Goal: Information Seeking & Learning: Learn about a topic

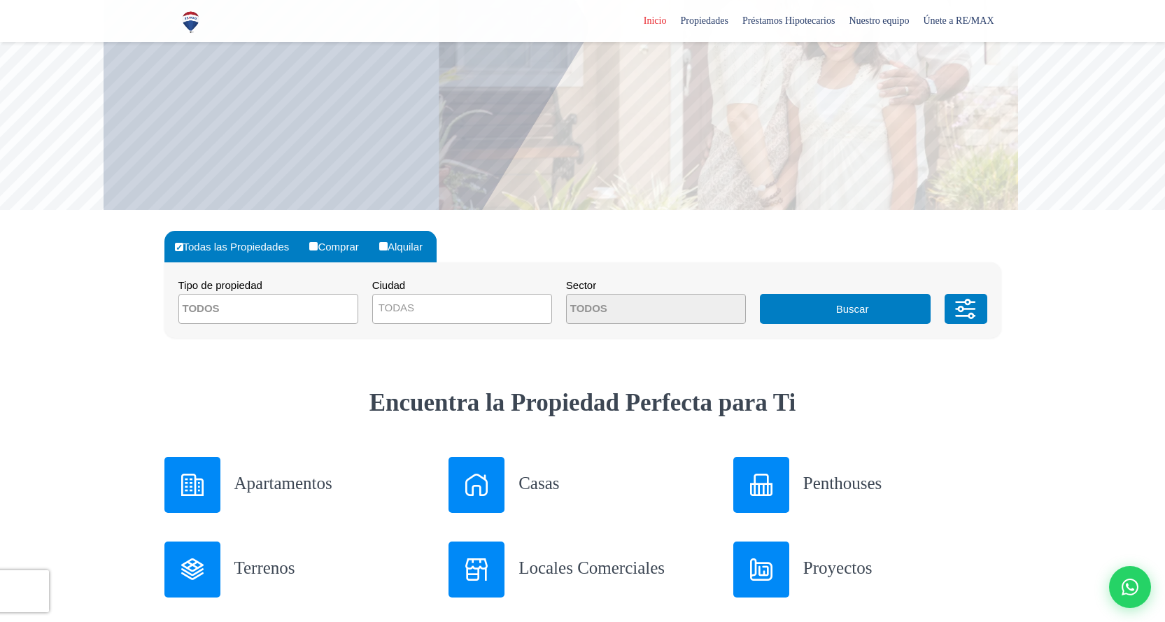
scroll to position [350, 0]
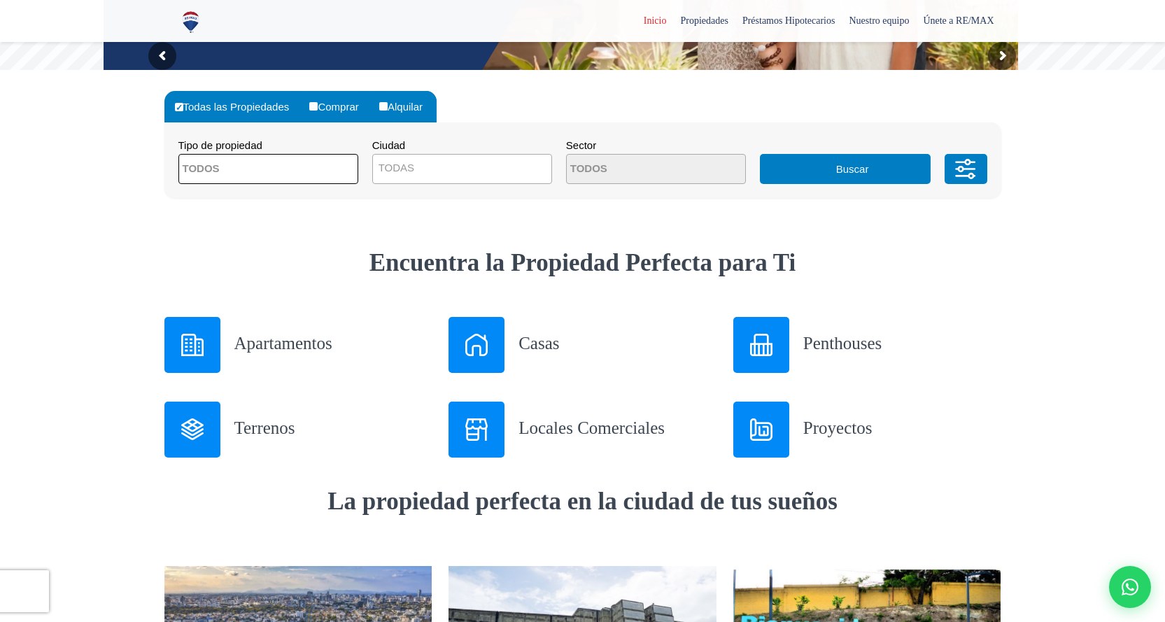
click at [330, 159] on span at bounding box center [268, 169] width 180 height 30
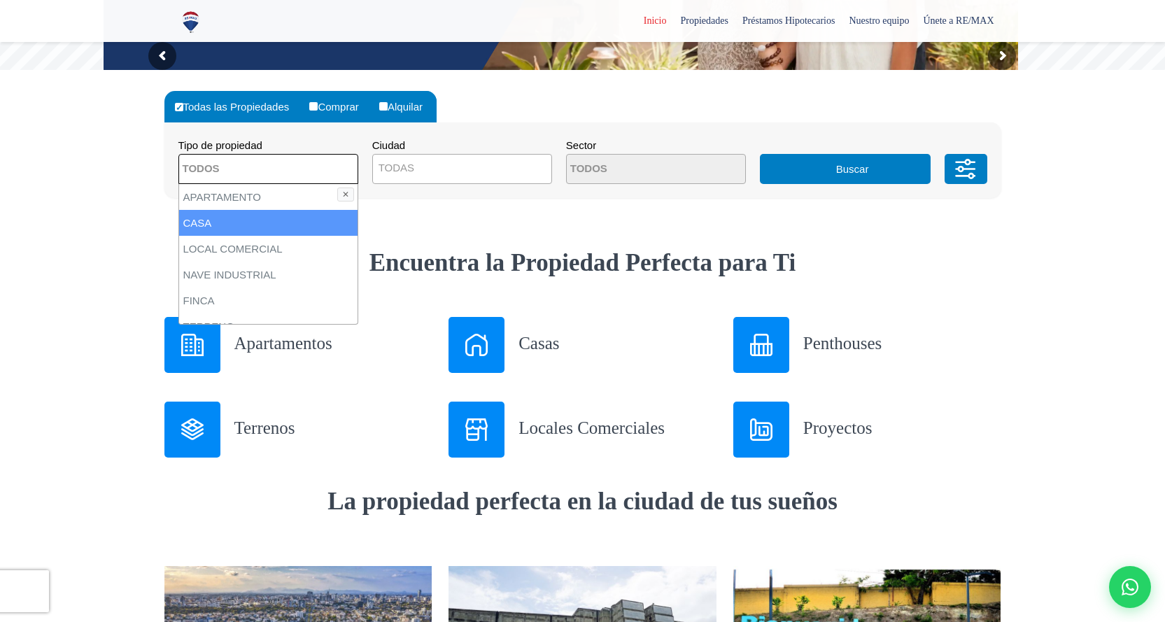
click at [203, 218] on li "CASA" at bounding box center [268, 223] width 178 height 26
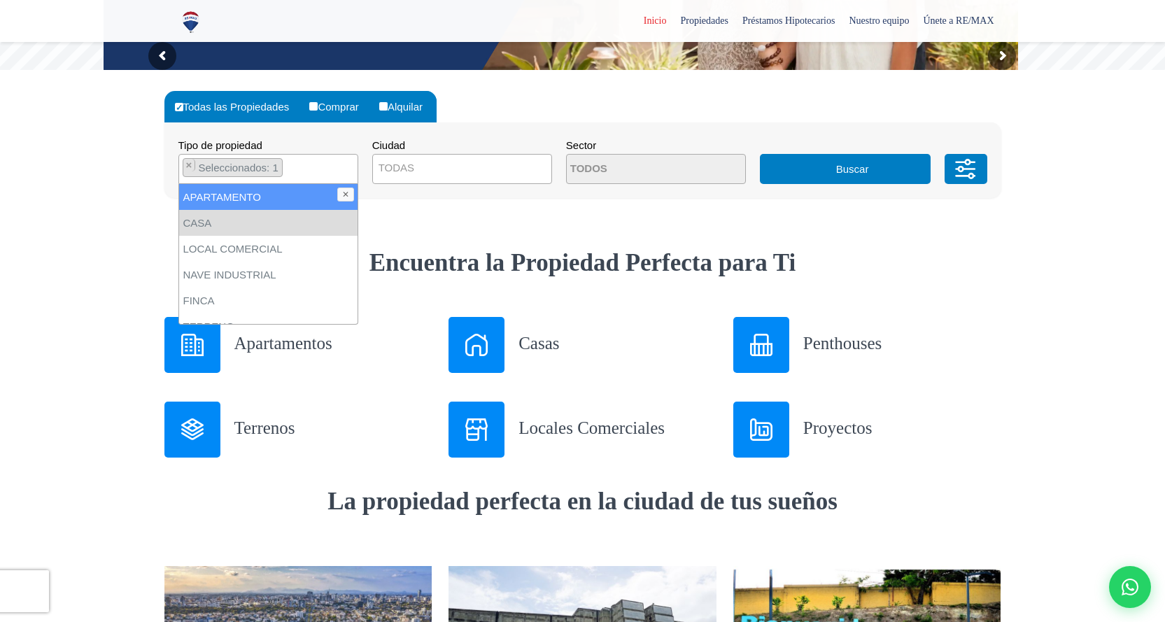
click at [254, 200] on li "APARTAMENTO" at bounding box center [268, 197] width 178 height 26
select select "apartment"
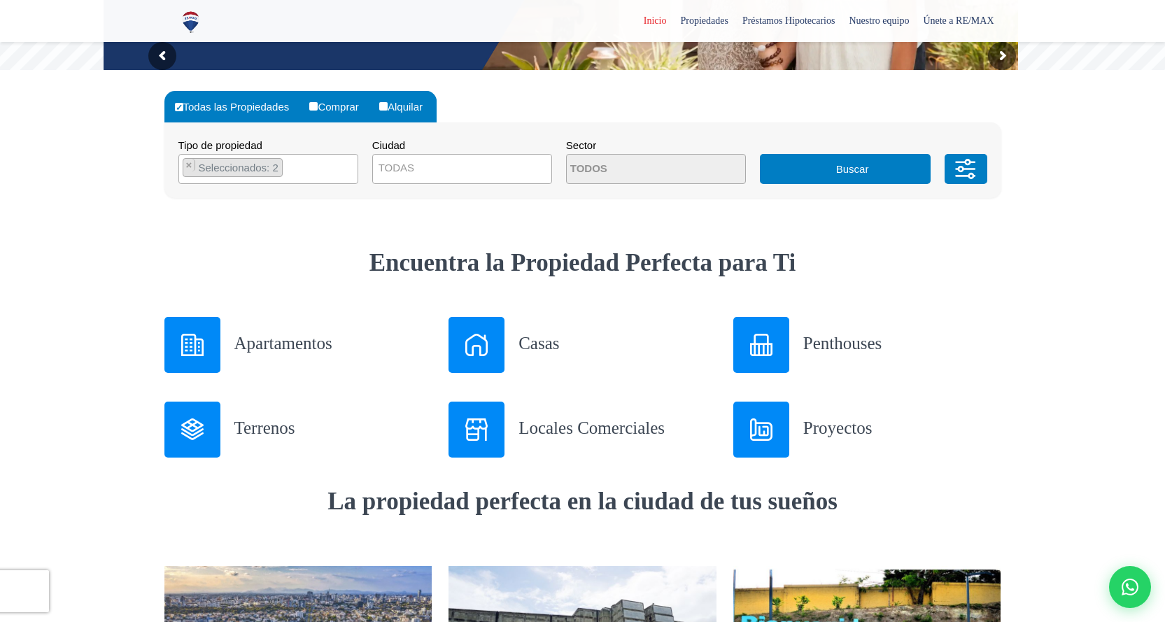
click at [448, 213] on div "Todas las Propiedades Comprar Alquilar Tipo de propiedad APARTAMENTO CASA LOCAL…" at bounding box center [582, 144] width 837 height 149
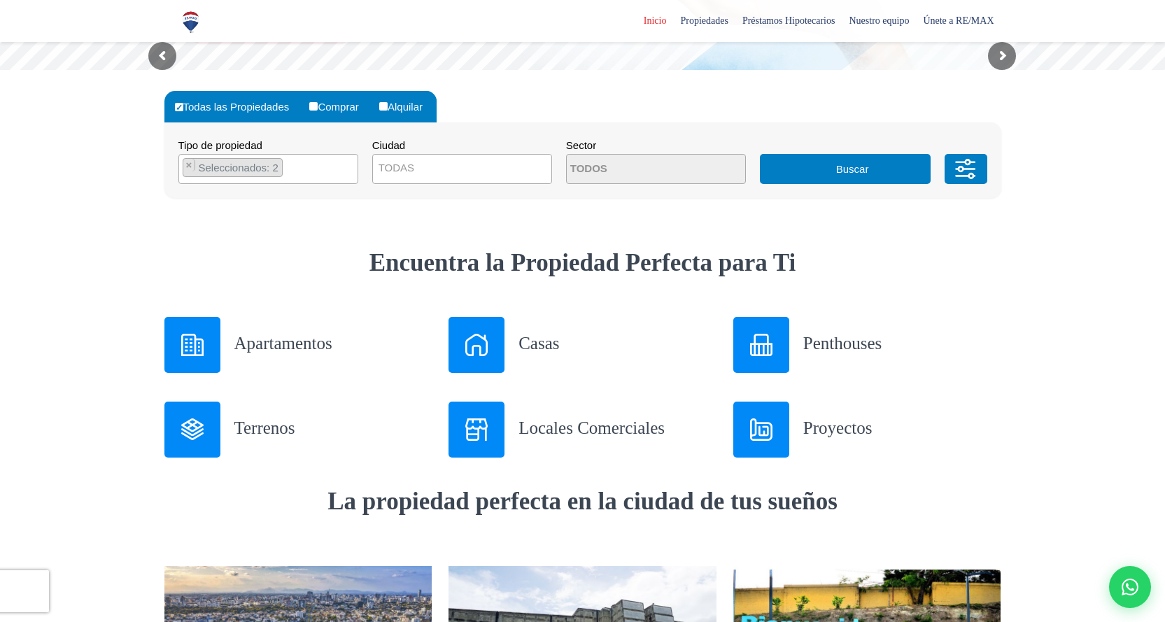
click at [225, 171] on span "Seleccionados: 2" at bounding box center [239, 168] width 85 height 12
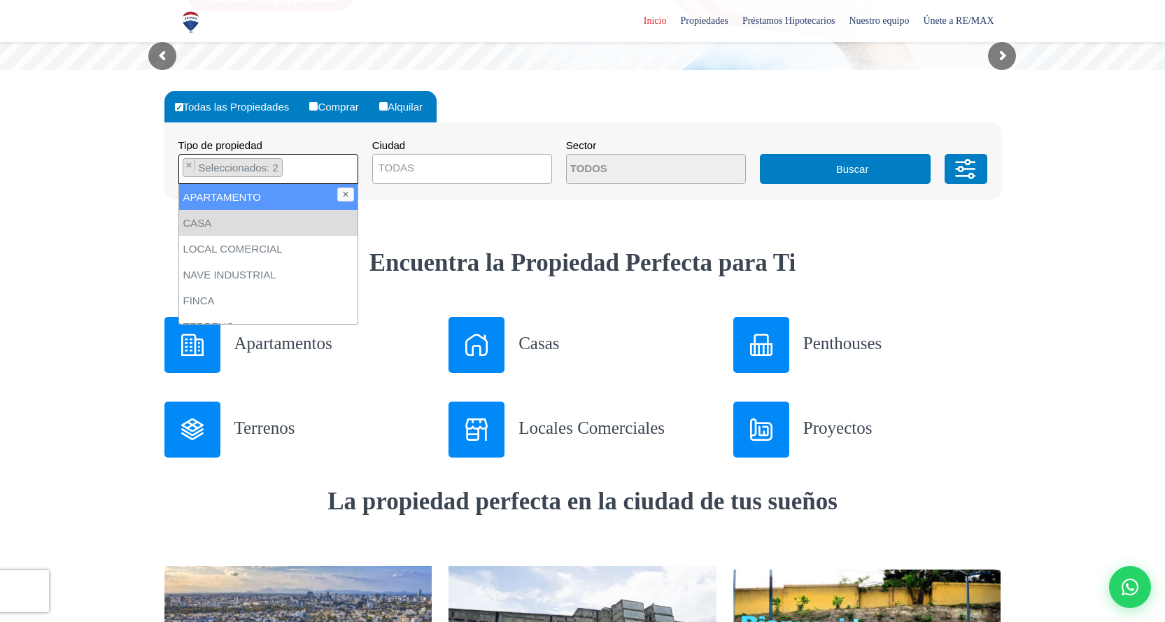
click at [229, 169] on span "Seleccionados: 2" at bounding box center [239, 168] width 85 height 12
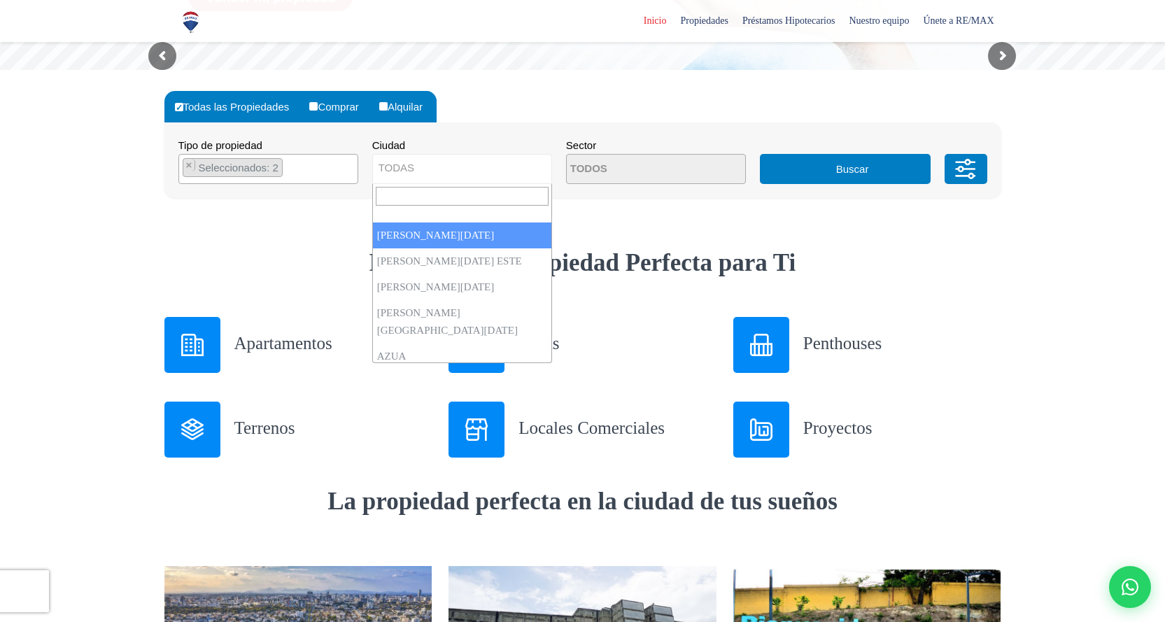
click at [433, 166] on span "TODAS" at bounding box center [462, 168] width 178 height 20
select select "1"
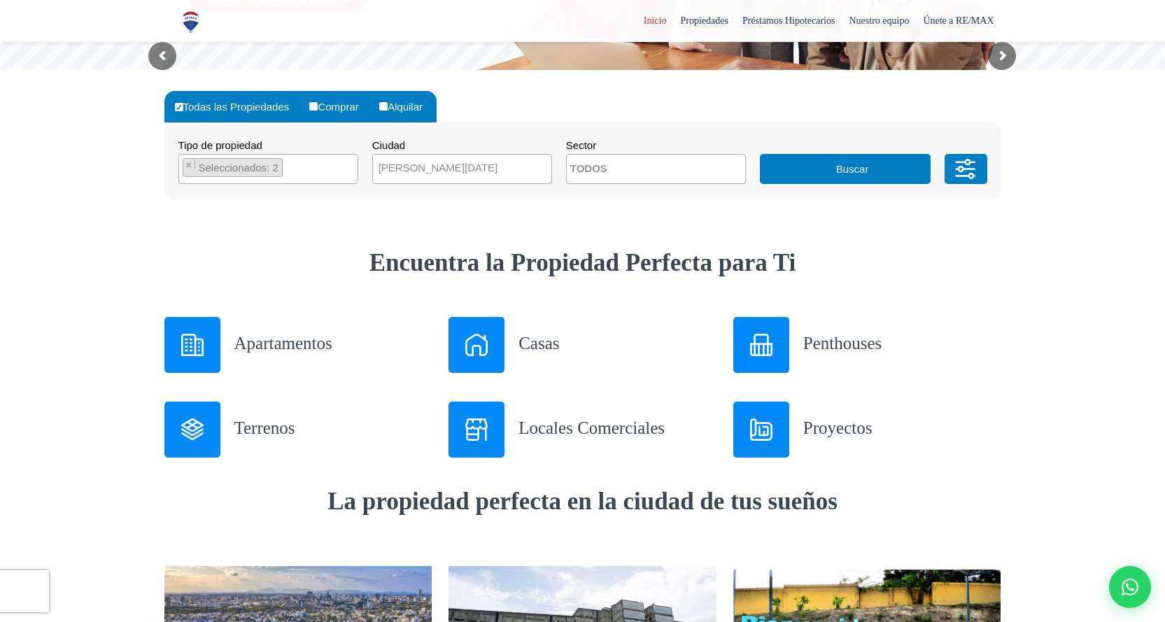
click at [839, 174] on button "Buscar" at bounding box center [845, 169] width 171 height 30
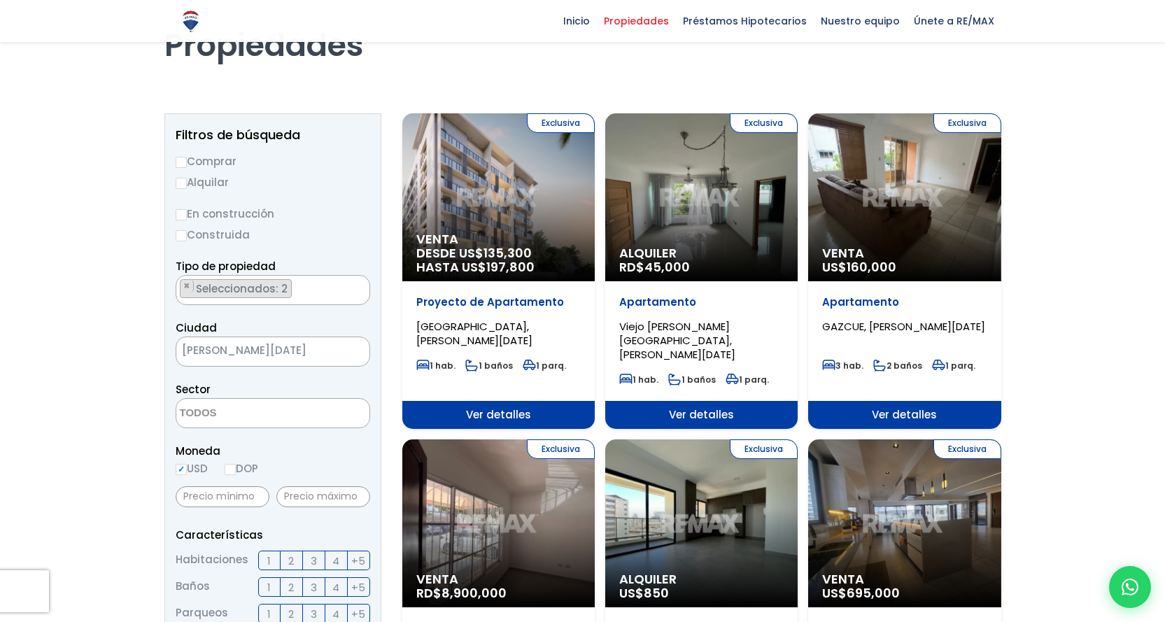
scroll to position [70, 0]
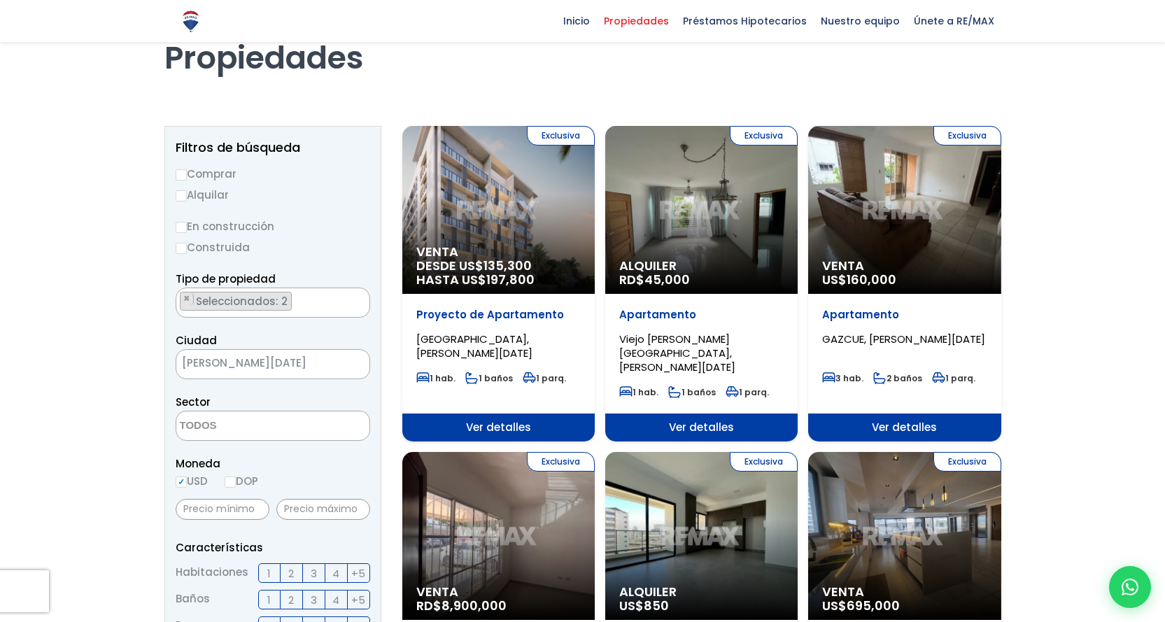
click at [264, 300] on span "Seleccionados: 2" at bounding box center [242, 301] width 97 height 15
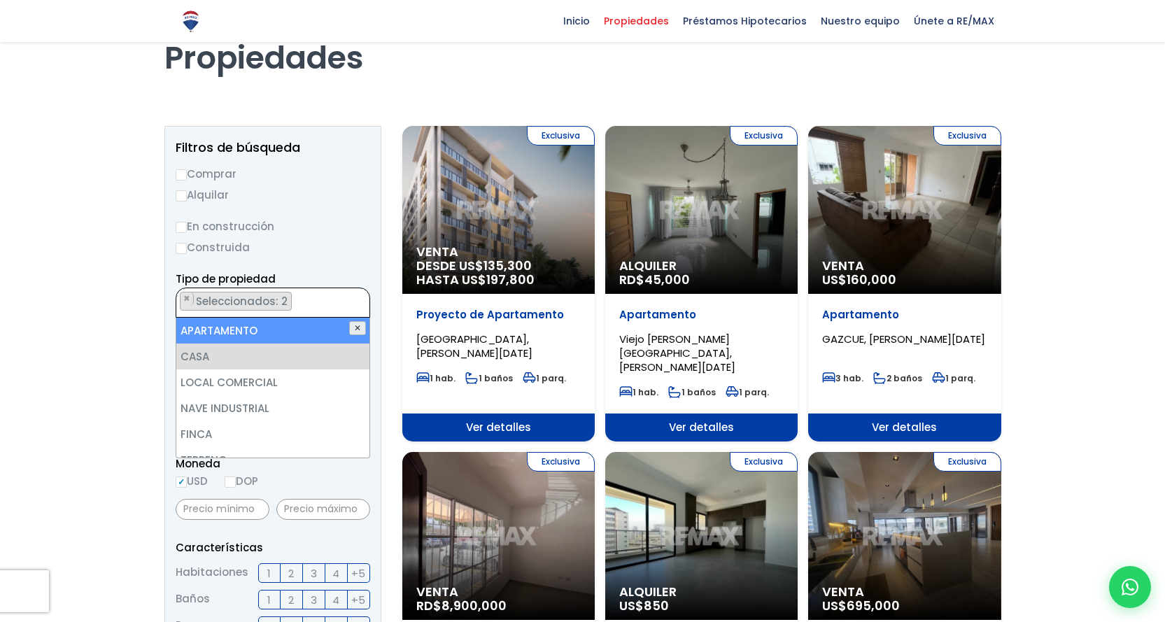
click at [355, 329] on button "✕" at bounding box center [357, 328] width 17 height 14
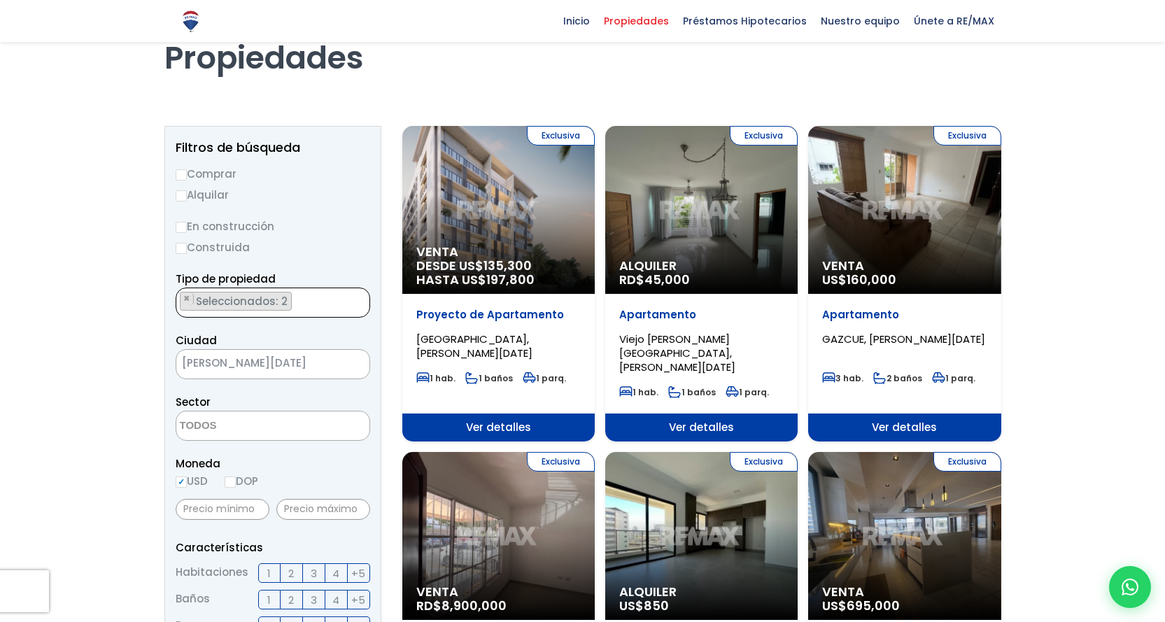
click at [361, 242] on label "Construida" at bounding box center [273, 247] width 194 height 17
click at [0, 0] on input "Construida" at bounding box center [0, 0] width 0 height 0
click at [227, 306] on span "Seleccionados: 2" at bounding box center [242, 301] width 97 height 15
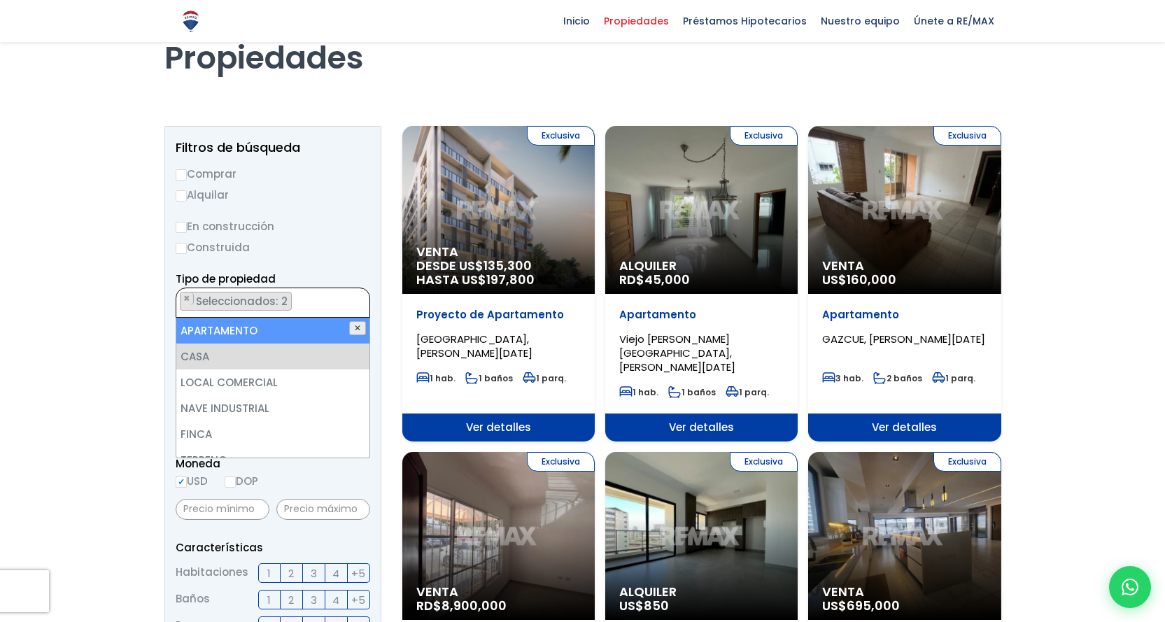
click at [353, 327] on button "✕" at bounding box center [357, 328] width 17 height 14
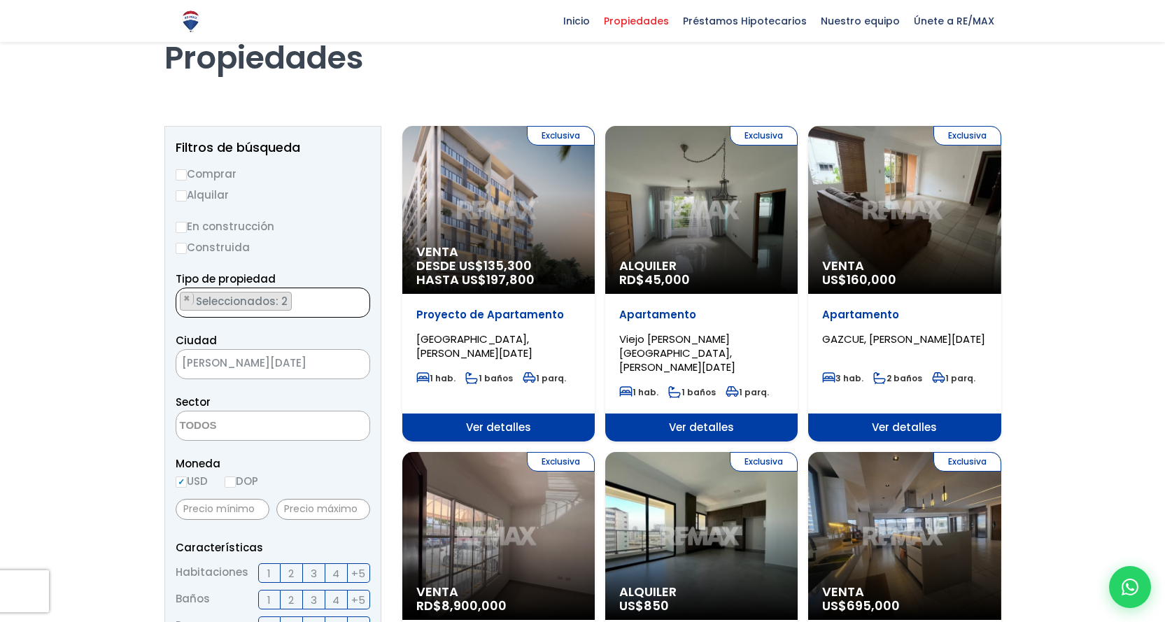
click at [257, 299] on span "Seleccionados: 2" at bounding box center [242, 301] width 97 height 15
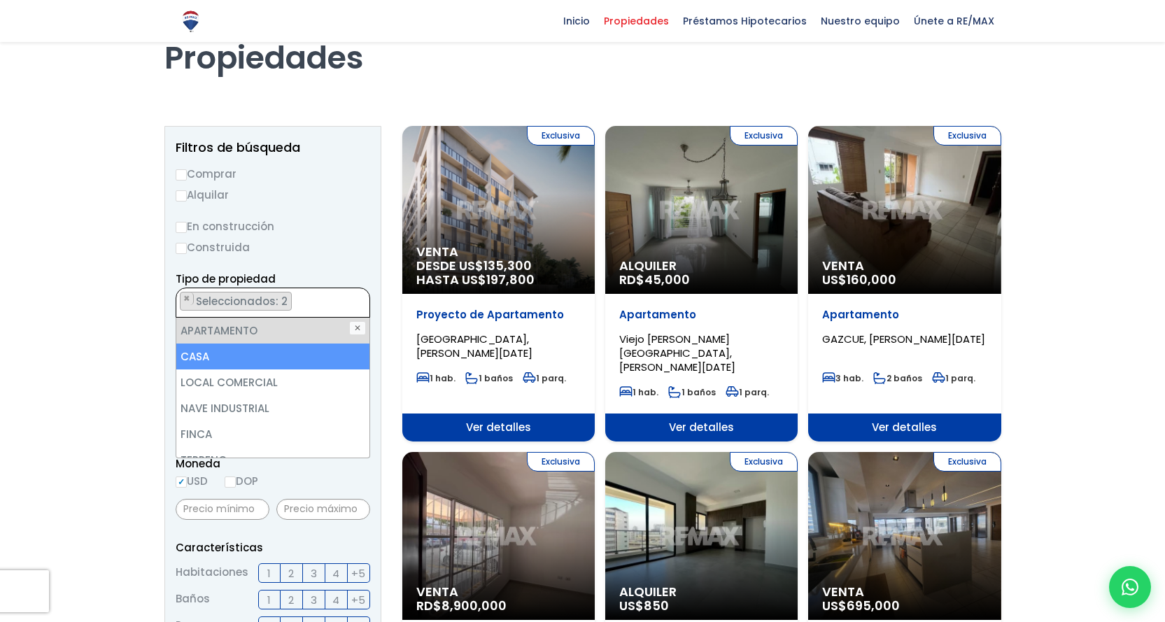
click at [253, 360] on li "CASA" at bounding box center [272, 357] width 193 height 26
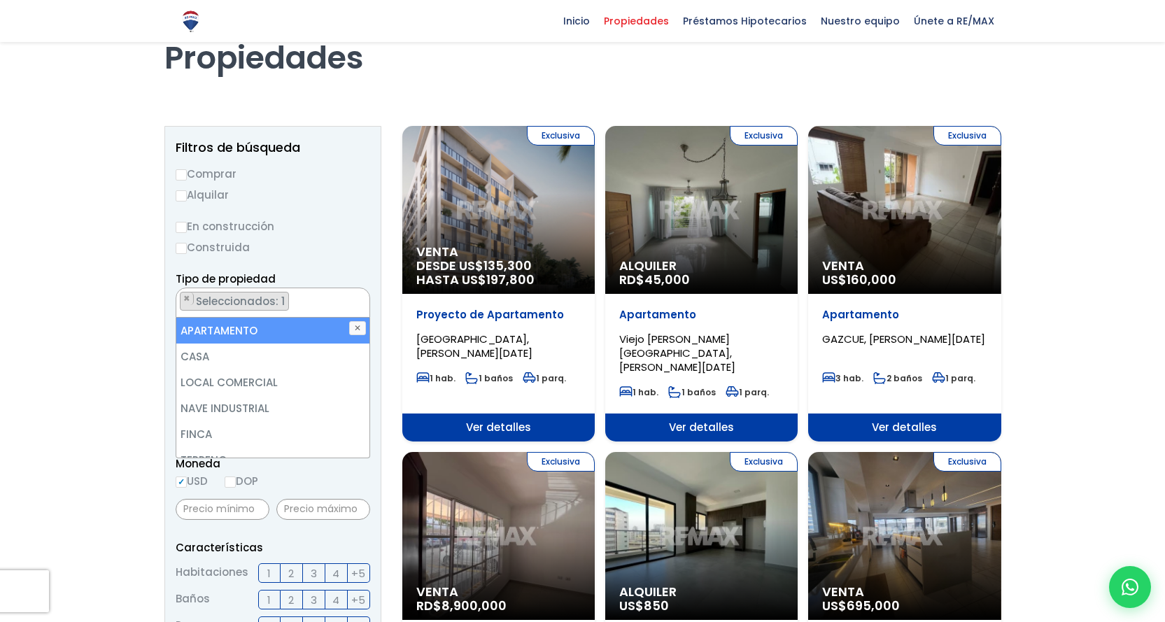
click at [263, 332] on li "APARTAMENTO" at bounding box center [272, 331] width 193 height 26
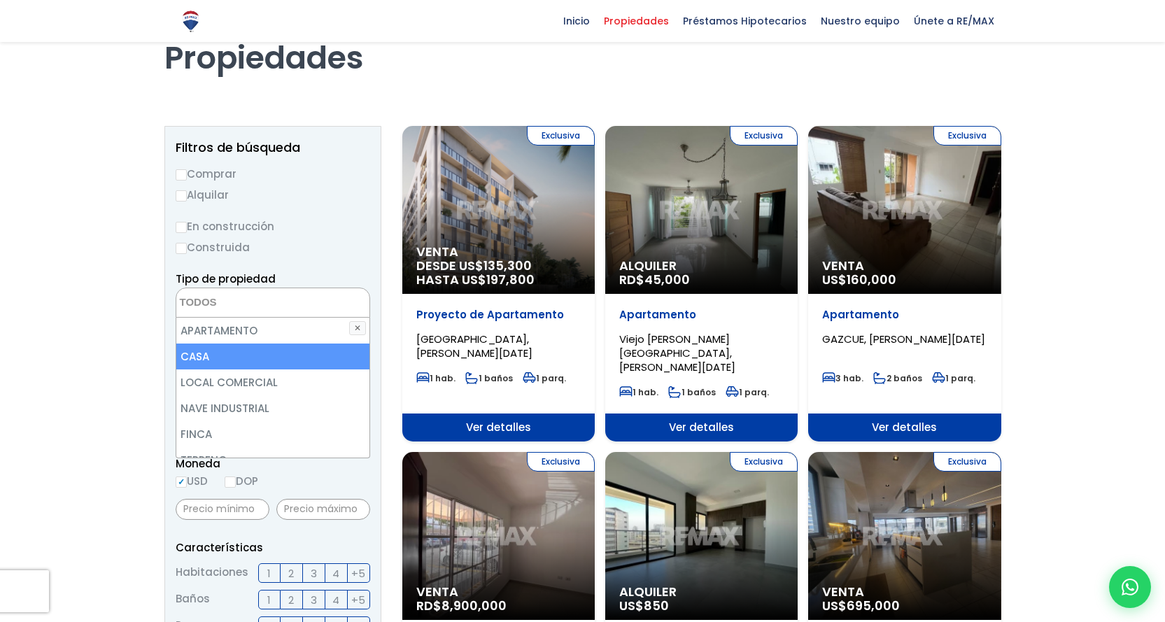
click at [230, 351] on li "CASA" at bounding box center [272, 357] width 193 height 26
select select "house"
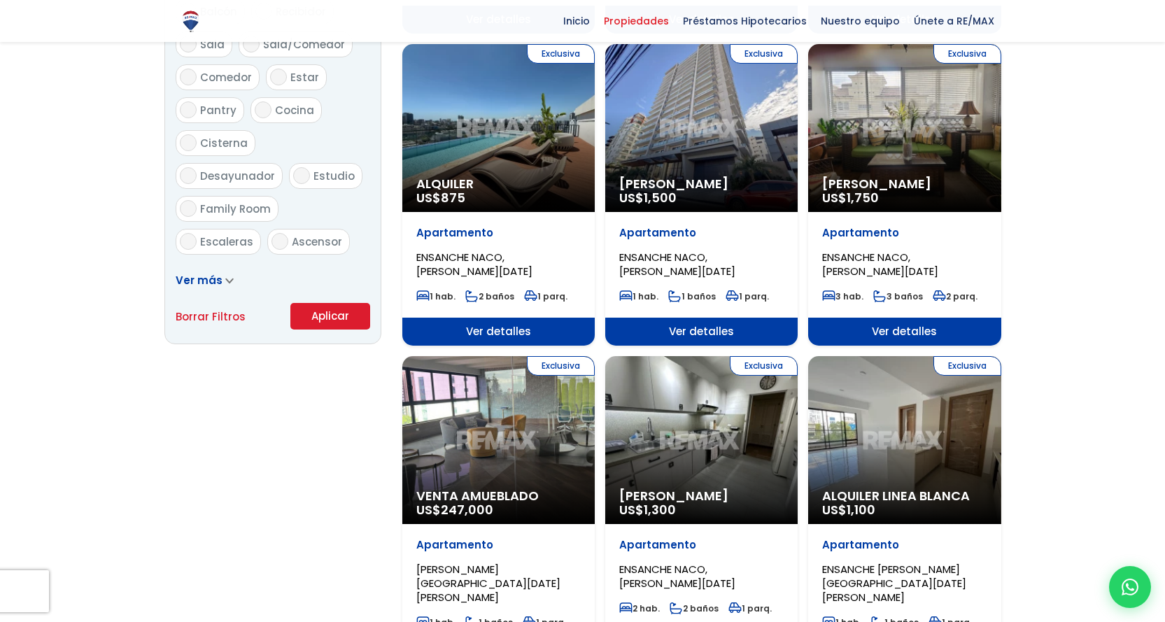
scroll to position [840, 0]
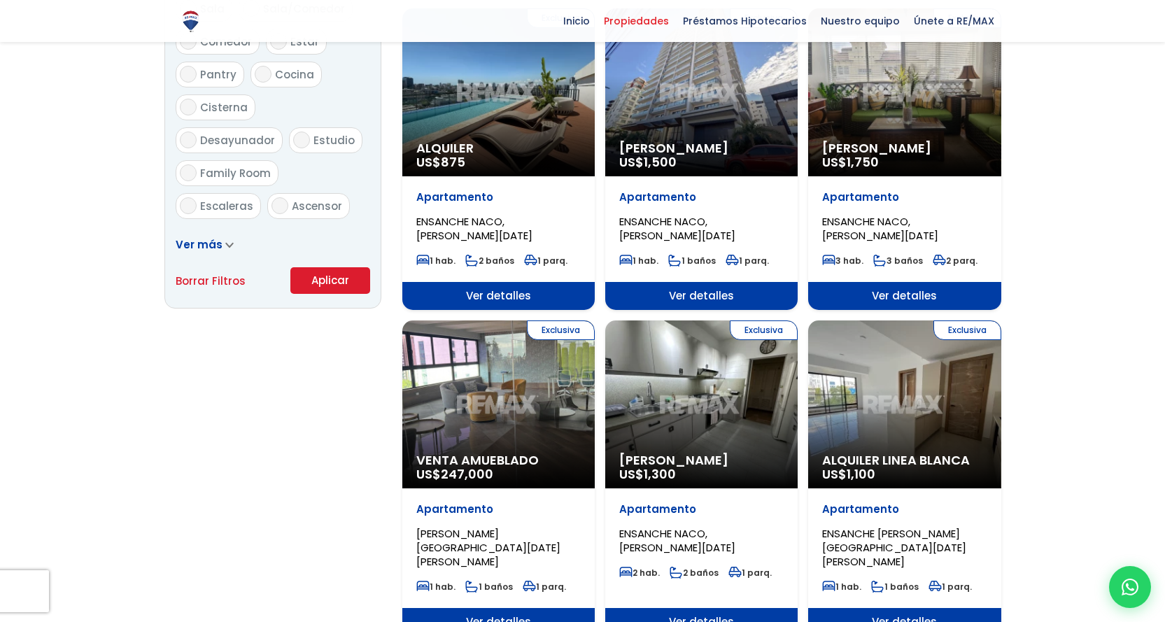
click at [319, 276] on button "Aplicar" at bounding box center [330, 280] width 80 height 27
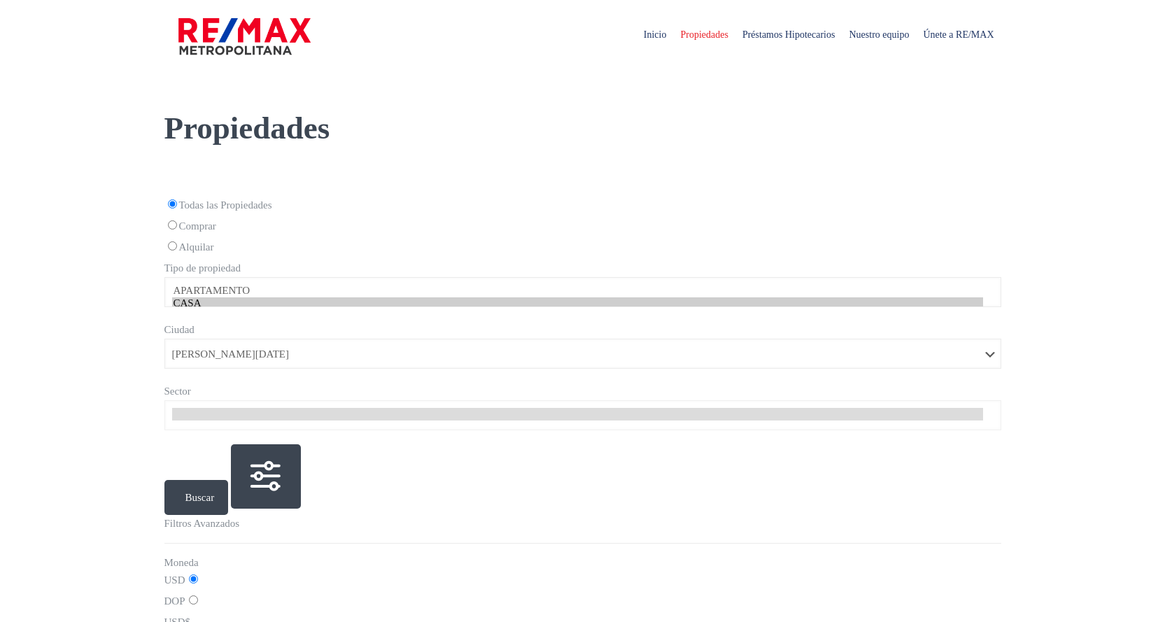
select select "1"
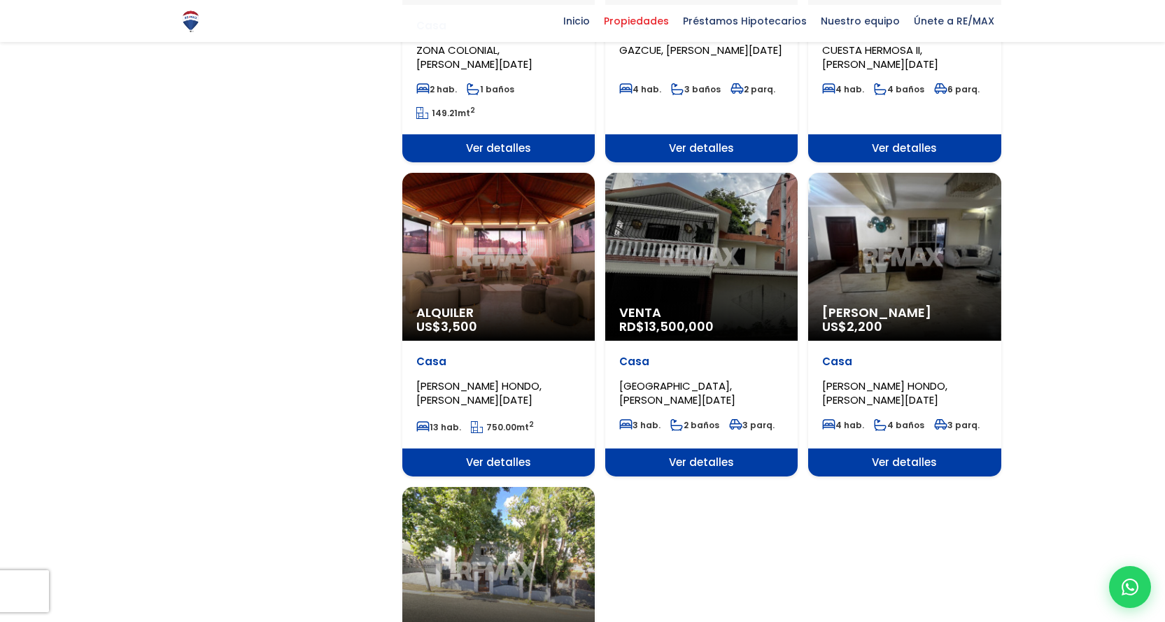
scroll to position [1329, 0]
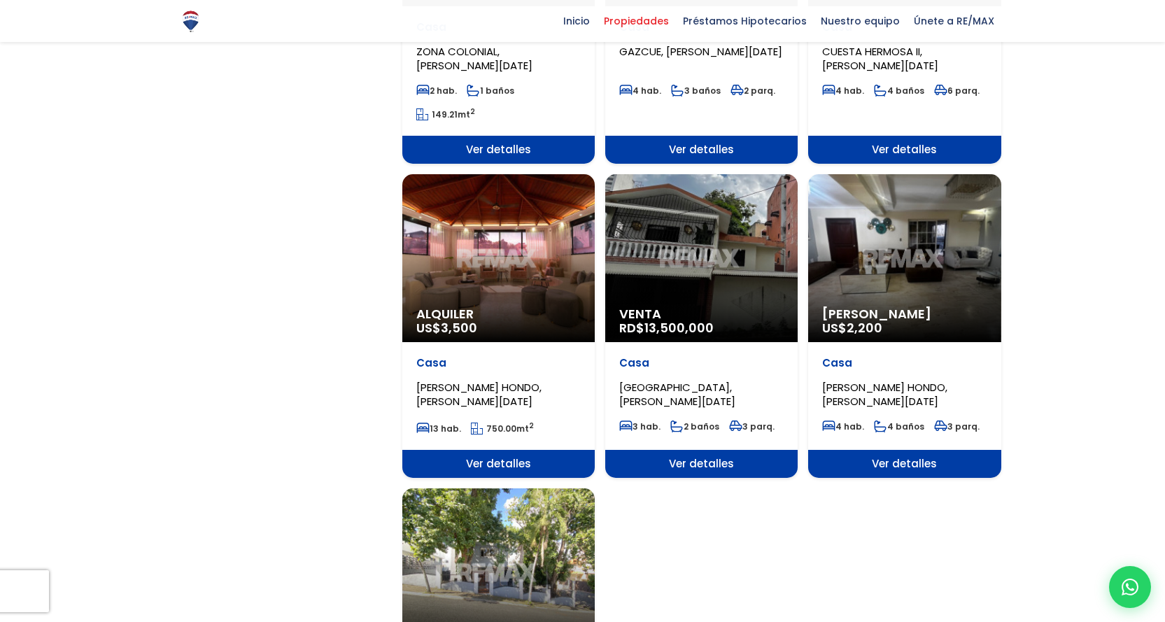
click at [692, 265] on div "Venta RD$ 13,500,000" at bounding box center [701, 258] width 192 height 168
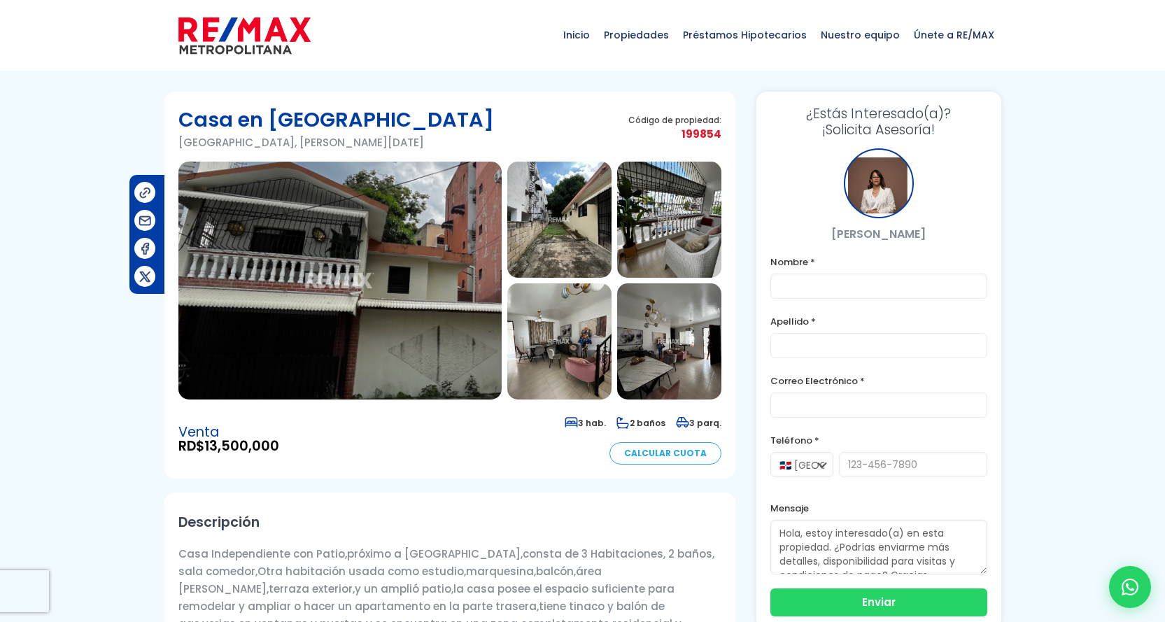
click at [535, 222] on img at bounding box center [559, 220] width 104 height 116
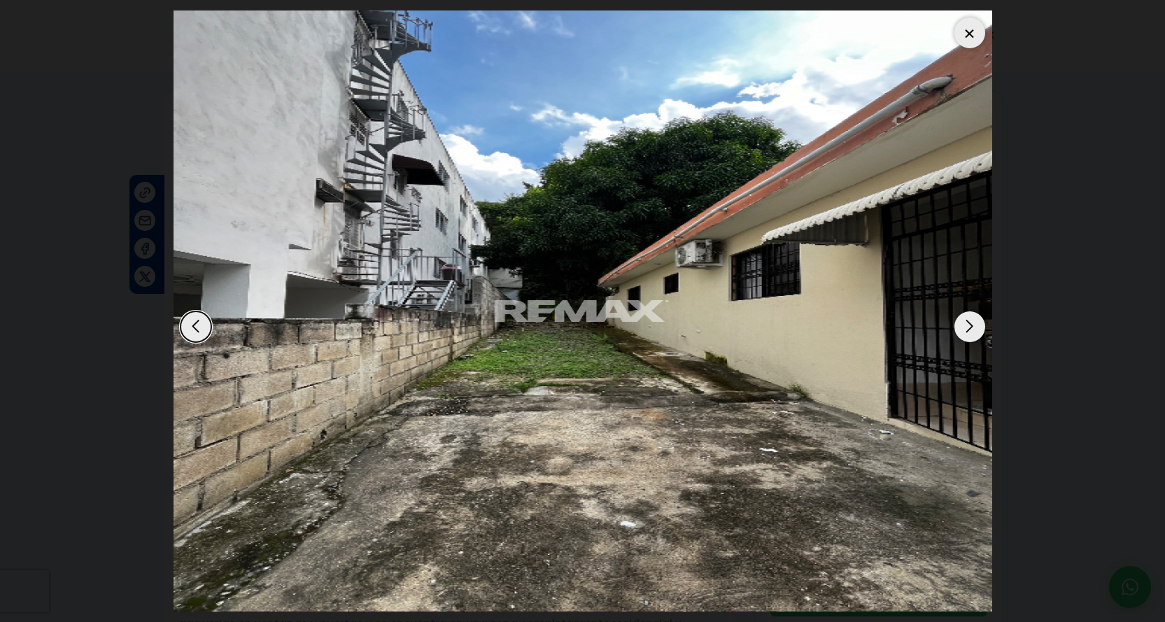
click at [972, 328] on div "Next slide" at bounding box center [969, 326] width 31 height 31
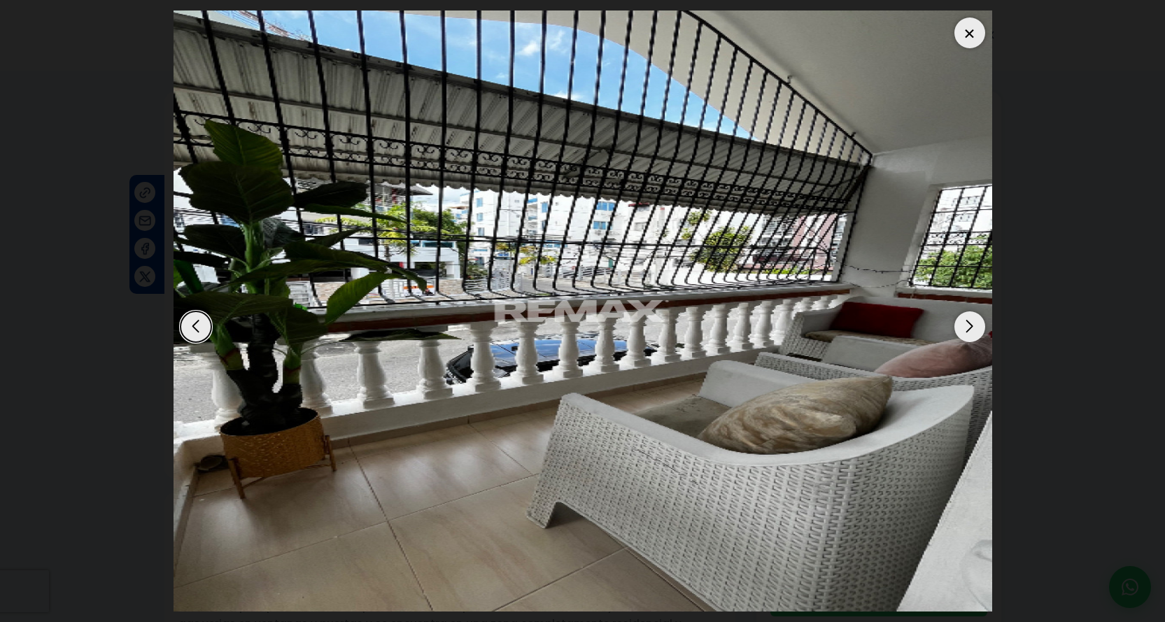
click at [972, 328] on div "Next slide" at bounding box center [969, 326] width 31 height 31
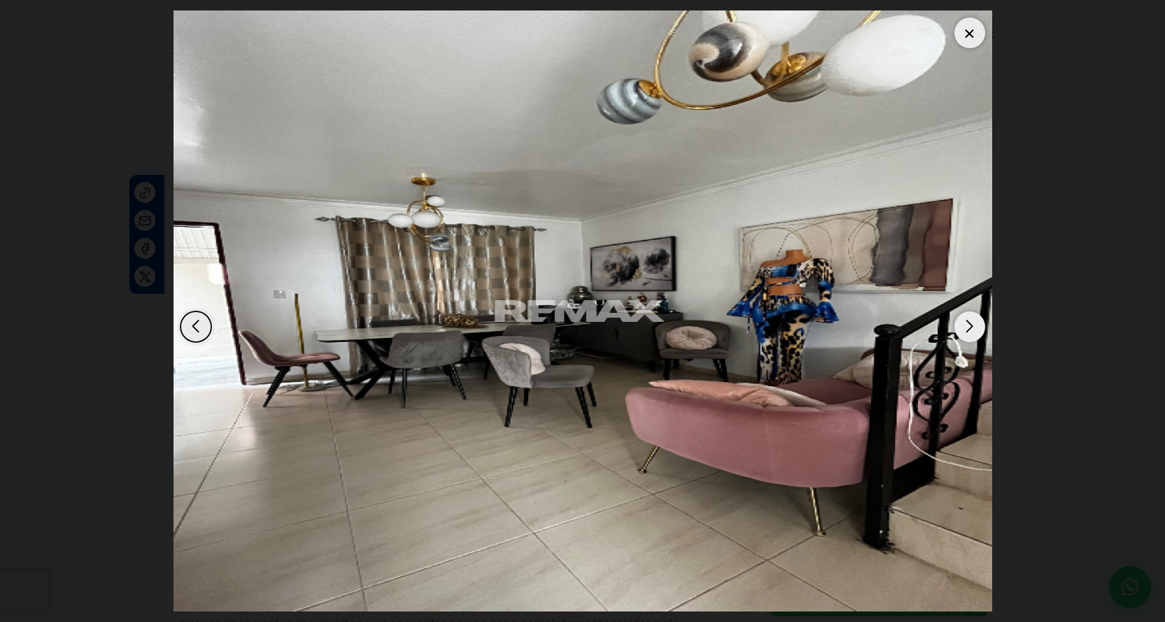
click at [972, 328] on div "Next slide" at bounding box center [969, 326] width 31 height 31
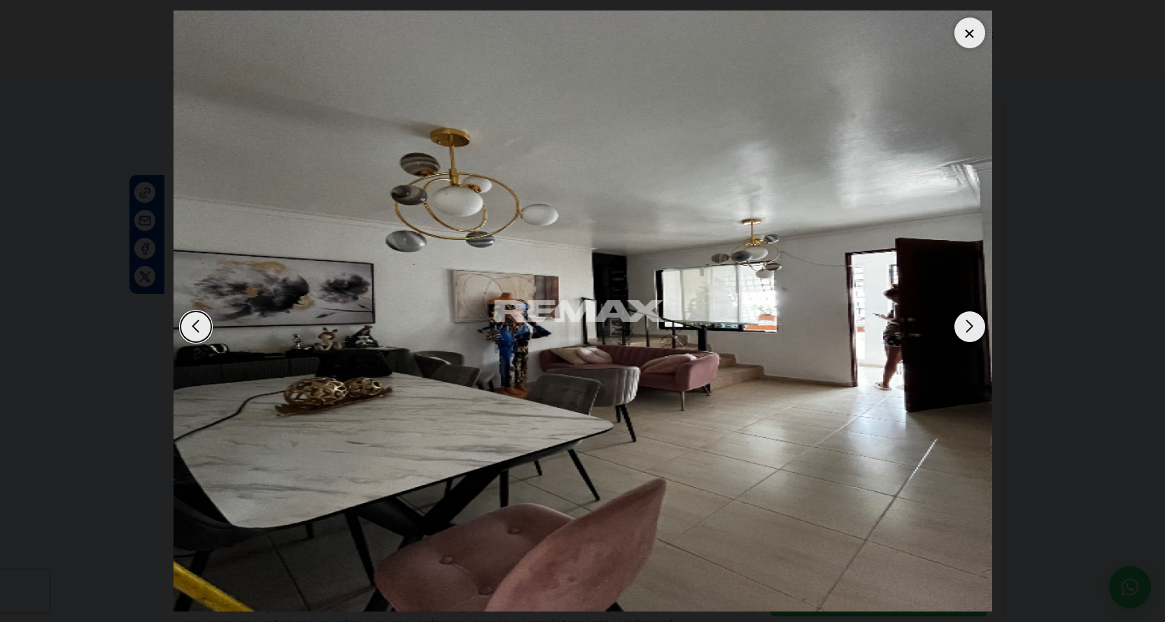
click at [972, 328] on div "Next slide" at bounding box center [969, 326] width 31 height 31
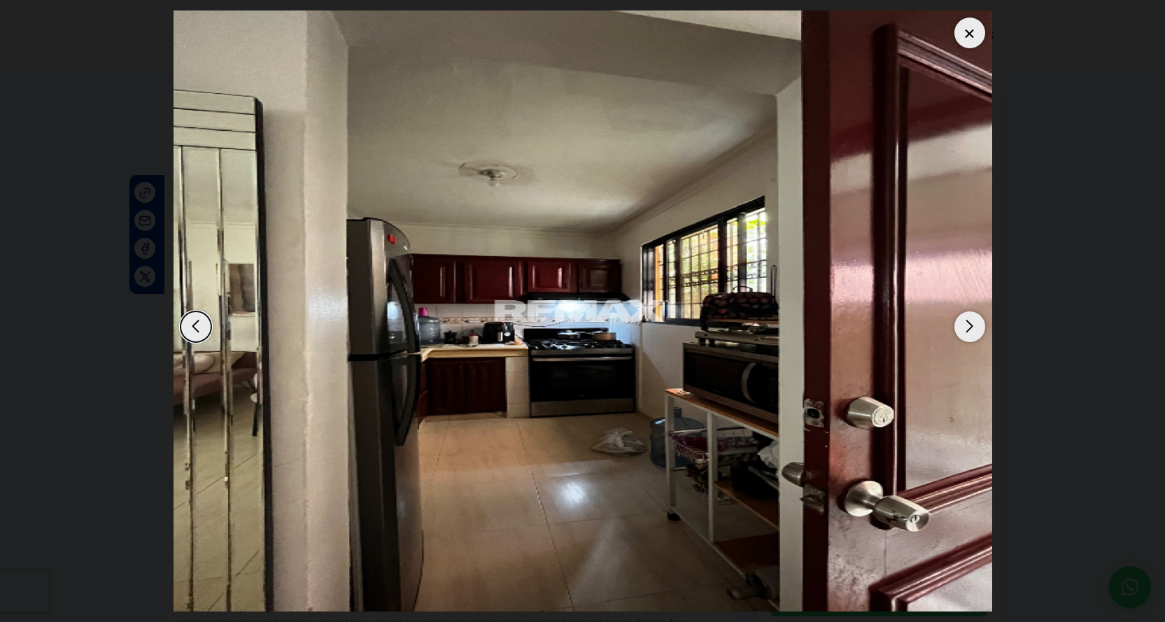
click at [972, 328] on div "Next slide" at bounding box center [969, 326] width 31 height 31
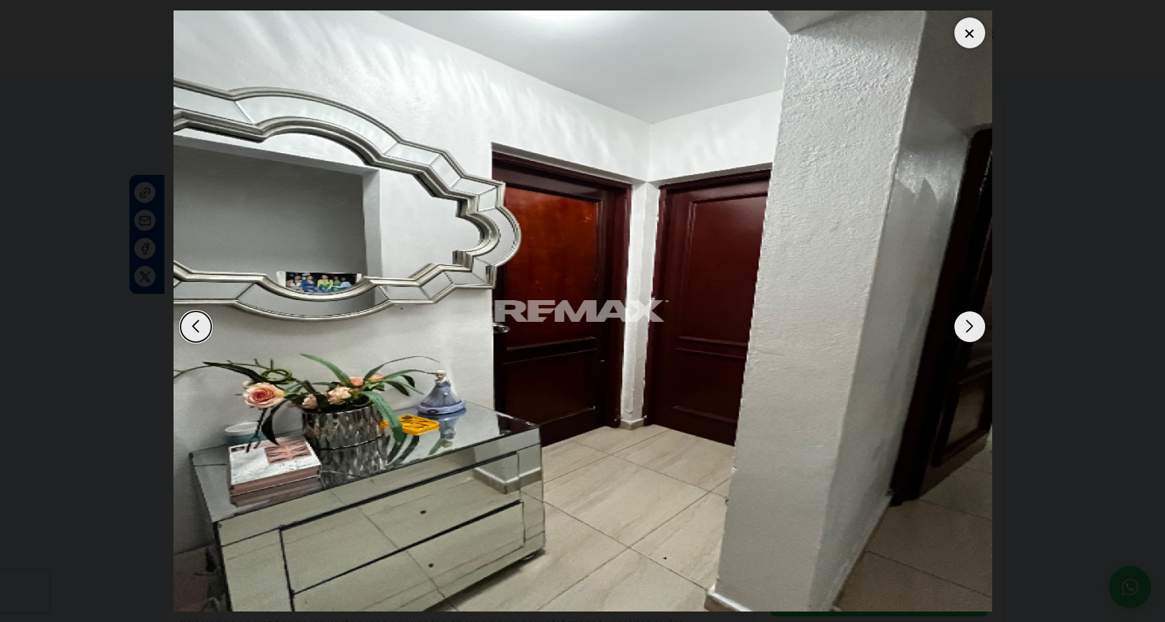
click at [972, 328] on div "Next slide" at bounding box center [969, 326] width 31 height 31
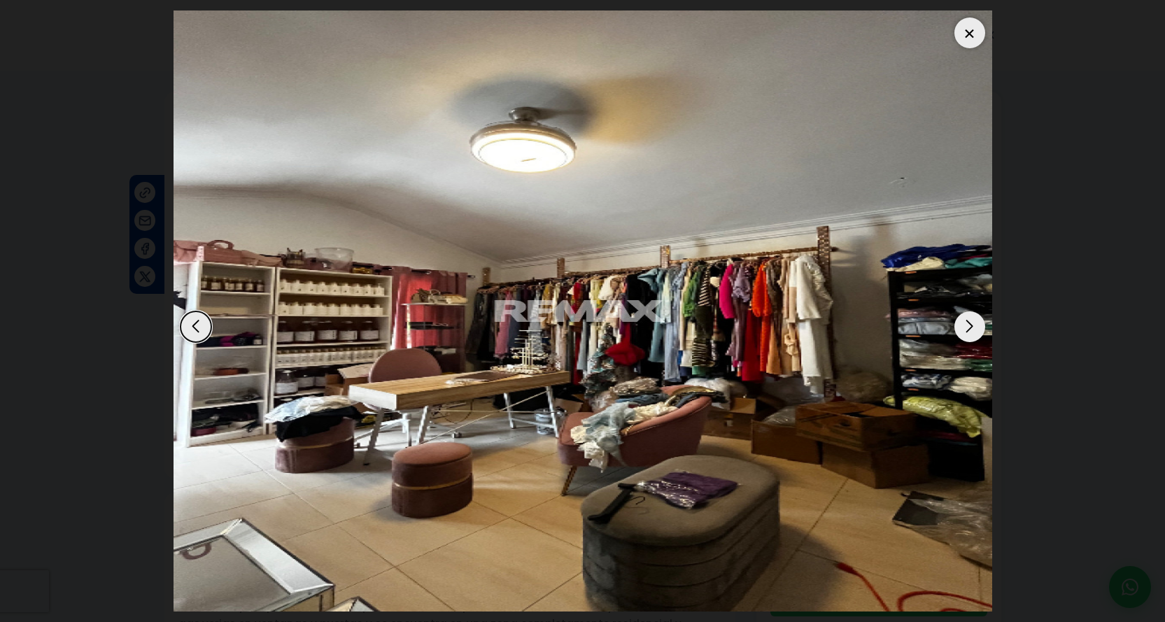
click at [972, 328] on div "Next slide" at bounding box center [969, 326] width 31 height 31
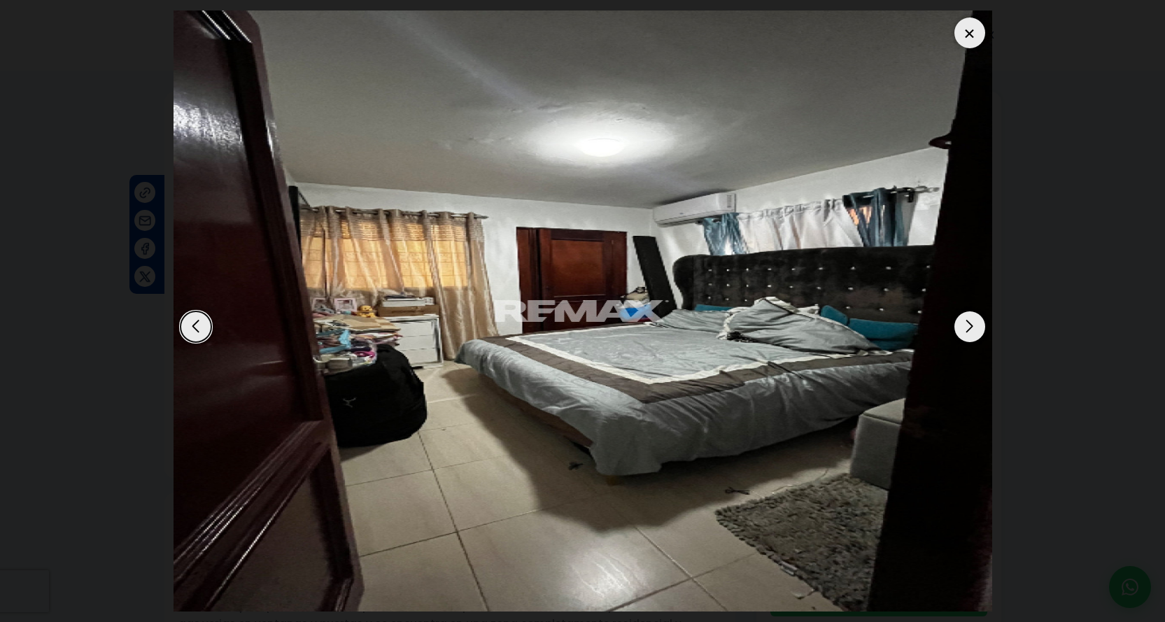
click at [972, 328] on div "Next slide" at bounding box center [969, 326] width 31 height 31
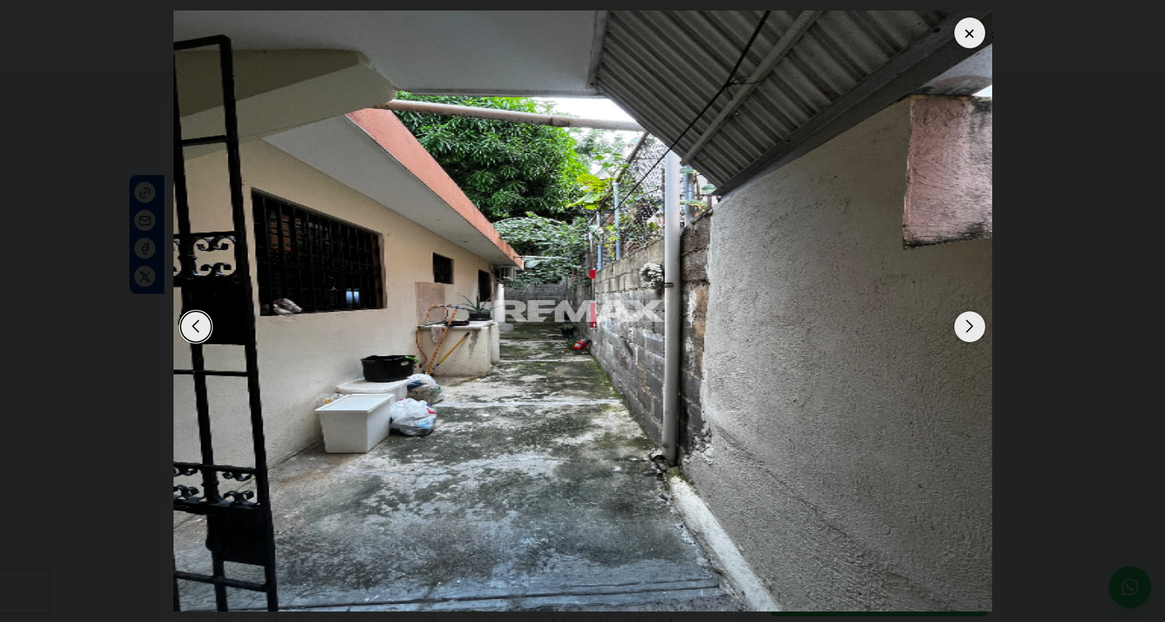
click at [972, 328] on div "Next slide" at bounding box center [969, 326] width 31 height 31
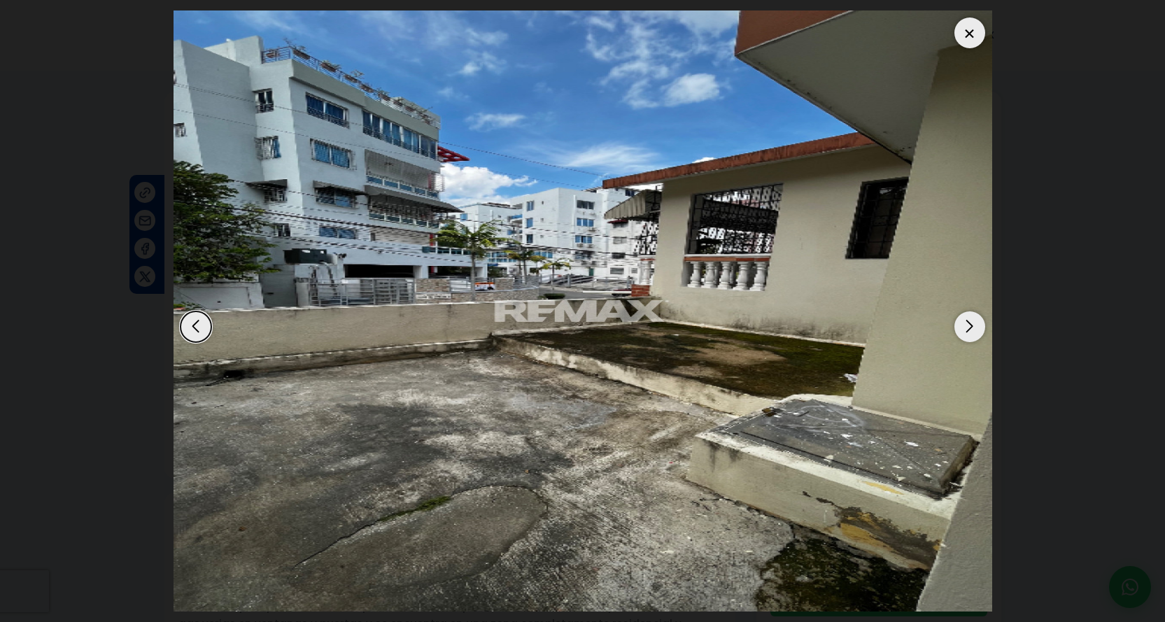
click at [972, 328] on div "Next slide" at bounding box center [969, 326] width 31 height 31
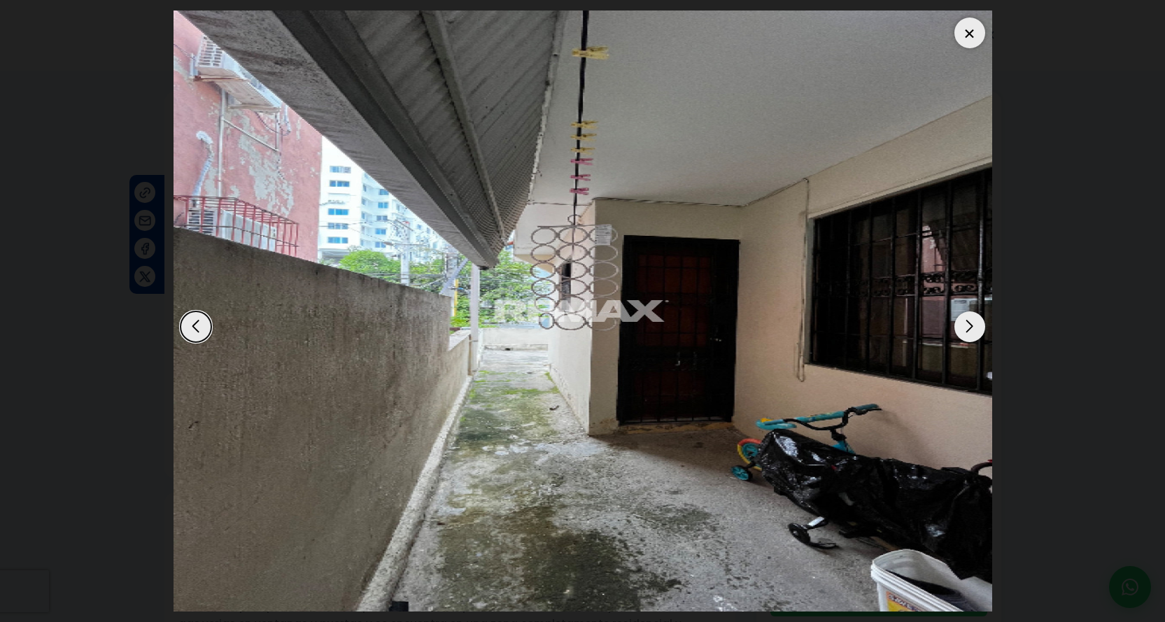
click at [972, 328] on div "Next slide" at bounding box center [969, 326] width 31 height 31
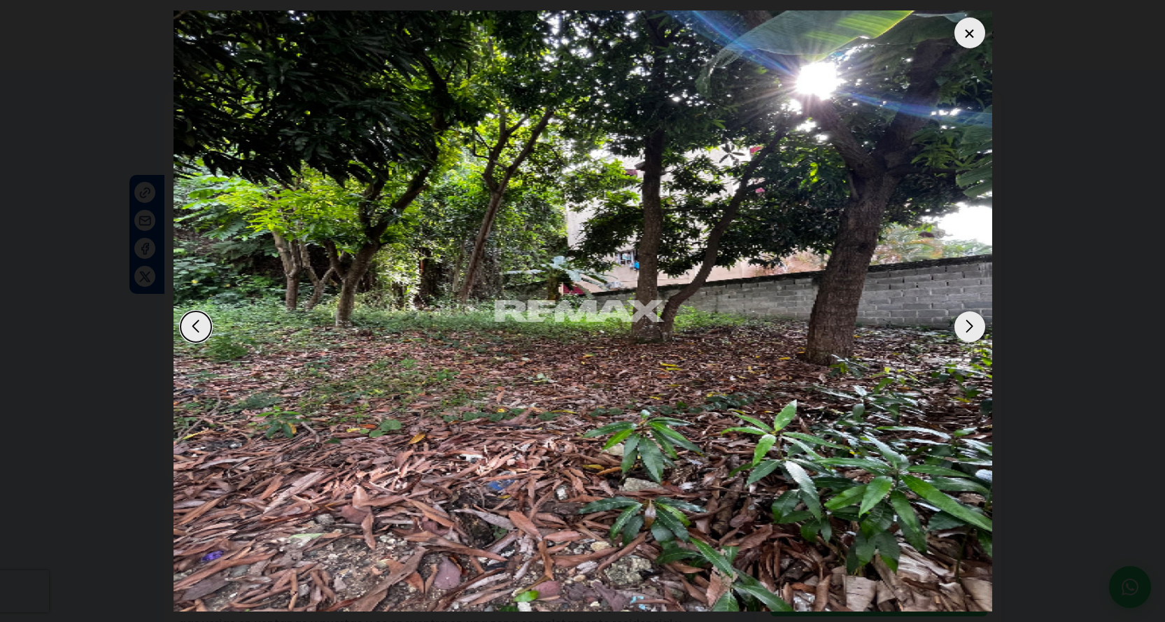
click at [972, 328] on div "Next slide" at bounding box center [969, 326] width 31 height 31
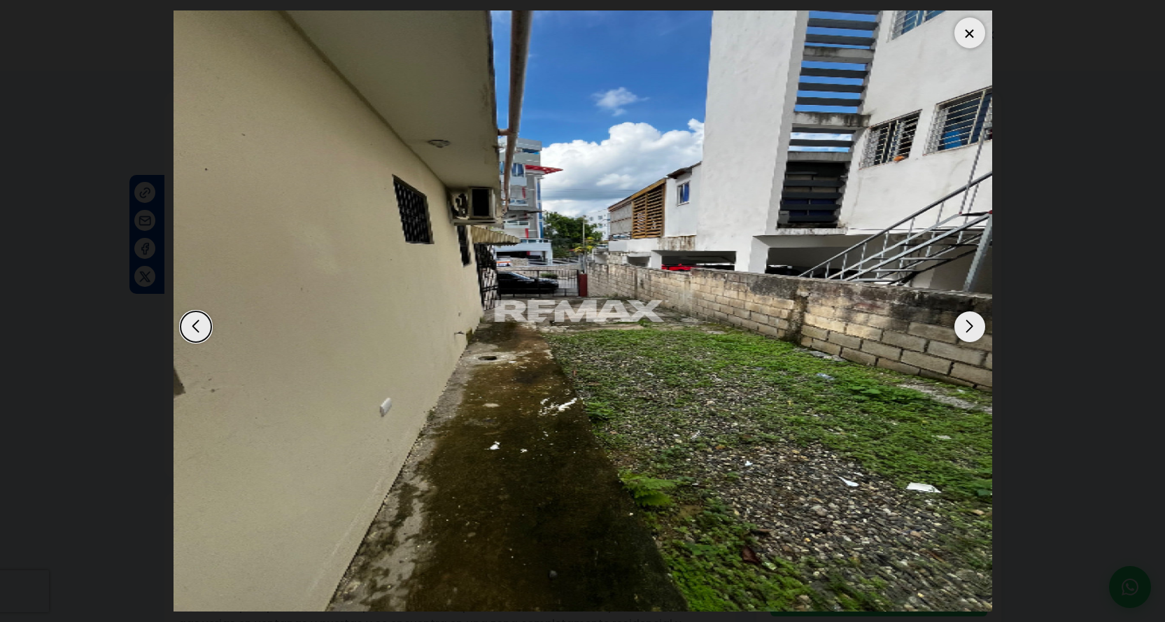
click at [972, 328] on div "Next slide" at bounding box center [969, 326] width 31 height 31
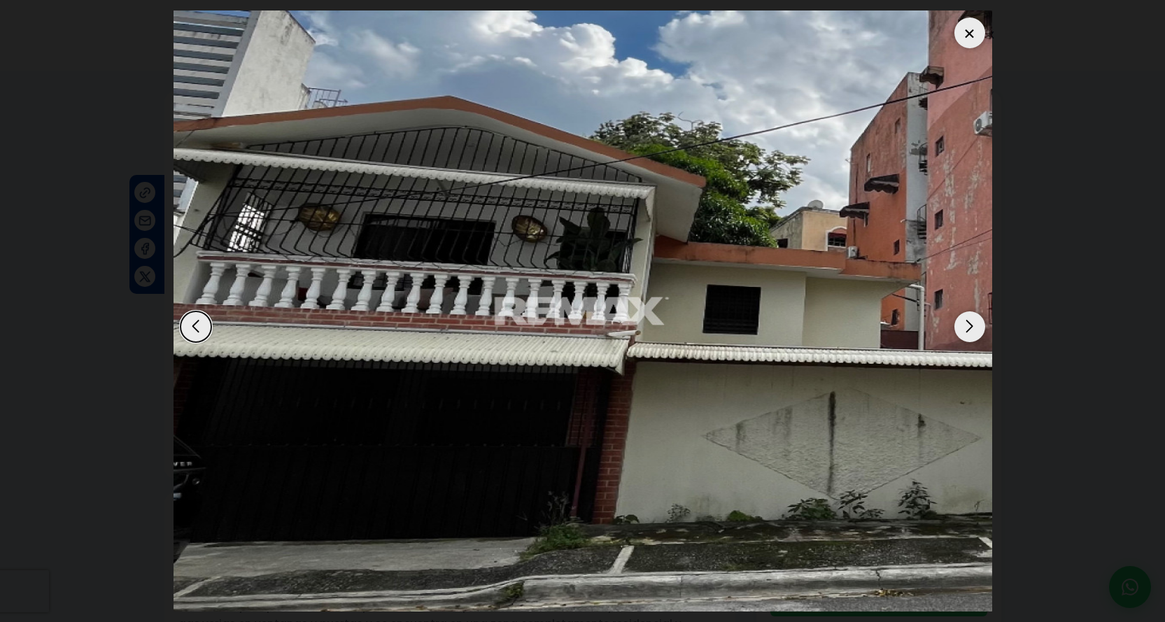
click at [963, 34] on div at bounding box center [969, 32] width 31 height 31
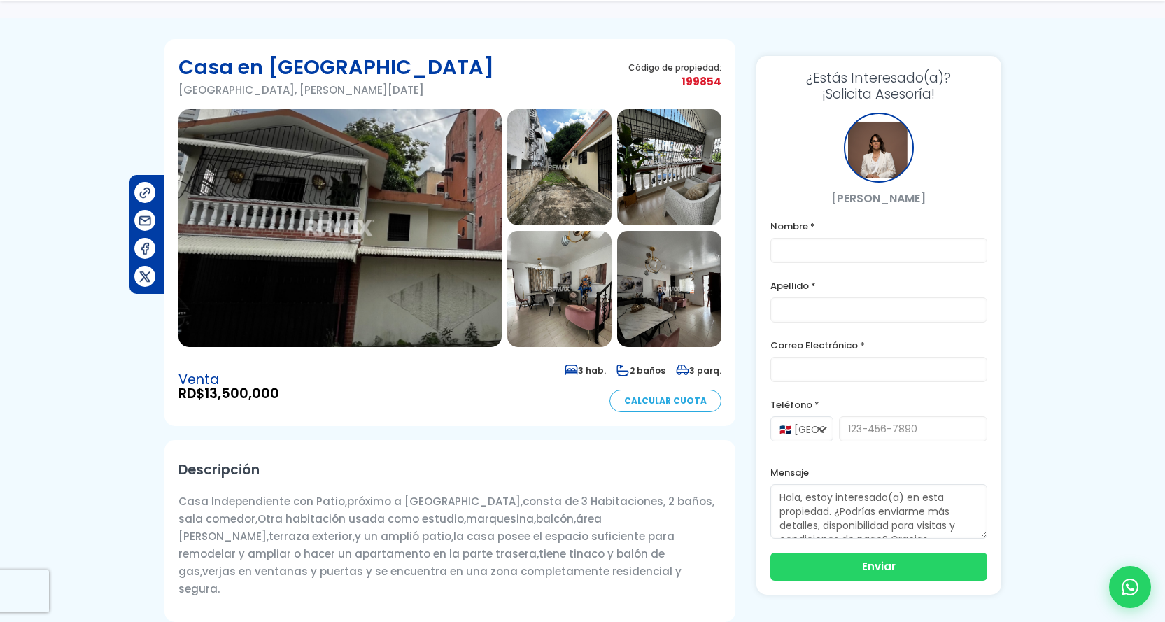
scroll to position [140, 0]
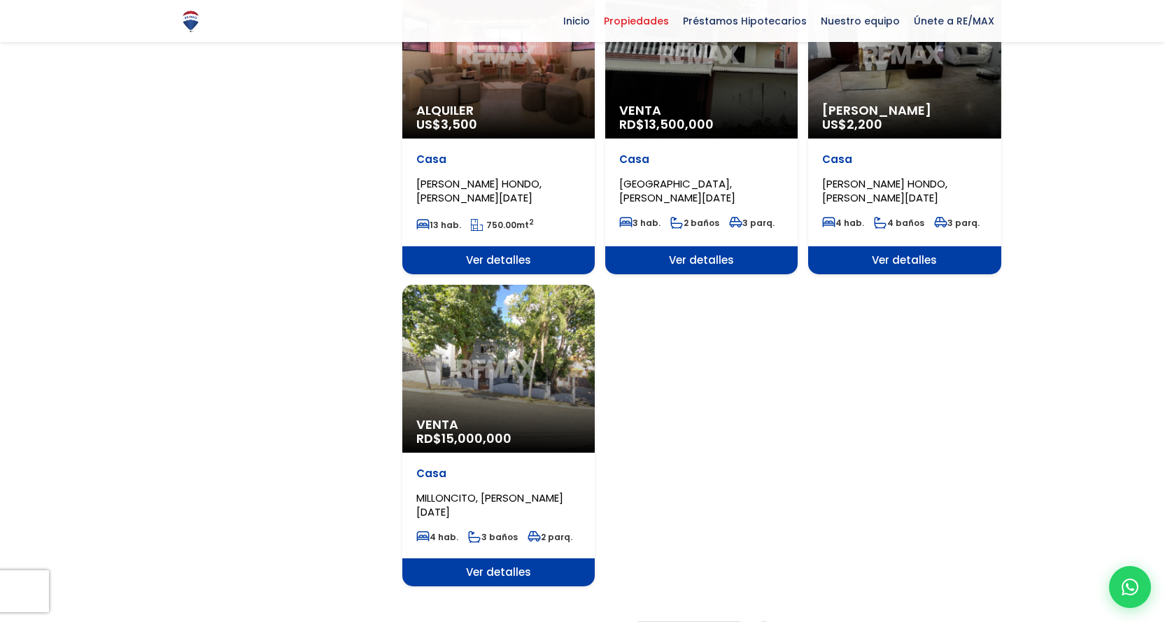
scroll to position [1539, 0]
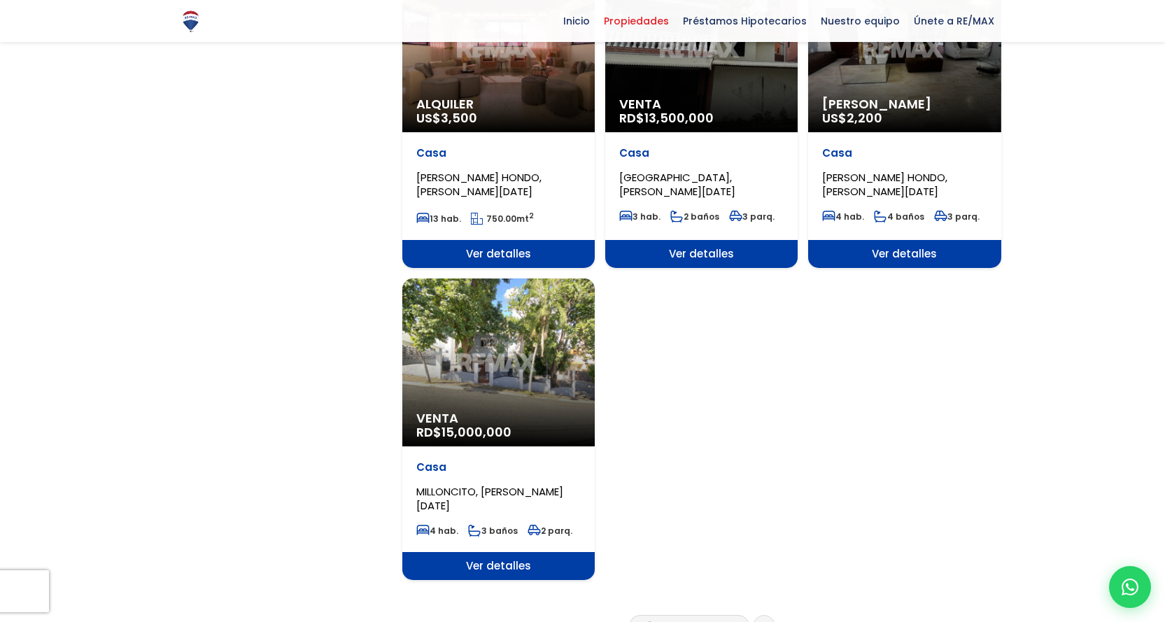
click at [674, 618] on link "2" at bounding box center [675, 625] width 6 height 15
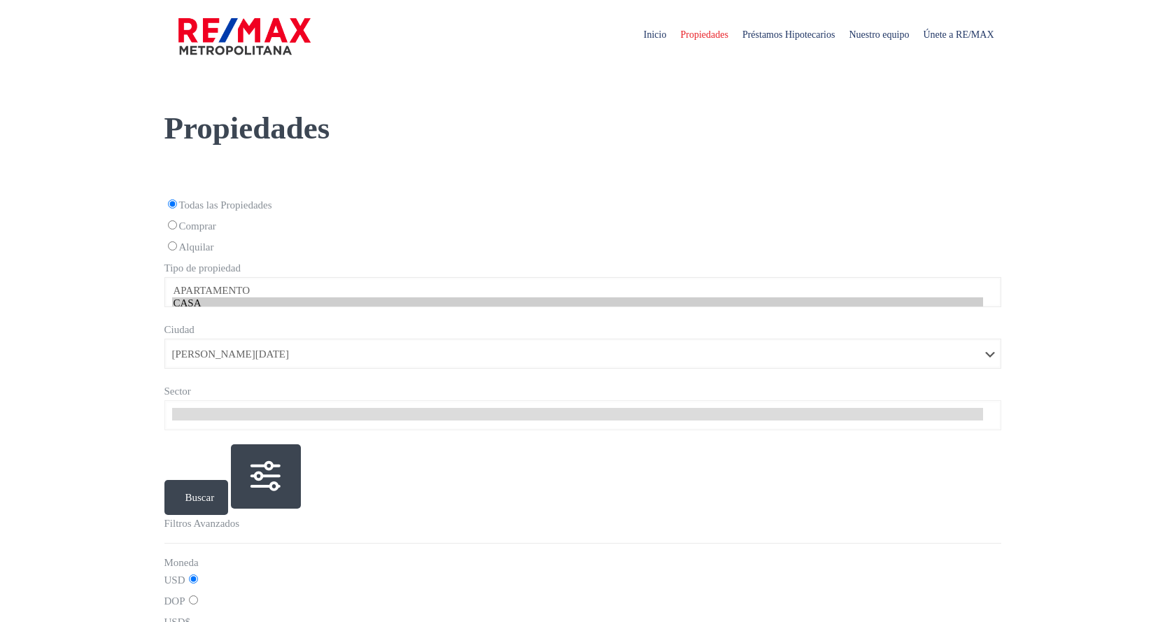
select select "1"
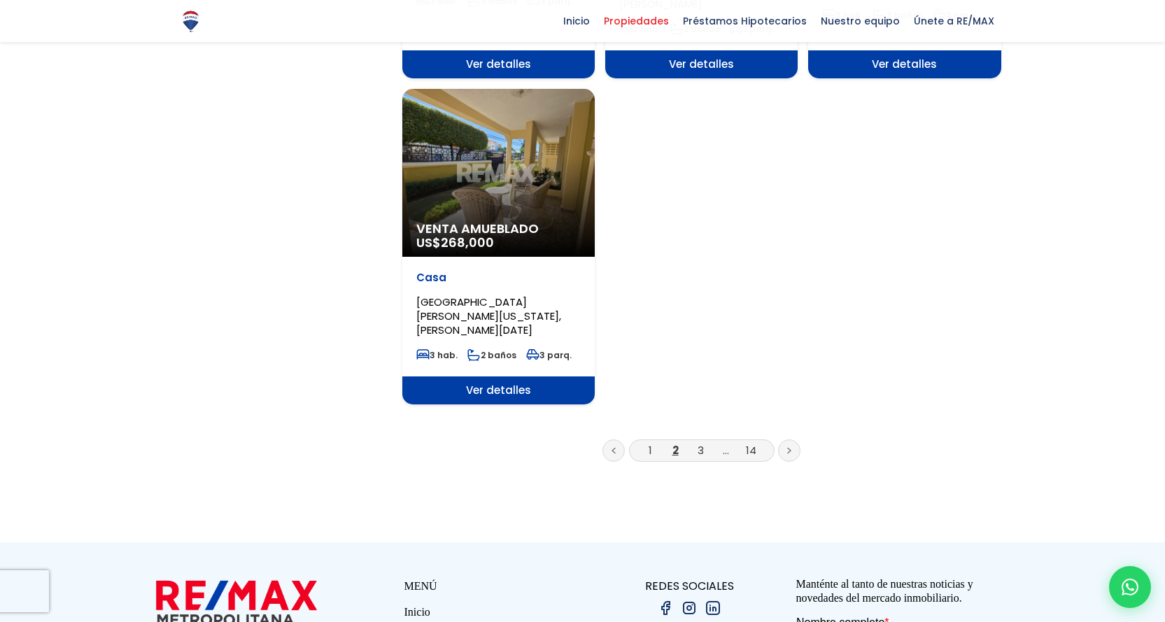
scroll to position [1819, 0]
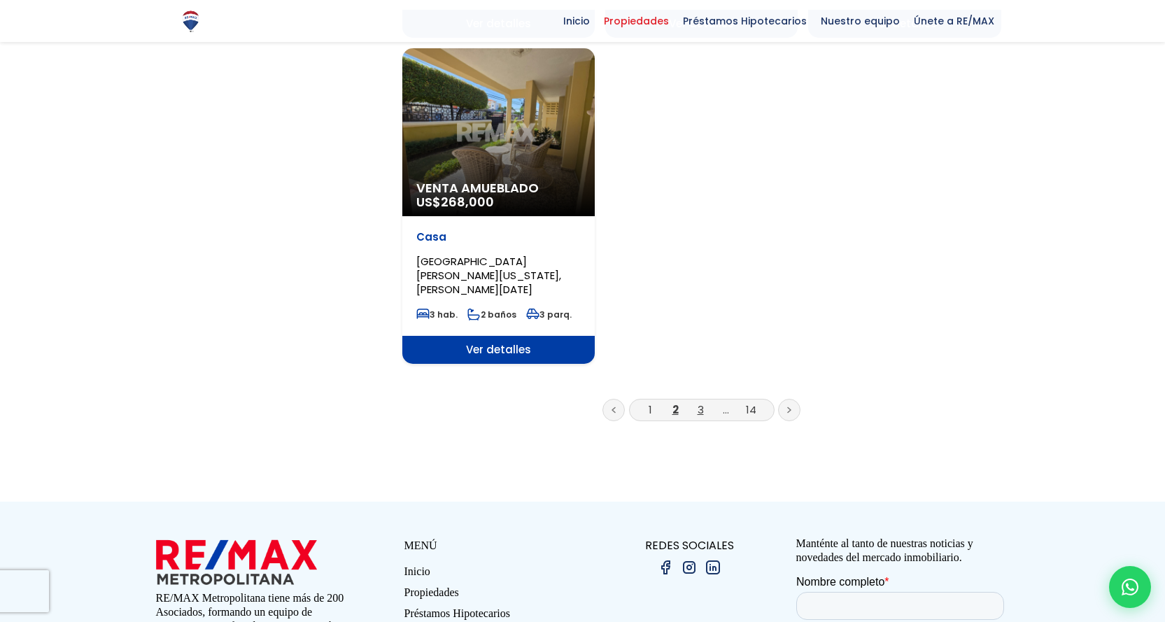
click at [700, 402] on link "3" at bounding box center [701, 409] width 6 height 15
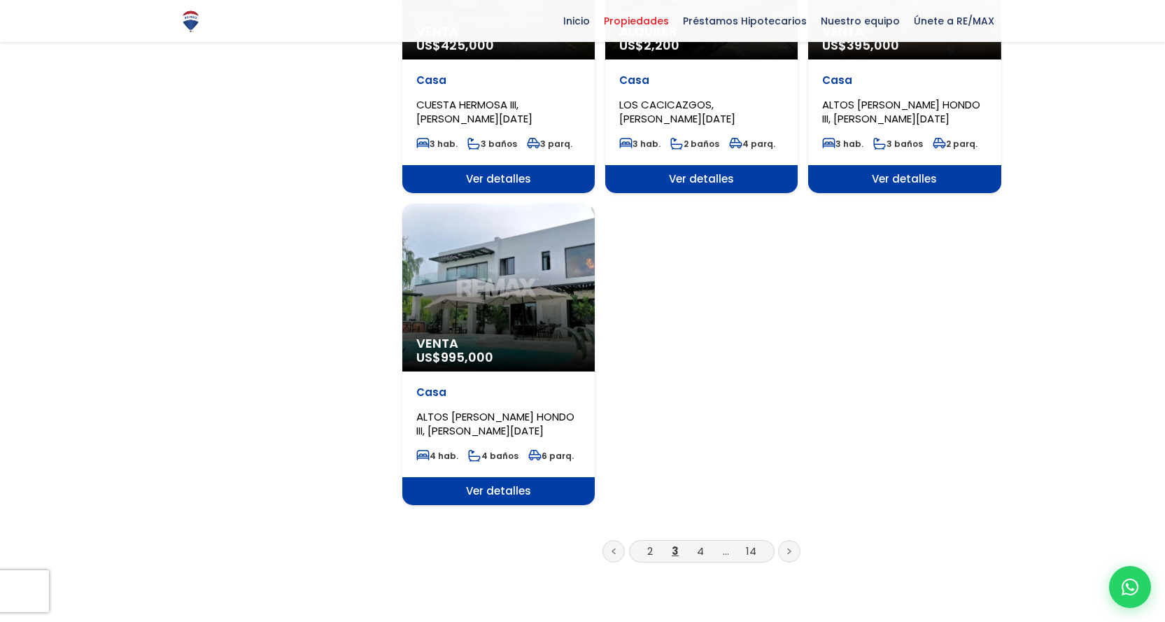
scroll to position [1609, 0]
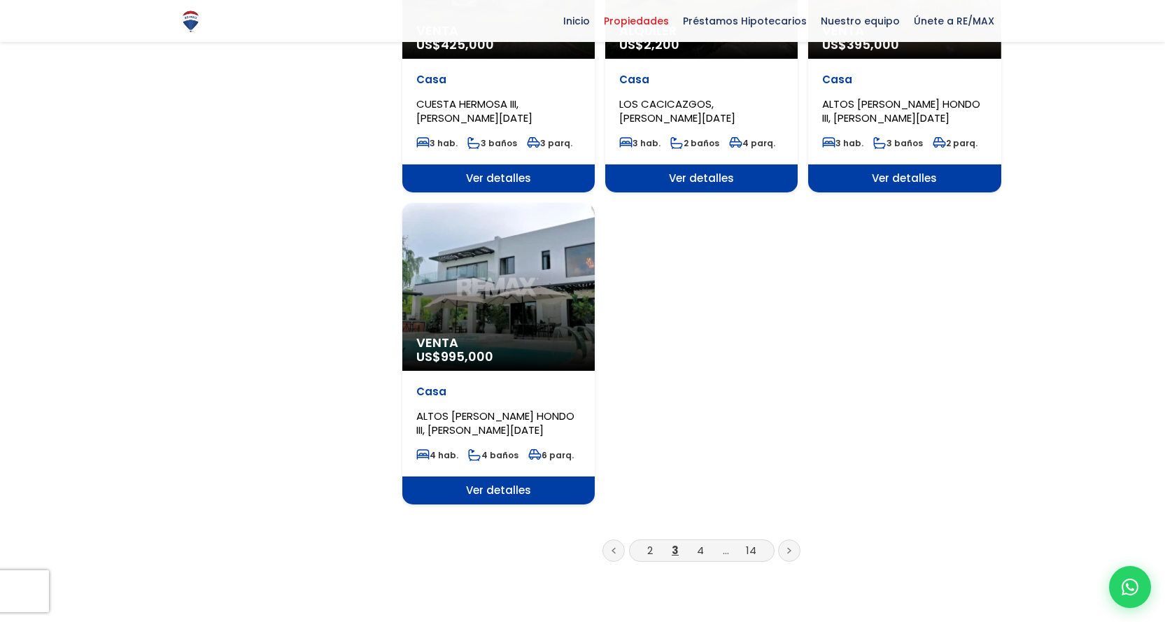
click at [696, 541] on li "4" at bounding box center [700, 549] width 22 height 17
click at [704, 541] on li "4" at bounding box center [700, 549] width 22 height 17
click at [701, 543] on link "4" at bounding box center [700, 550] width 7 height 15
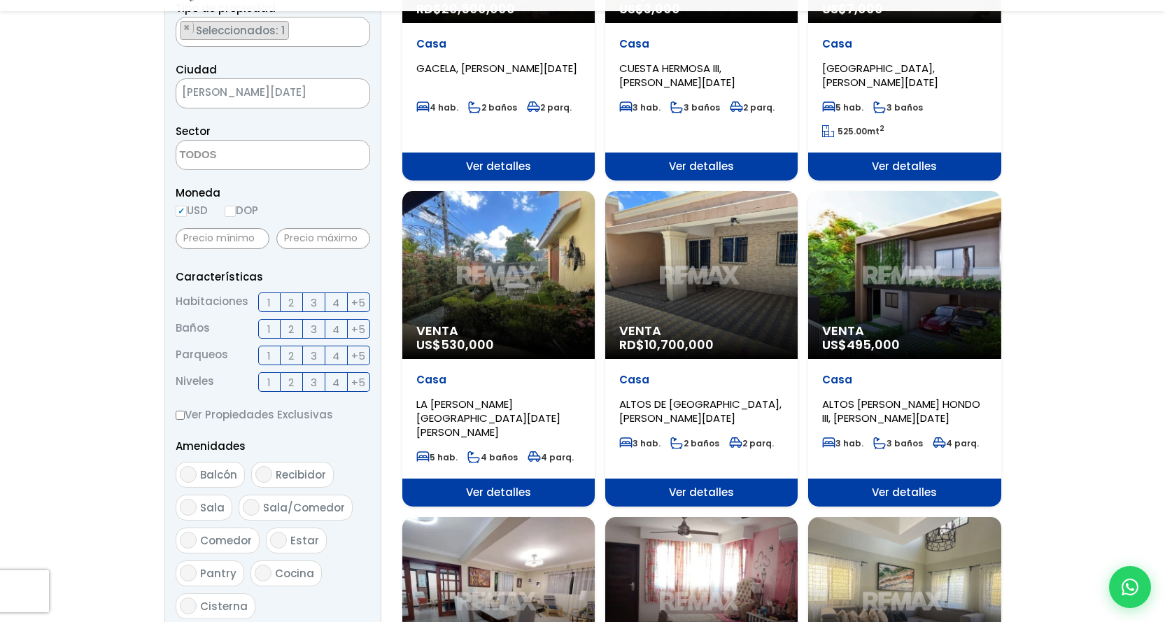
scroll to position [350, 0]
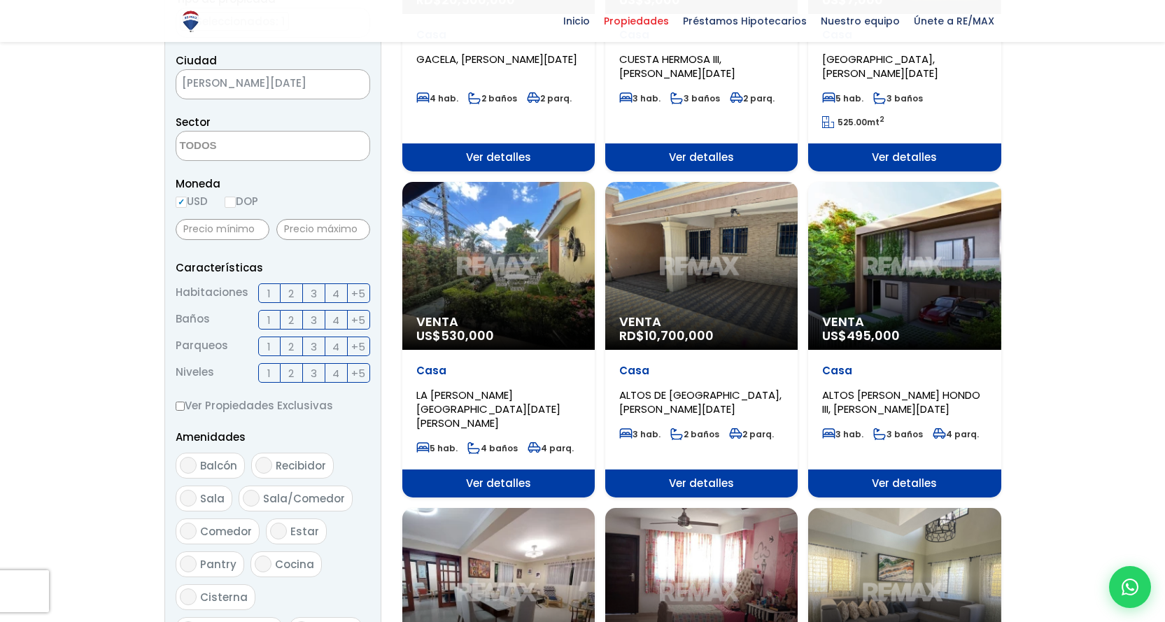
click at [695, 310] on div "Venta RD$ 10,700,000" at bounding box center [701, 266] width 192 height 168
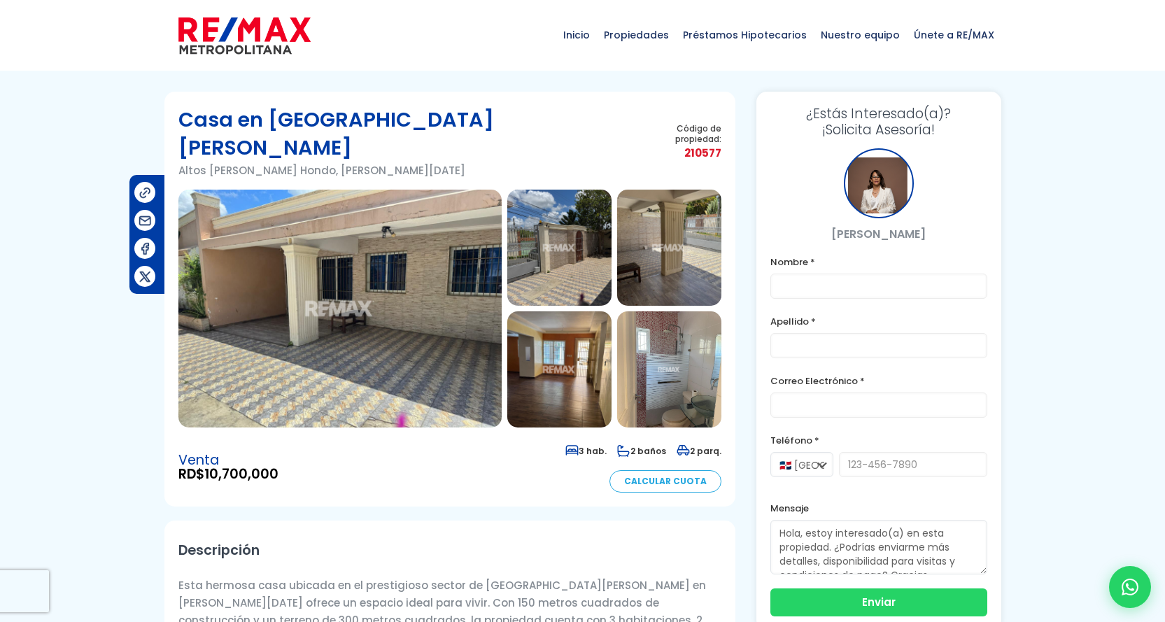
click at [418, 290] on img at bounding box center [339, 309] width 323 height 238
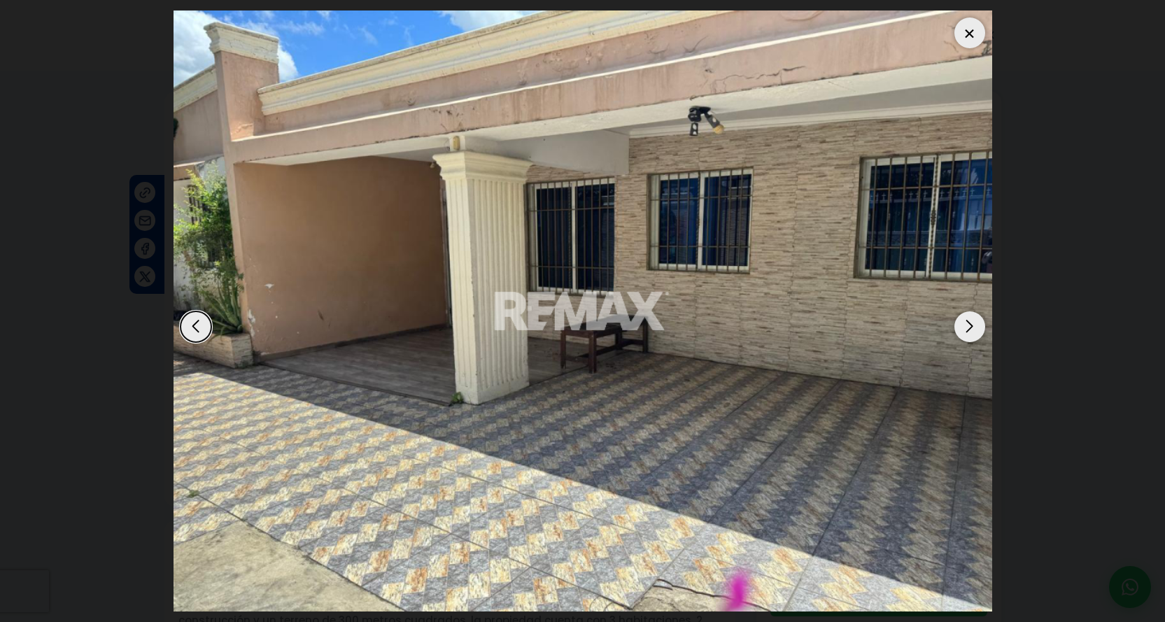
click at [970, 328] on div "Next slide" at bounding box center [969, 326] width 31 height 31
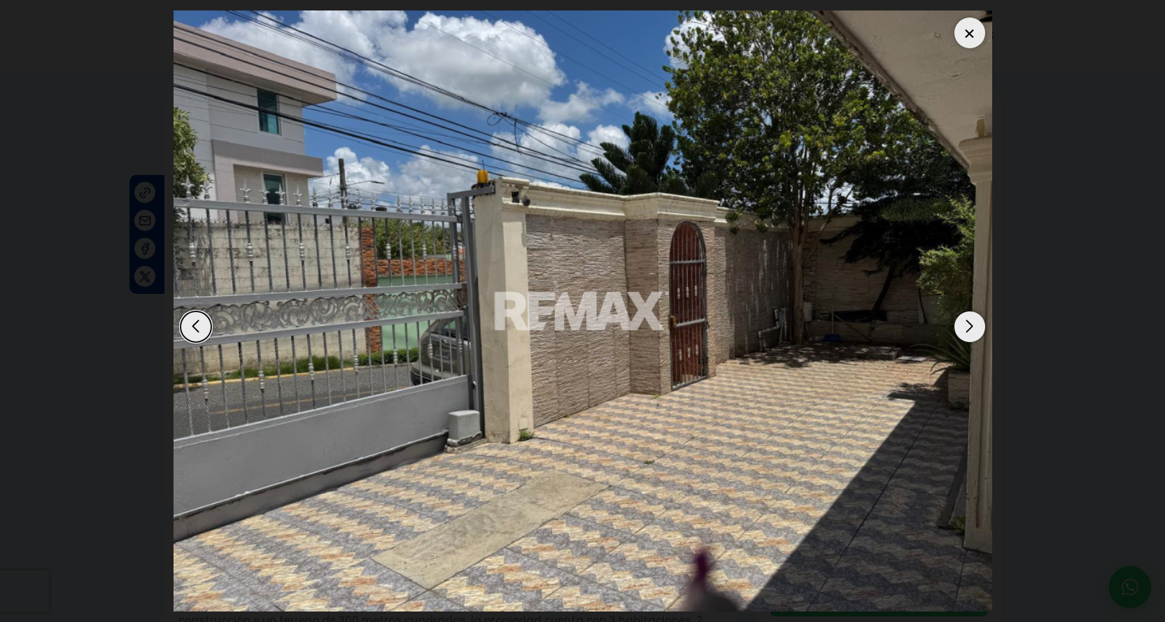
click at [970, 328] on div "Next slide" at bounding box center [969, 326] width 31 height 31
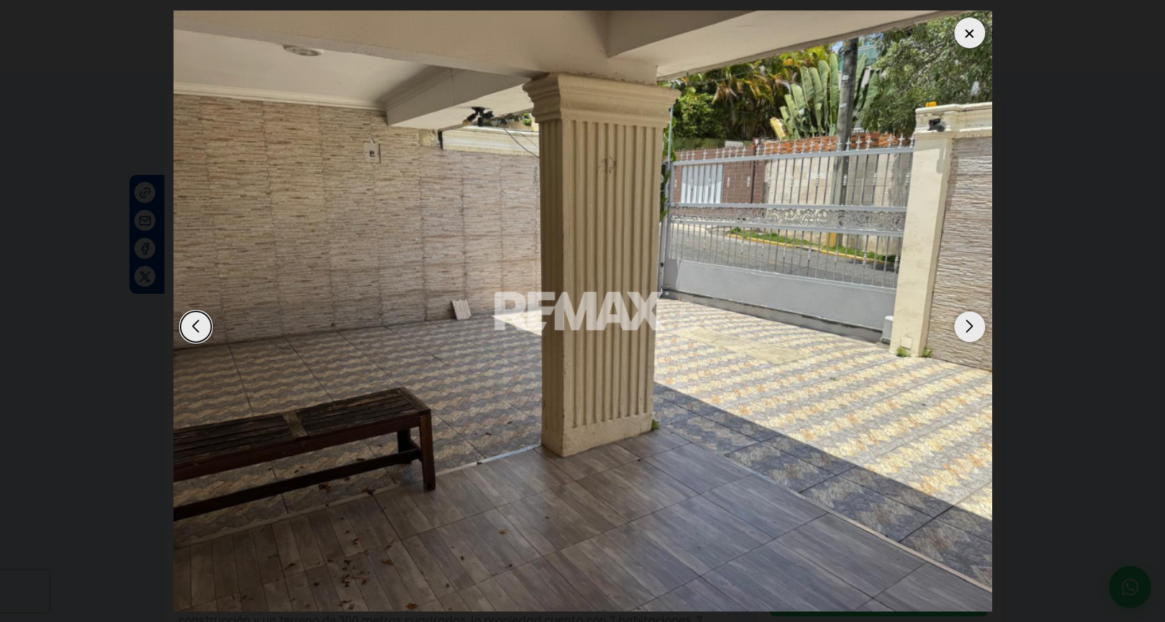
click at [970, 328] on div "Next slide" at bounding box center [969, 326] width 31 height 31
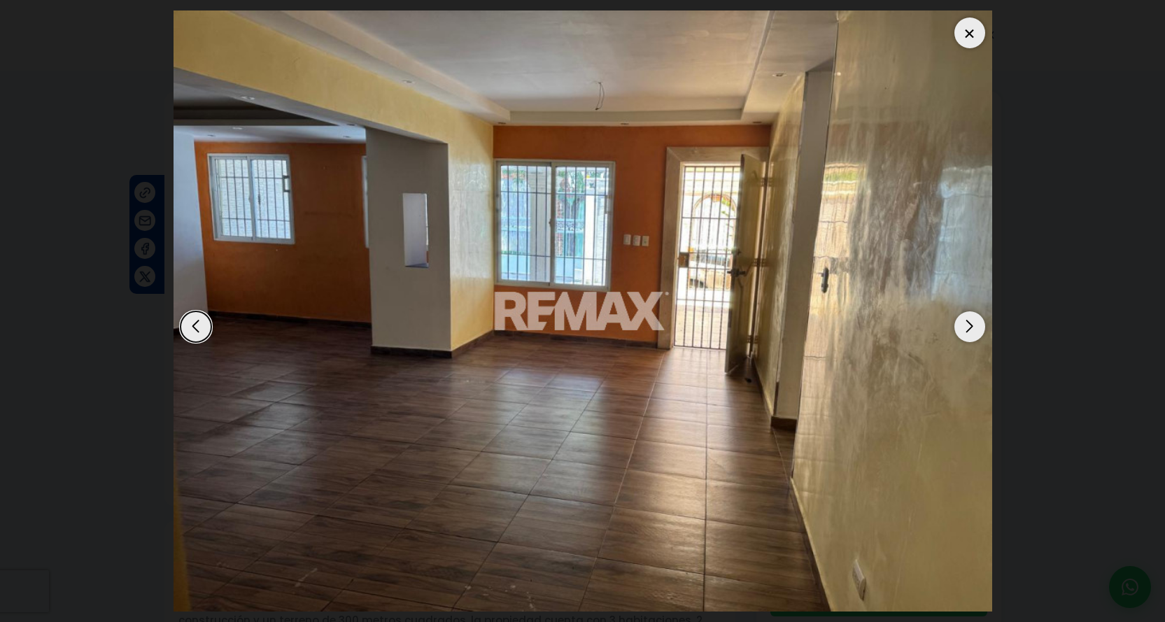
click at [970, 328] on div "Next slide" at bounding box center [969, 326] width 31 height 31
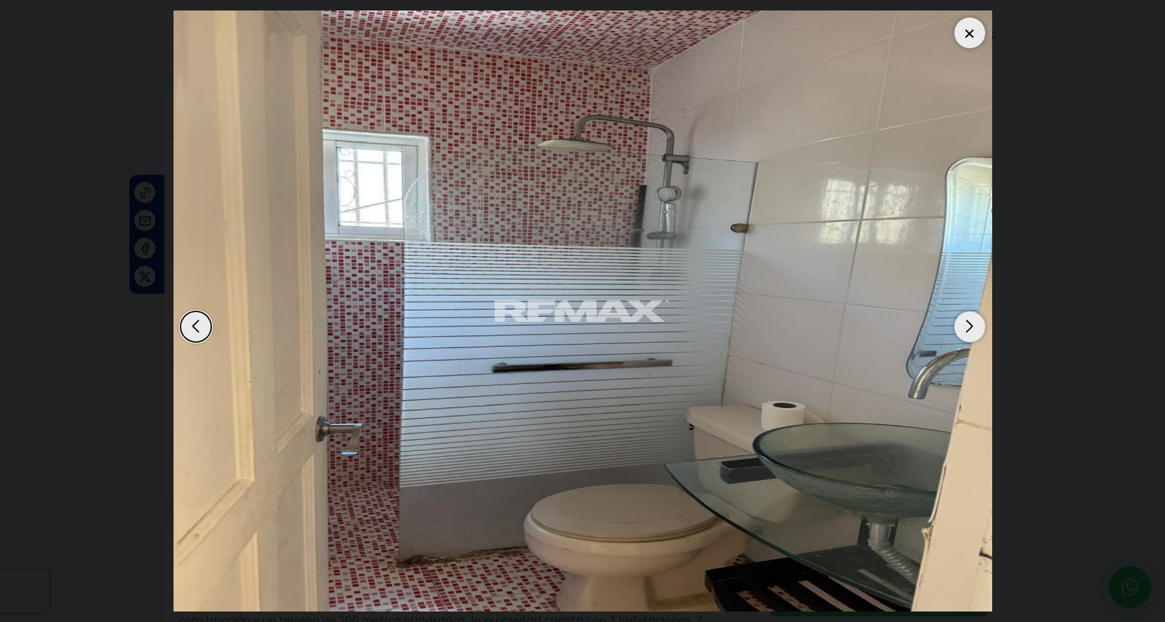
click at [970, 328] on div "Next slide" at bounding box center [969, 326] width 31 height 31
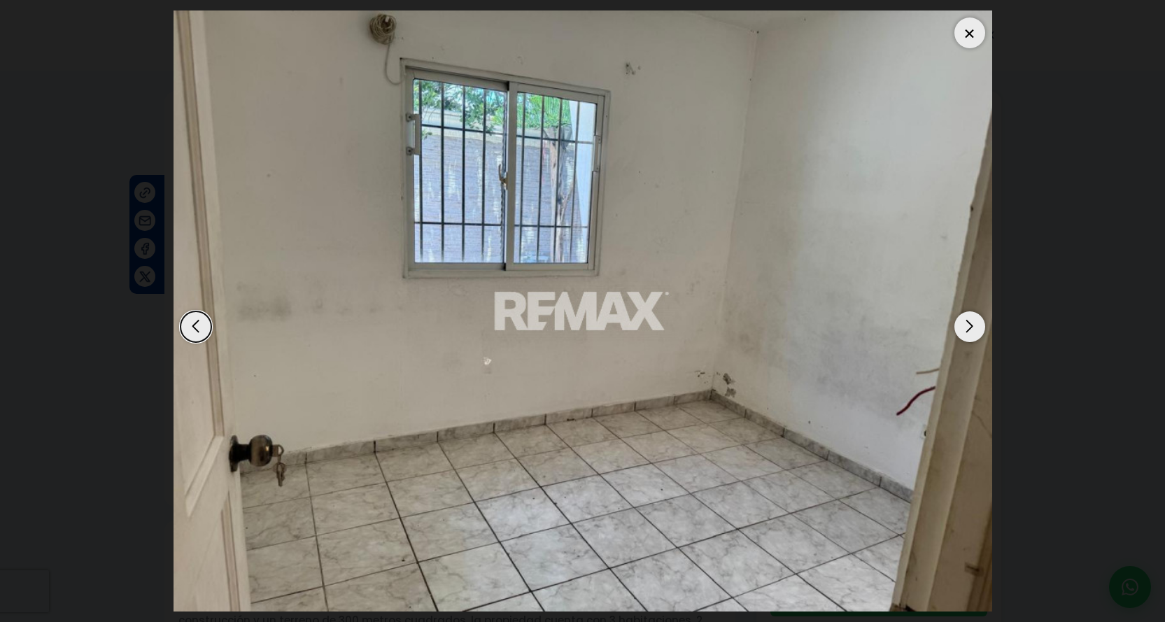
click at [970, 328] on div "Next slide" at bounding box center [969, 326] width 31 height 31
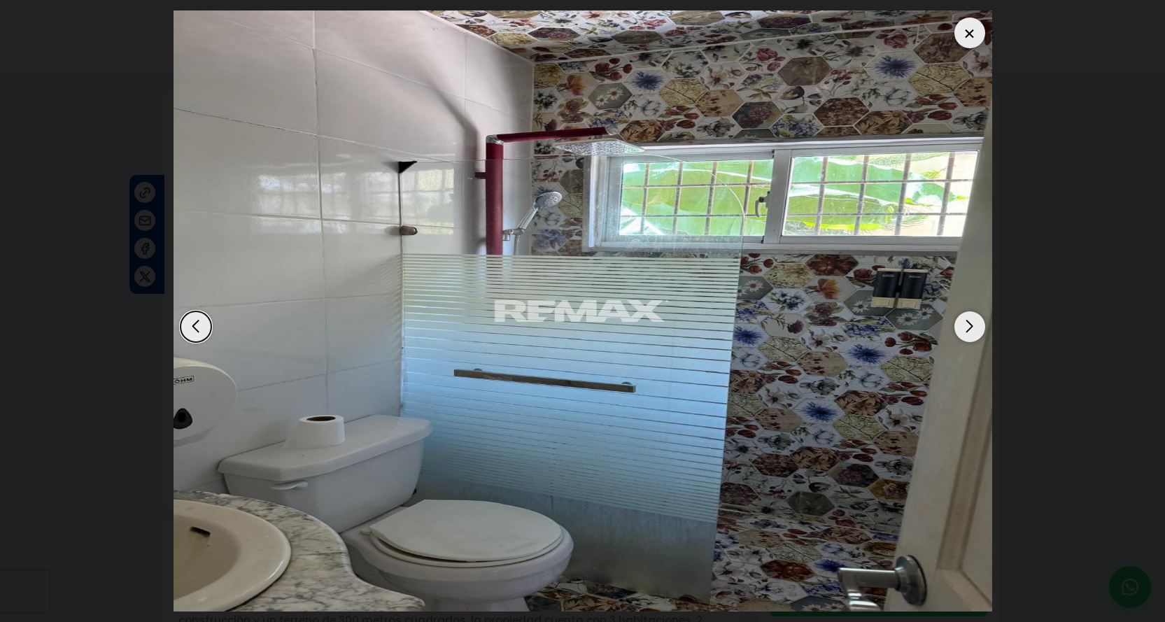
click at [965, 325] on div "Next slide" at bounding box center [969, 326] width 31 height 31
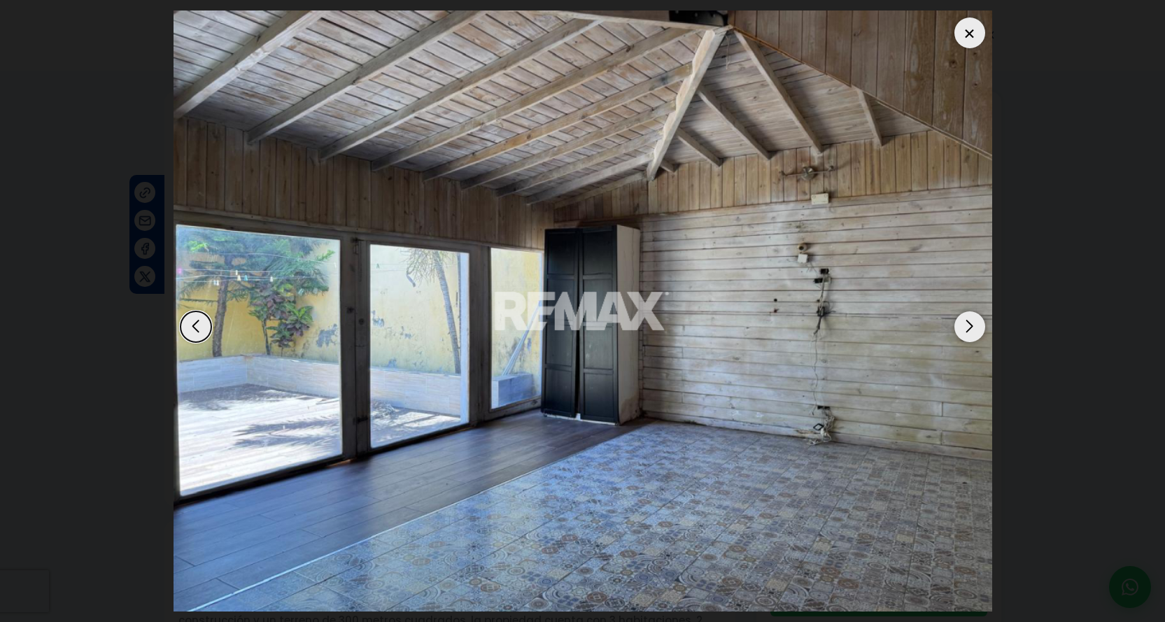
click at [965, 325] on div "Next slide" at bounding box center [969, 326] width 31 height 31
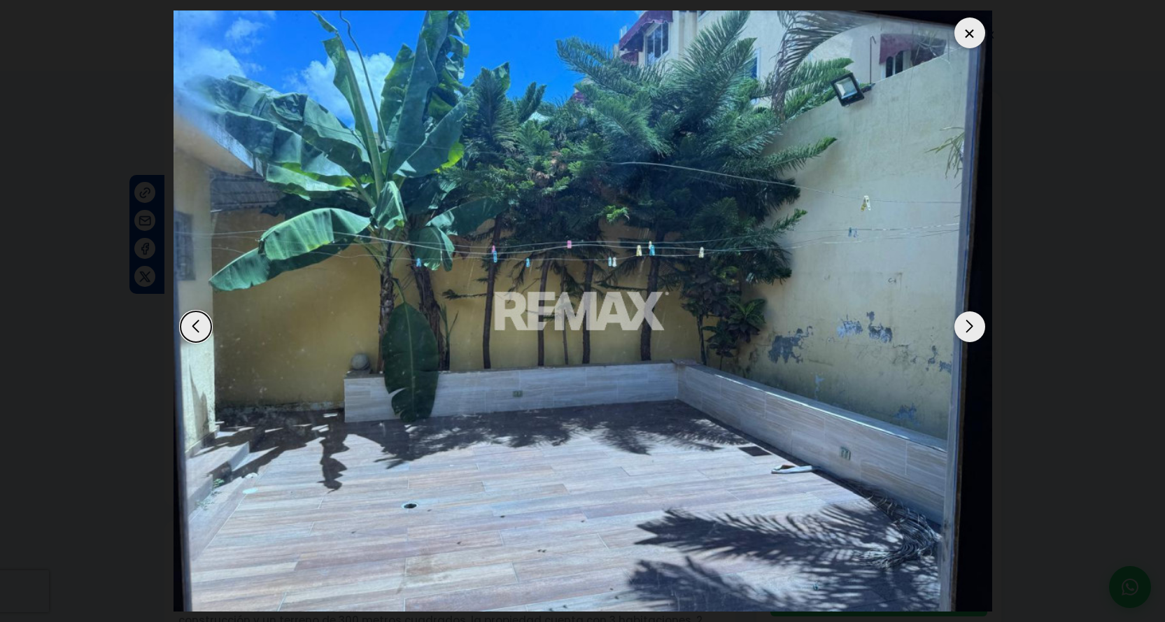
click at [965, 325] on div "Next slide" at bounding box center [969, 326] width 31 height 31
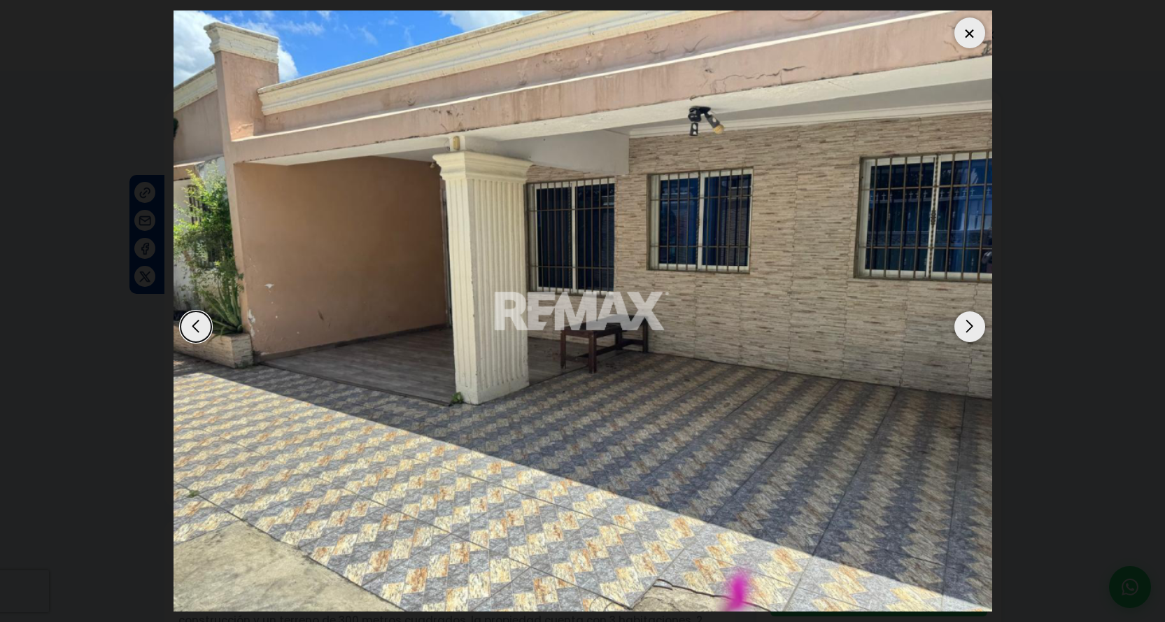
click at [965, 325] on div "Next slide" at bounding box center [969, 326] width 31 height 31
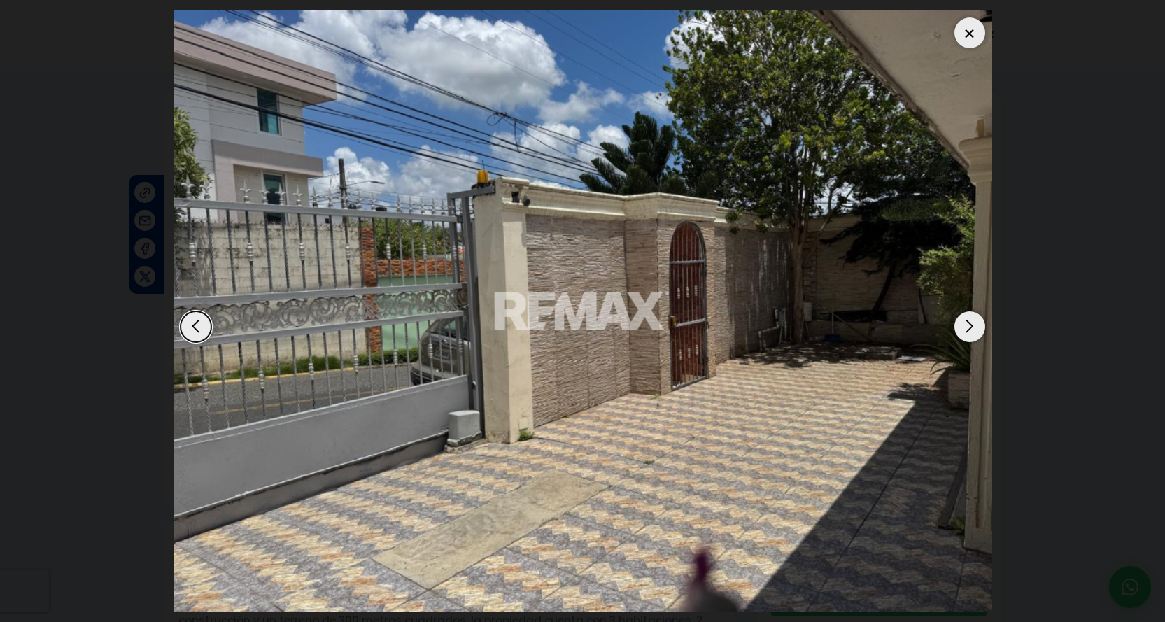
click at [968, 37] on div at bounding box center [969, 32] width 31 height 31
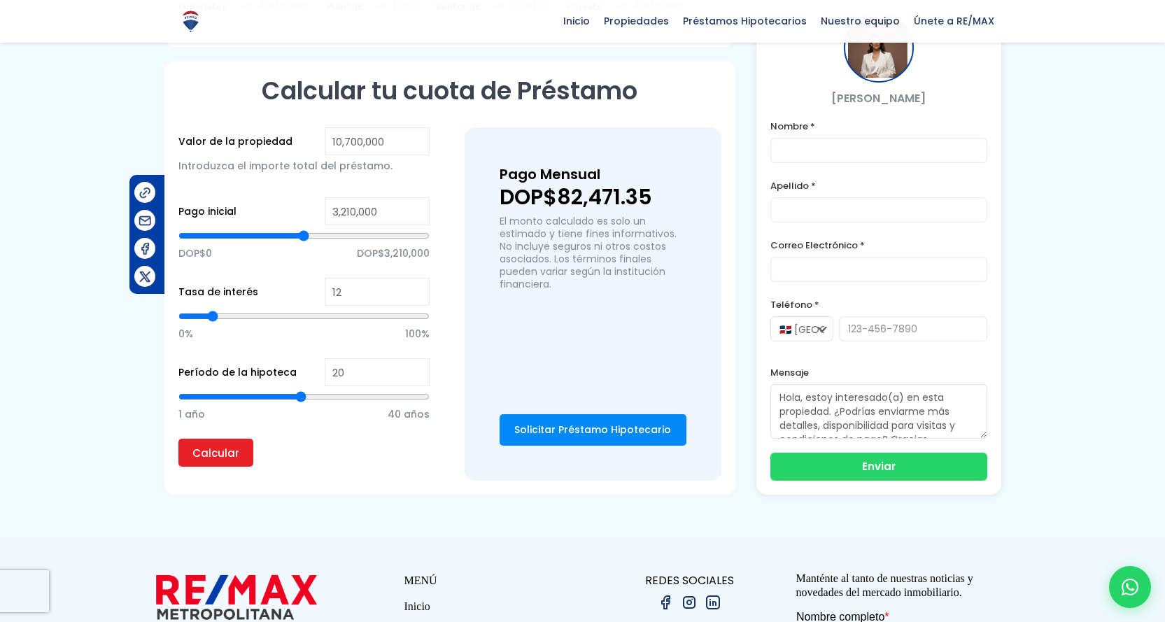
scroll to position [979, 0]
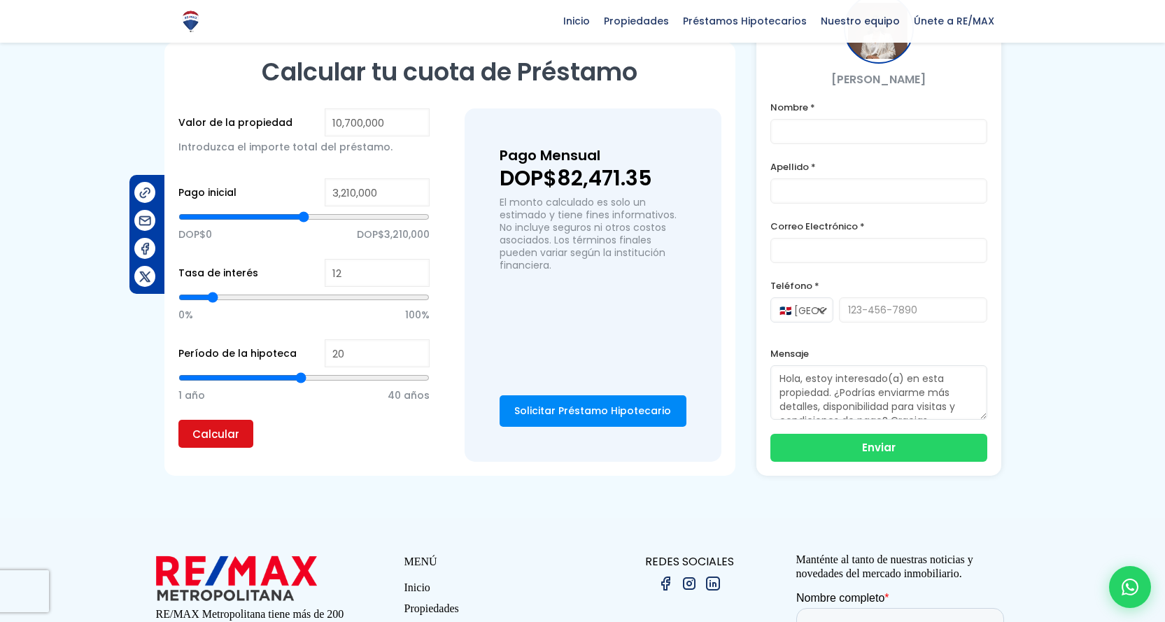
click at [207, 420] on input "Calcular" at bounding box center [215, 434] width 75 height 28
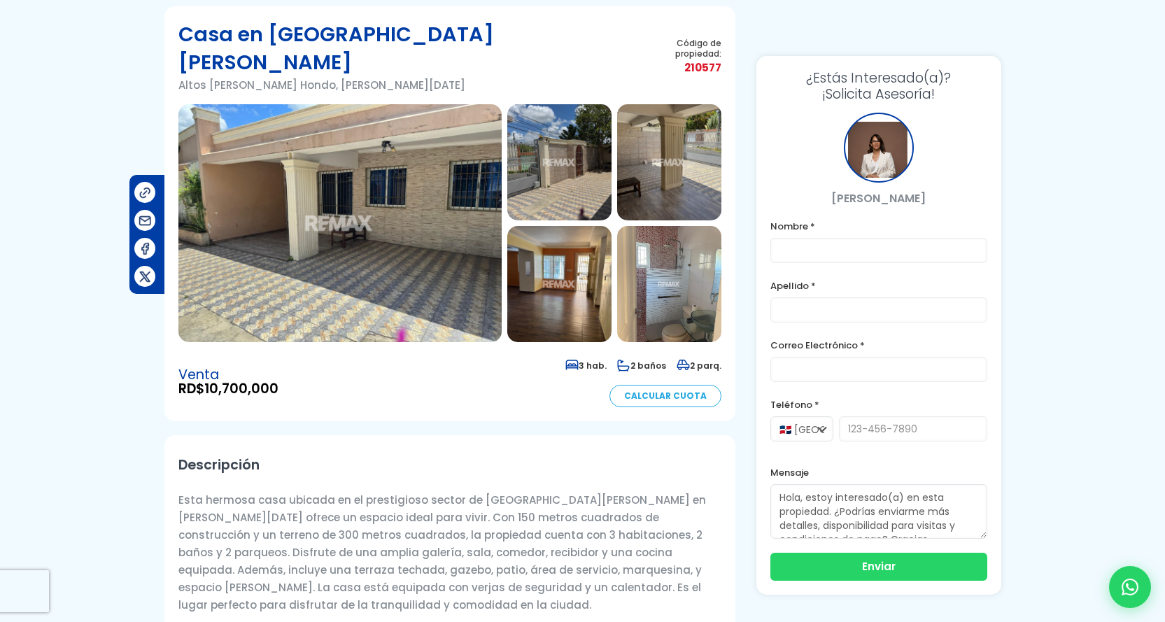
scroll to position [0, 0]
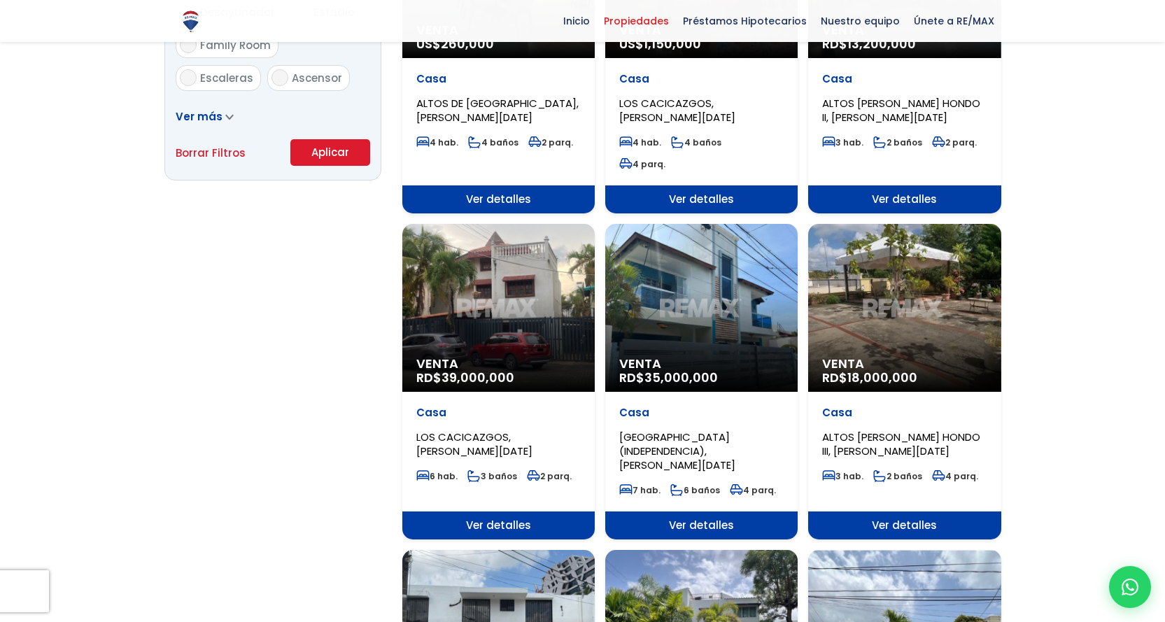
scroll to position [700, 0]
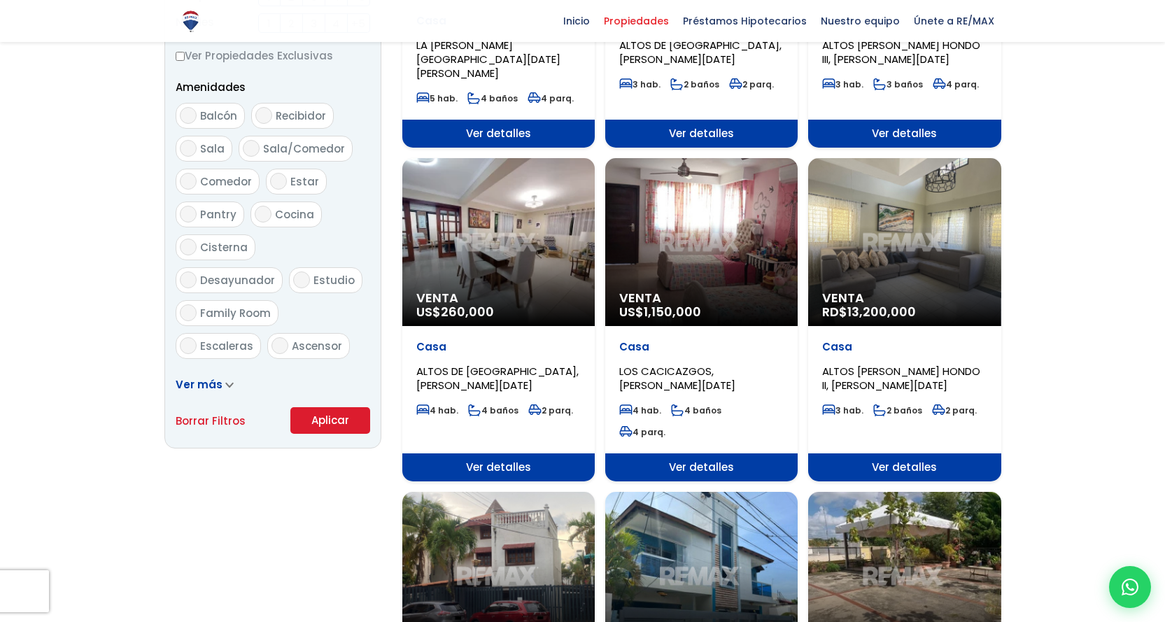
click at [231, 385] on div "Ver más" at bounding box center [273, 384] width 194 height 17
click at [225, 385] on icon at bounding box center [229, 385] width 8 height 6
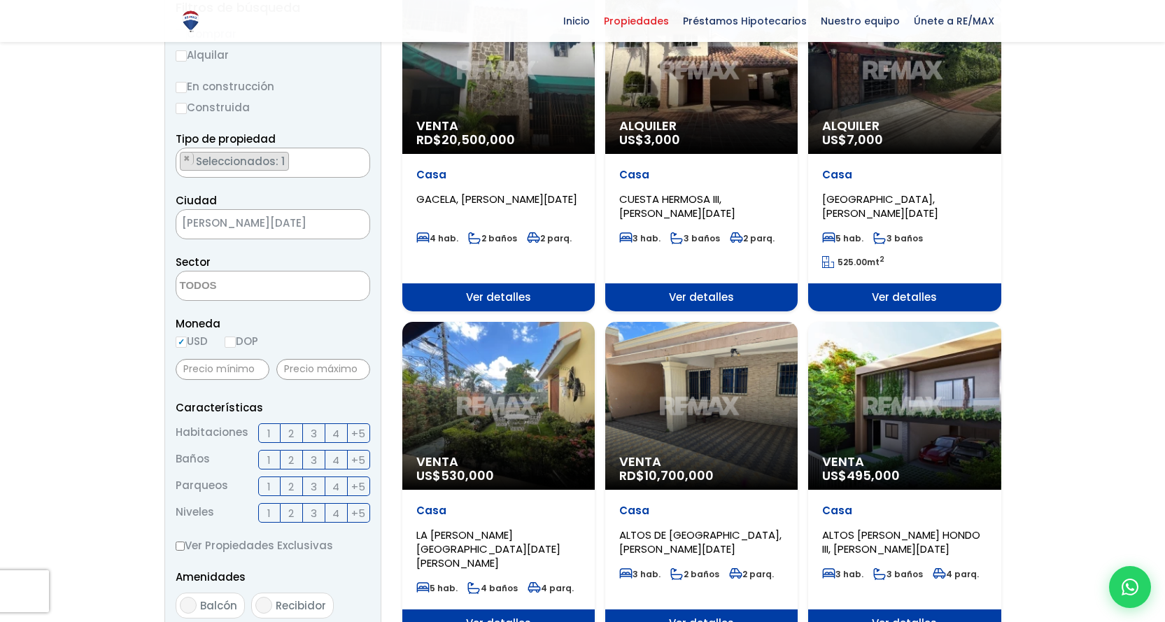
scroll to position [280, 0]
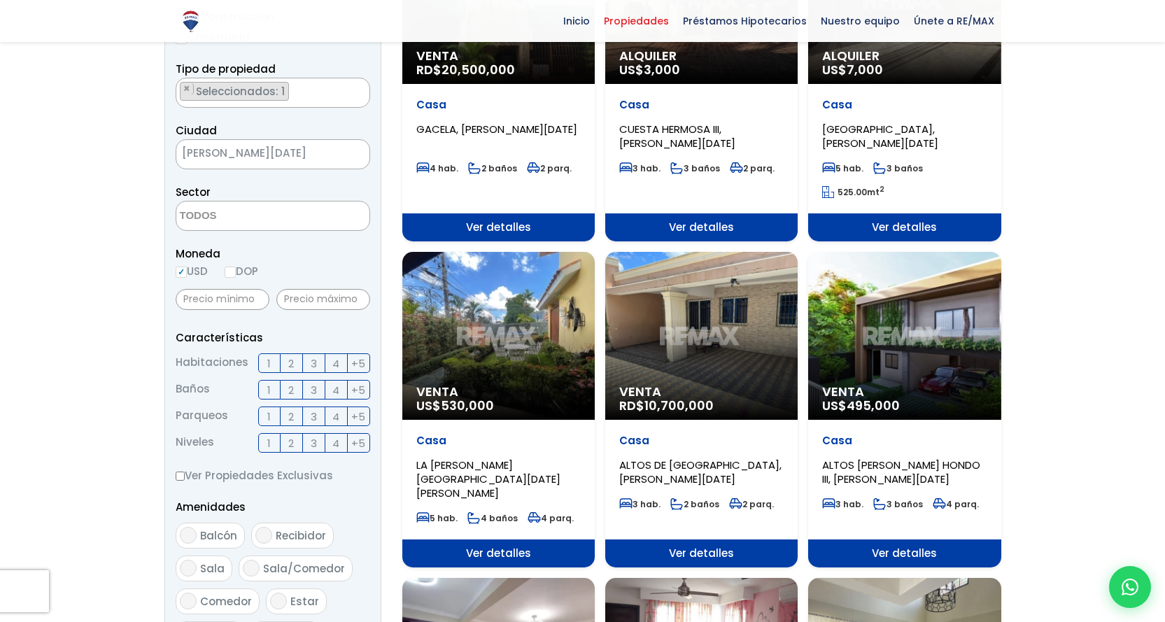
click at [234, 273] on input "DOP" at bounding box center [230, 272] width 11 height 11
radio input "true"
click at [304, 299] on input "text" at bounding box center [323, 299] width 94 height 21
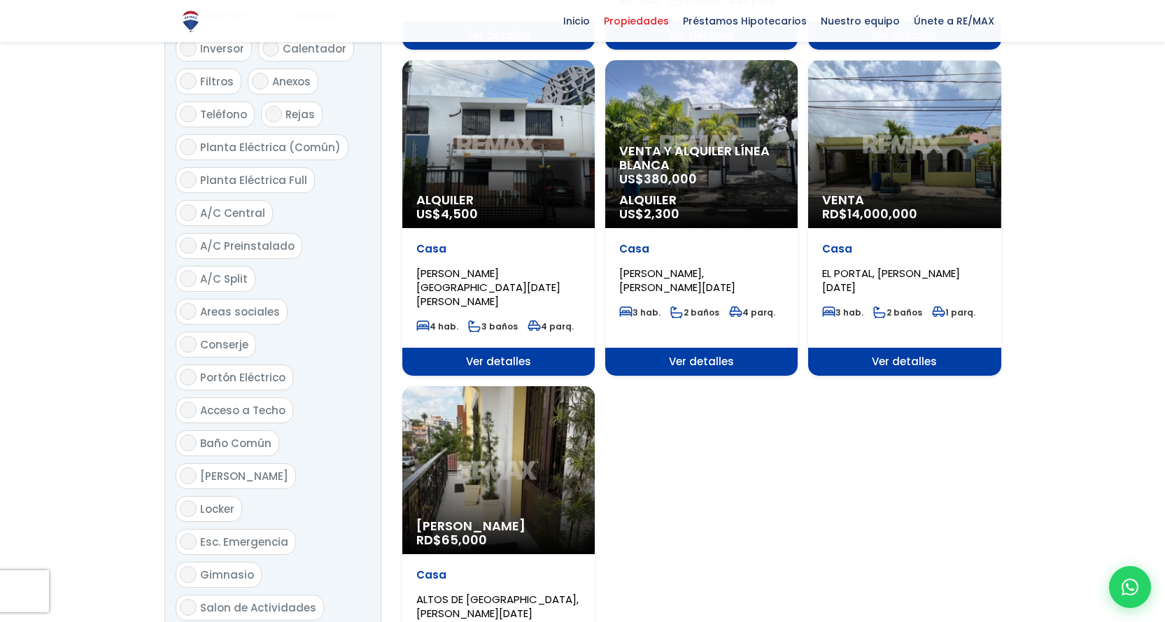
scroll to position [1679, 0]
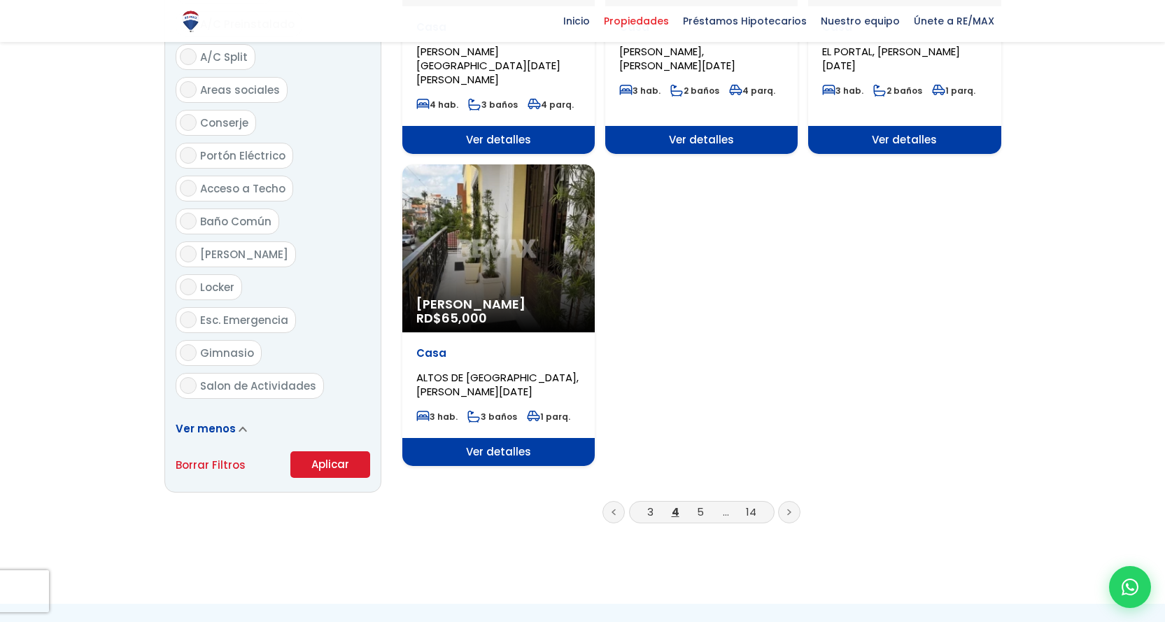
type input "9,000,000"
click at [217, 421] on span "Ver menos" at bounding box center [206, 428] width 60 height 15
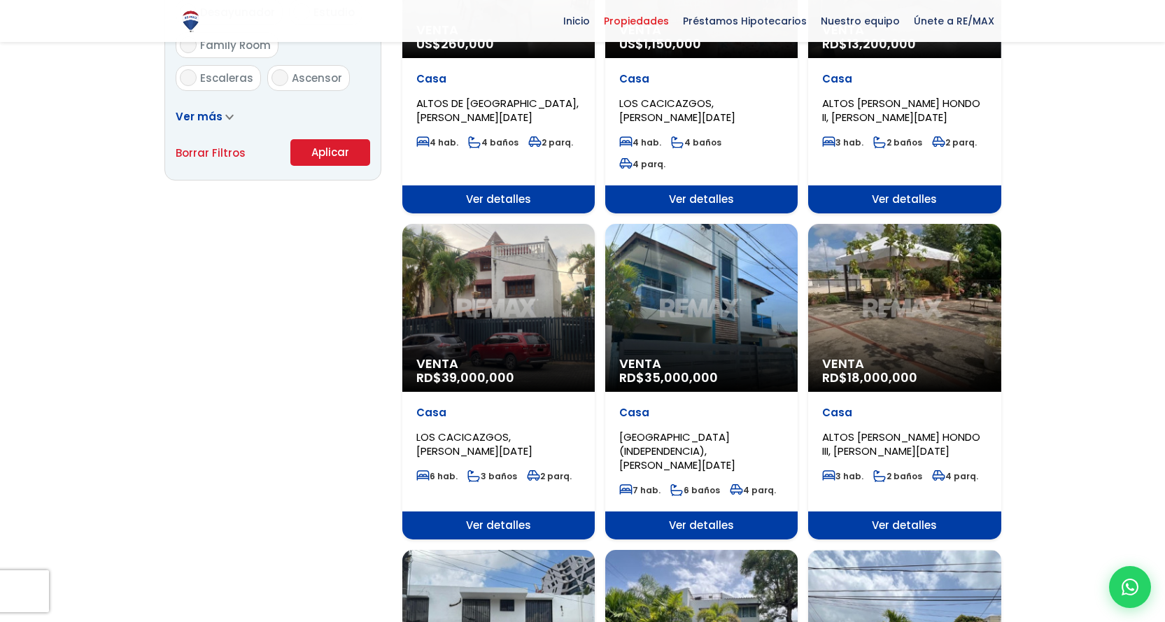
scroll to position [770, 0]
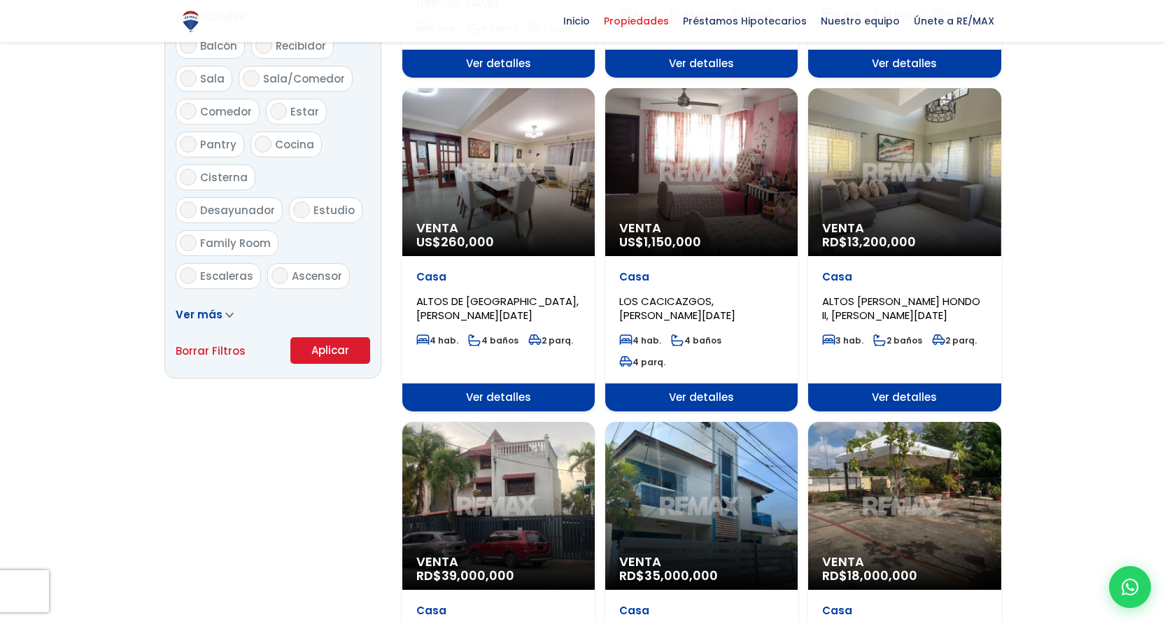
click at [325, 346] on button "Aplicar" at bounding box center [330, 350] width 80 height 27
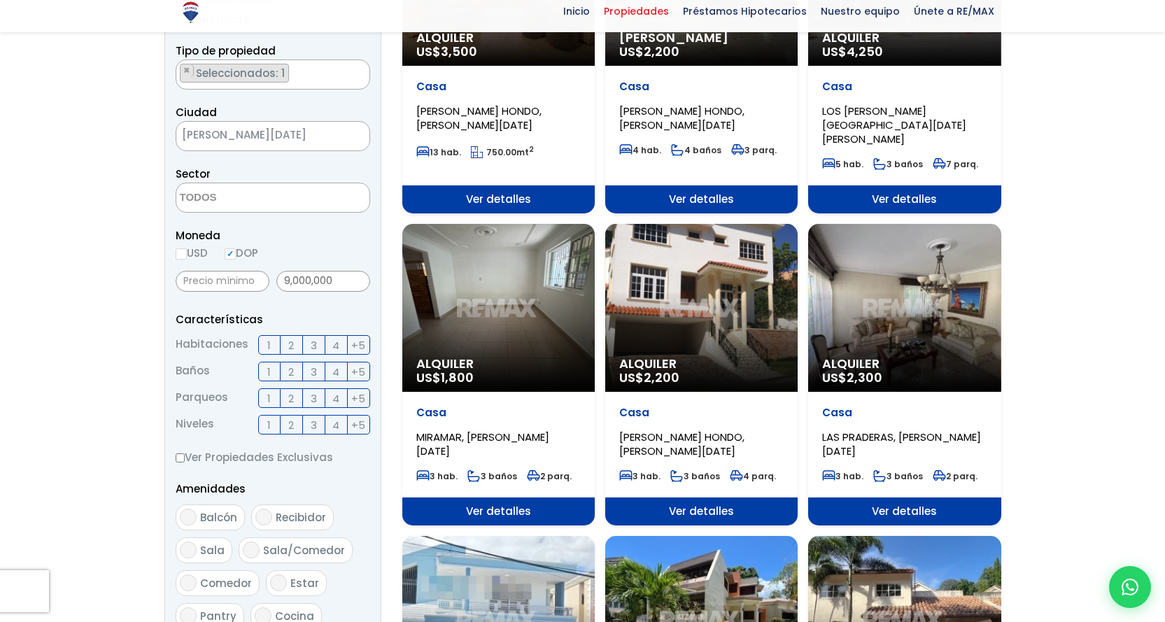
scroll to position [350, 0]
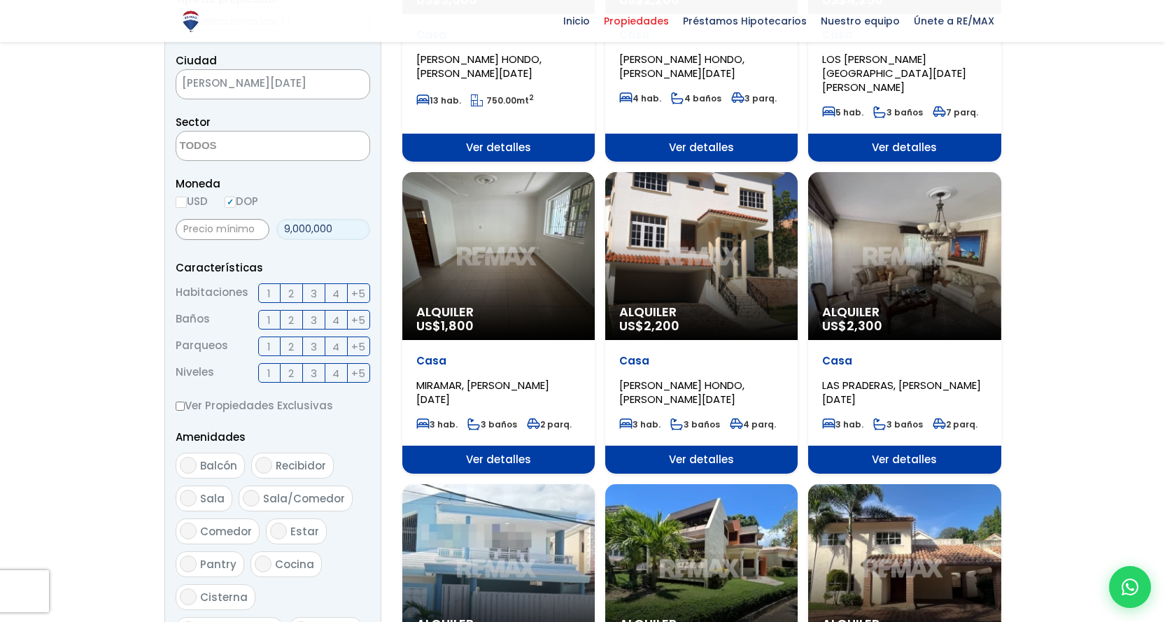
drag, startPoint x: 341, startPoint y: 232, endPoint x: 258, endPoint y: 232, distance: 82.6
click at [258, 232] on div "9,000,000" at bounding box center [273, 228] width 194 height 31
type input "145,000"
click at [183, 201] on input "USD" at bounding box center [181, 202] width 11 height 11
radio input "true"
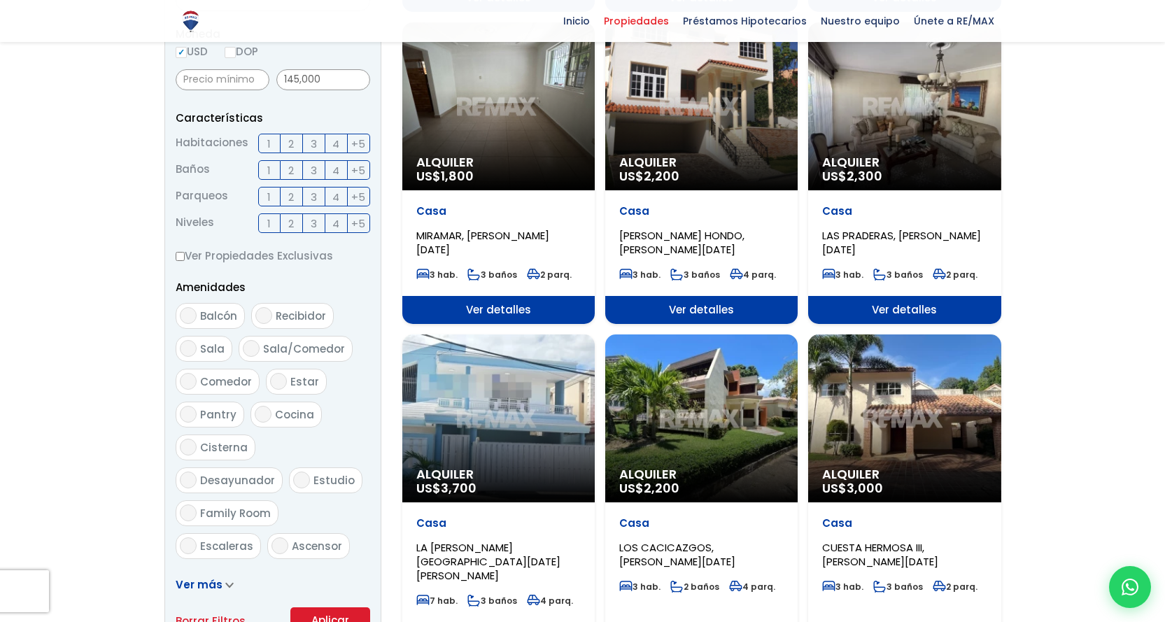
scroll to position [770, 0]
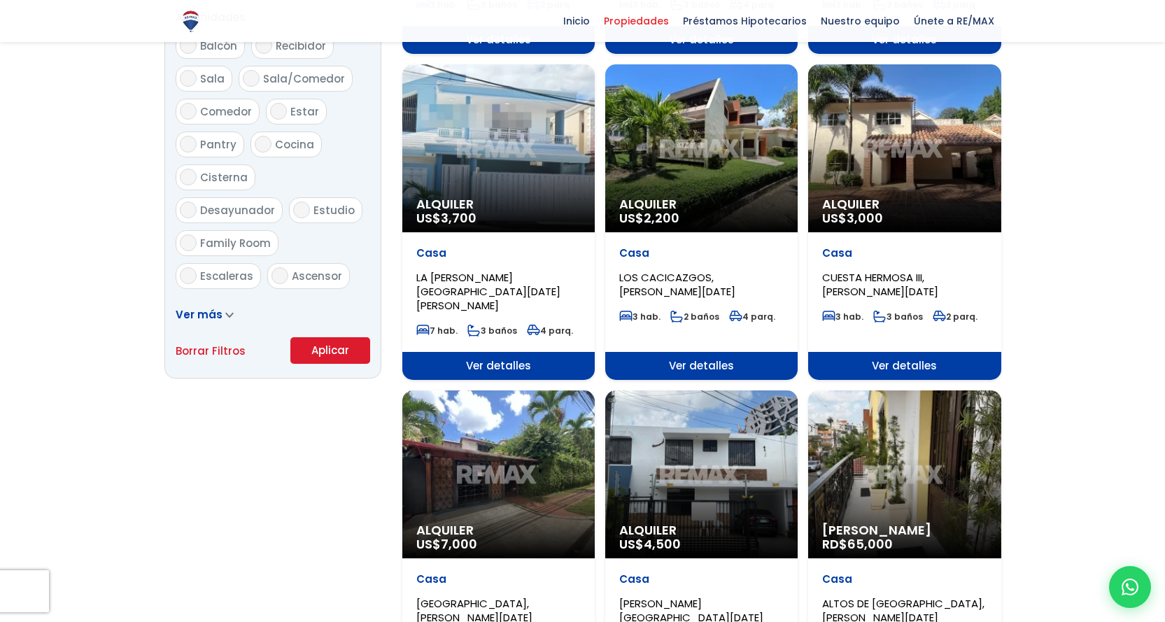
click at [330, 352] on button "Aplicar" at bounding box center [330, 350] width 80 height 27
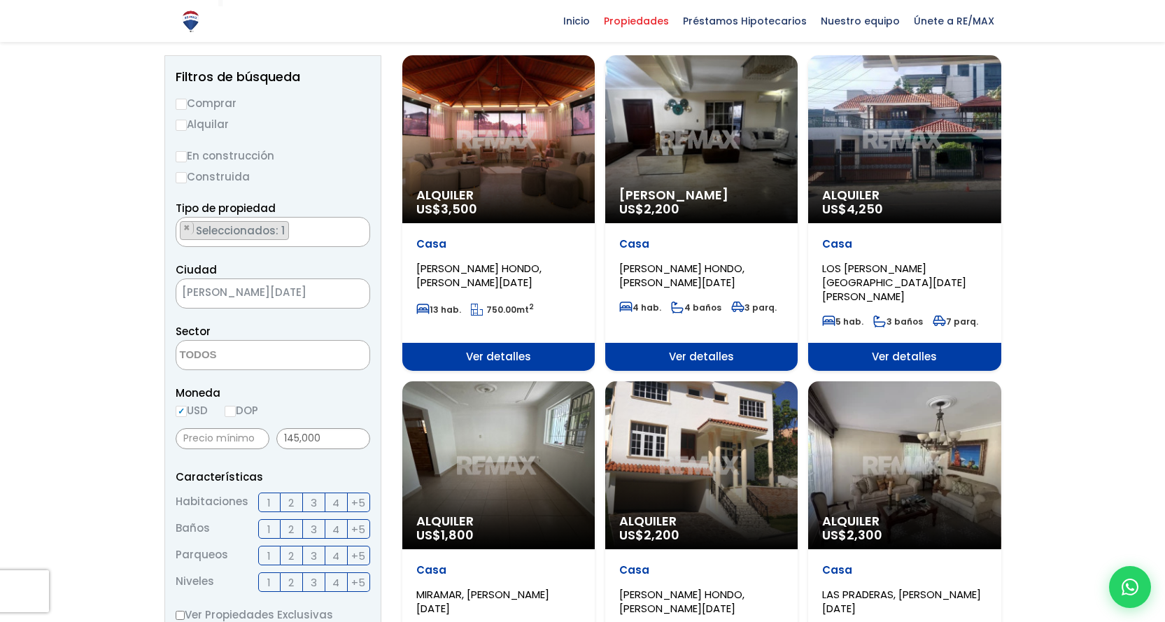
scroll to position [140, 0]
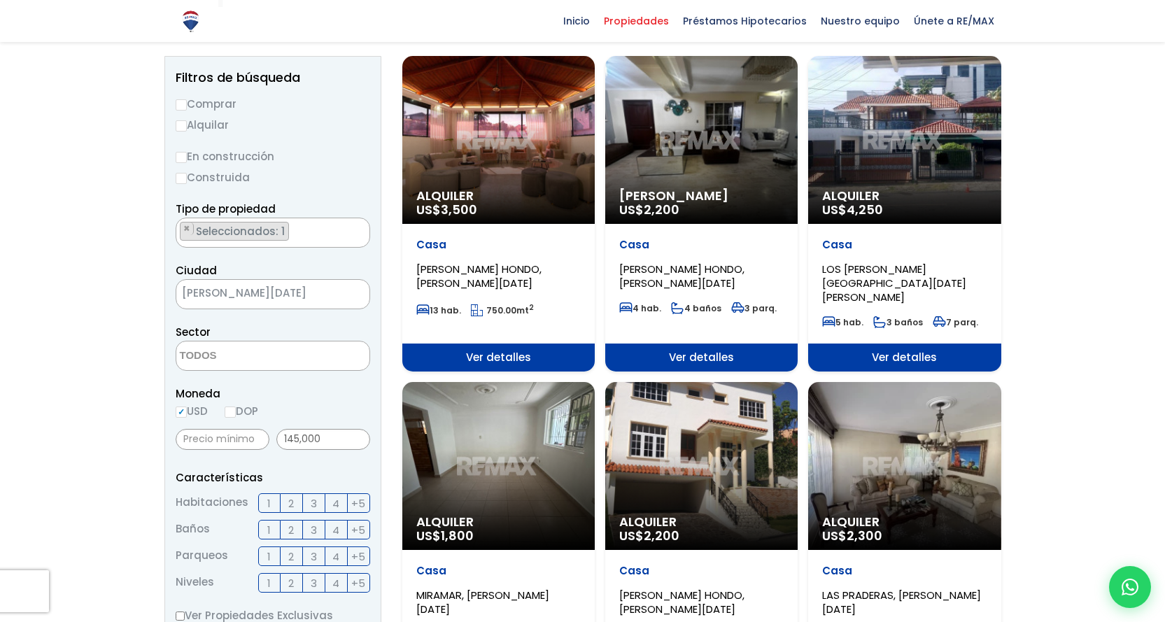
click at [183, 106] on input "Comprar" at bounding box center [181, 104] width 11 height 11
radio input "true"
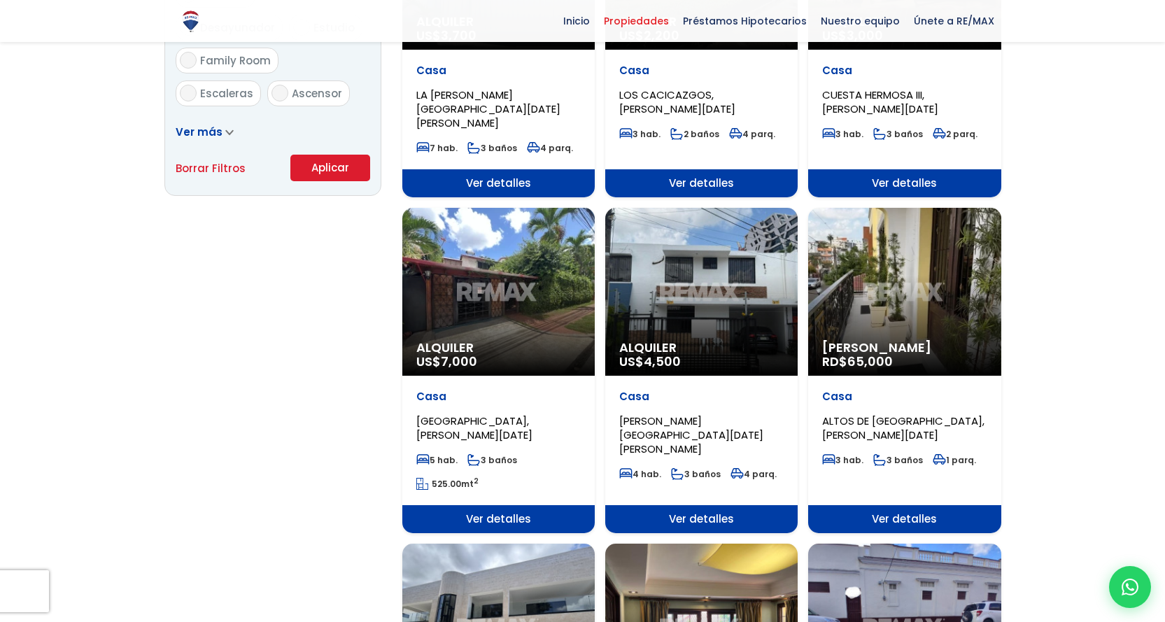
scroll to position [1049, 0]
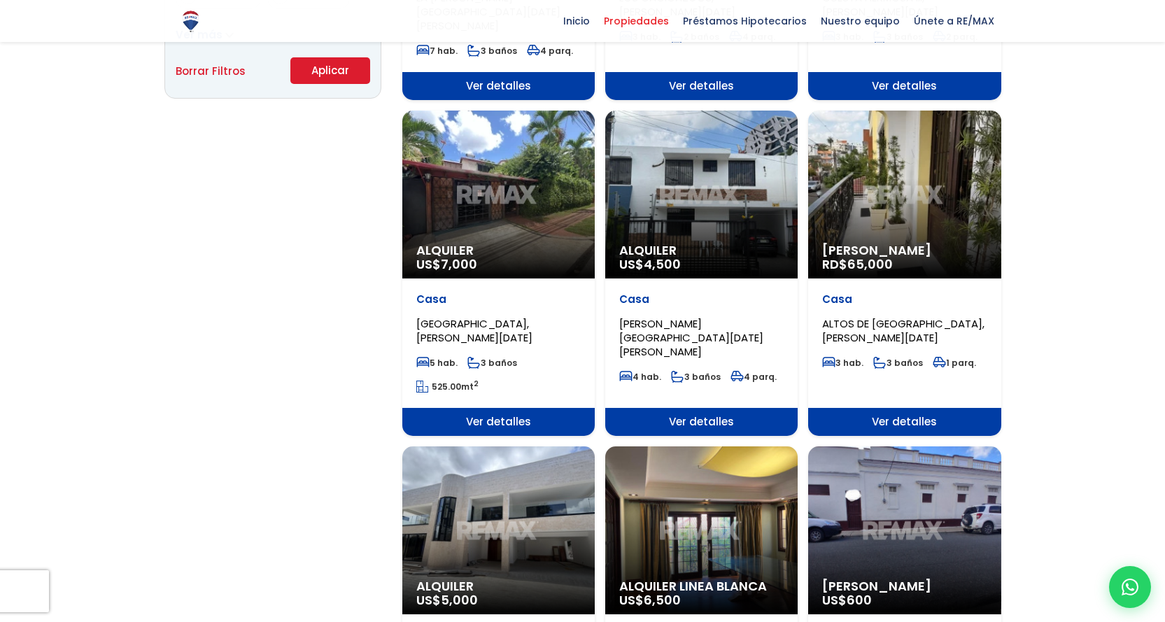
click at [335, 66] on button "Aplicar" at bounding box center [330, 70] width 80 height 27
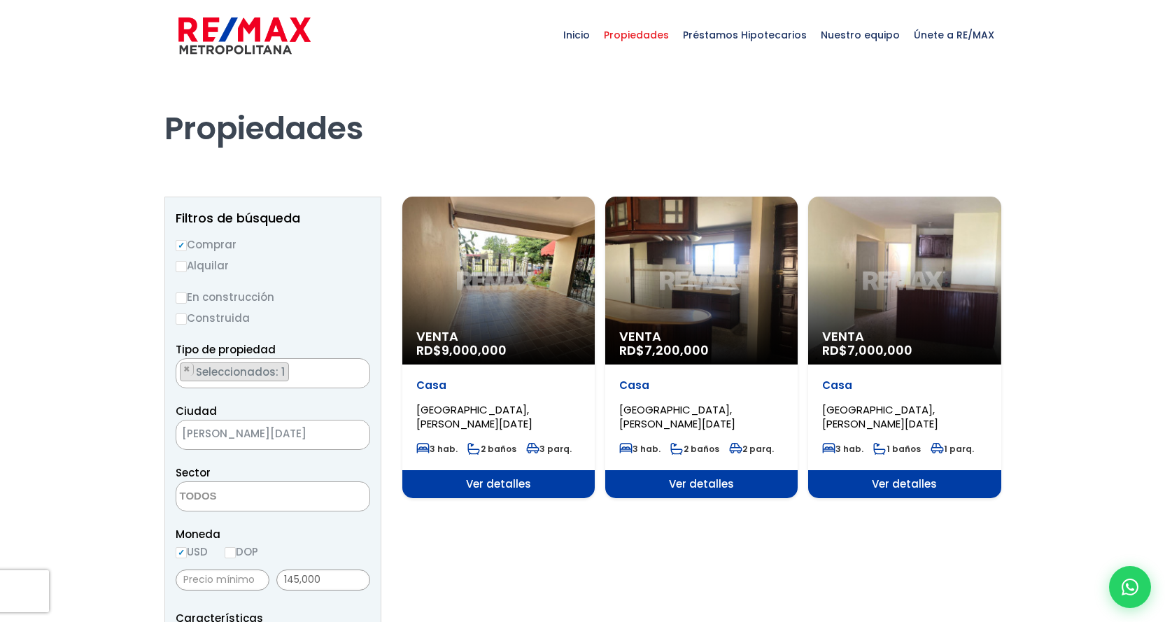
click at [439, 415] on span "[GEOGRAPHIC_DATA], [PERSON_NAME][DATE]" at bounding box center [474, 416] width 116 height 29
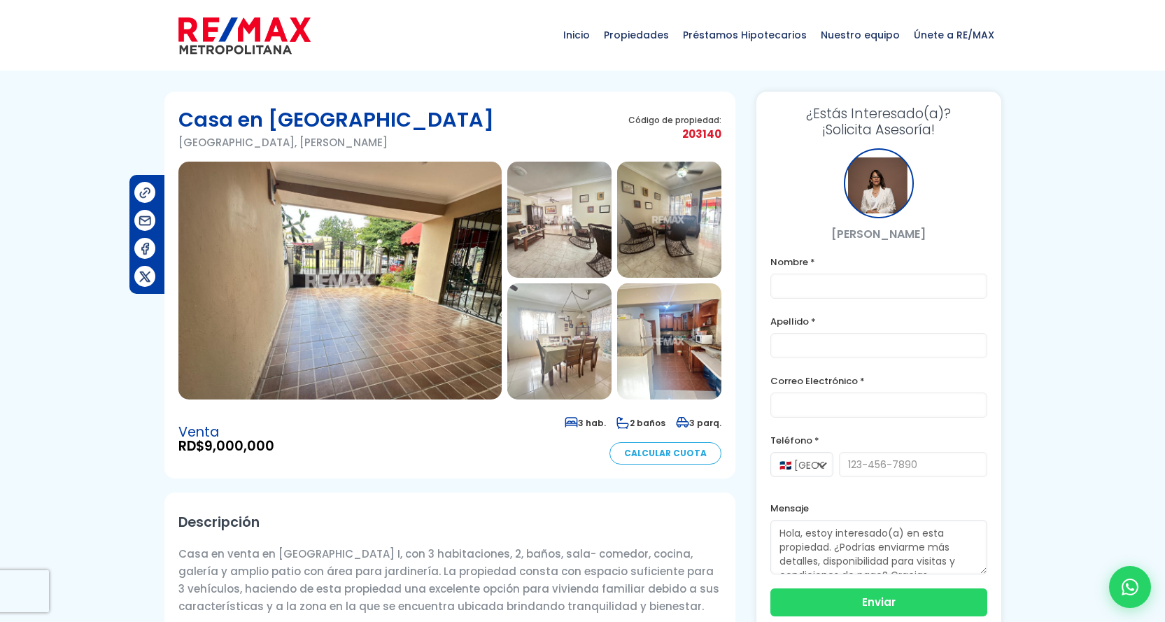
click at [448, 298] on img at bounding box center [339, 281] width 323 height 238
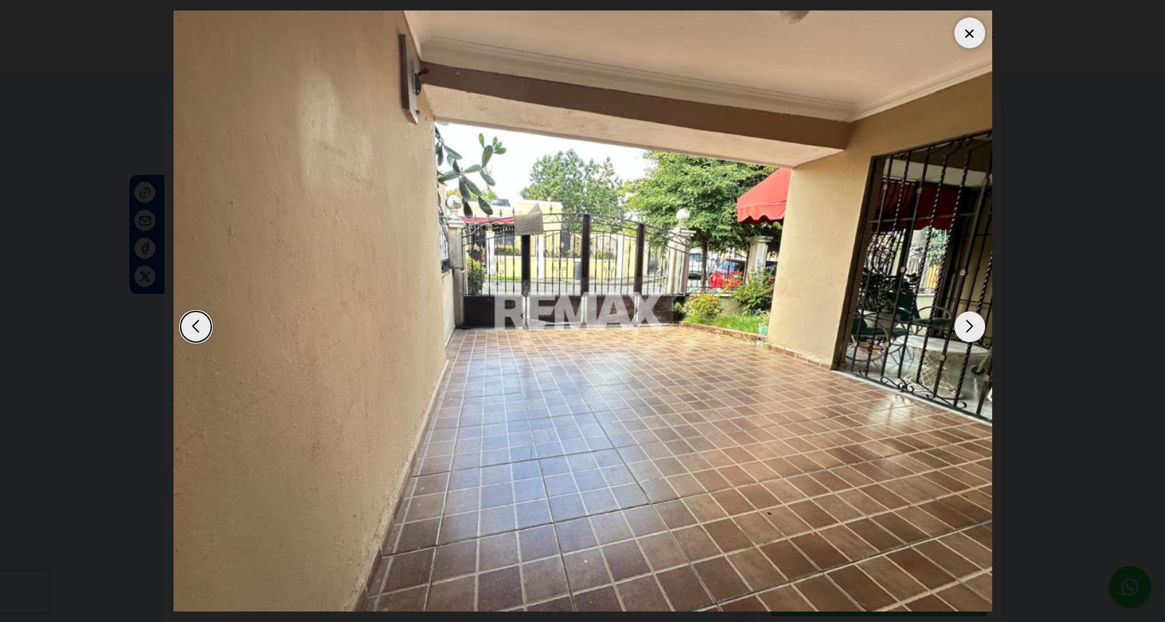
click at [975, 331] on div "Next slide" at bounding box center [969, 326] width 31 height 31
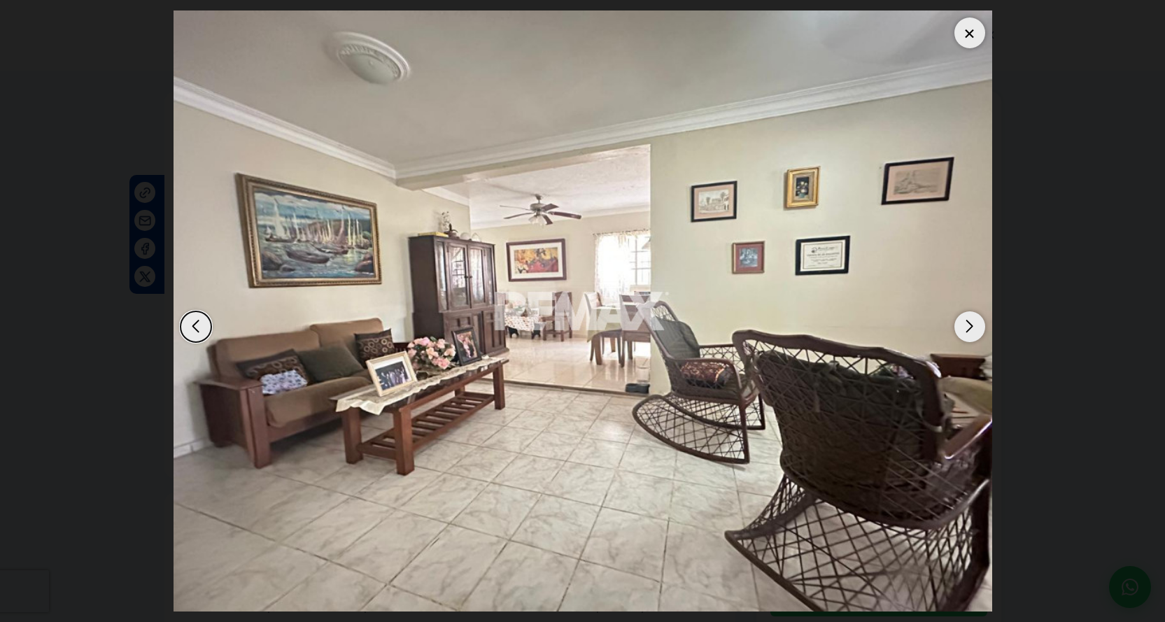
click at [977, 330] on div "Next slide" at bounding box center [969, 326] width 31 height 31
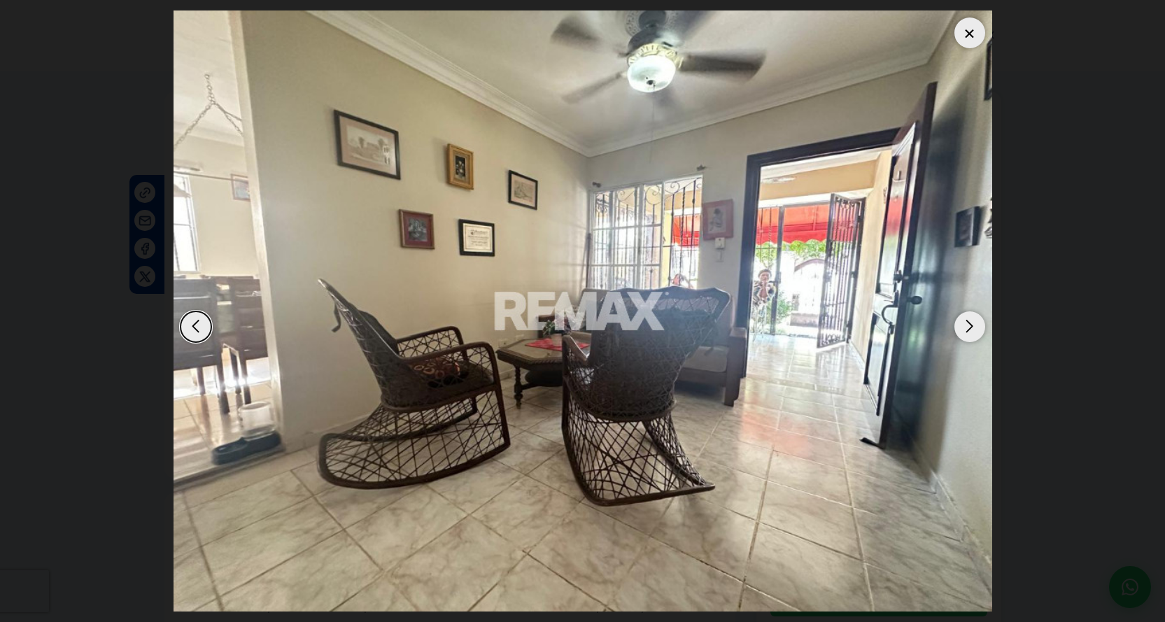
click at [977, 330] on div "Next slide" at bounding box center [969, 326] width 31 height 31
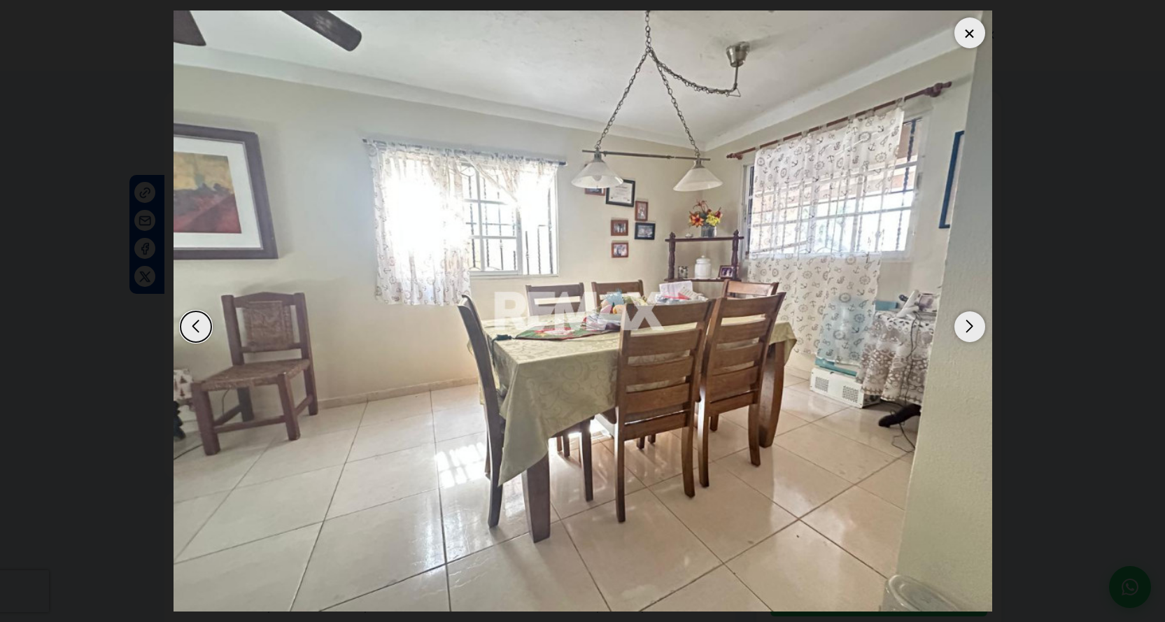
click at [977, 330] on div "Next slide" at bounding box center [969, 326] width 31 height 31
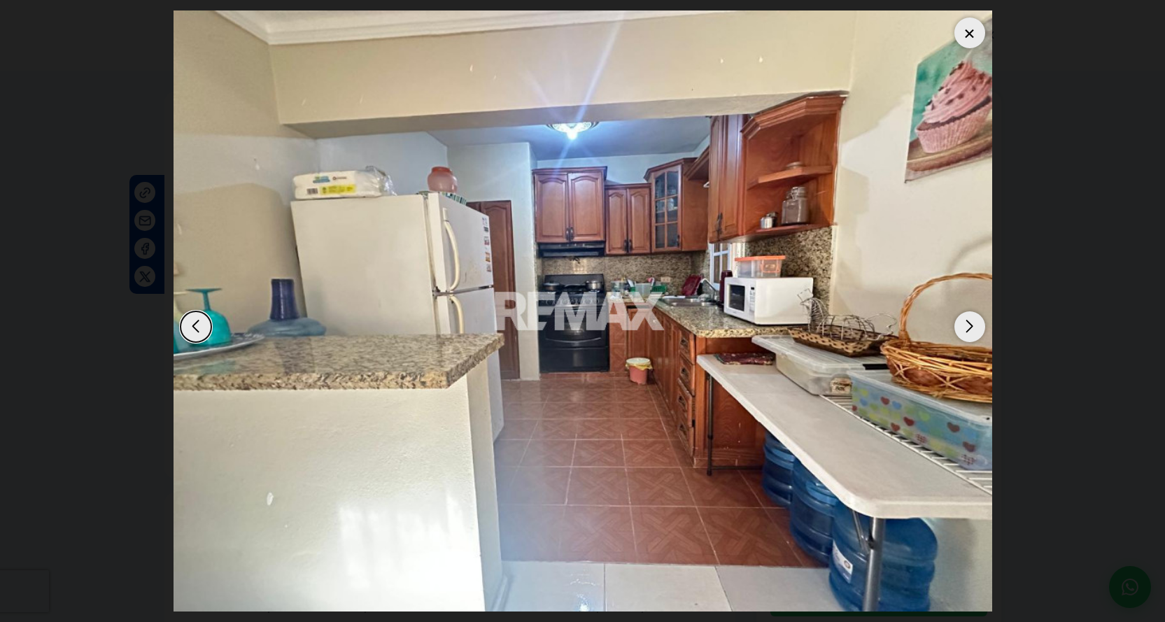
click at [977, 330] on div "Next slide" at bounding box center [969, 326] width 31 height 31
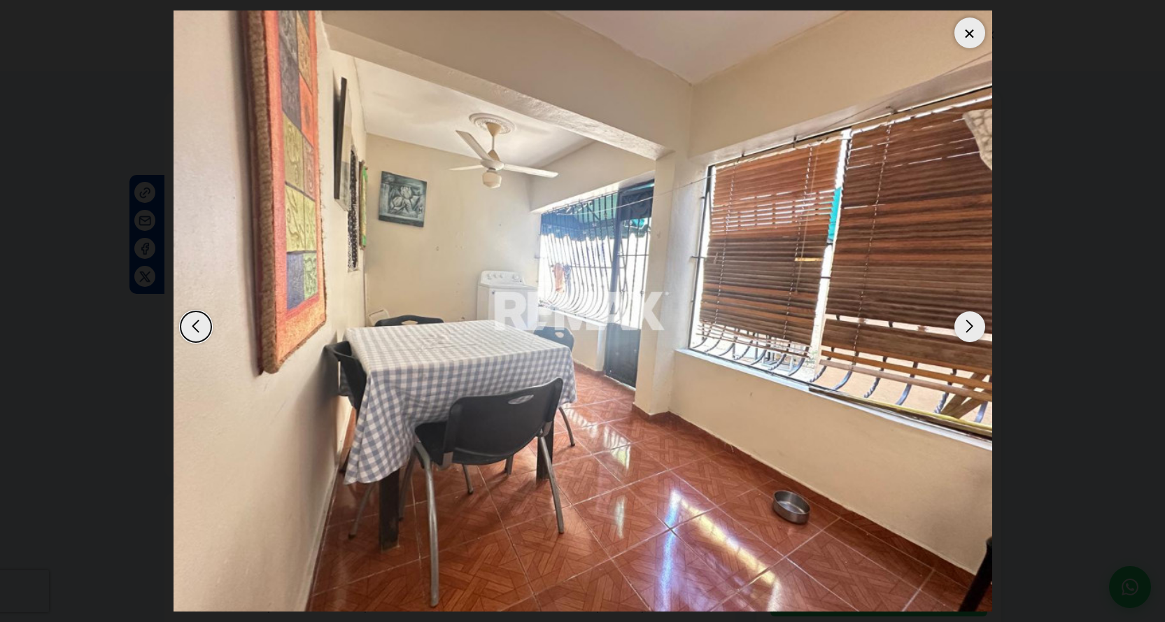
click at [977, 330] on div "Next slide" at bounding box center [969, 326] width 31 height 31
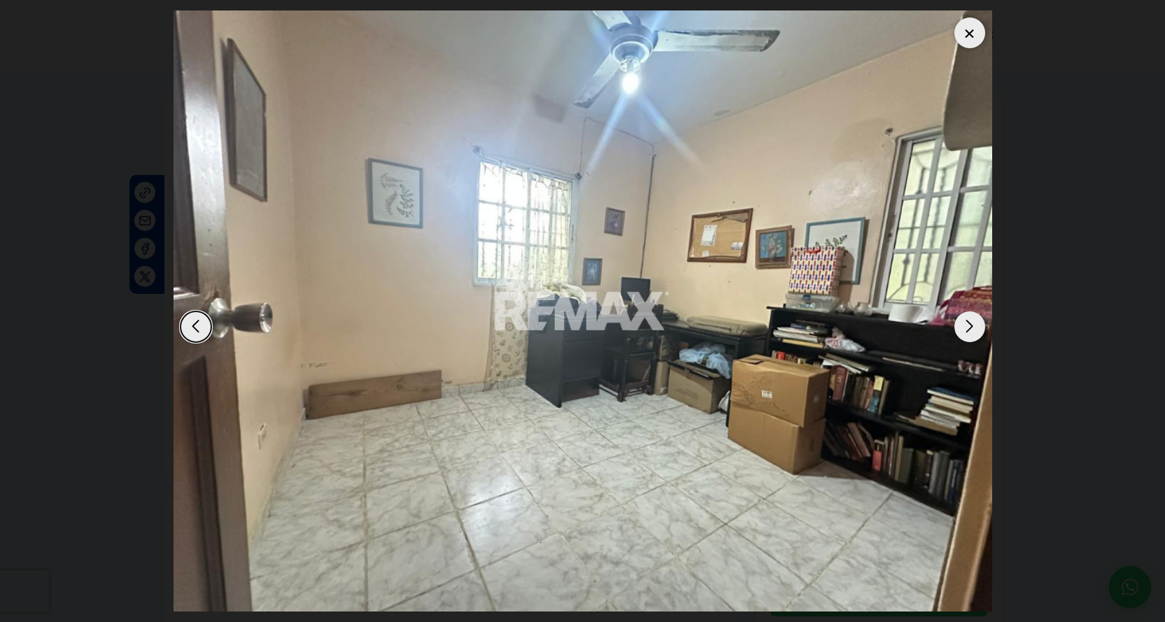
click at [977, 330] on div "Next slide" at bounding box center [969, 326] width 31 height 31
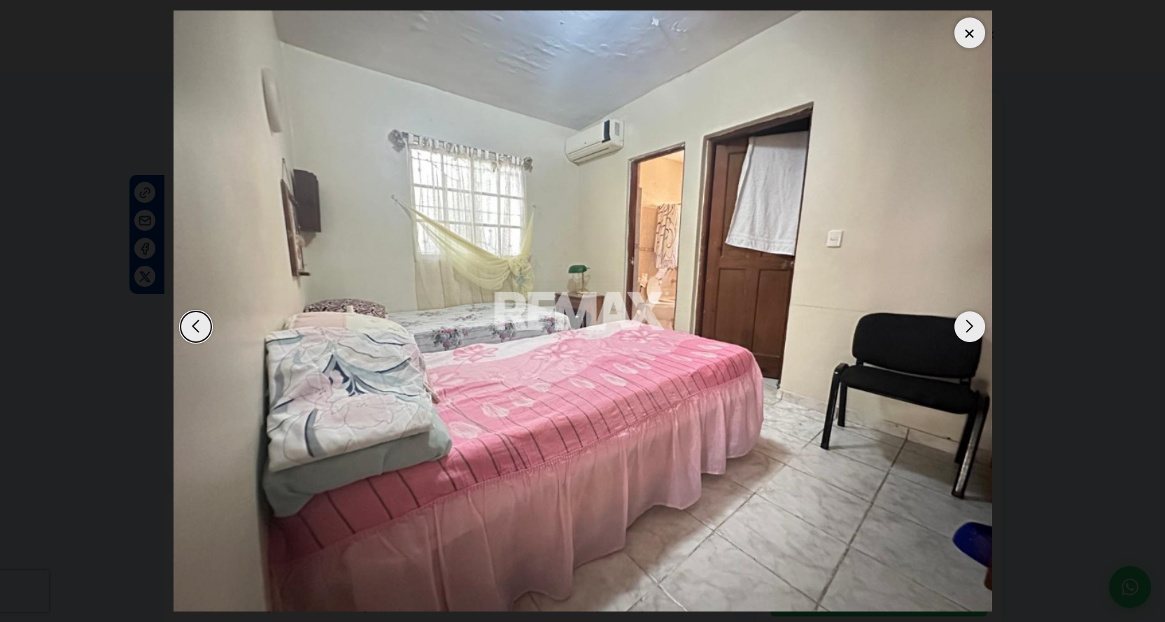
click at [977, 330] on div "Next slide" at bounding box center [969, 326] width 31 height 31
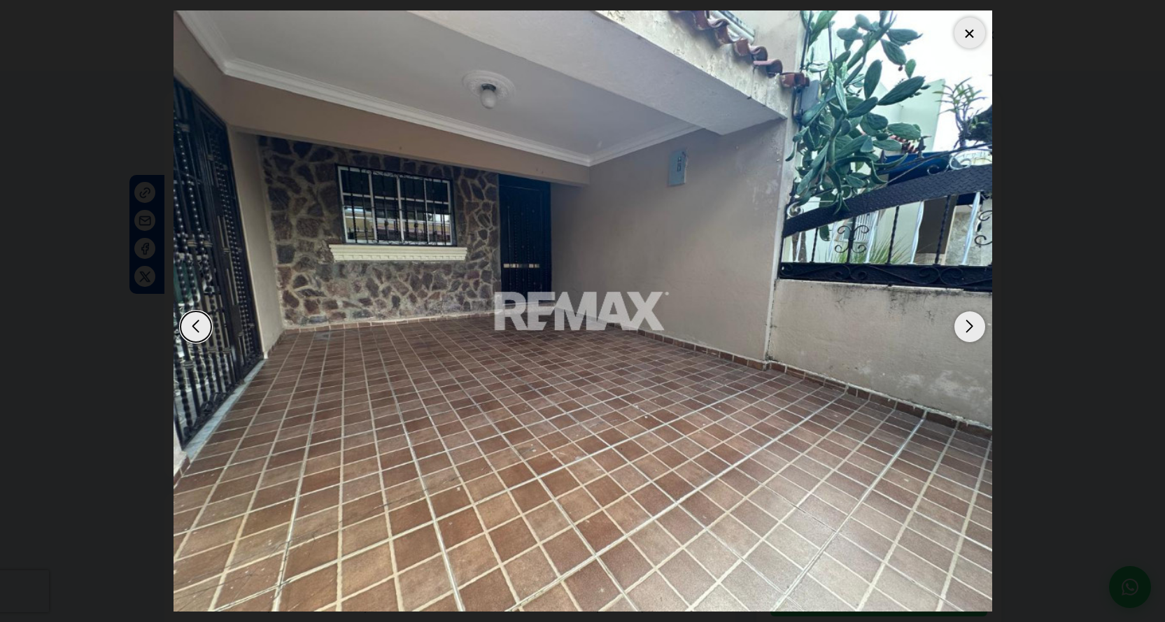
click at [977, 330] on div "Next slide" at bounding box center [969, 326] width 31 height 31
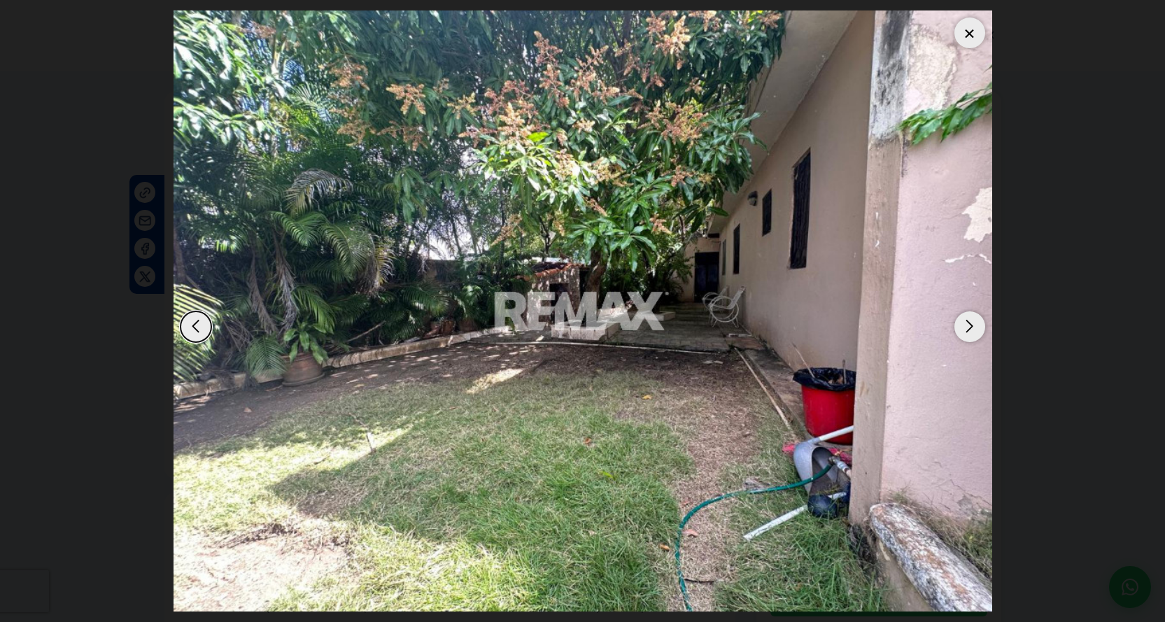
click at [977, 330] on div "Next slide" at bounding box center [969, 326] width 31 height 31
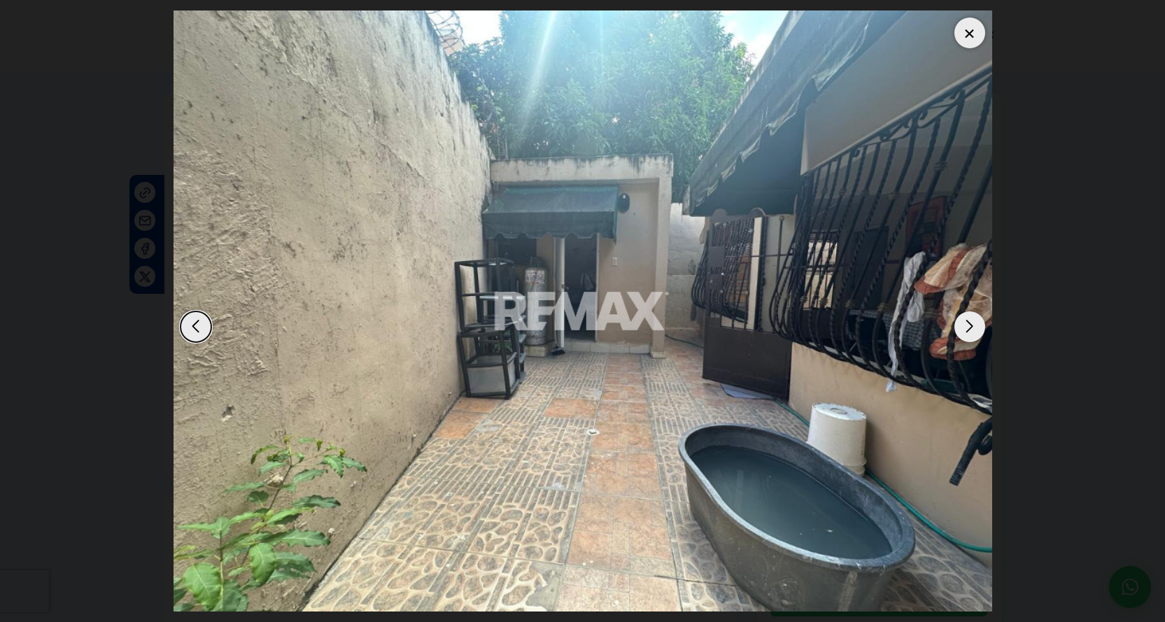
click at [977, 330] on div "Next slide" at bounding box center [969, 326] width 31 height 31
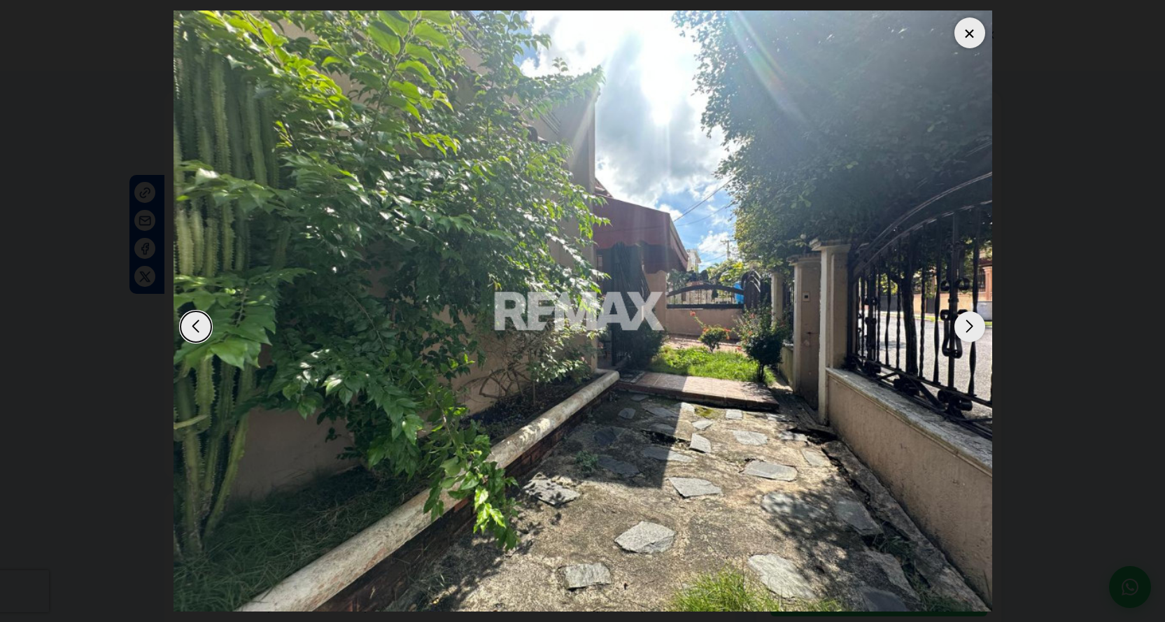
click at [977, 330] on div "Next slide" at bounding box center [969, 326] width 31 height 31
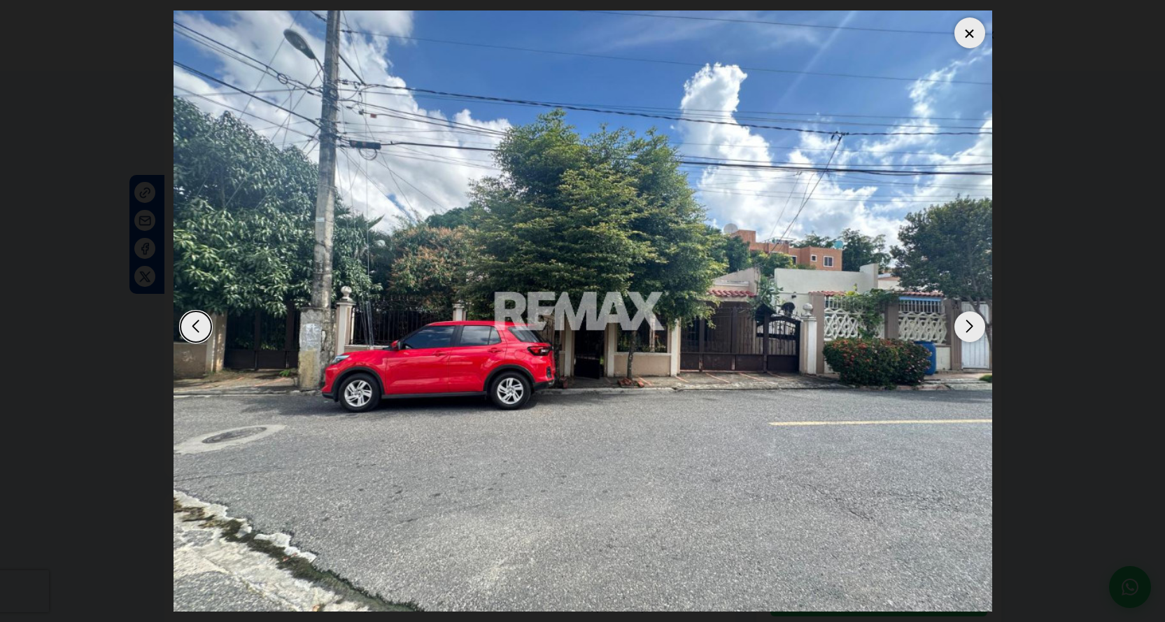
click at [977, 330] on div "Next slide" at bounding box center [969, 326] width 31 height 31
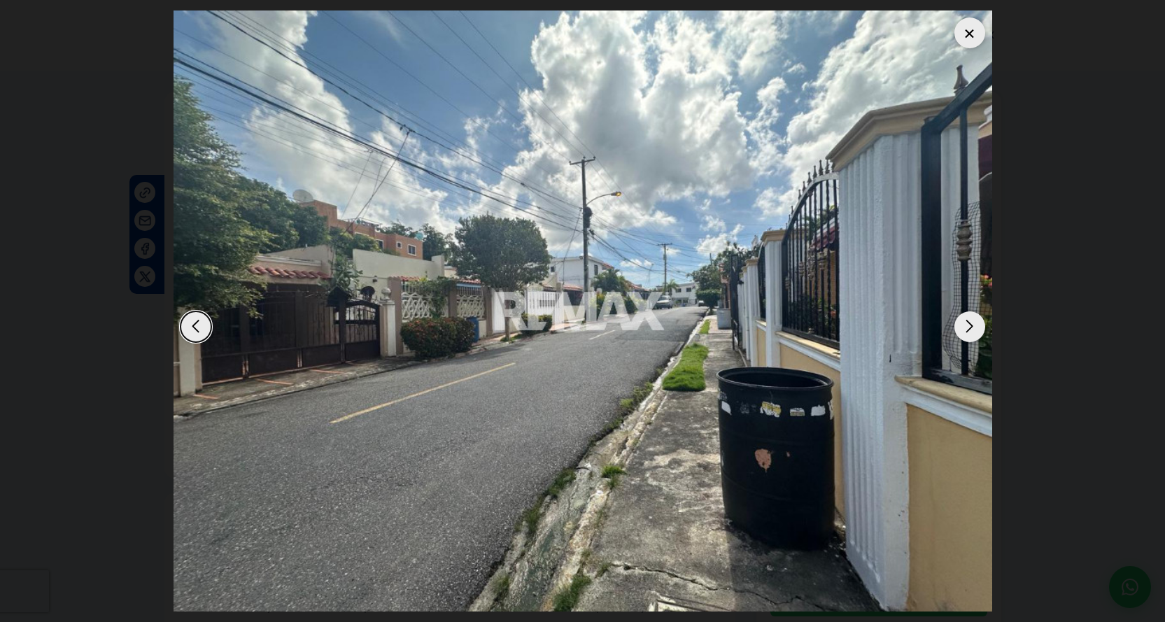
click at [977, 330] on div "Next slide" at bounding box center [969, 326] width 31 height 31
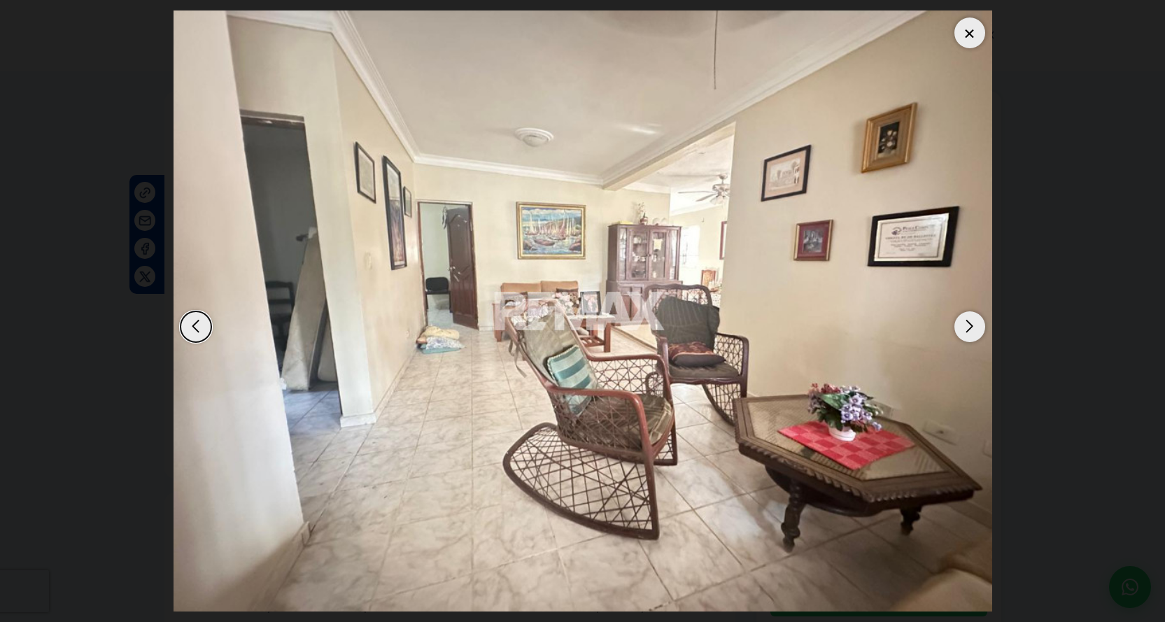
click at [977, 330] on div "Next slide" at bounding box center [969, 326] width 31 height 31
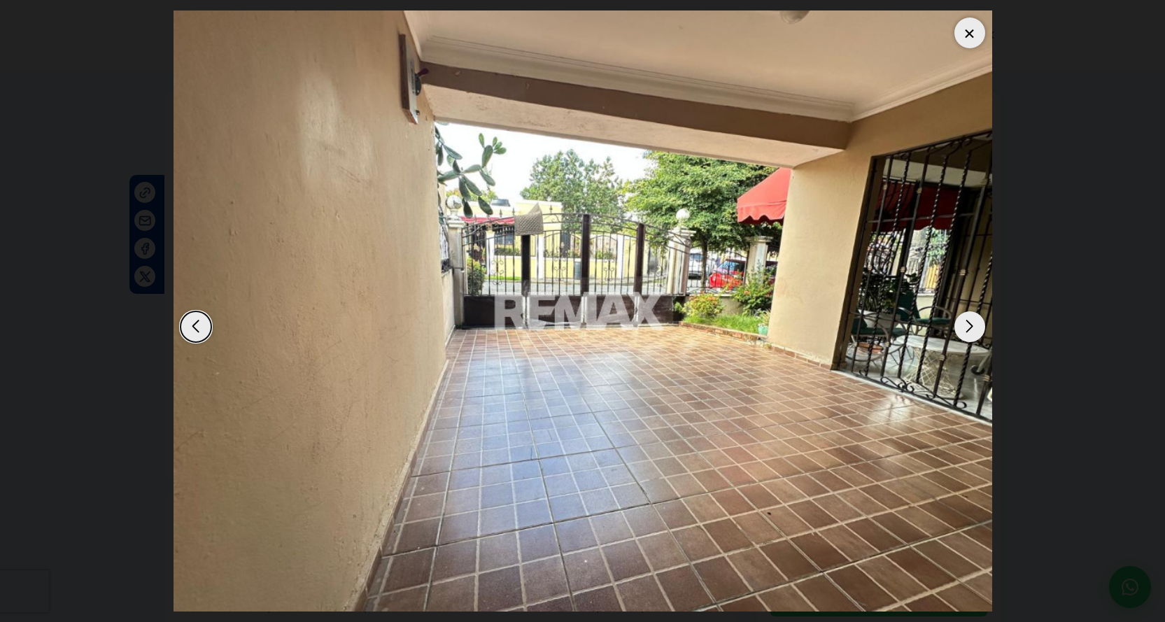
click at [977, 330] on div "Next slide" at bounding box center [969, 326] width 31 height 31
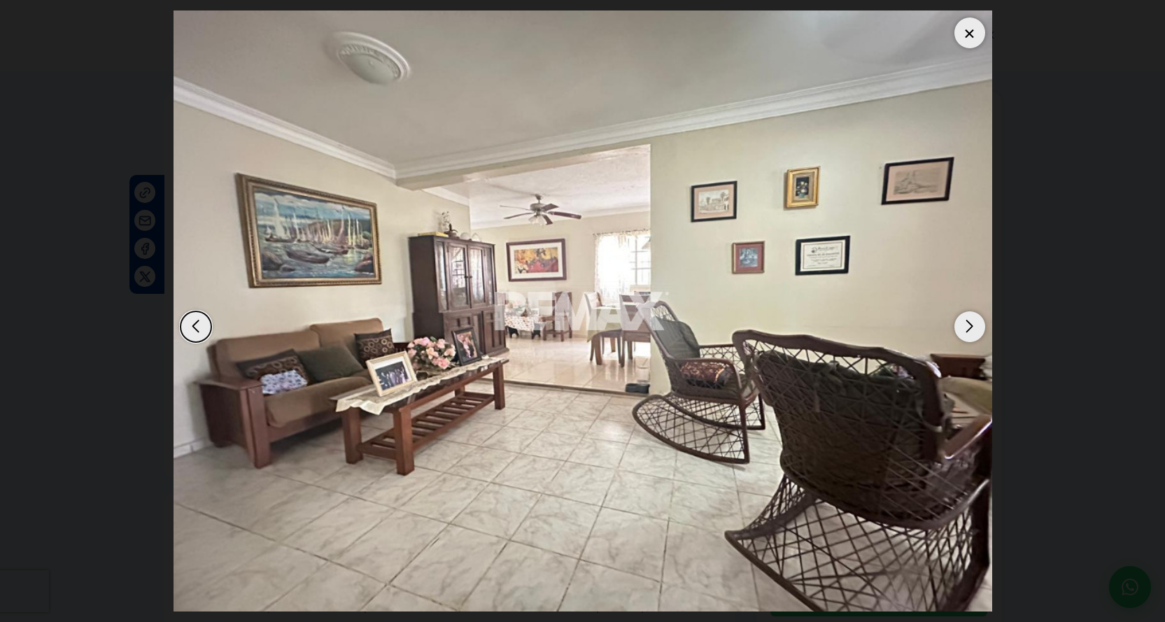
click at [973, 29] on div at bounding box center [969, 32] width 31 height 31
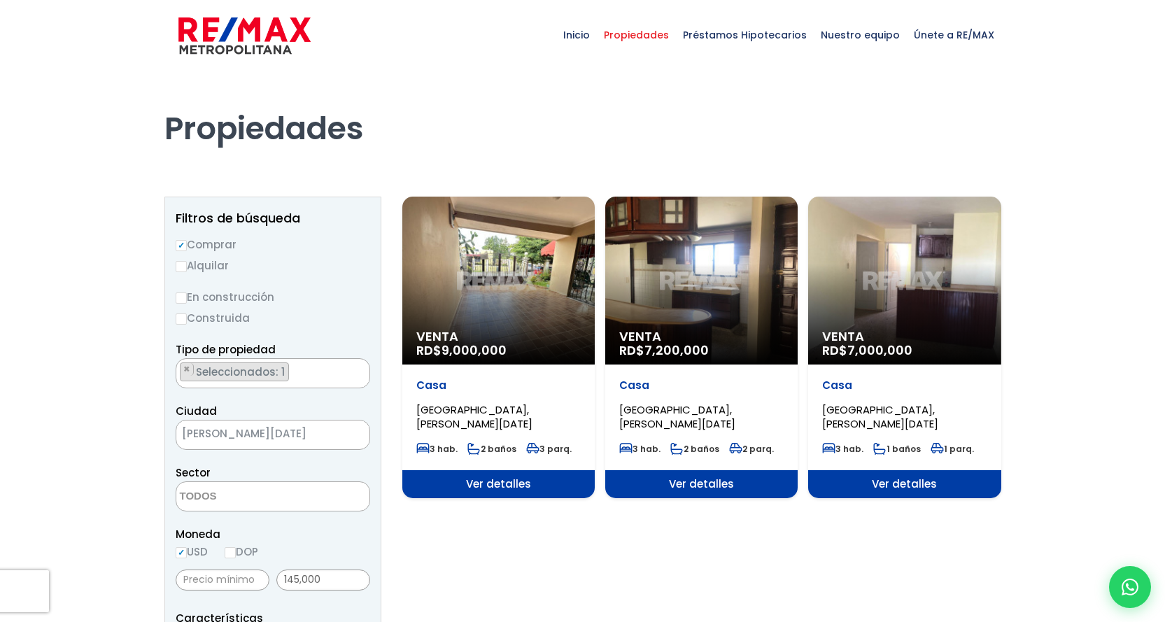
click at [705, 416] on span "[GEOGRAPHIC_DATA], [PERSON_NAME][DATE]" at bounding box center [677, 416] width 116 height 29
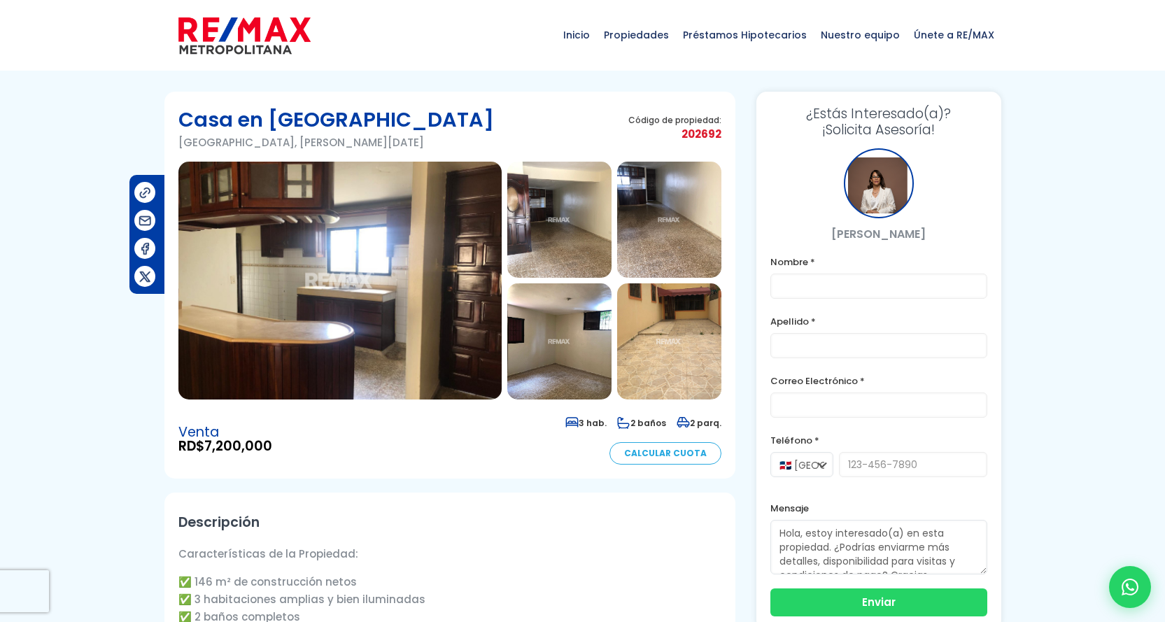
click at [395, 367] on img at bounding box center [339, 281] width 323 height 238
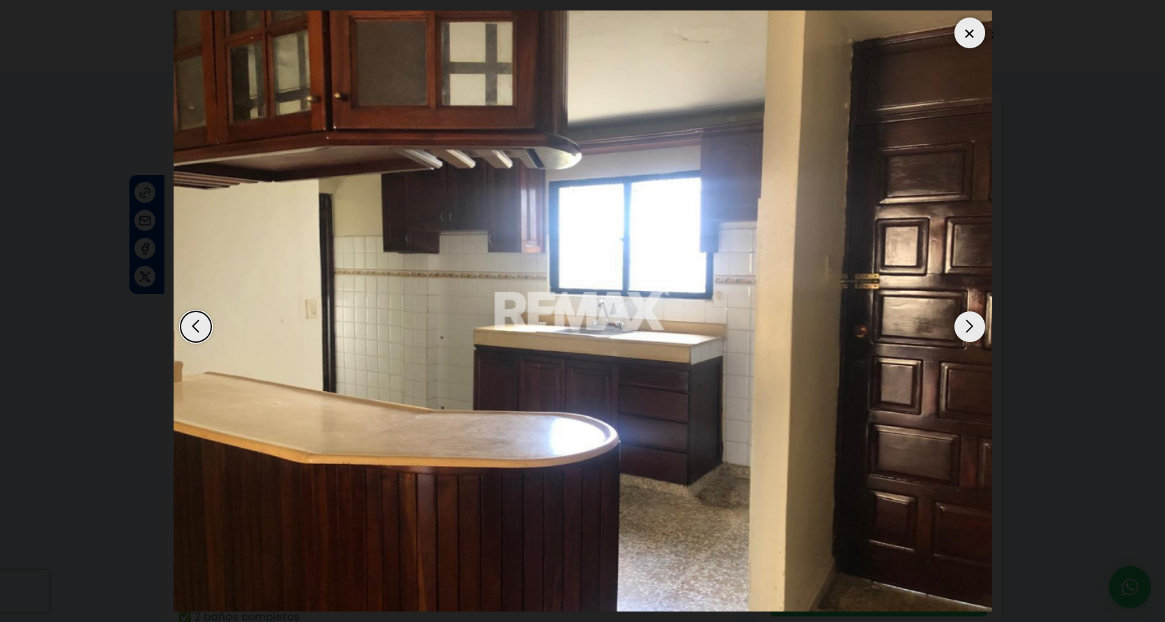
click at [963, 325] on div "Next slide" at bounding box center [969, 326] width 31 height 31
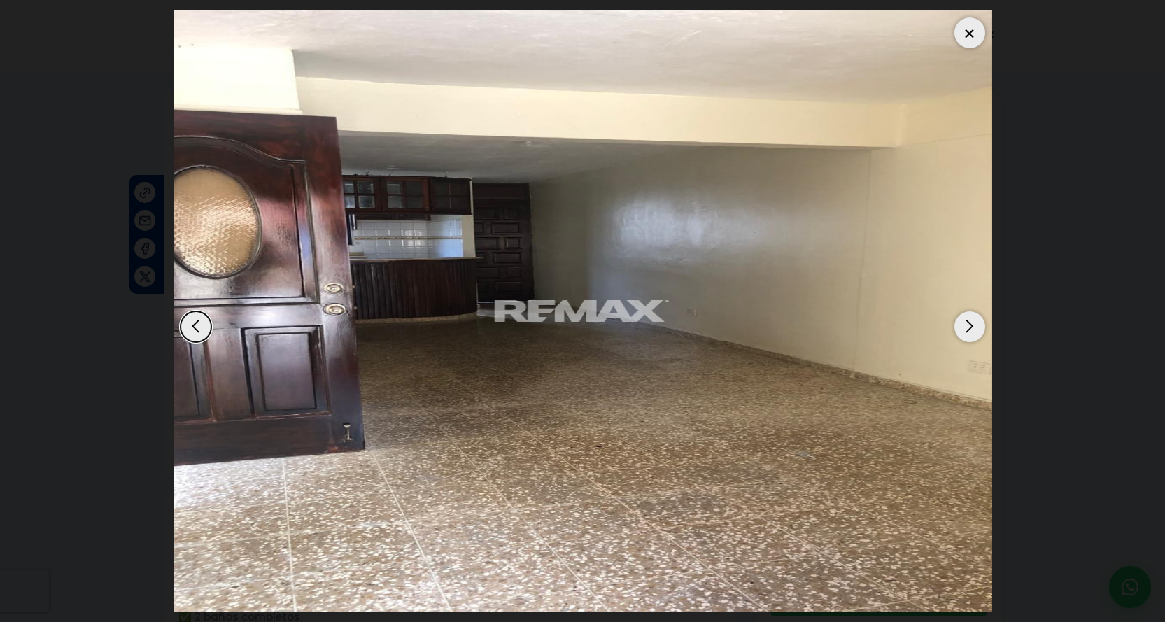
click at [965, 320] on div "Next slide" at bounding box center [969, 326] width 31 height 31
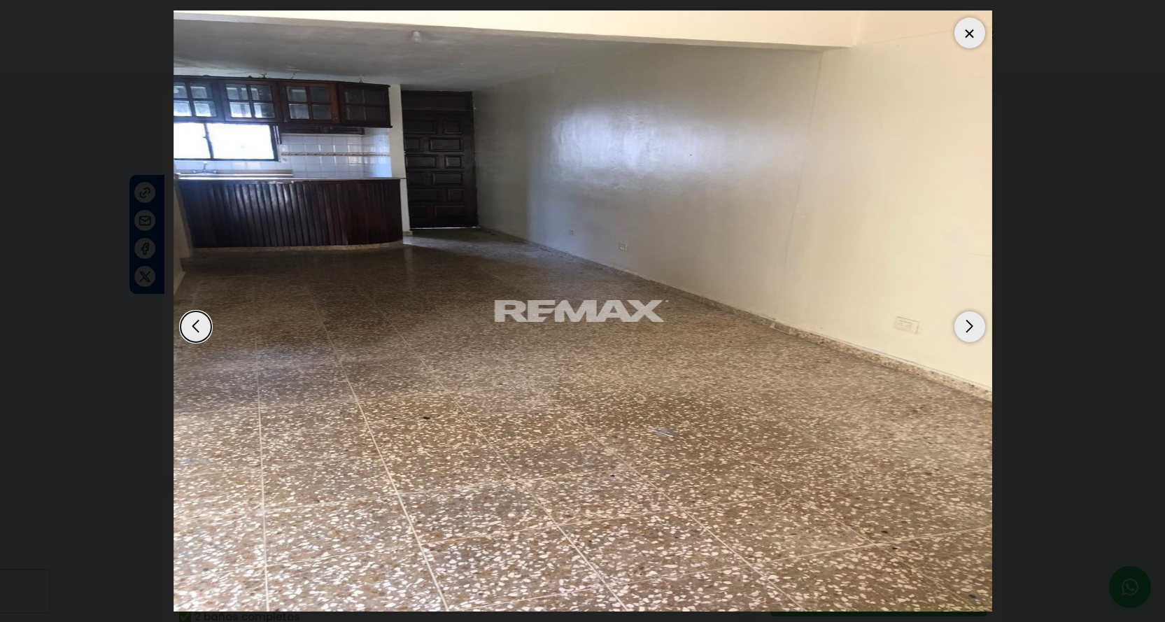
click at [963, 321] on div "Next slide" at bounding box center [969, 326] width 31 height 31
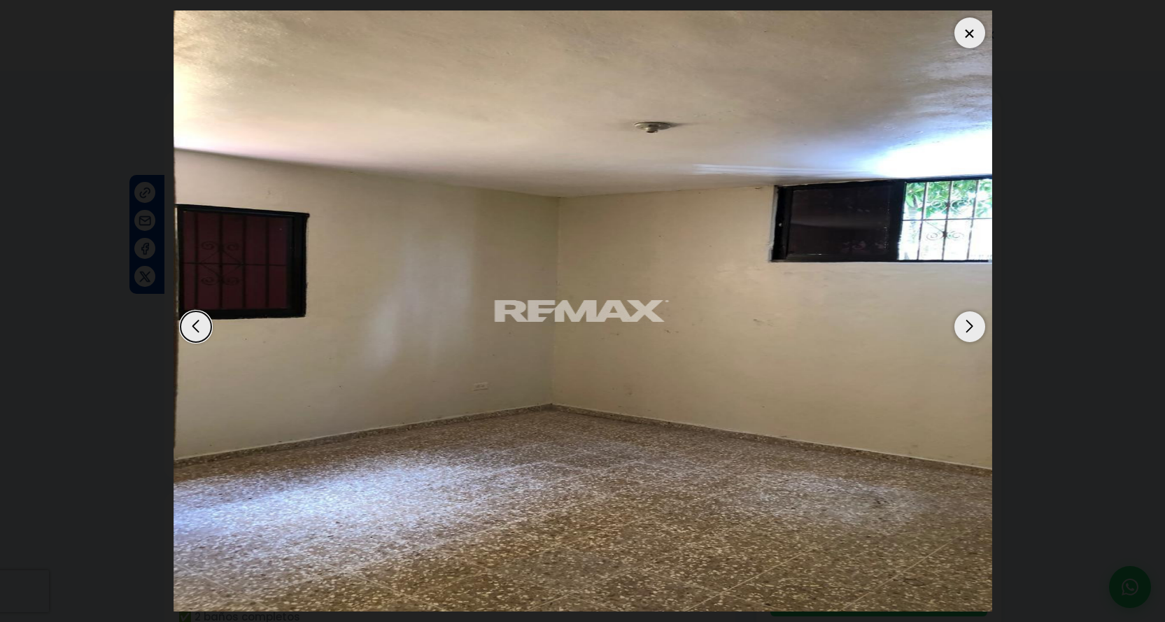
click at [963, 321] on div "Next slide" at bounding box center [969, 326] width 31 height 31
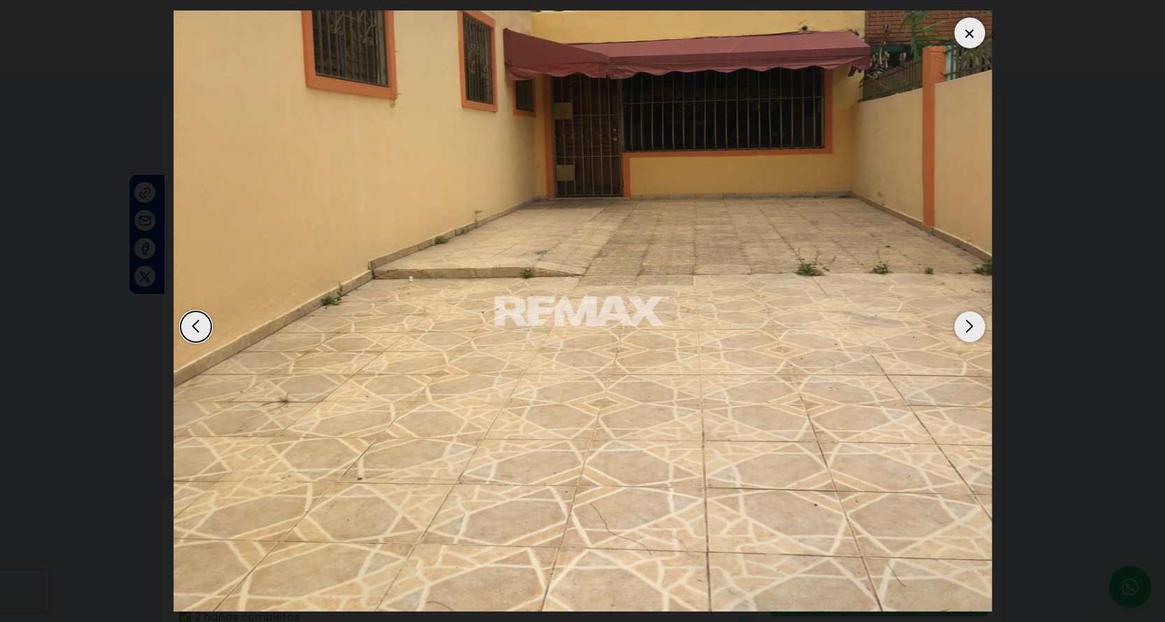
click at [963, 321] on div "Next slide" at bounding box center [969, 326] width 31 height 31
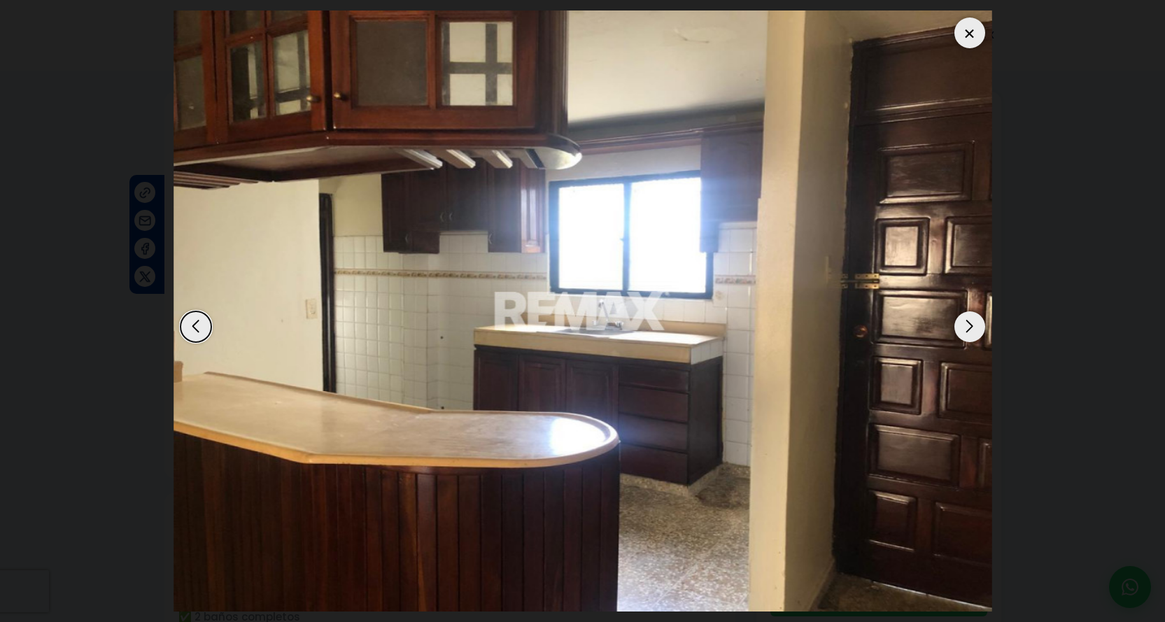
click at [963, 321] on div "Next slide" at bounding box center [969, 326] width 31 height 31
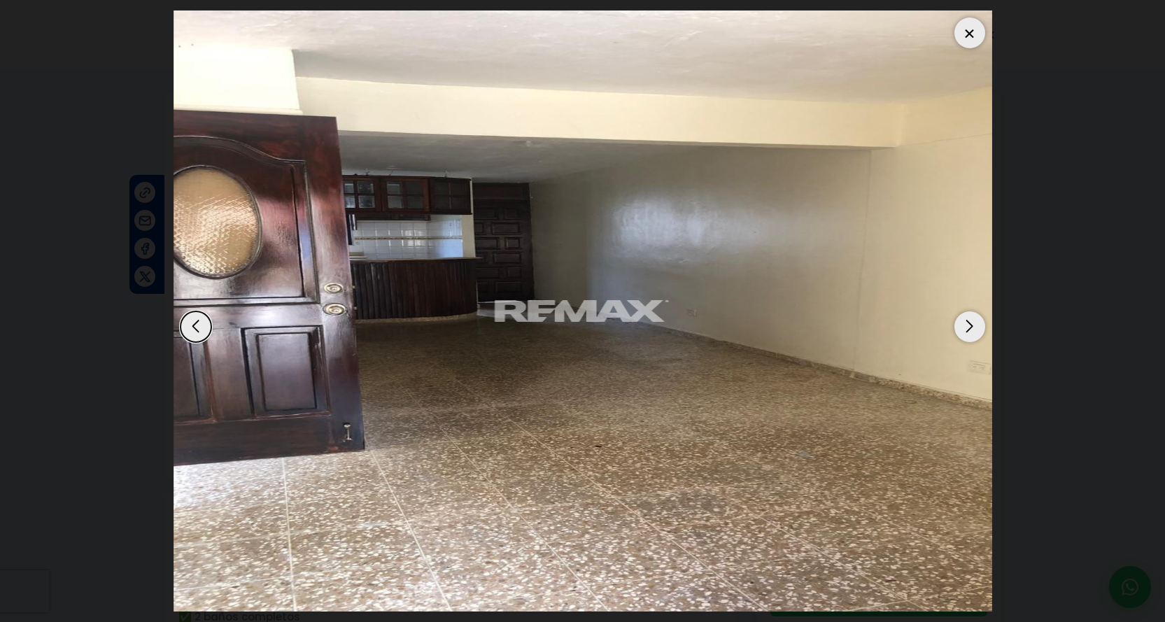
click at [963, 321] on div "Next slide" at bounding box center [969, 326] width 31 height 31
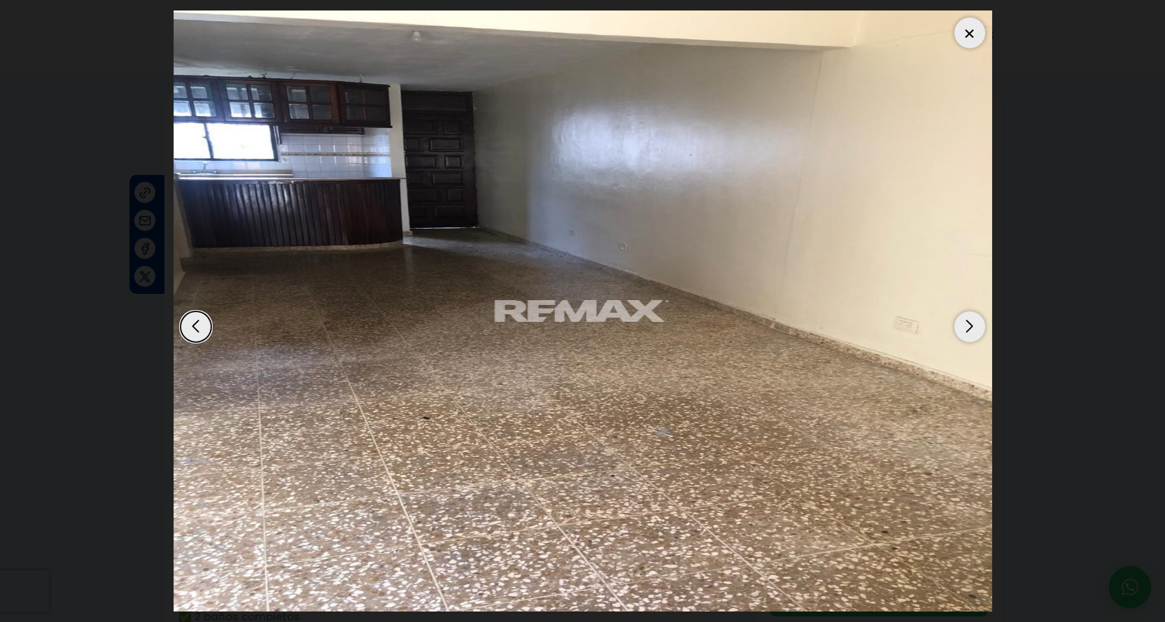
click at [965, 34] on div at bounding box center [969, 32] width 31 height 31
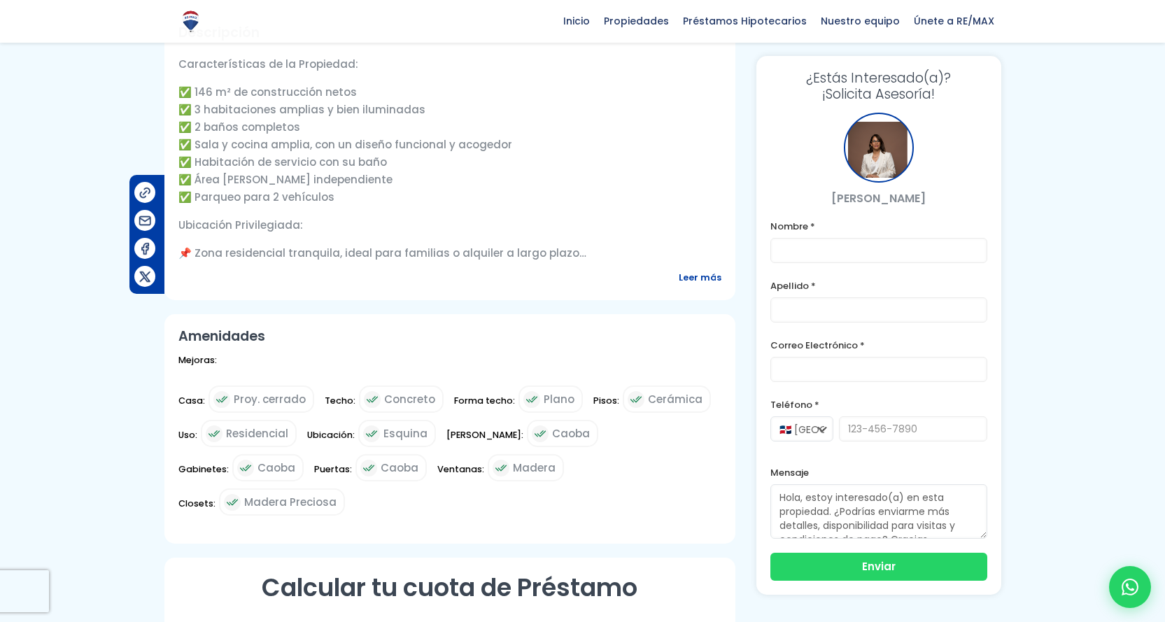
scroll to position [490, 0]
click at [821, 249] on input "text" at bounding box center [878, 250] width 217 height 25
type input "[PERSON_NAME]"
type input "Balbuena BM-697368"
type input "3055935383"
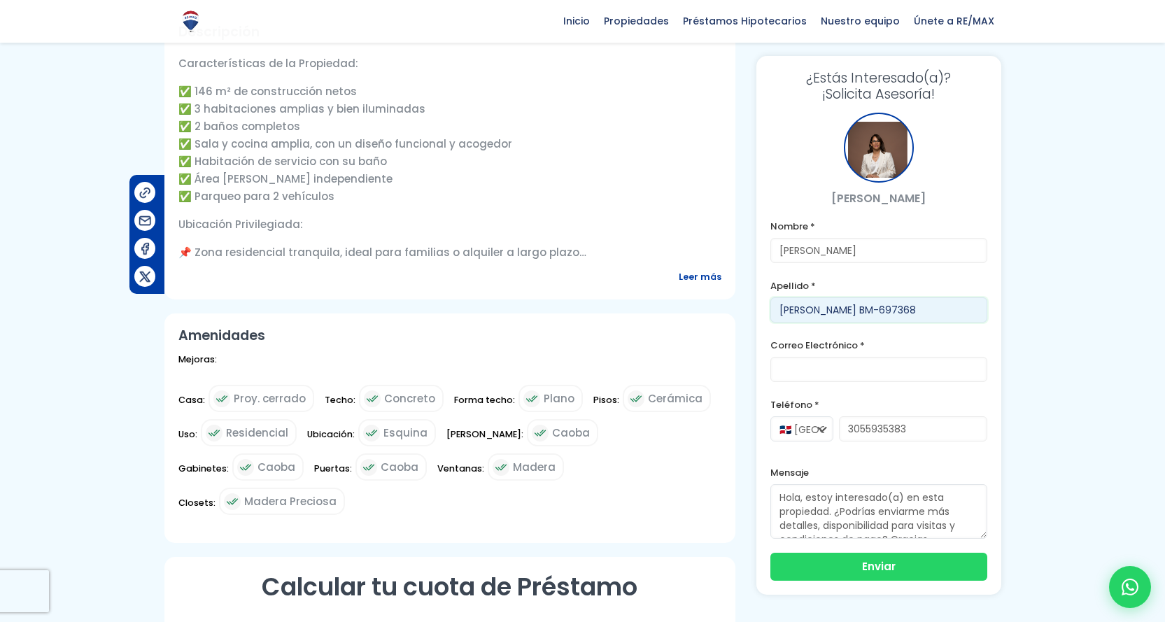
click at [890, 311] on input "Balbuena BM-697368" at bounding box center [878, 309] width 217 height 25
type input "[PERSON_NAME]"
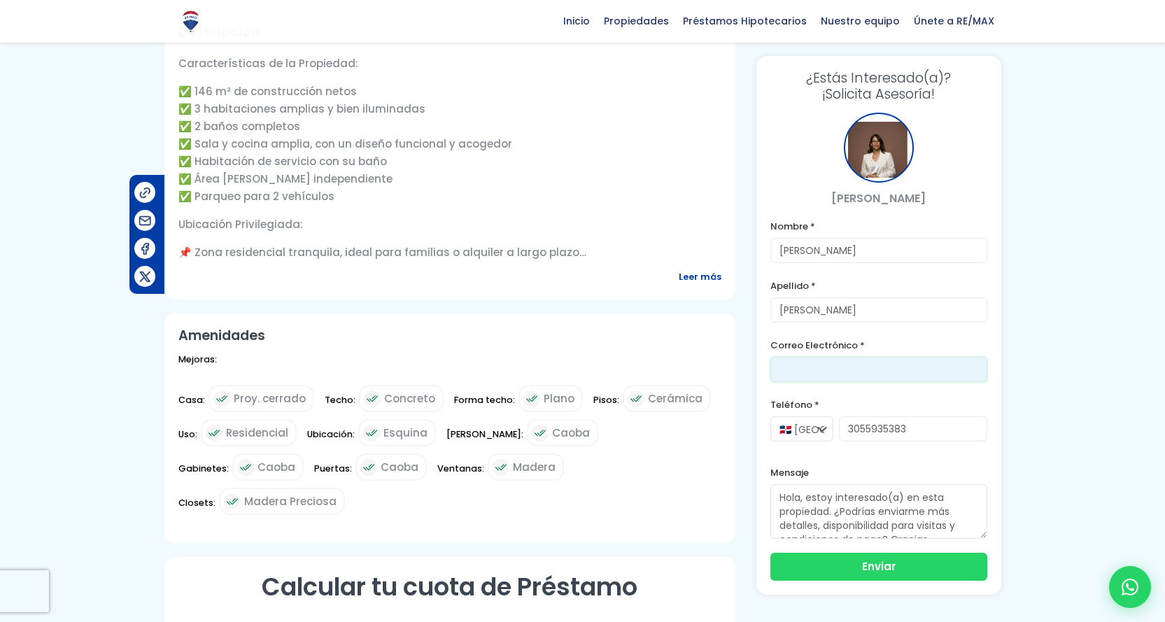
click at [812, 376] on input "email" at bounding box center [878, 369] width 217 height 25
type input "[EMAIL_ADDRESS][DOMAIN_NAME]"
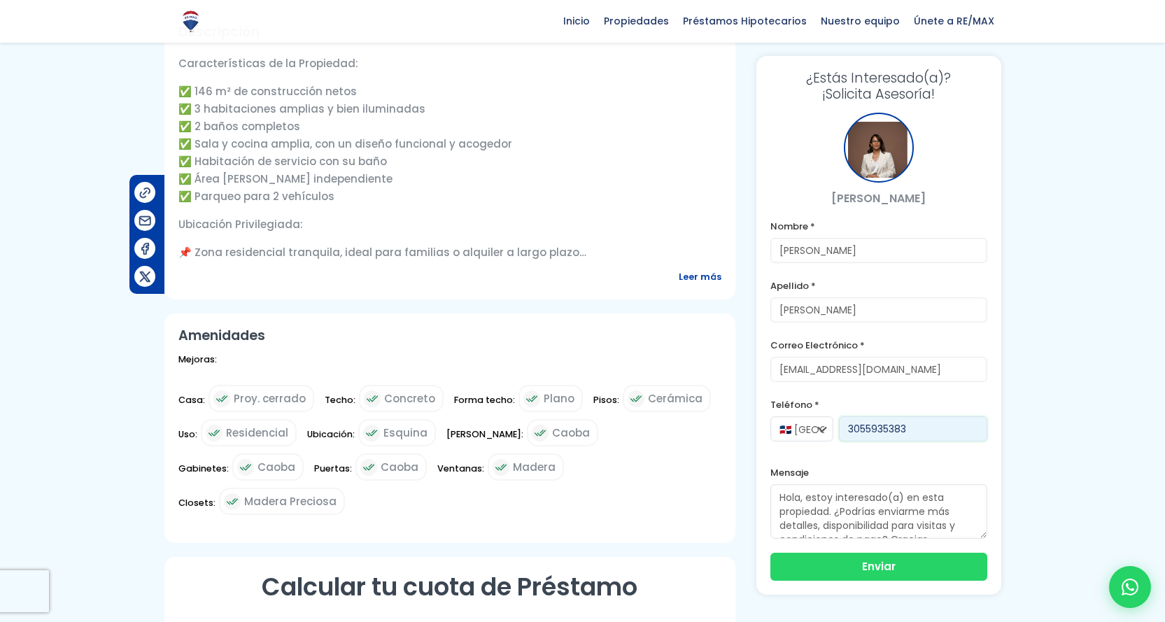
click at [908, 430] on input "3055935383" at bounding box center [913, 428] width 148 height 25
click at [912, 430] on input "8093041202" at bounding box center [913, 428] width 148 height 25
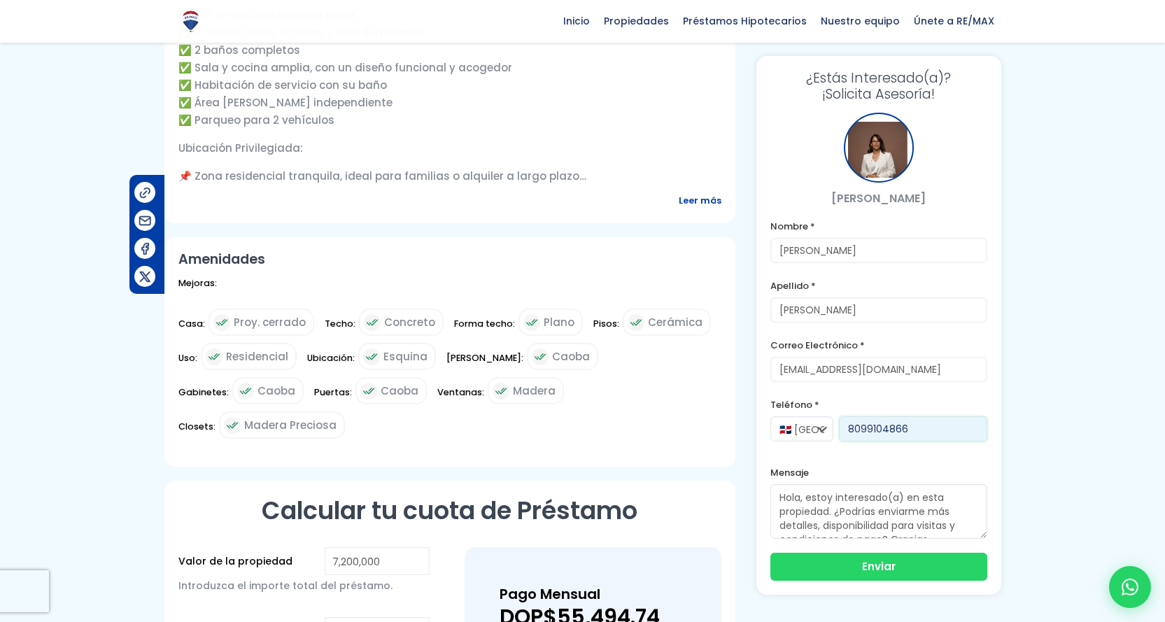
scroll to position [700, 0]
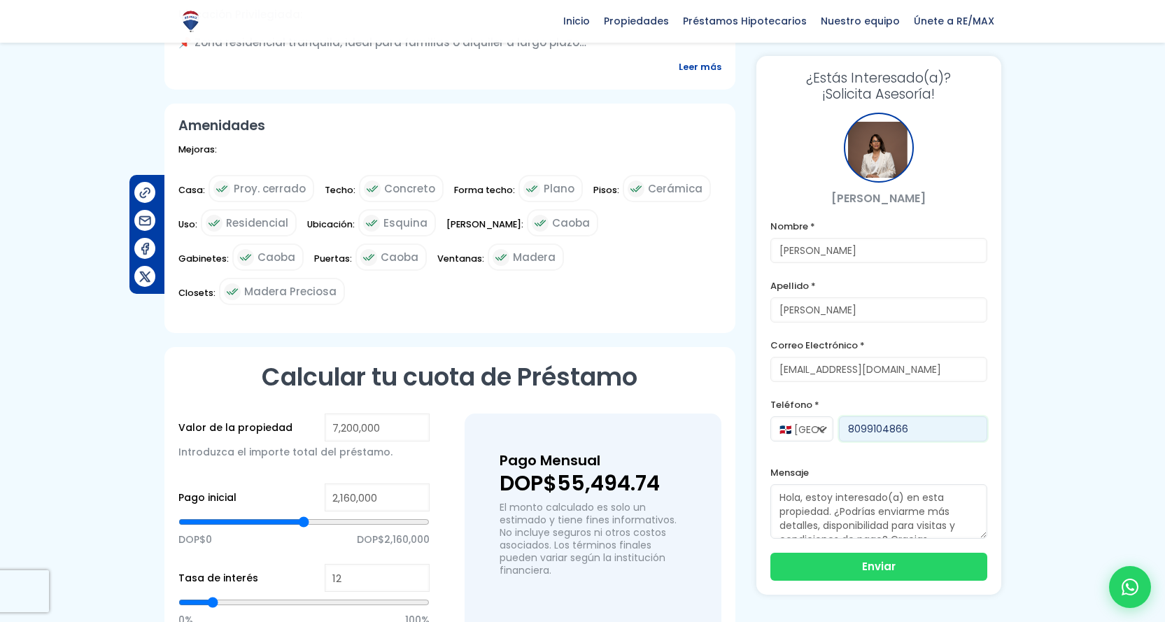
type input "8099104866"
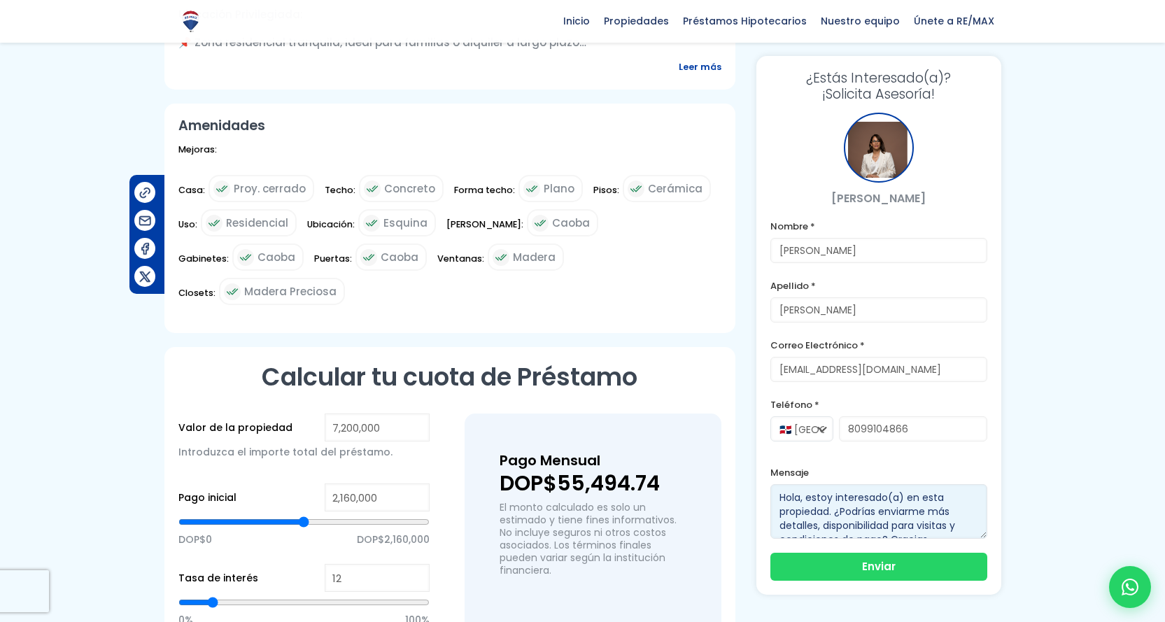
scroll to position [14, 0]
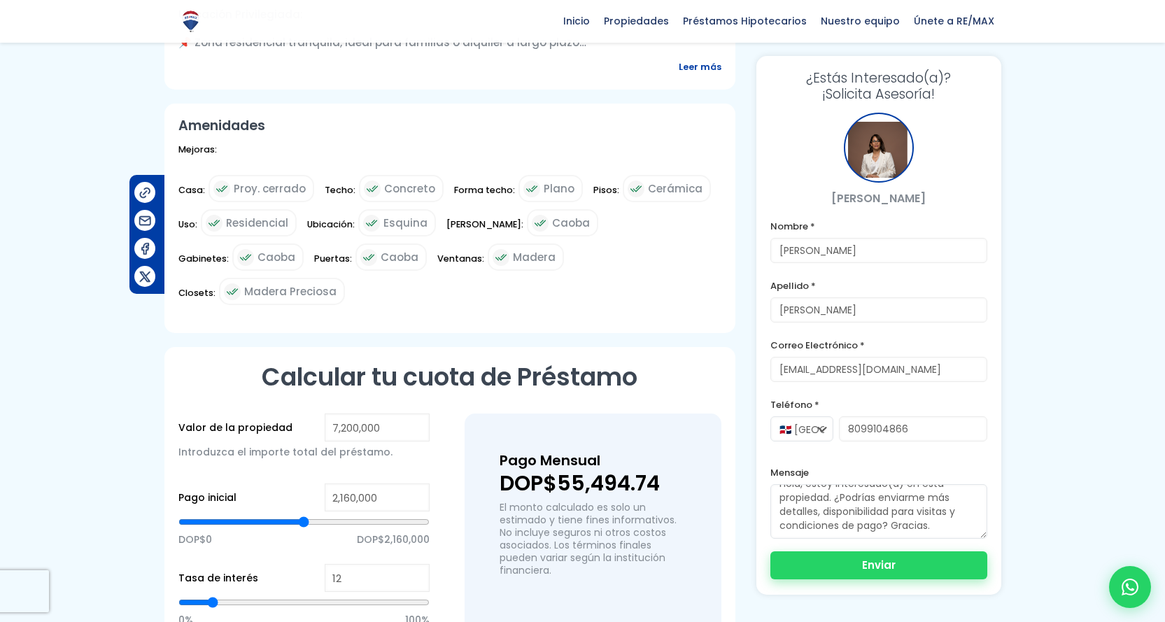
click at [872, 563] on button "Enviar" at bounding box center [878, 565] width 217 height 28
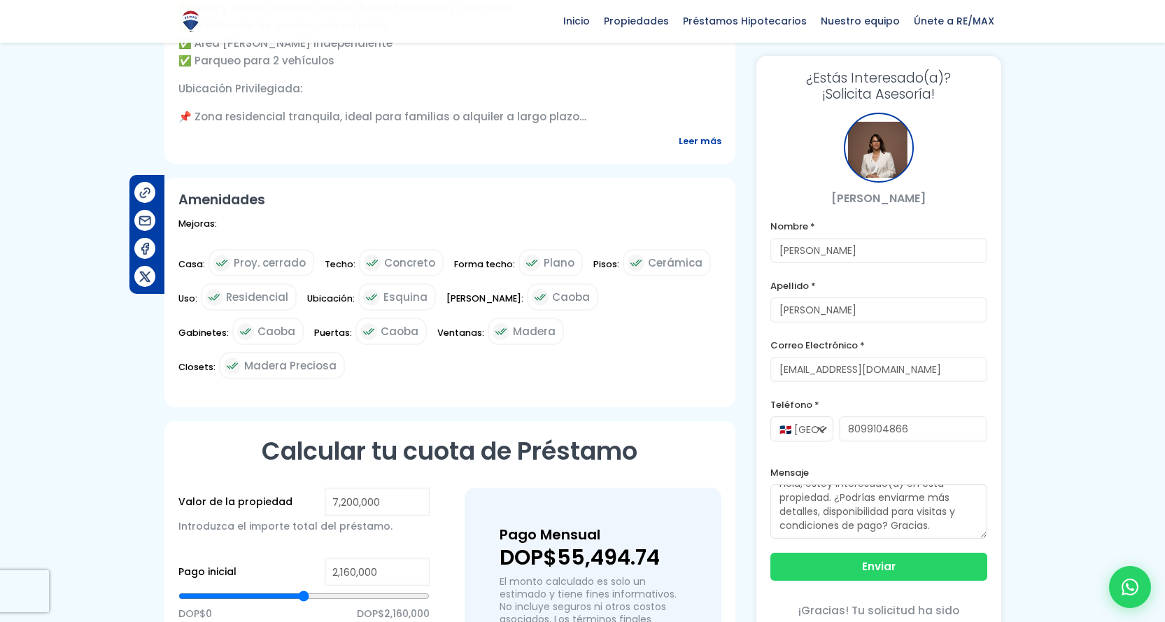
scroll to position [617, 0]
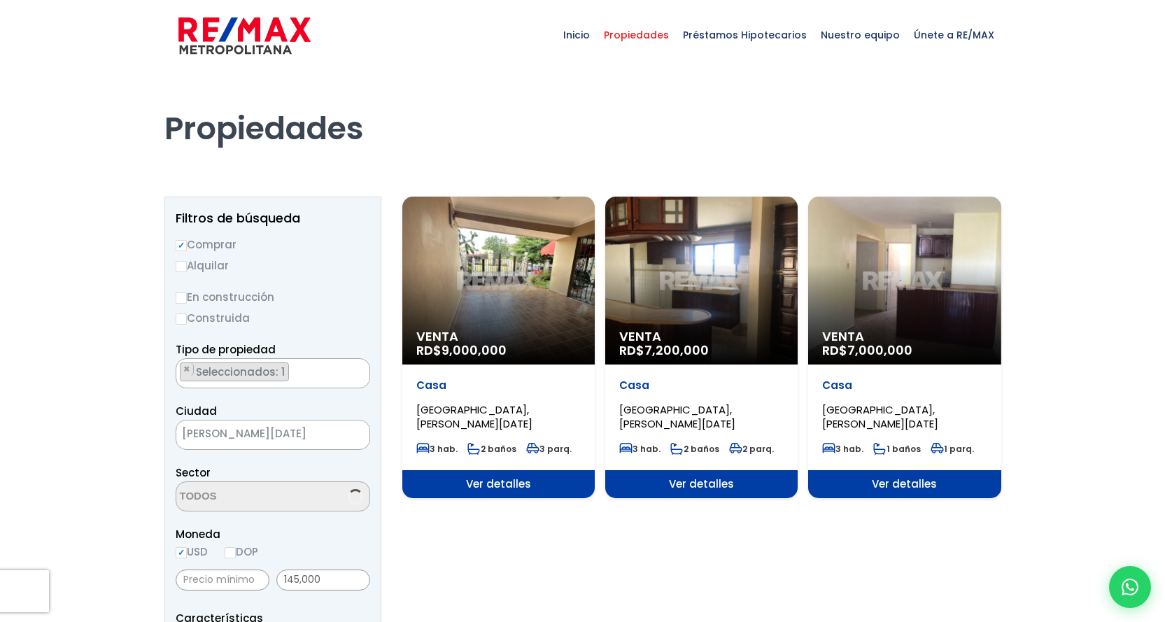
scroll to position [16, 0]
click at [855, 412] on span "Jardines del Norte, SANTO DOMINGO DE GUZMÁN" at bounding box center [880, 416] width 116 height 29
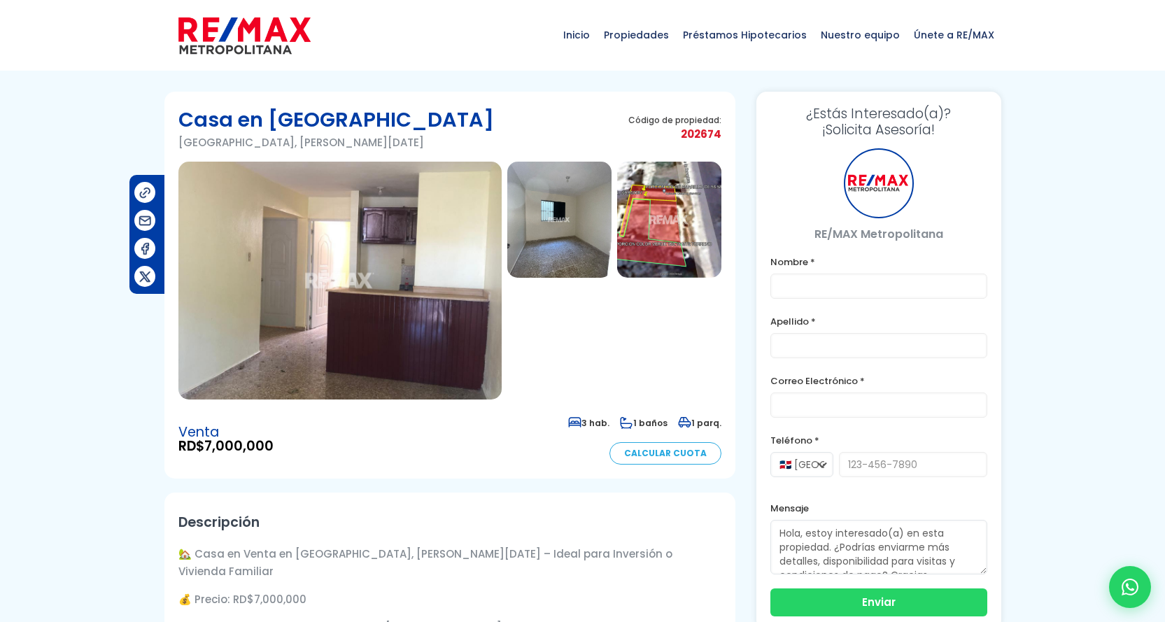
type input "[PERSON_NAME]"
type input "[EMAIL_ADDRESS][DOMAIN_NAME]"
type input "8099104866"
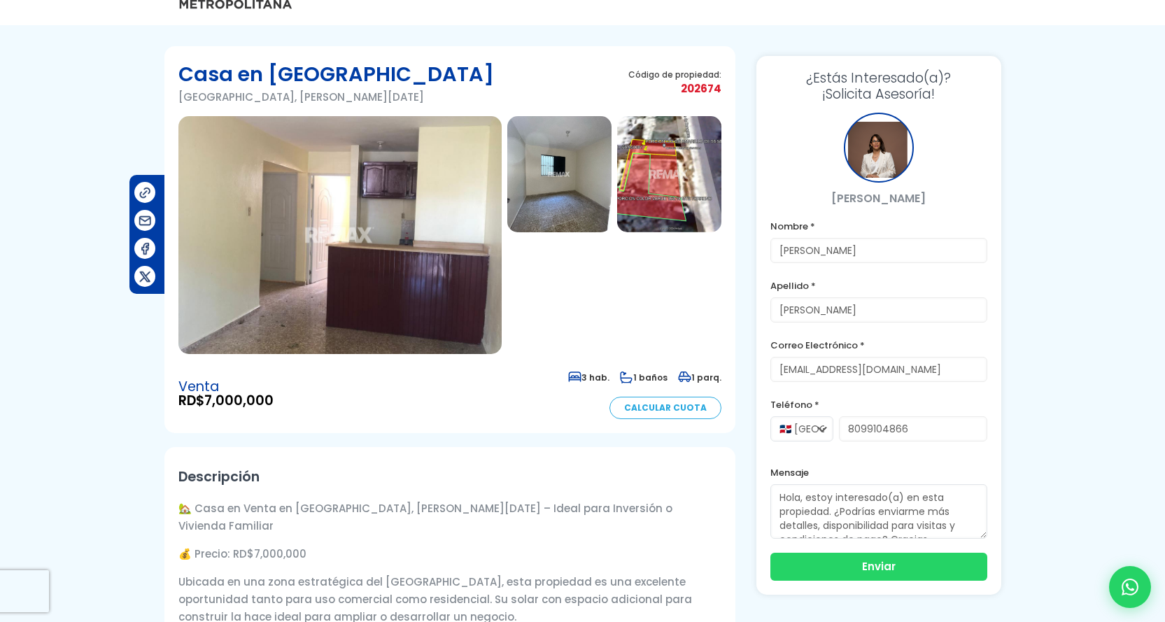
scroll to position [70, 0]
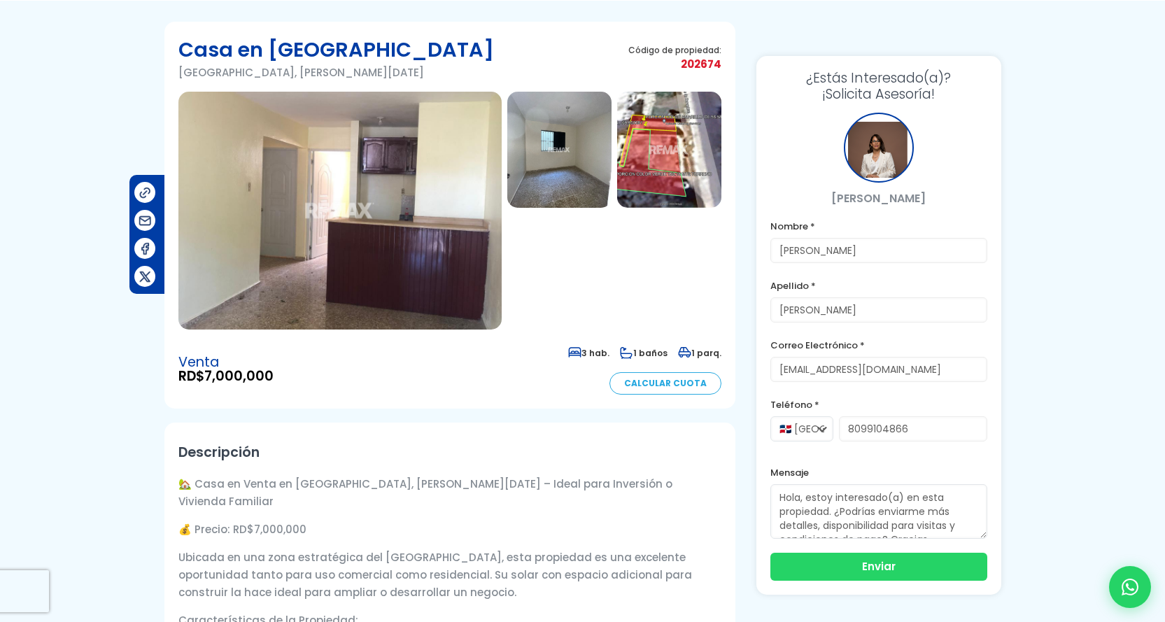
click at [352, 242] on img at bounding box center [339, 211] width 323 height 238
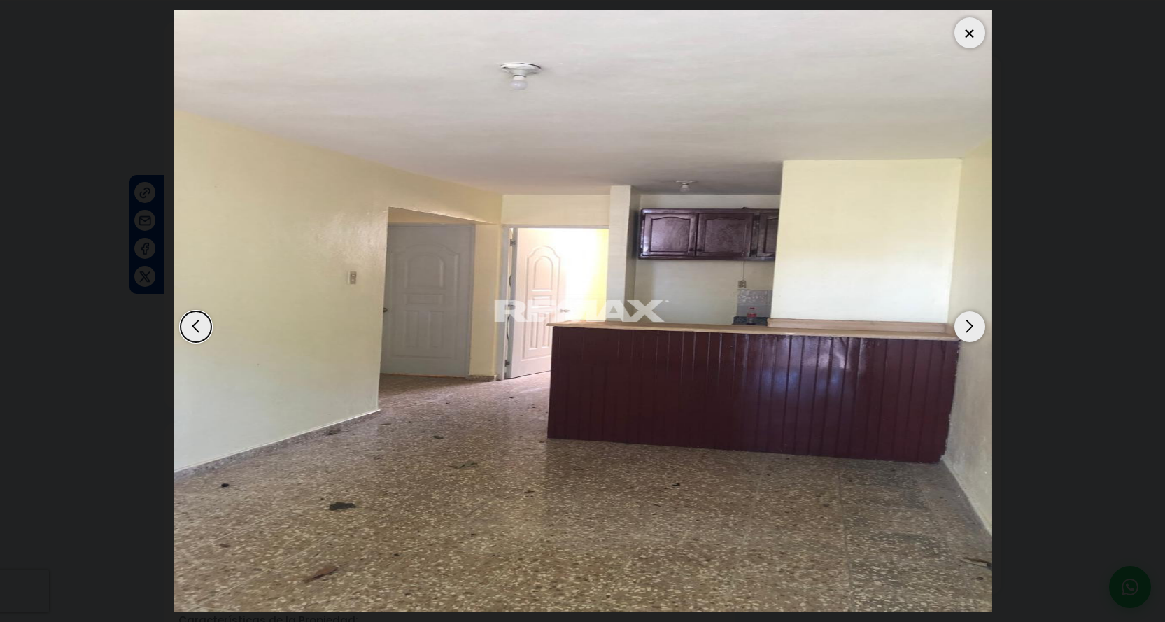
click at [969, 327] on div "Next slide" at bounding box center [969, 326] width 31 height 31
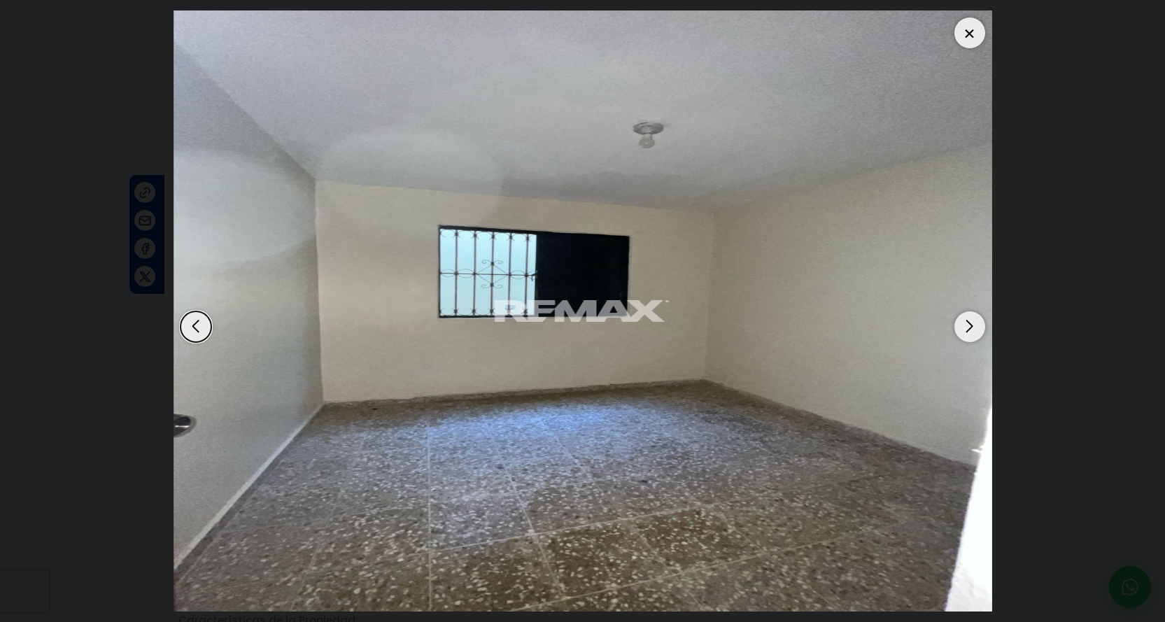
click at [969, 327] on div "Next slide" at bounding box center [969, 326] width 31 height 31
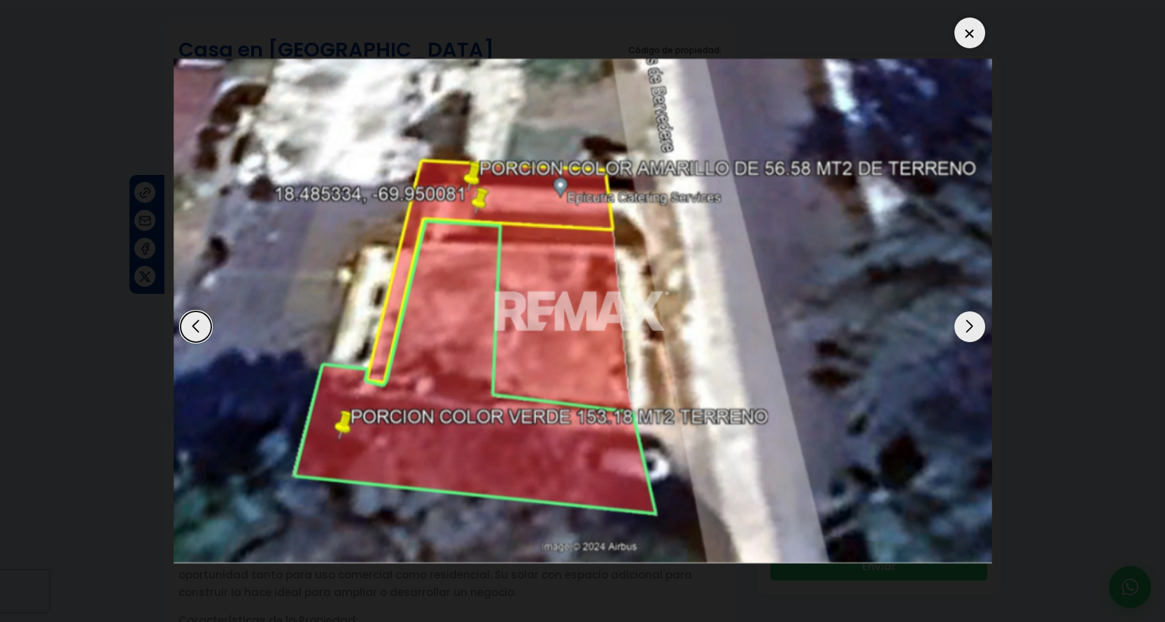
click at [966, 329] on div "Next slide" at bounding box center [969, 326] width 31 height 31
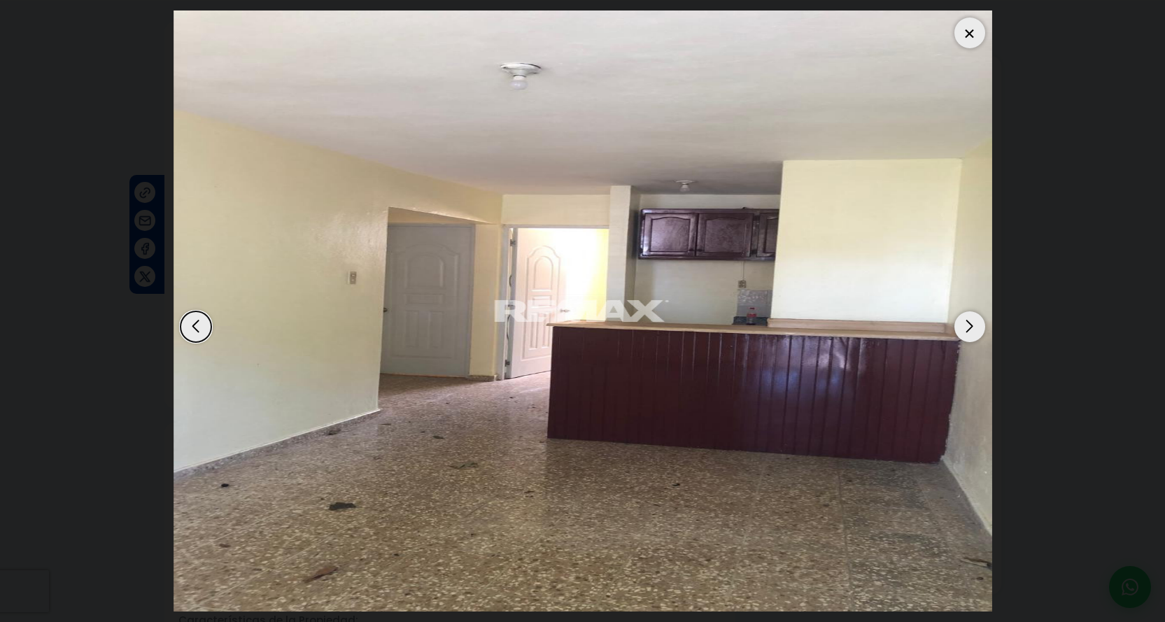
click at [966, 329] on div "Next slide" at bounding box center [969, 326] width 31 height 31
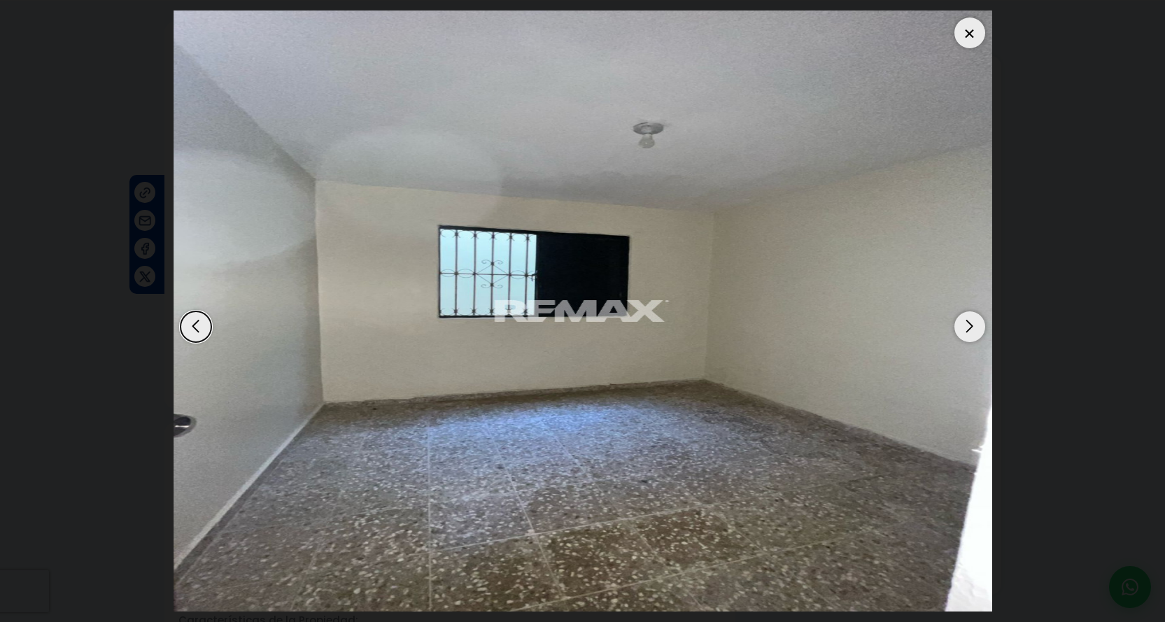
click at [966, 329] on div "Next slide" at bounding box center [969, 326] width 31 height 31
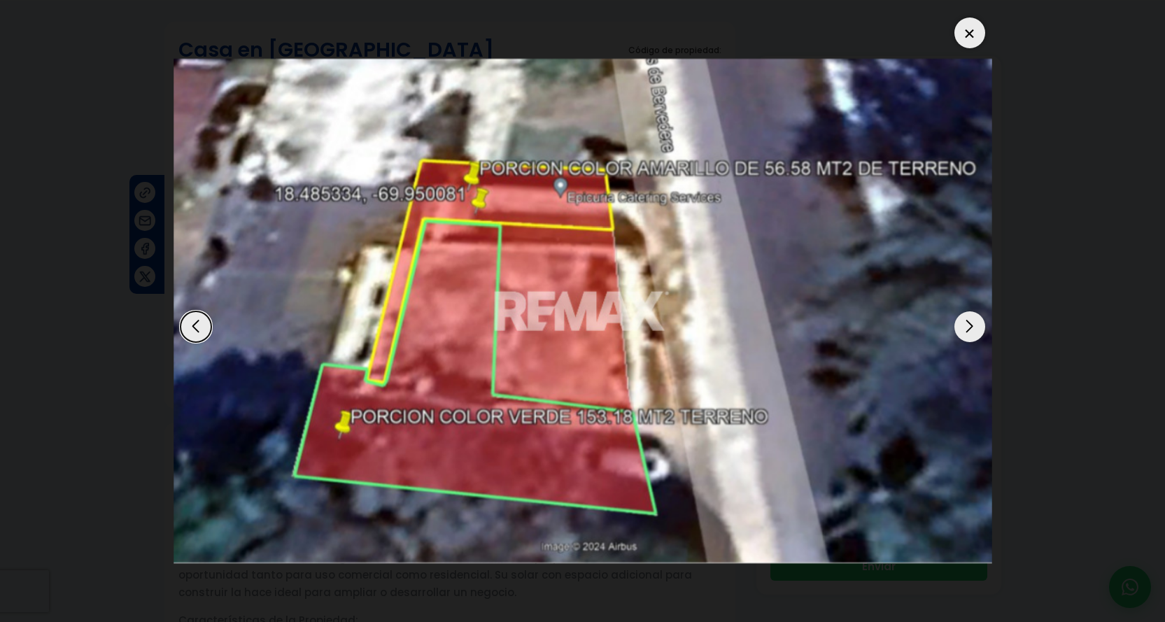
click at [963, 32] on div at bounding box center [969, 32] width 31 height 31
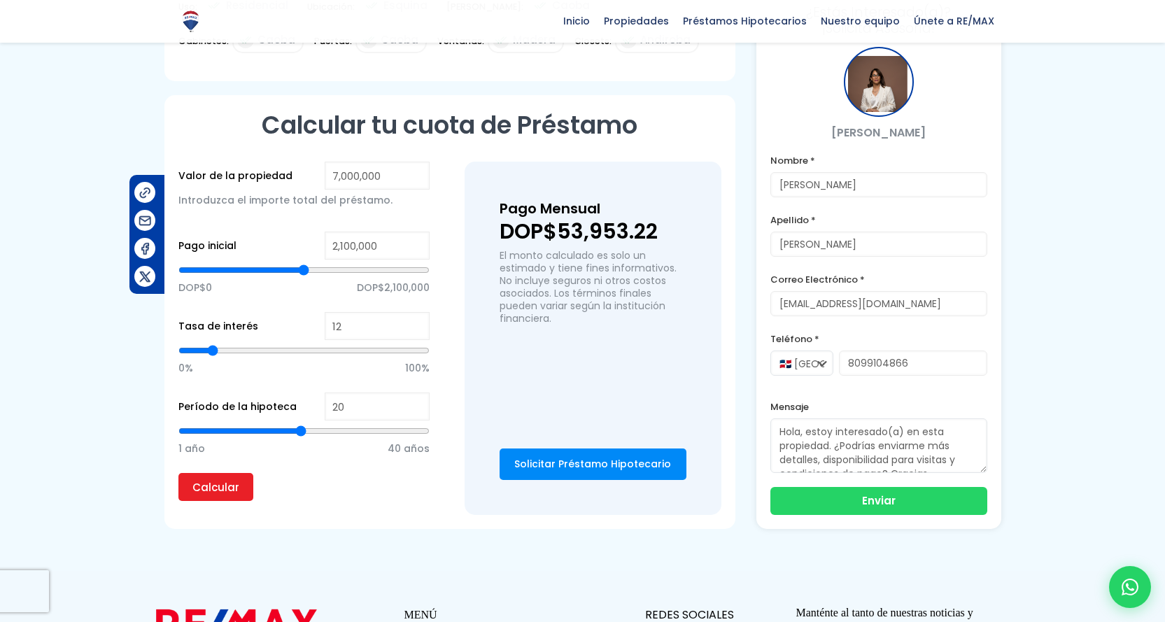
scroll to position [979, 0]
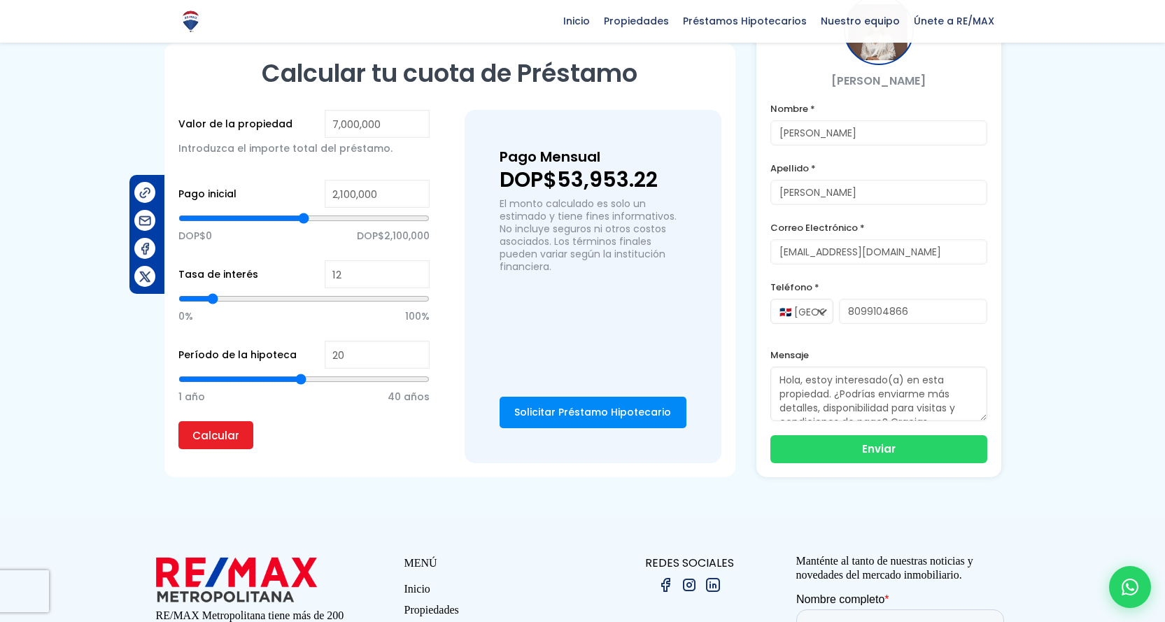
type input "21"
type input "22"
type input "23"
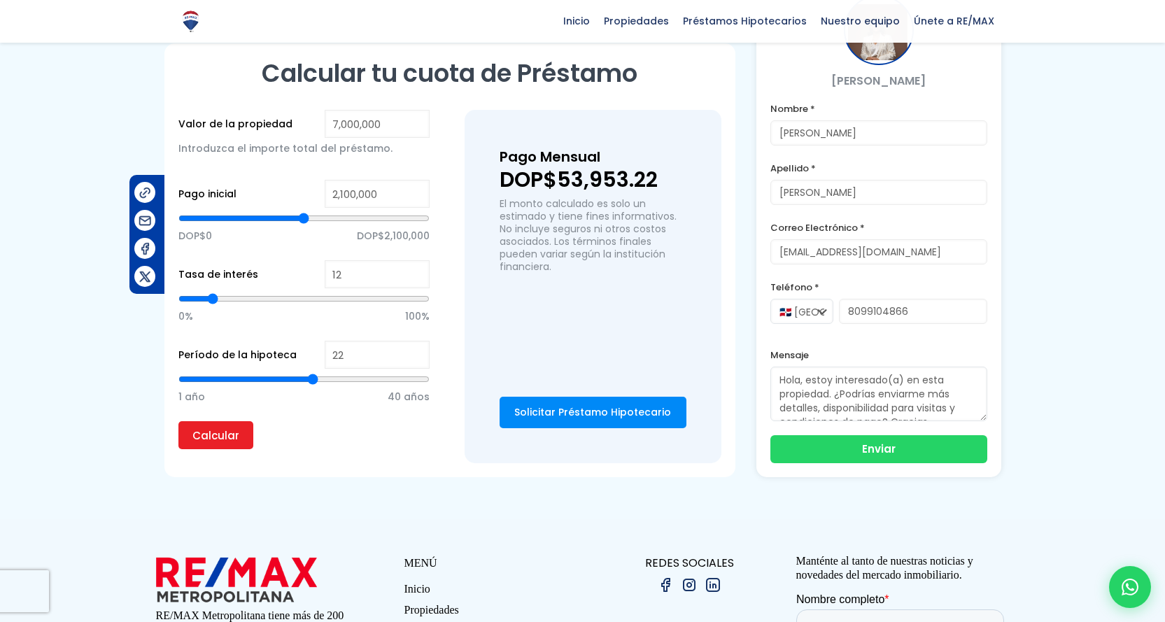
type input "23"
type input "24"
type input "25"
drag, startPoint x: 299, startPoint y: 379, endPoint x: 331, endPoint y: 380, distance: 32.2
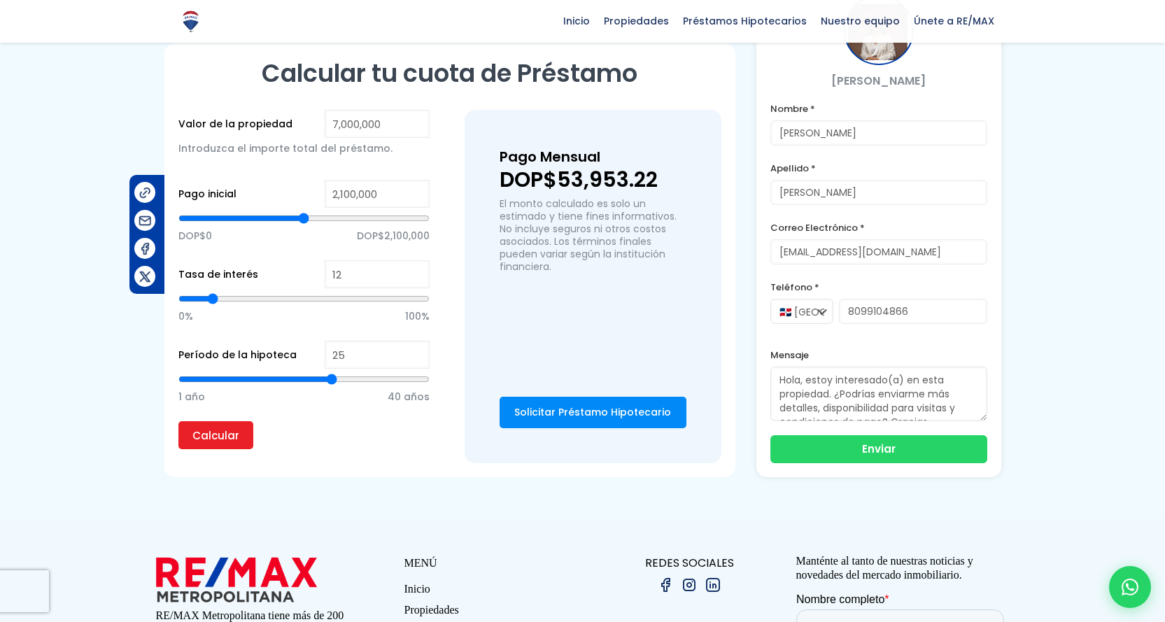
type input "25"
click at [331, 380] on input "range" at bounding box center [303, 379] width 251 height 14
click at [222, 437] on input "Calcular" at bounding box center [215, 435] width 75 height 28
type input "22"
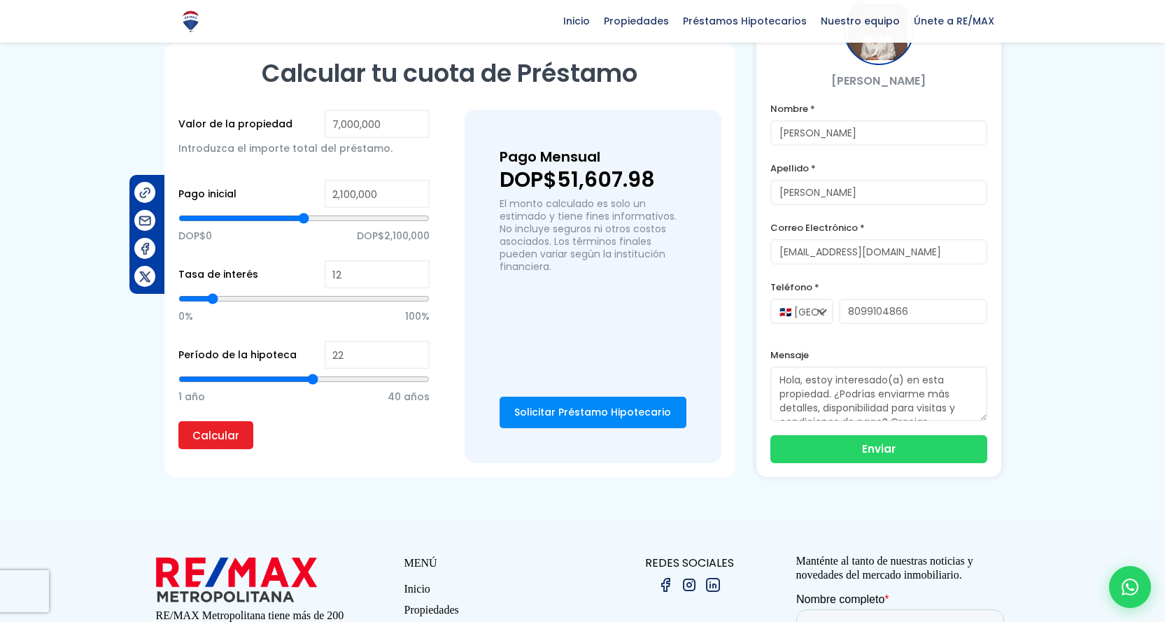
click at [315, 378] on input "range" at bounding box center [303, 379] width 251 height 14
type input "21"
click at [306, 378] on input "range" at bounding box center [303, 379] width 251 height 14
click at [301, 378] on input "range" at bounding box center [303, 379] width 251 height 14
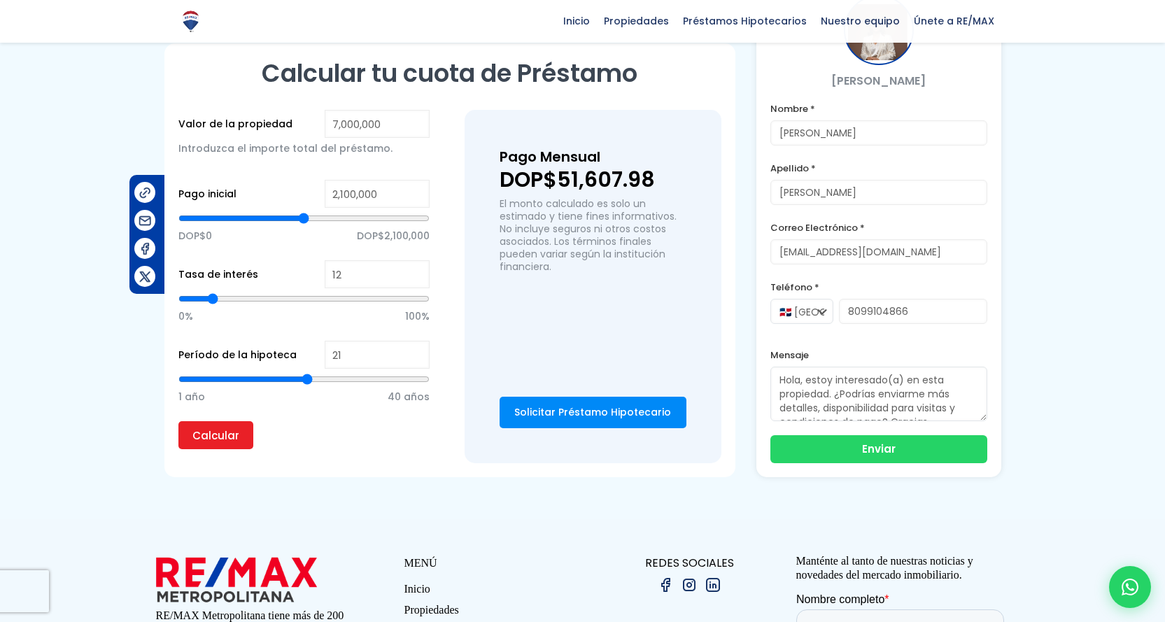
type input "20"
click at [304, 378] on input "range" at bounding box center [303, 379] width 251 height 14
click at [345, 194] on input "2,100,000" at bounding box center [377, 194] width 105 height 28
type input "200,000"
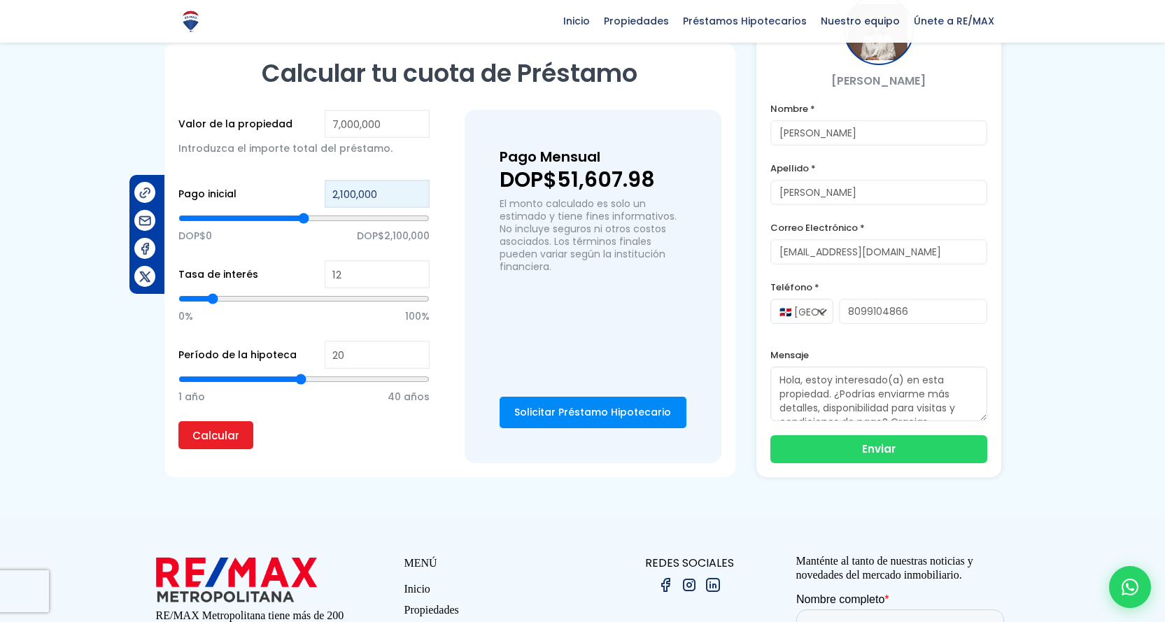
type input "200000"
type input "2,000,005"
type input "2000005"
click at [344, 194] on input "2,000,005" at bounding box center [377, 194] width 105 height 28
click at [347, 192] on input "2,000,005" at bounding box center [377, 194] width 105 height 28
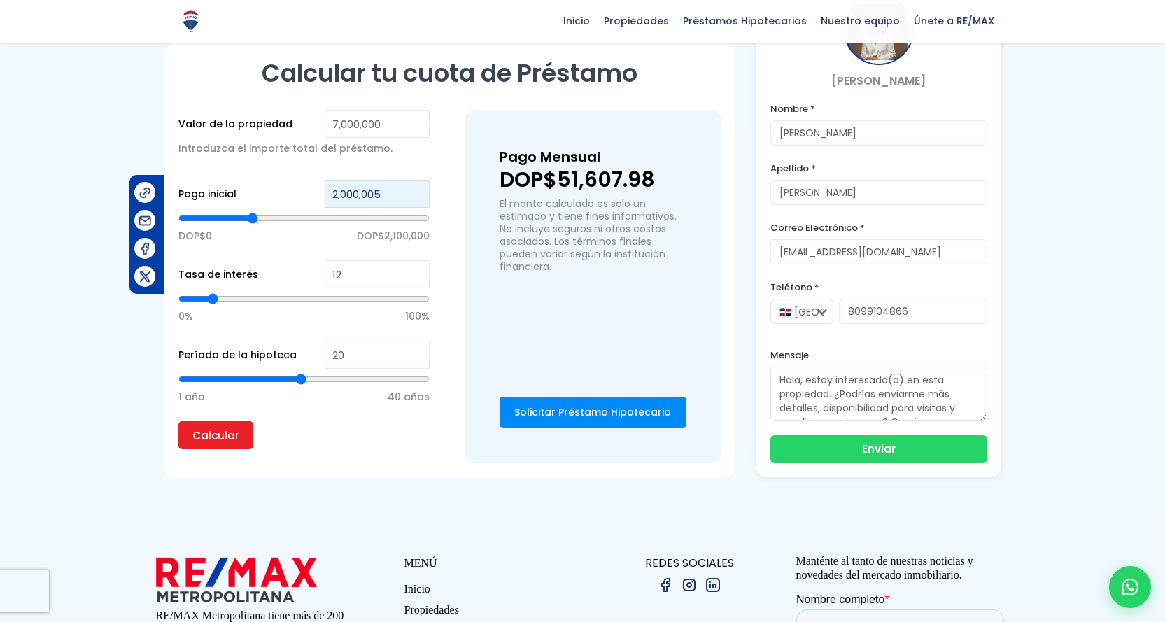
type input "200,005"
type input "200005"
type input "20,000"
type input "20000"
type input "2,000"
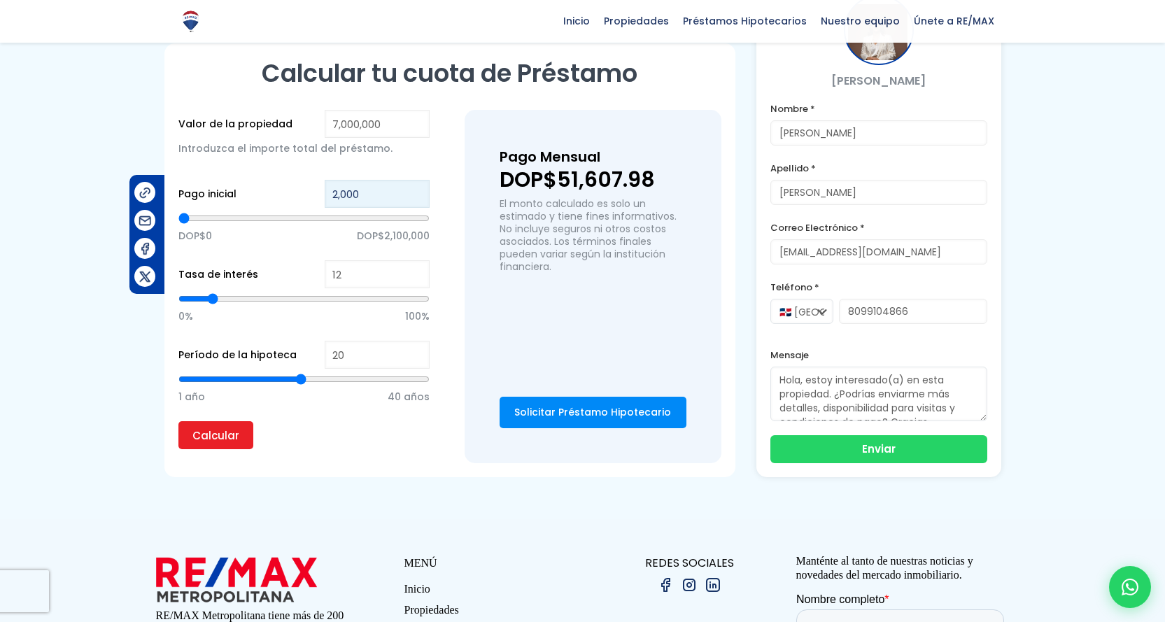
type input "2000"
type input "200"
type input "20"
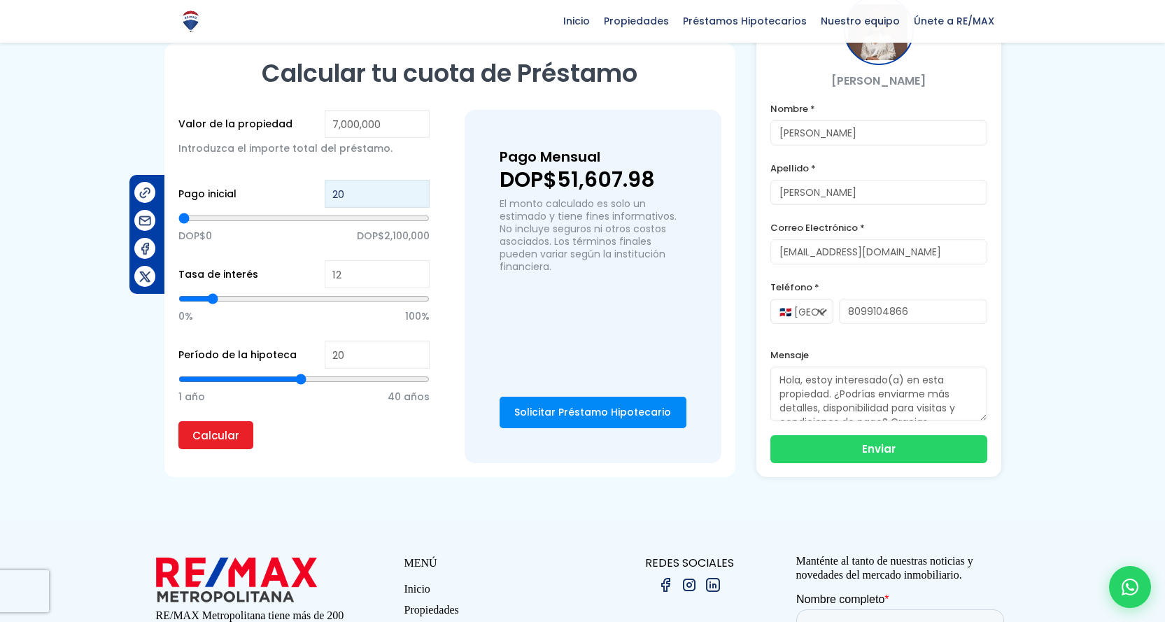
type input "2"
type input "25"
type input "250"
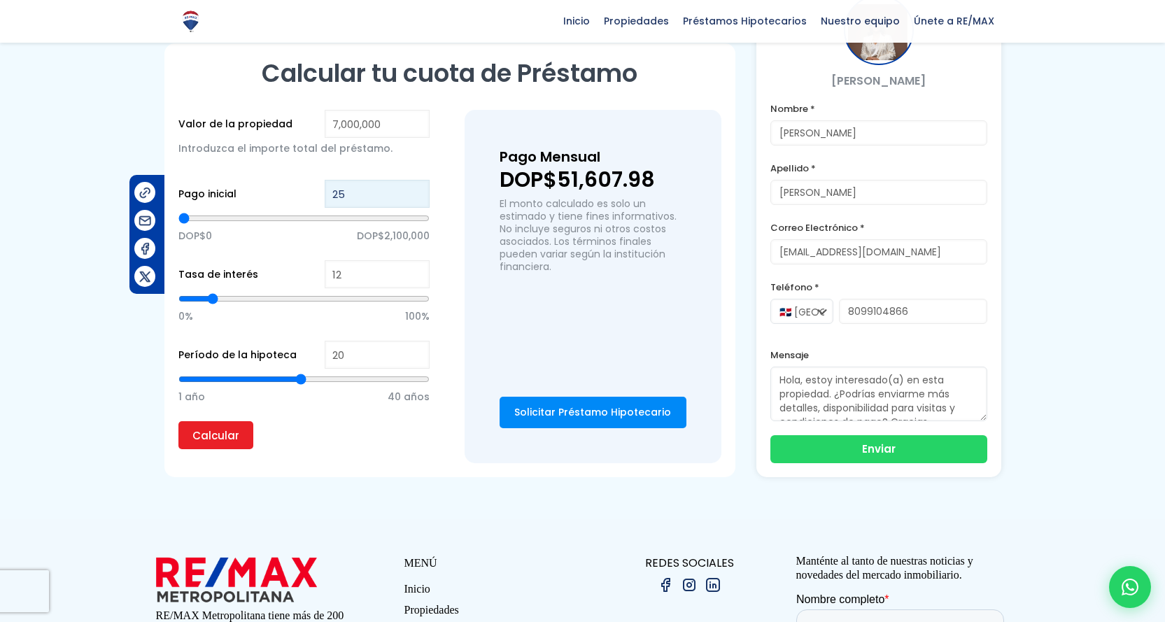
type input "250"
type input "2,500"
type input "2500"
type input "25,000"
type input "25000"
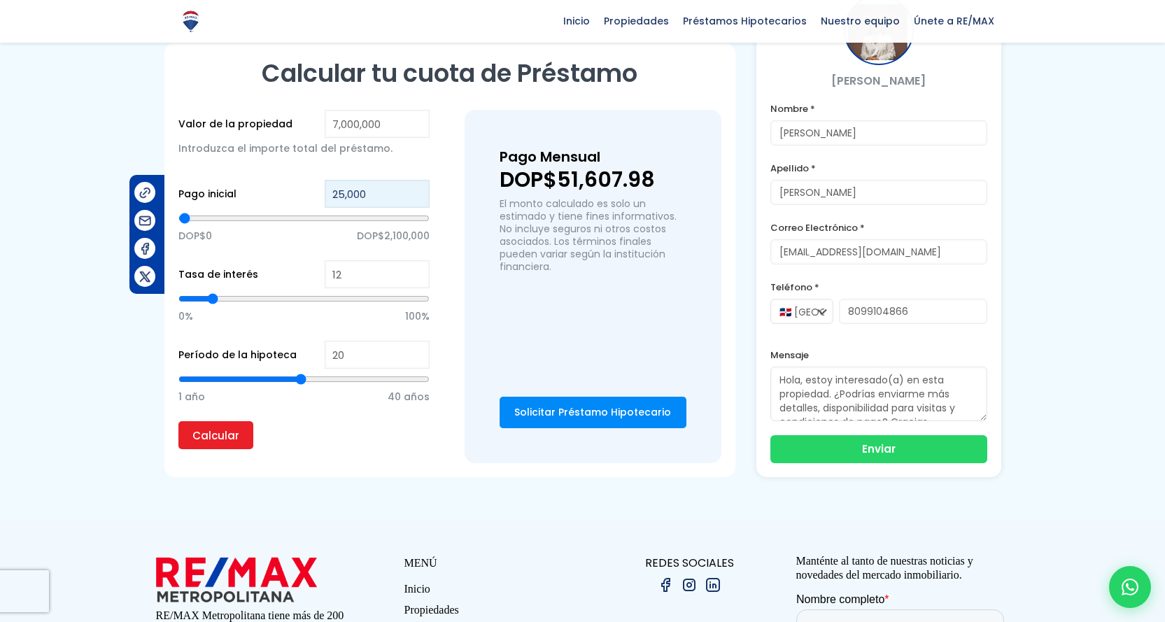
type input "250,000"
type input "250000"
type input "2,500,000"
type input "2500000"
type input "2,500,000"
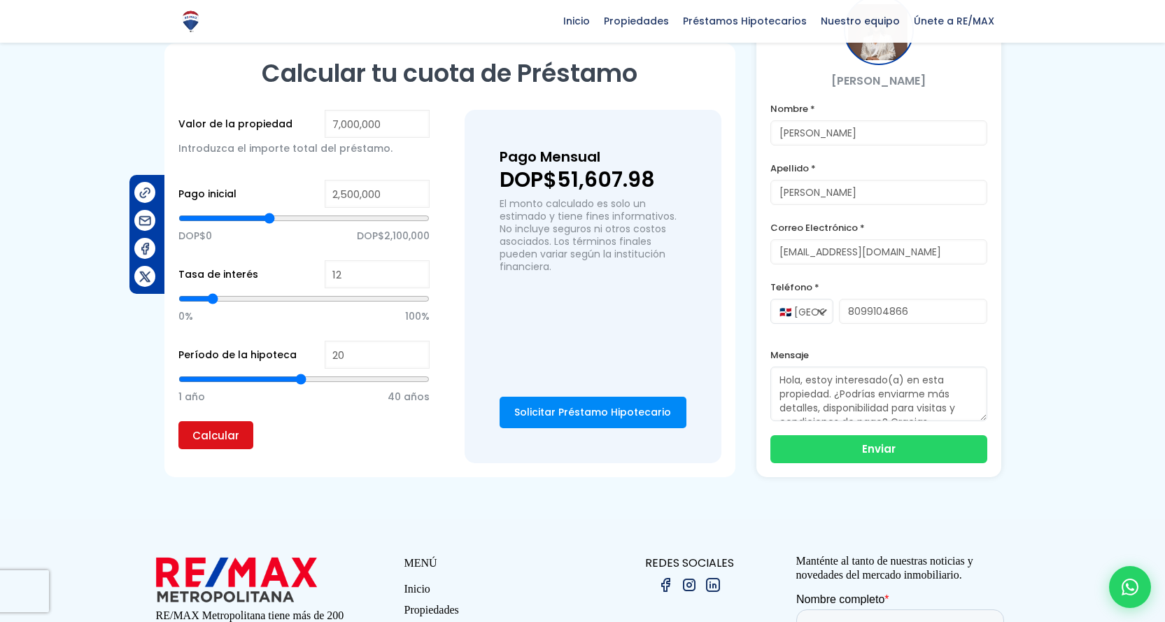
click at [228, 438] on input "Calcular" at bounding box center [215, 435] width 75 height 28
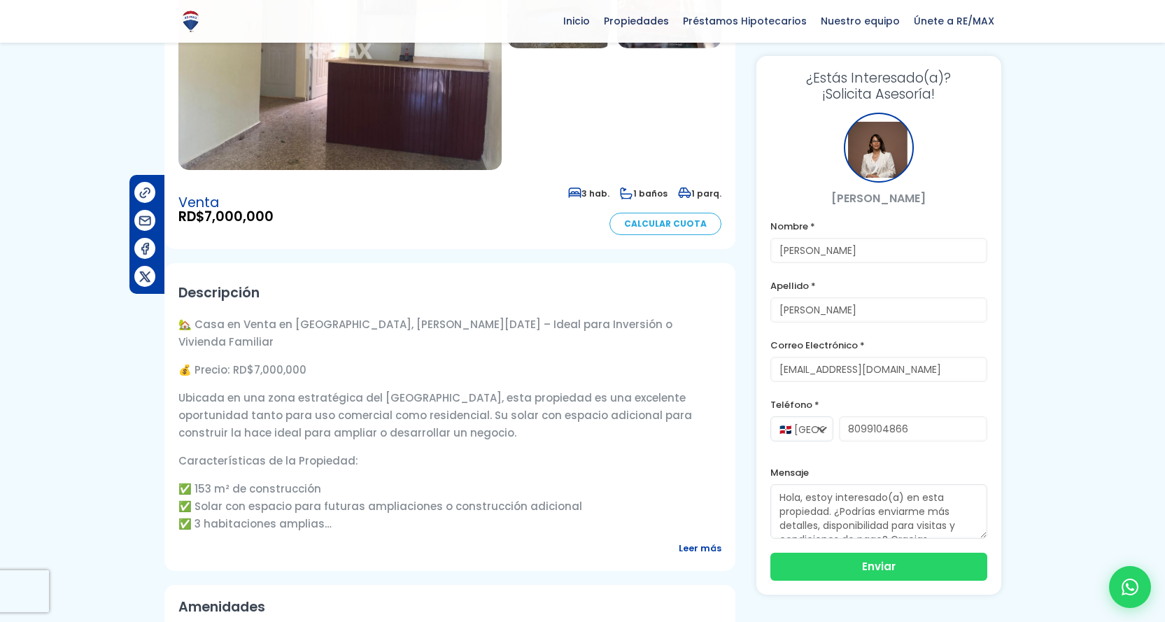
scroll to position [208, 0]
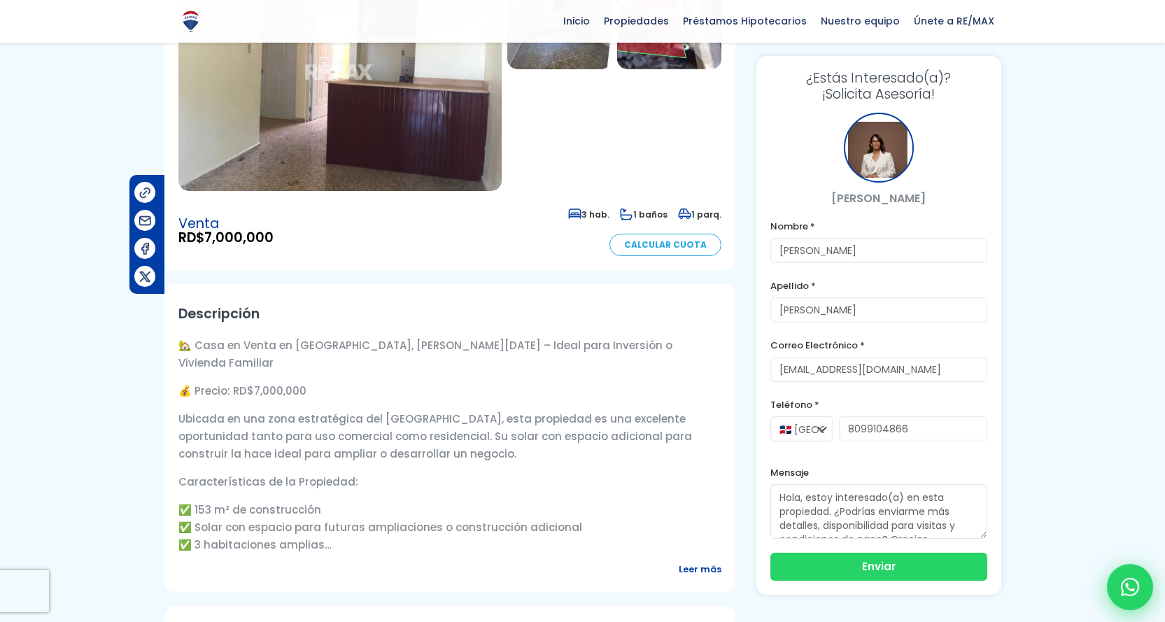
click at [1136, 588] on icon at bounding box center [1130, 587] width 18 height 18
type input "[PERSON_NAME]"
type input "[EMAIL_ADDRESS][DOMAIN_NAME]"
type input "8099104866"
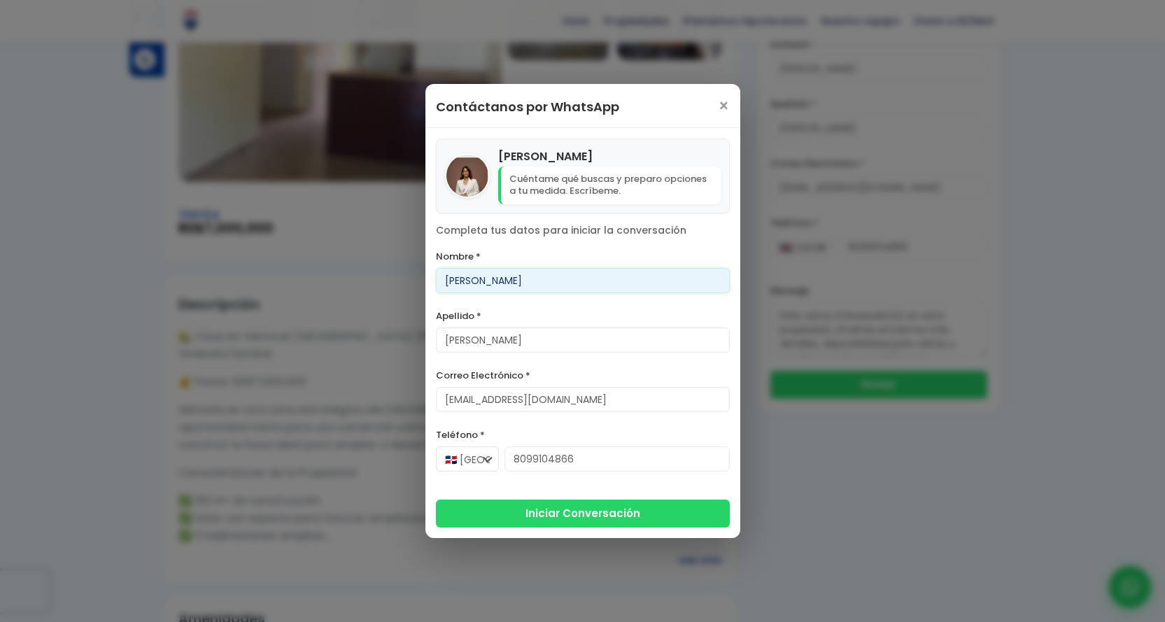
scroll to position [278, 0]
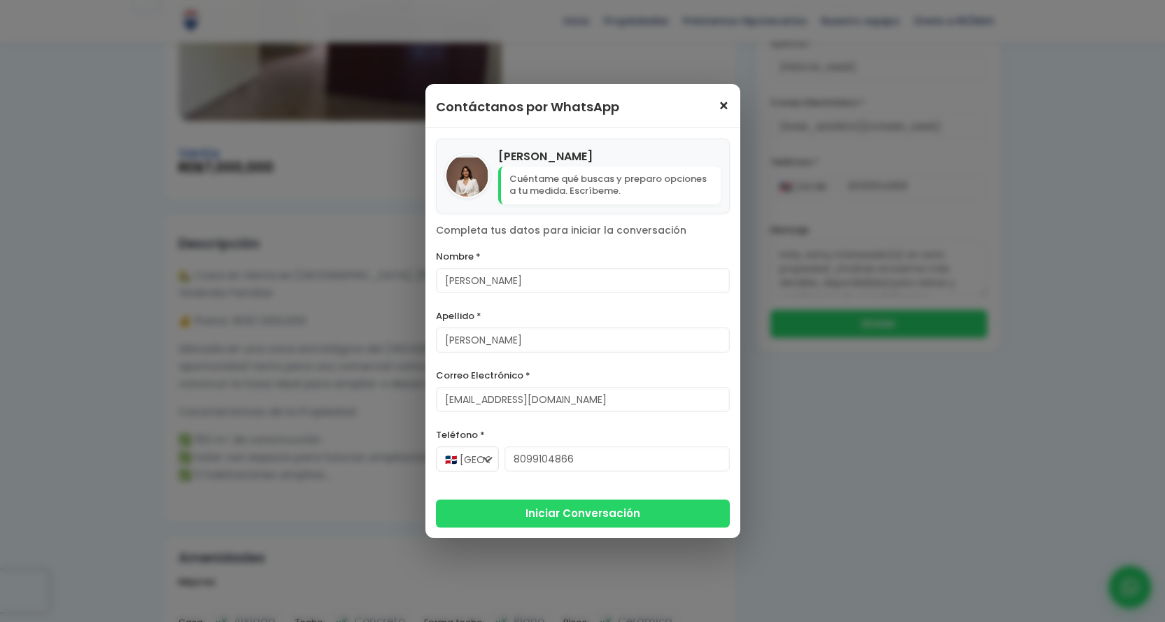
click at [725, 105] on span "×" at bounding box center [724, 106] width 12 height 17
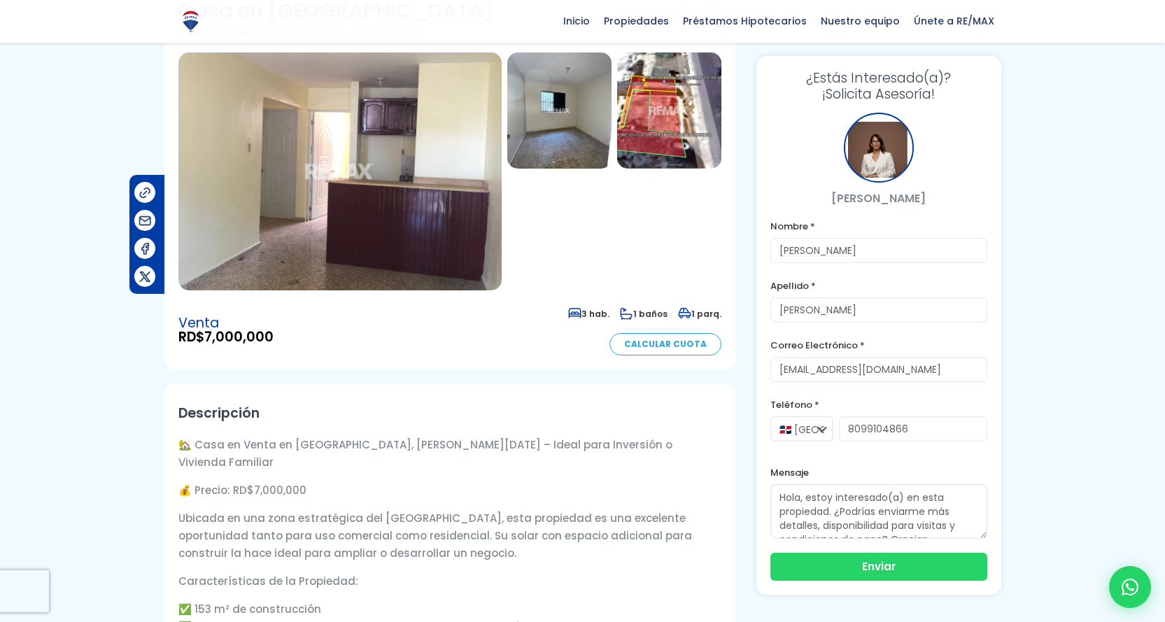
scroll to position [68, 0]
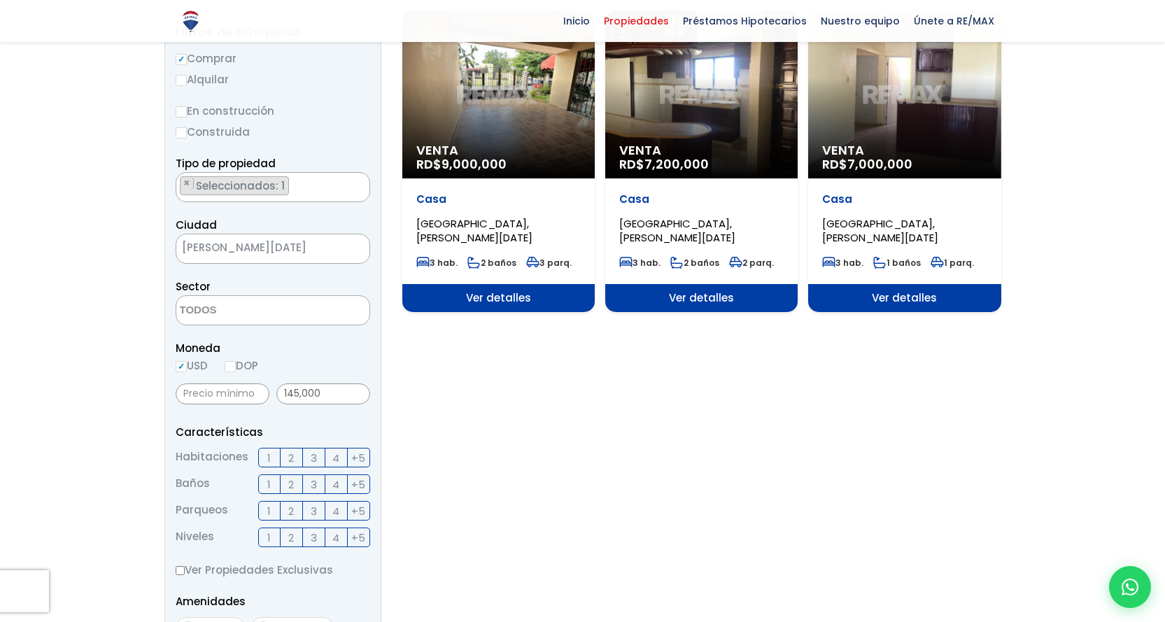
scroll to position [210, 0]
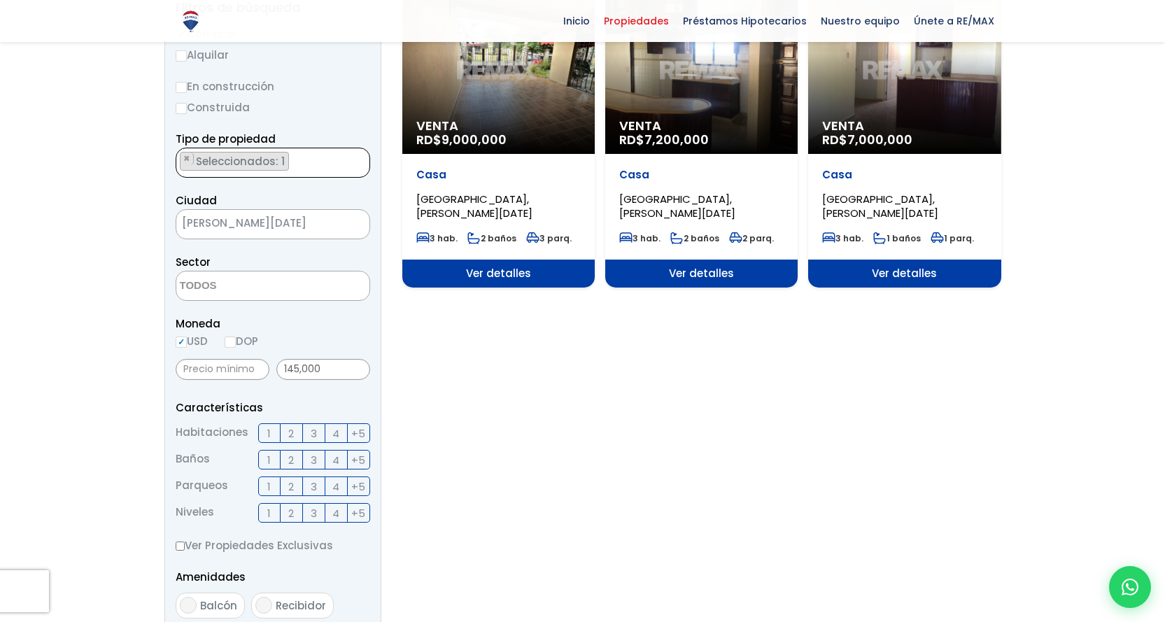
click at [201, 159] on span "Seleccionados: 1" at bounding box center [241, 161] width 94 height 15
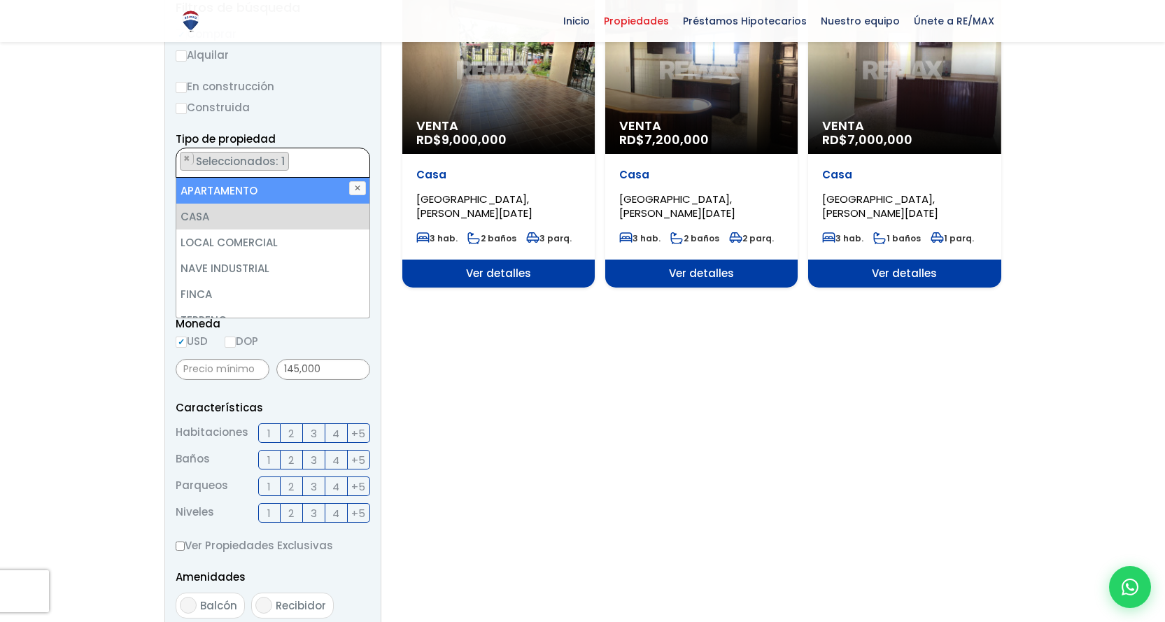
click at [312, 189] on li "APARTAMENTO" at bounding box center [272, 191] width 193 height 26
select select "apartment"
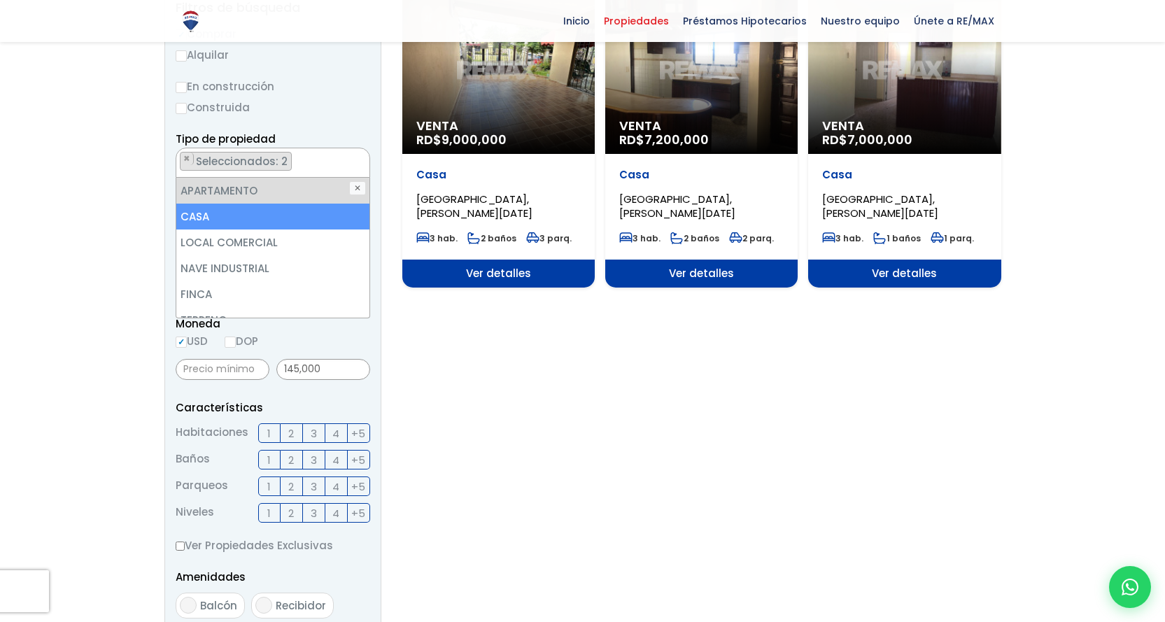
click at [237, 215] on li "CASA" at bounding box center [272, 217] width 193 height 26
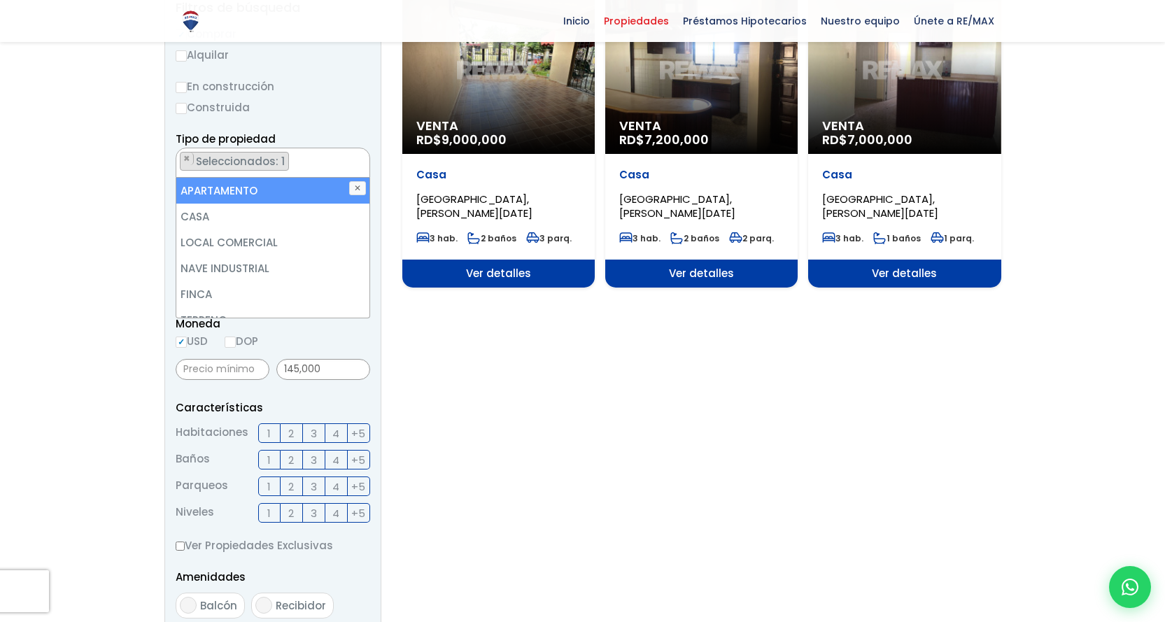
click at [259, 190] on li "APARTAMENTO" at bounding box center [272, 191] width 193 height 26
select select "apartment"
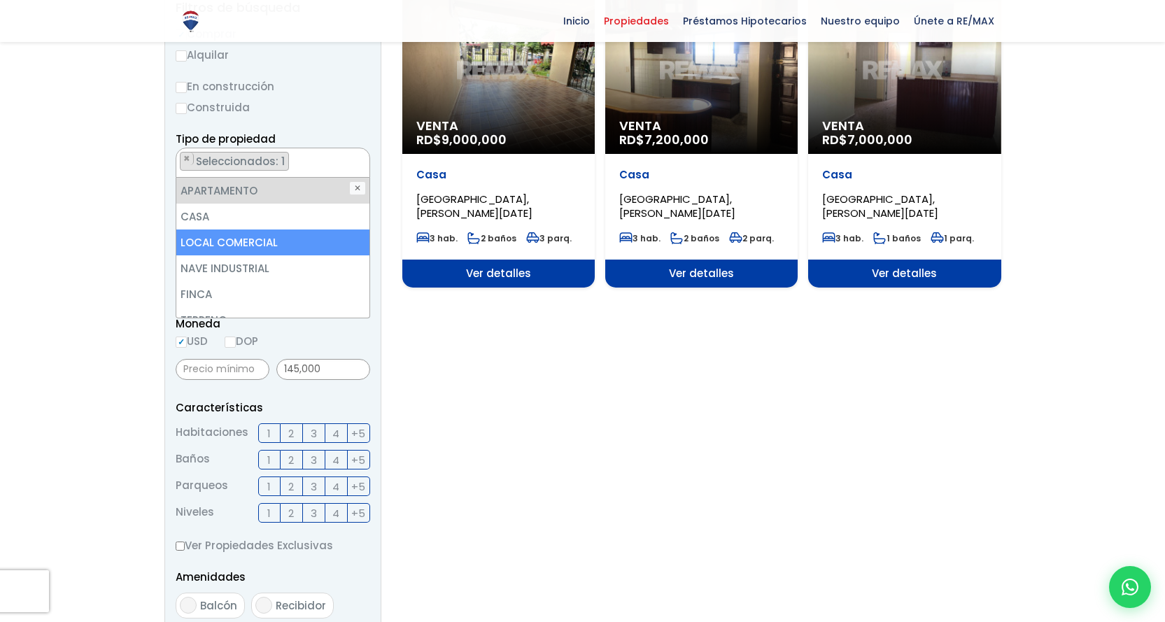
click at [451, 372] on section "Venta RD$ 9,000,000 Casa CIUDAD REAL, SANTO DOMINGO DE GUZMÁN 3 hab. 2 baños 3 …" at bounding box center [701, 462] width 599 height 952
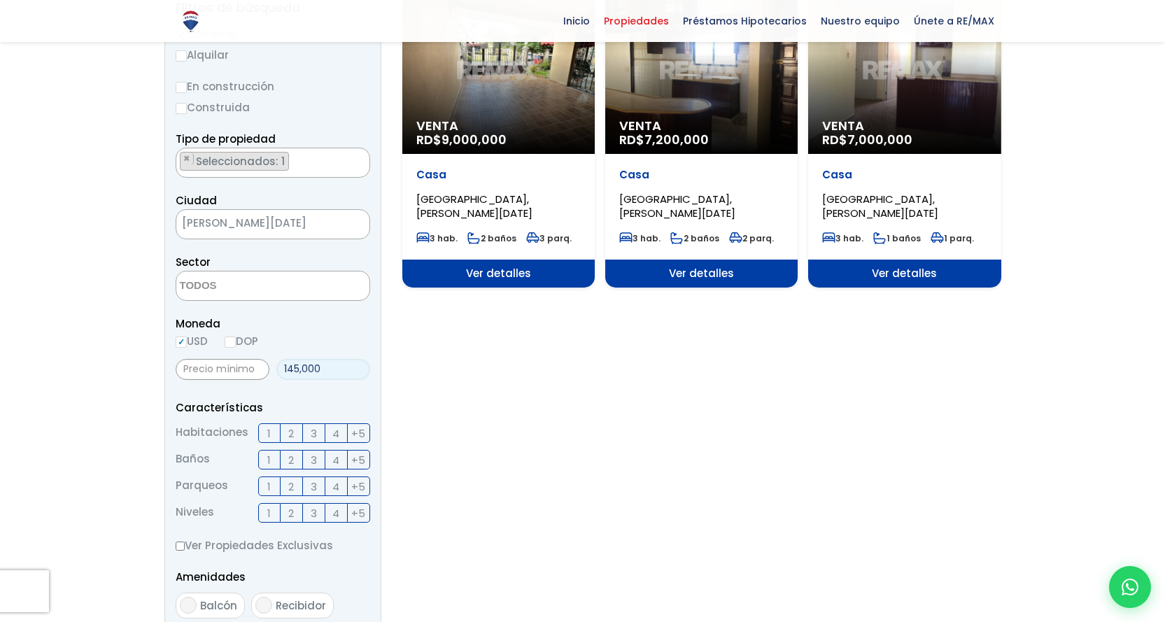
click at [326, 371] on input "145,000" at bounding box center [323, 369] width 94 height 21
click at [297, 367] on input "145,000" at bounding box center [323, 369] width 94 height 21
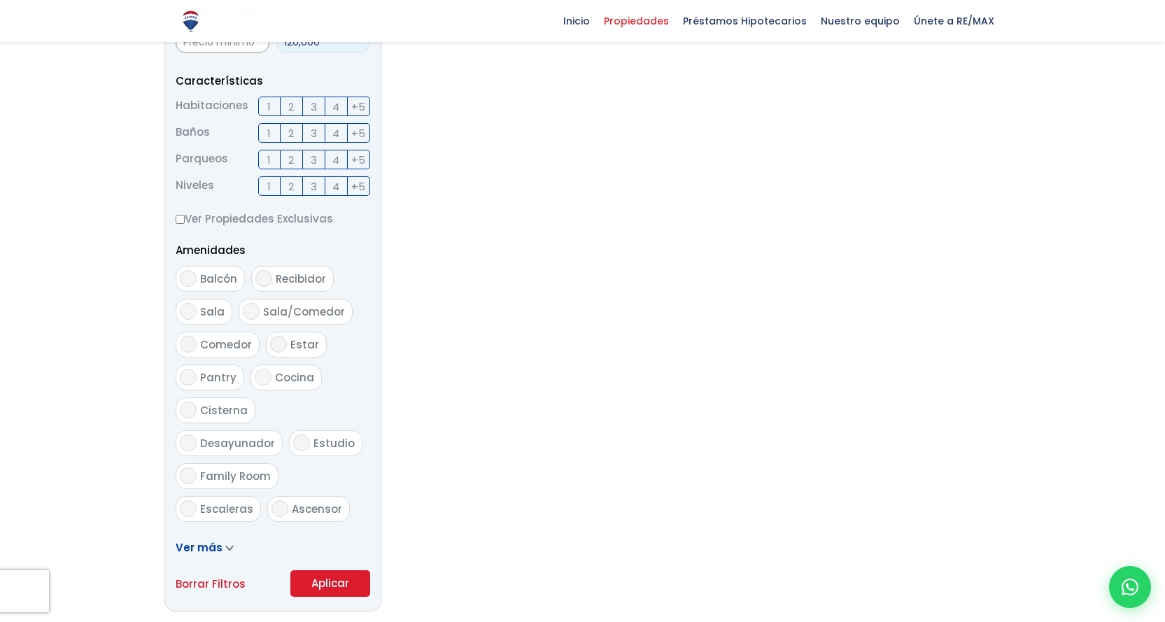
scroll to position [560, 0]
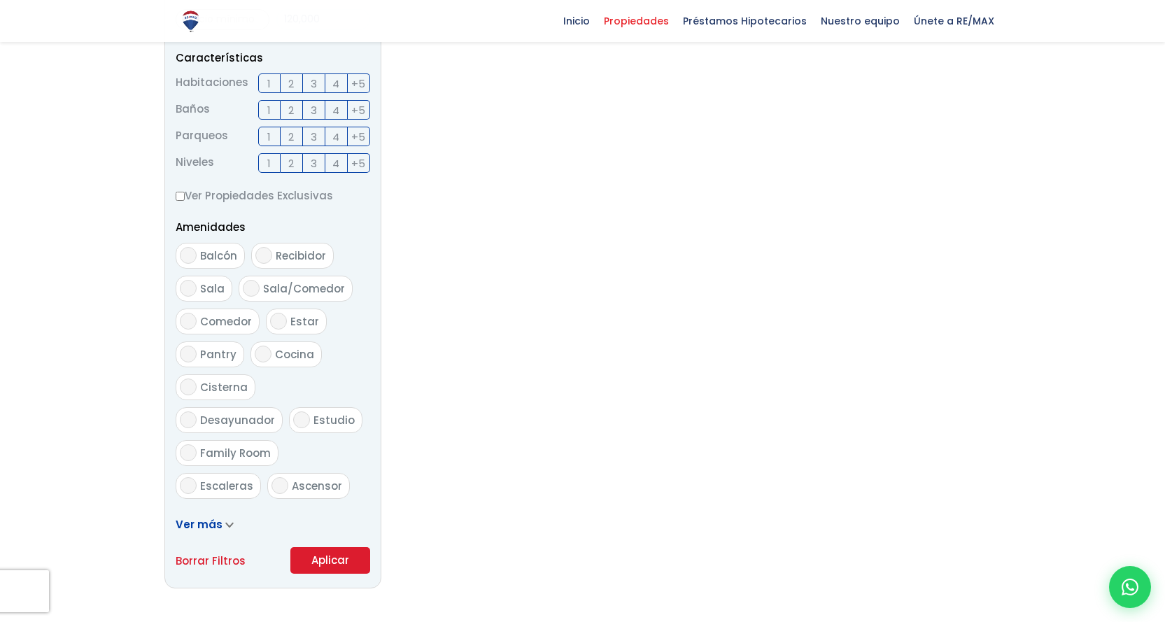
type input "120,000"
click at [323, 560] on button "Aplicar" at bounding box center [330, 560] width 80 height 27
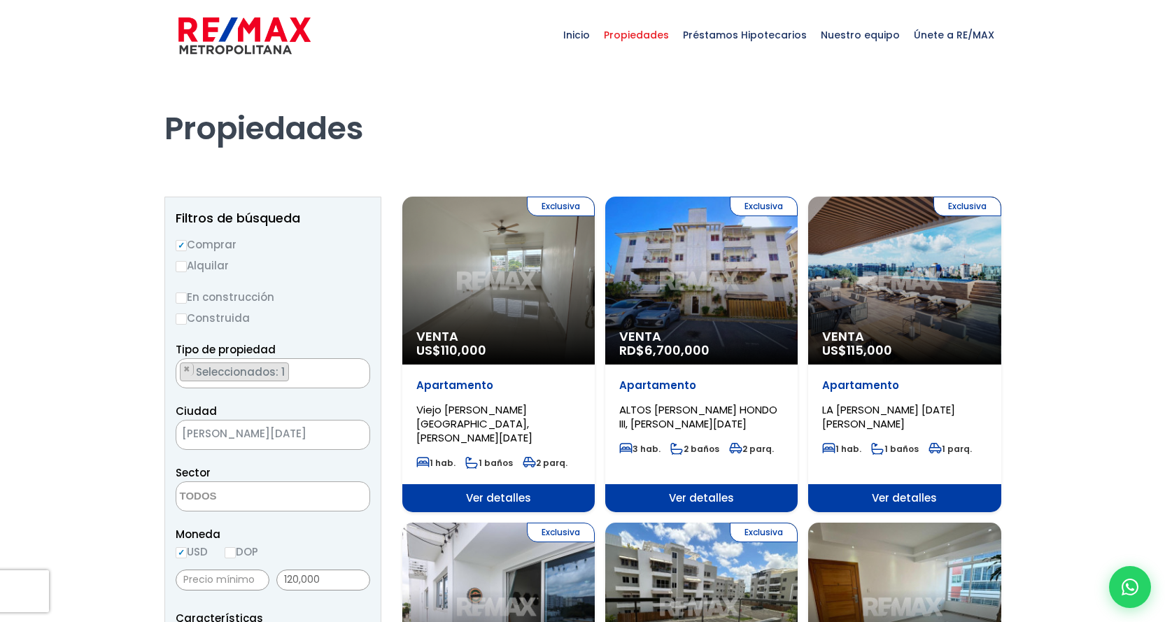
click at [486, 325] on div "Exclusiva Venta US$ 110,000" at bounding box center [498, 281] width 192 height 168
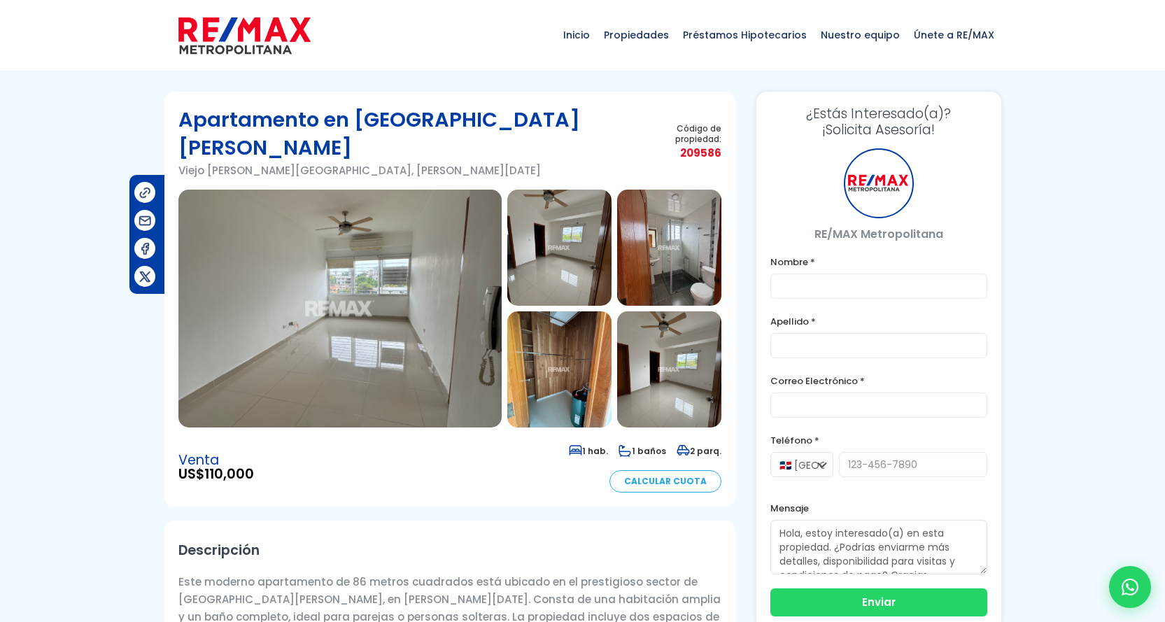
type input "[PERSON_NAME]"
type input "[EMAIL_ADDRESS][DOMAIN_NAME]"
type input "8099104866"
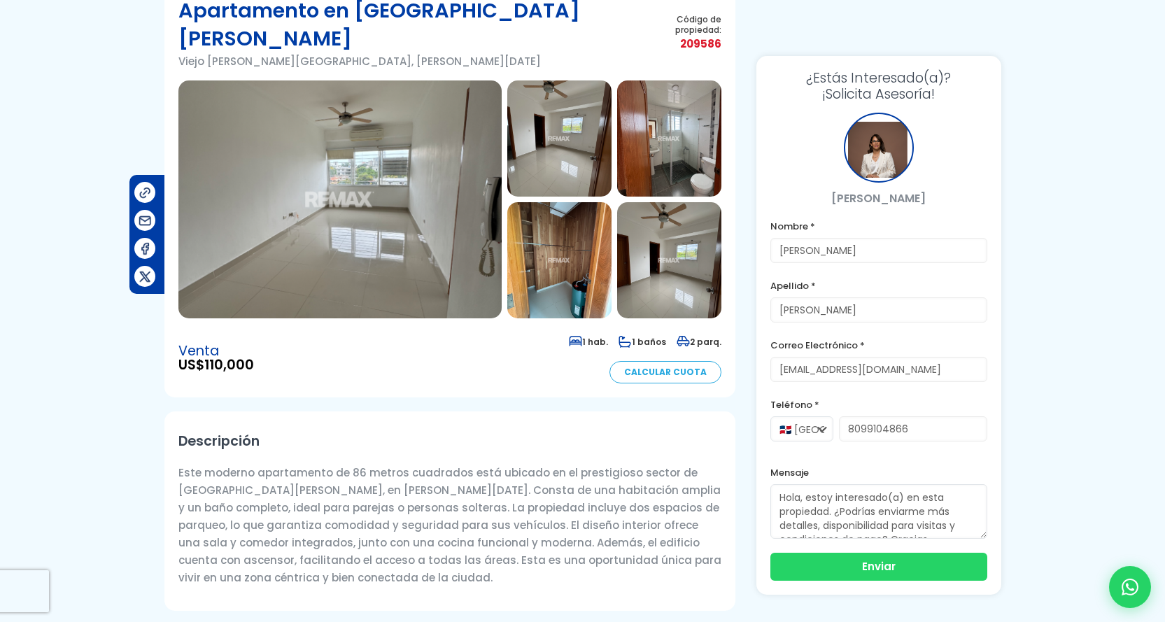
scroll to position [70, 0]
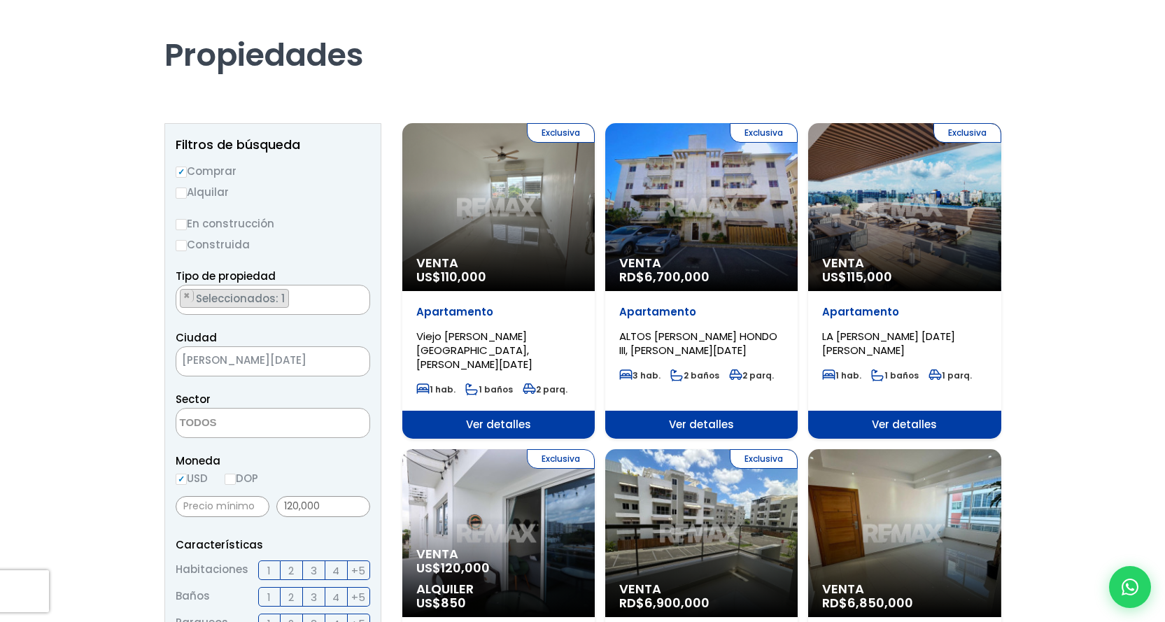
scroll to position [70, 0]
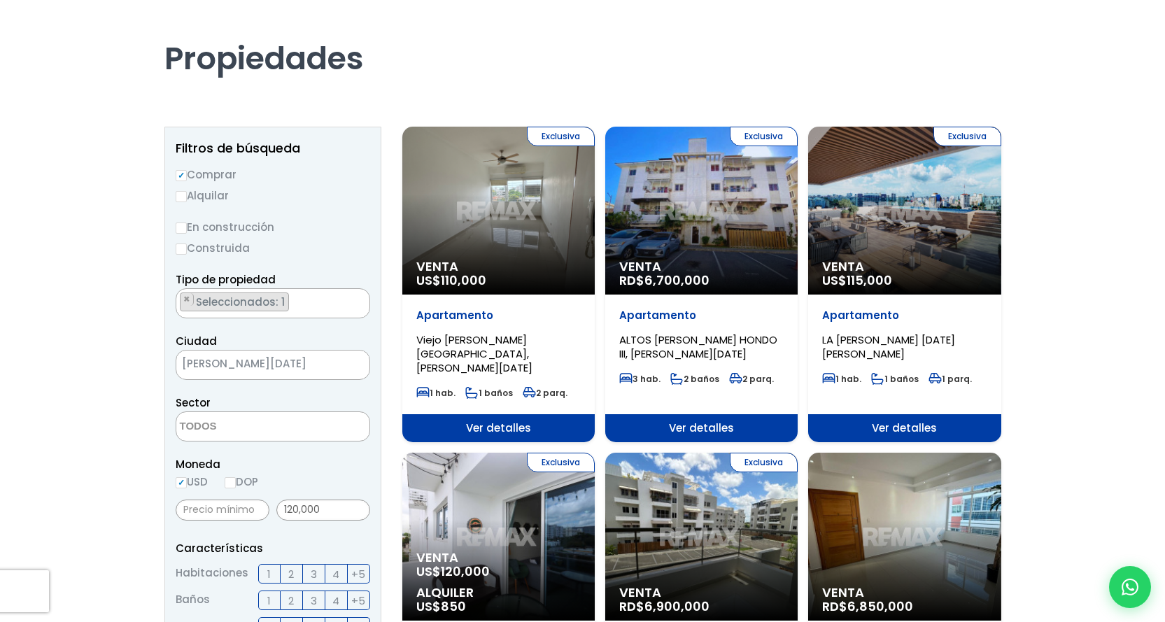
click at [883, 242] on div "Exclusiva Venta US$ 115,000" at bounding box center [904, 211] width 192 height 168
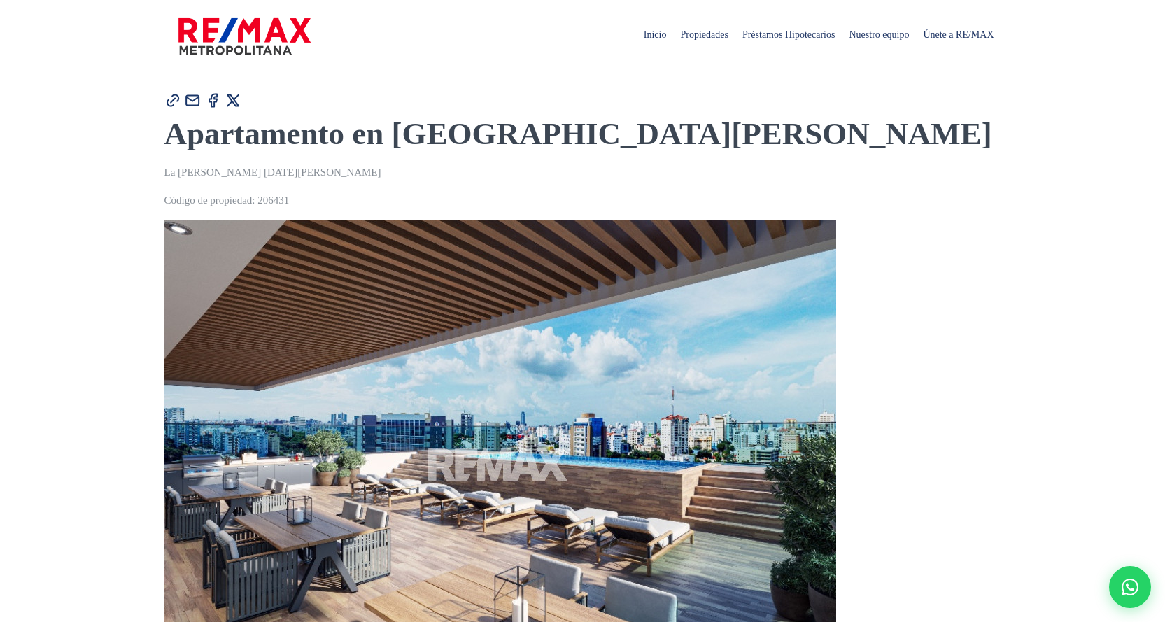
type input "[PERSON_NAME]"
type input "[EMAIL_ADDRESS][DOMAIN_NAME]"
type input "8099104866"
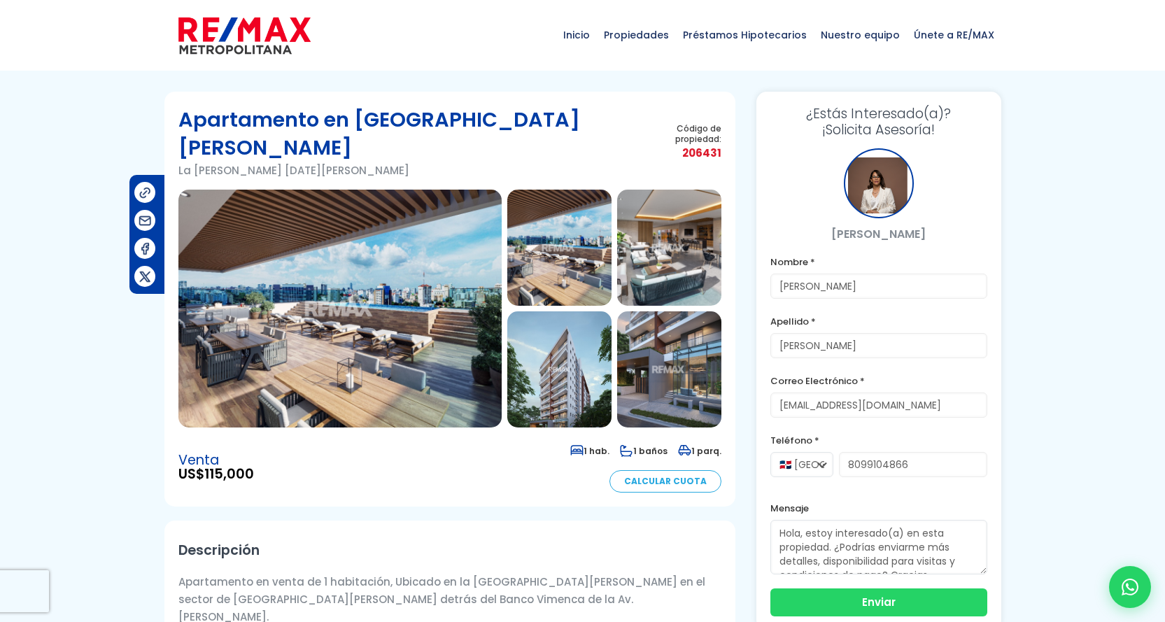
click at [440, 331] on img at bounding box center [339, 309] width 323 height 238
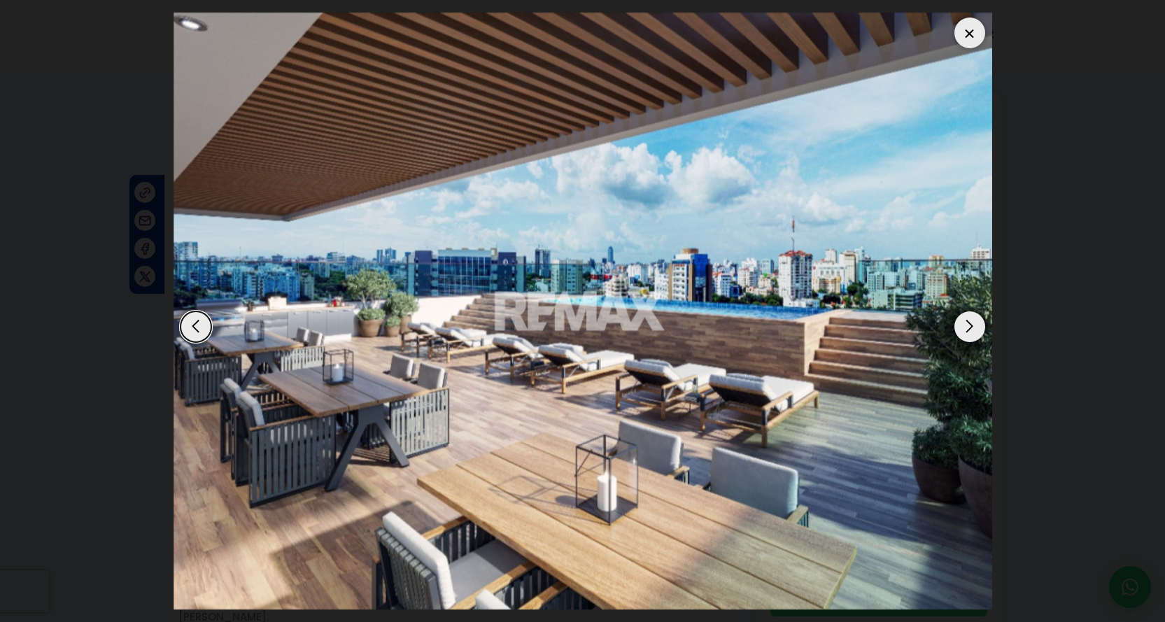
click at [968, 329] on div "Next slide" at bounding box center [969, 326] width 31 height 31
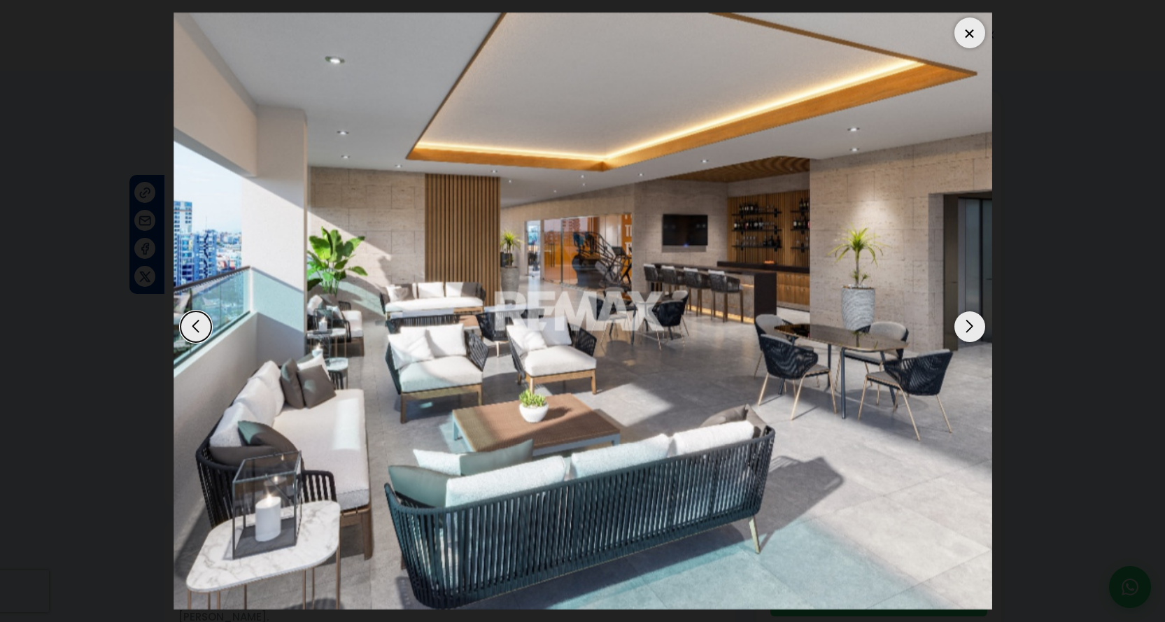
click at [968, 329] on div "Next slide" at bounding box center [969, 326] width 31 height 31
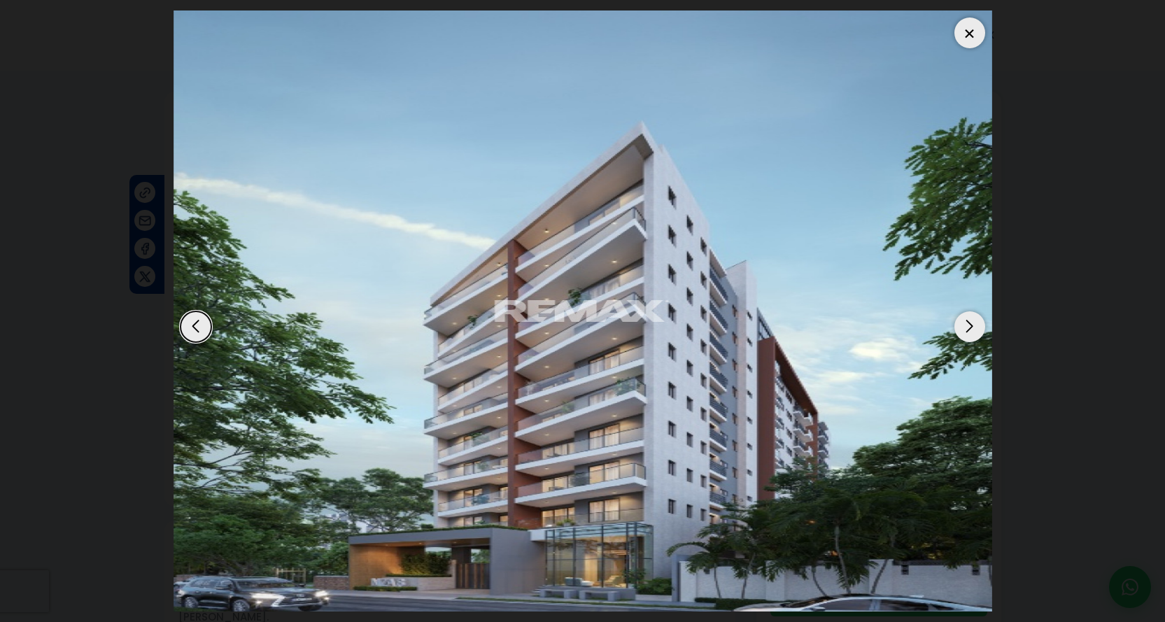
click at [968, 329] on div "Next slide" at bounding box center [969, 326] width 31 height 31
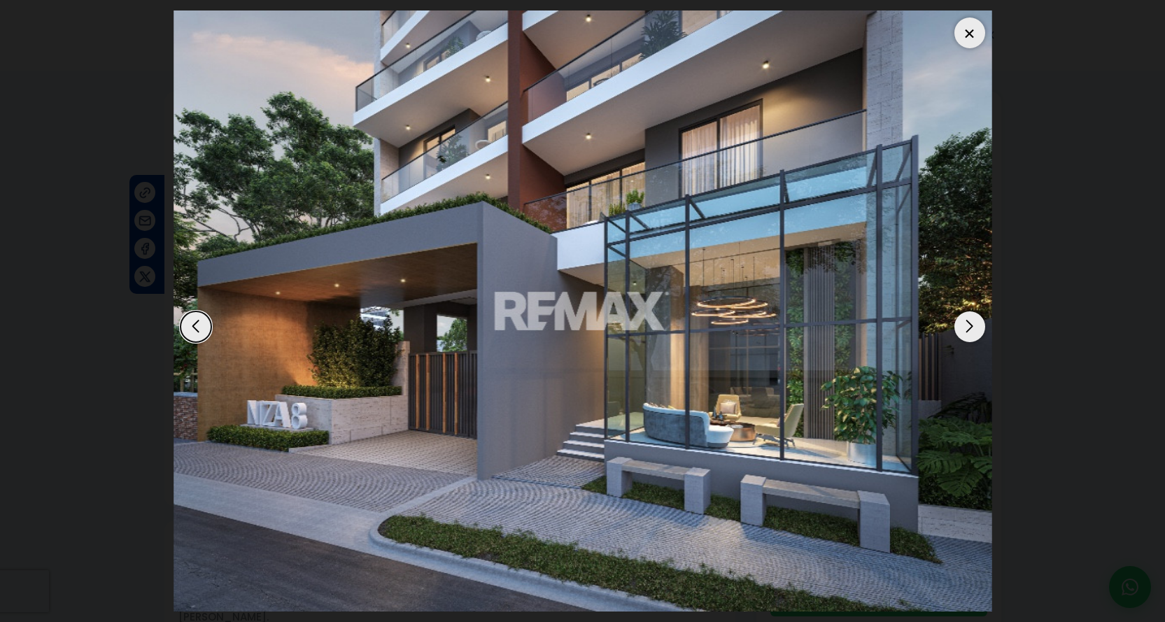
click at [968, 329] on div "Next slide" at bounding box center [969, 326] width 31 height 31
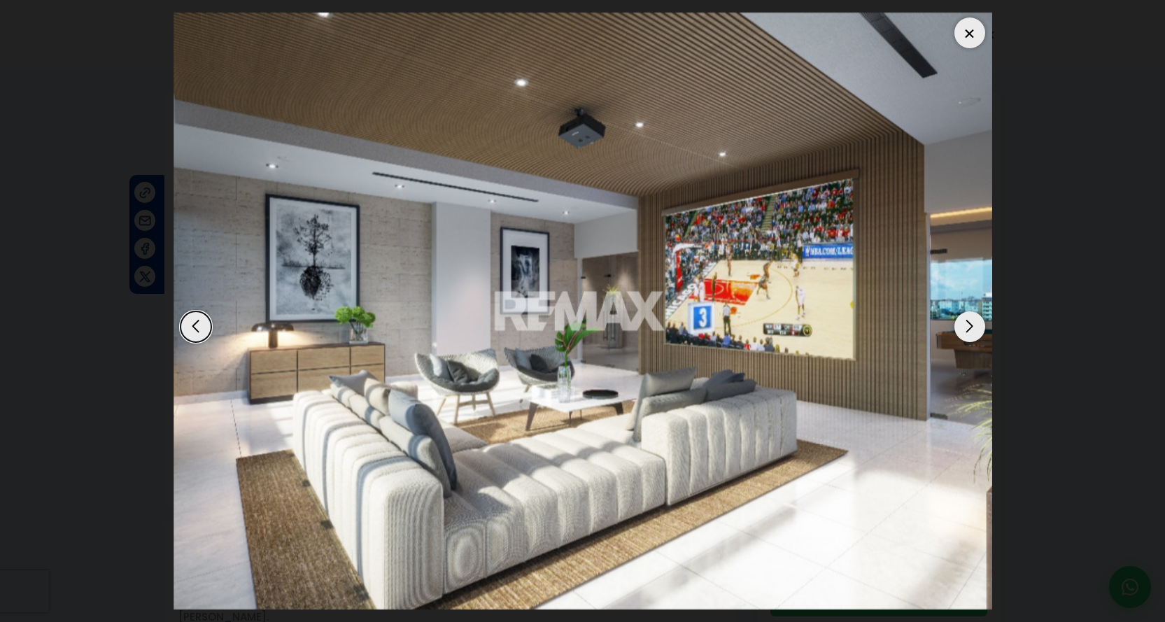
click at [968, 329] on div "Next slide" at bounding box center [969, 326] width 31 height 31
click at [967, 31] on div at bounding box center [969, 32] width 31 height 31
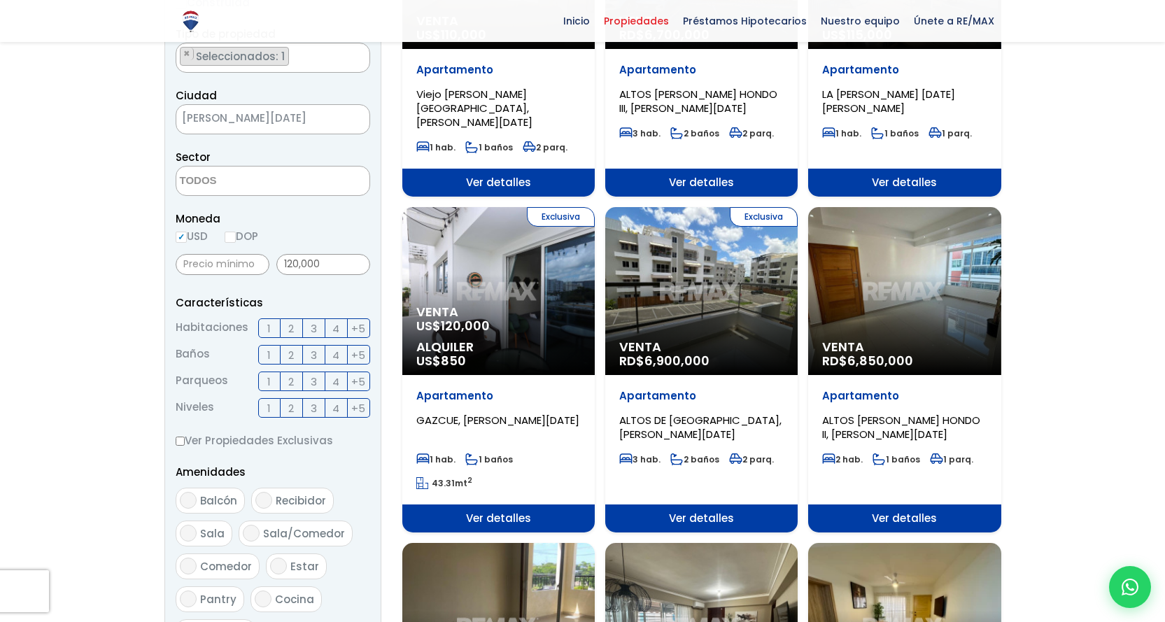
scroll to position [350, 0]
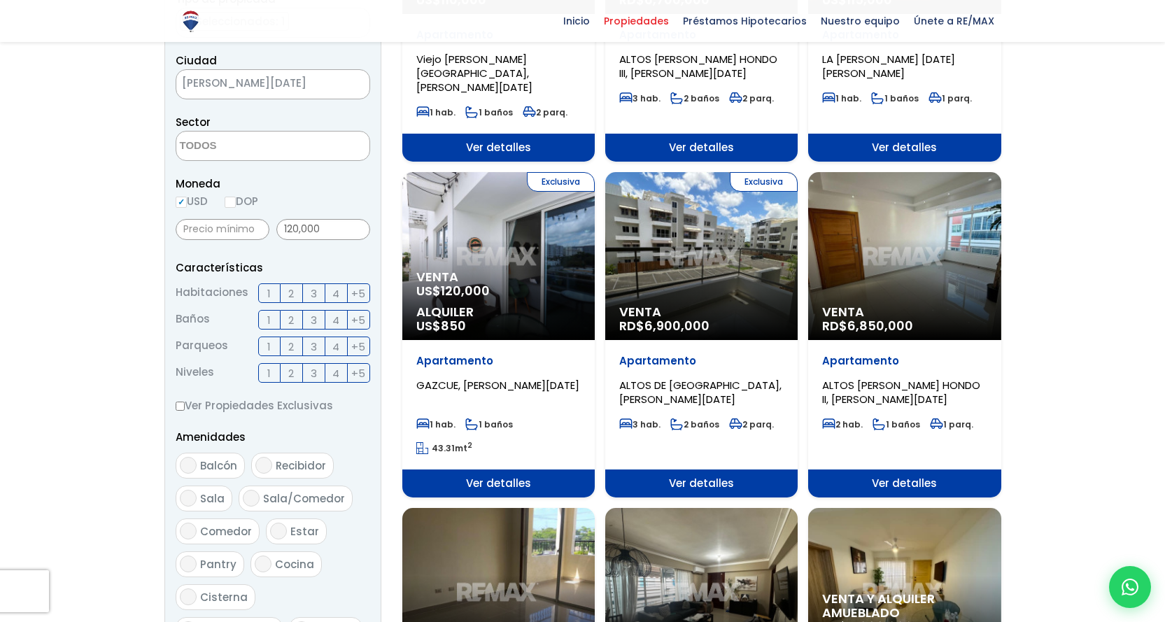
click at [677, 378] on span "ALTOS DE [GEOGRAPHIC_DATA], [PERSON_NAME][DATE]" at bounding box center [700, 392] width 162 height 29
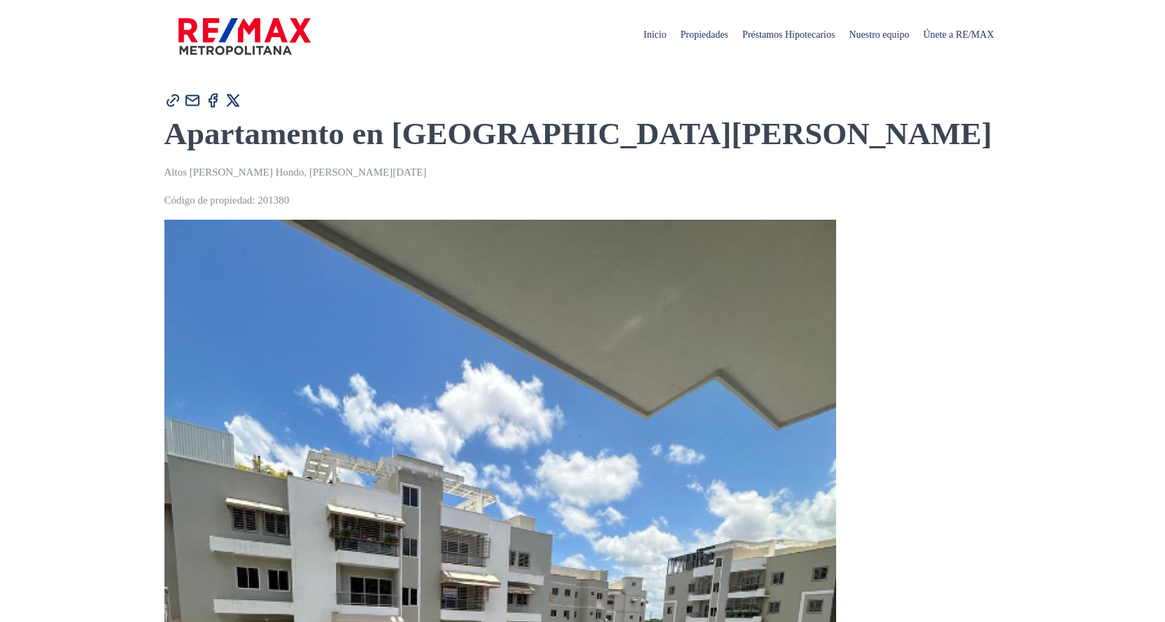
type input "[PERSON_NAME]"
type input "[EMAIL_ADDRESS][DOMAIN_NAME]"
type input "8099104866"
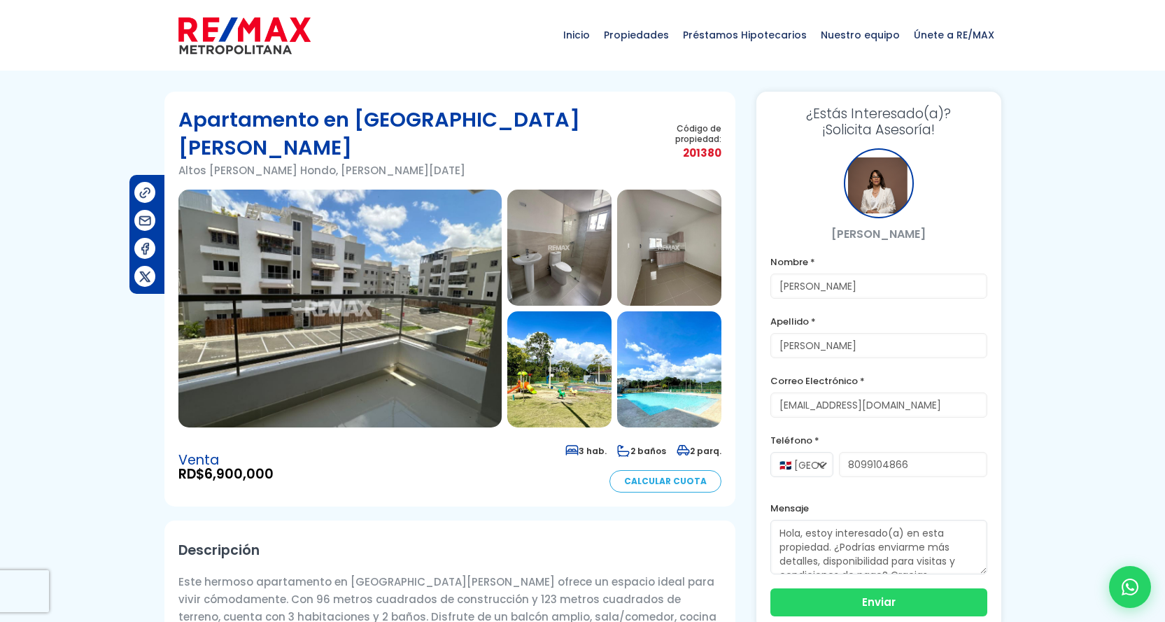
click at [456, 348] on img at bounding box center [339, 309] width 323 height 238
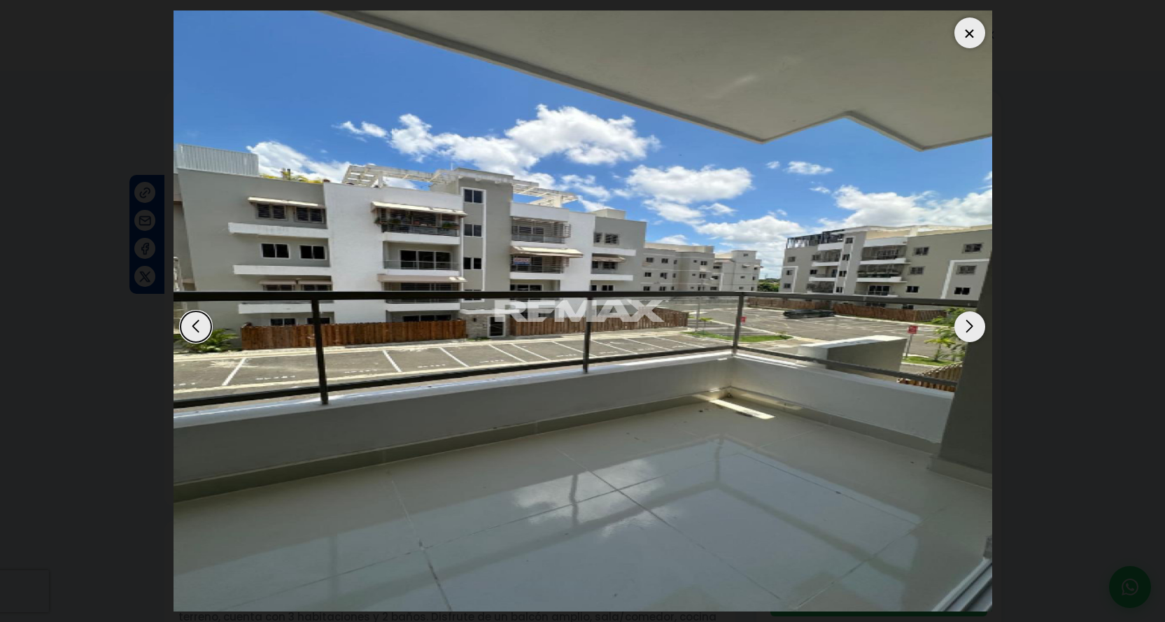
click at [963, 324] on div "Next slide" at bounding box center [969, 326] width 31 height 31
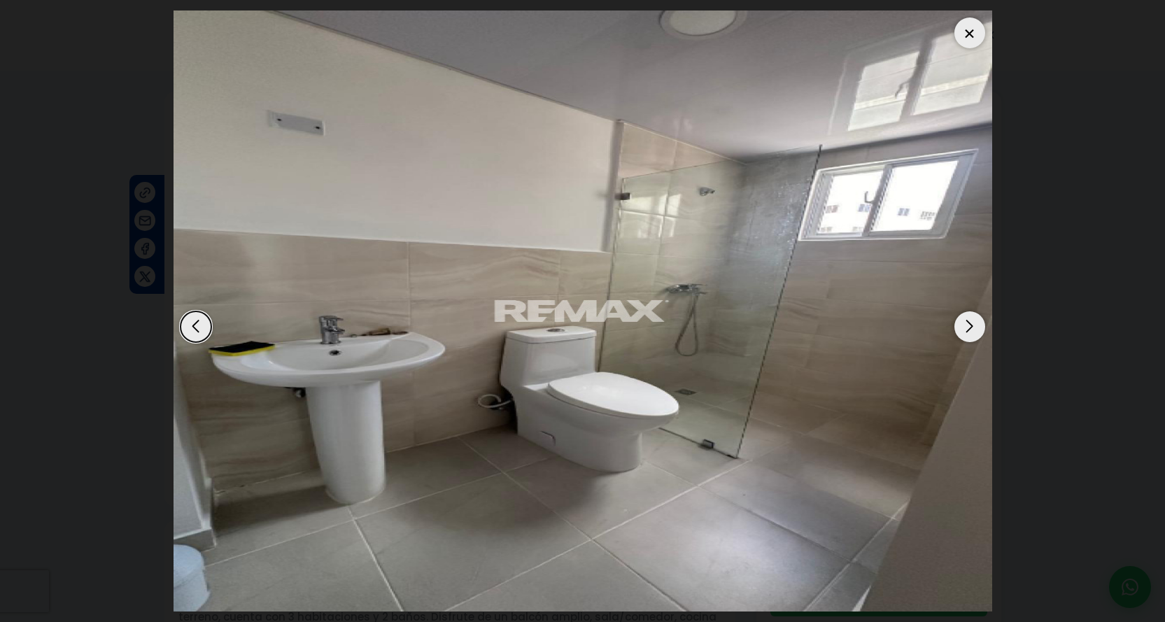
click at [963, 324] on div "Next slide" at bounding box center [969, 326] width 31 height 31
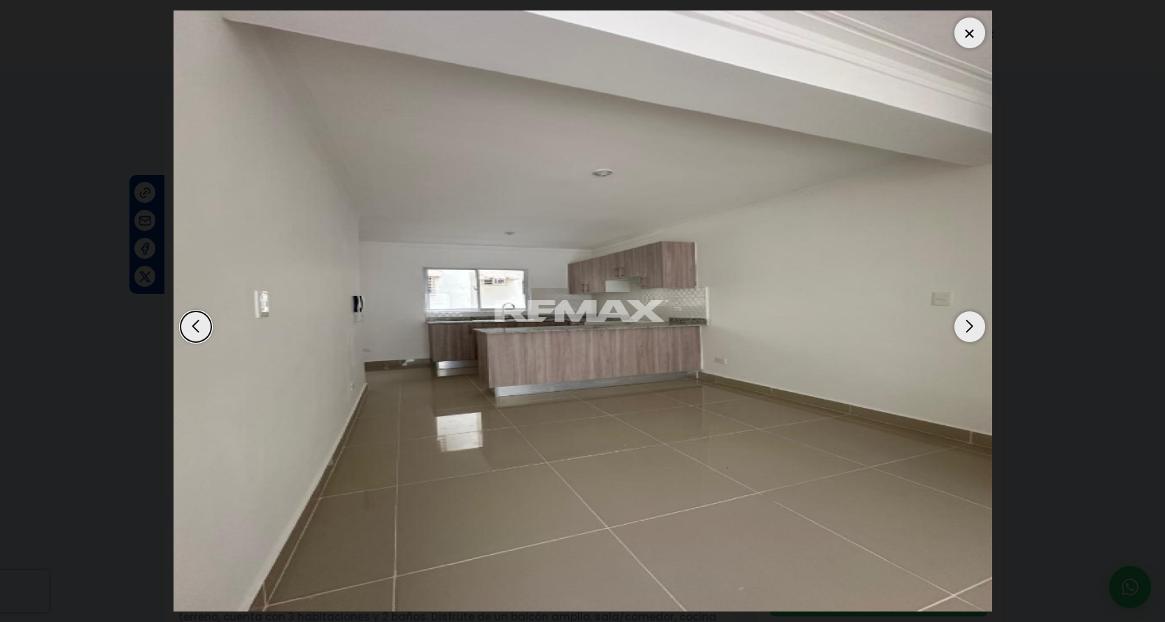
click at [963, 324] on div "Next slide" at bounding box center [969, 326] width 31 height 31
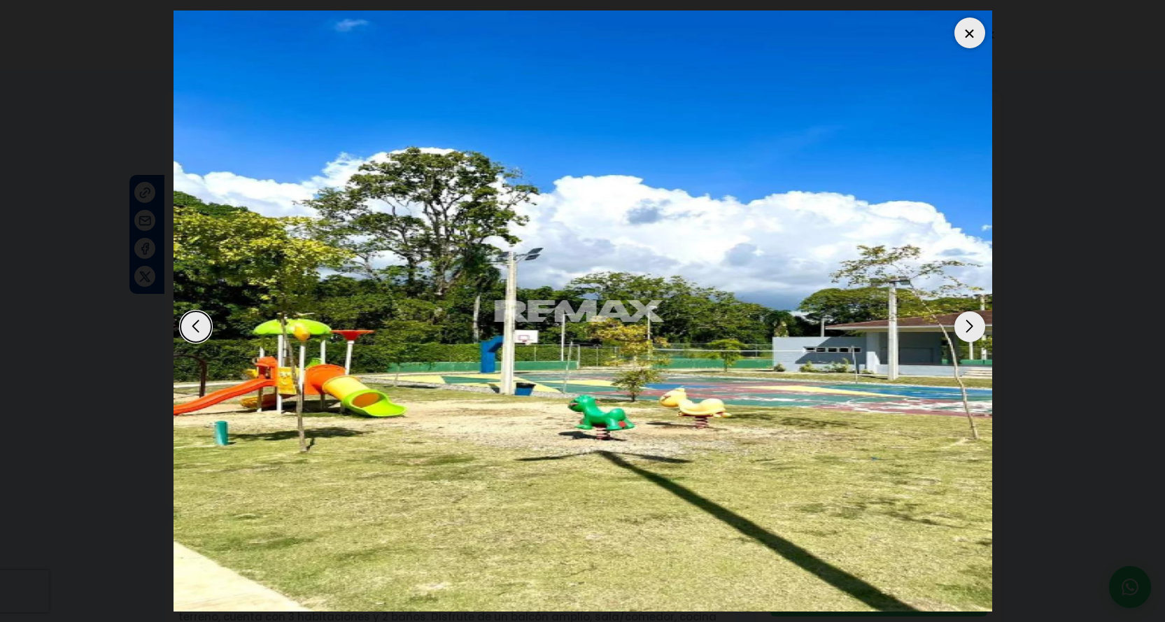
click at [963, 324] on div "Next slide" at bounding box center [969, 326] width 31 height 31
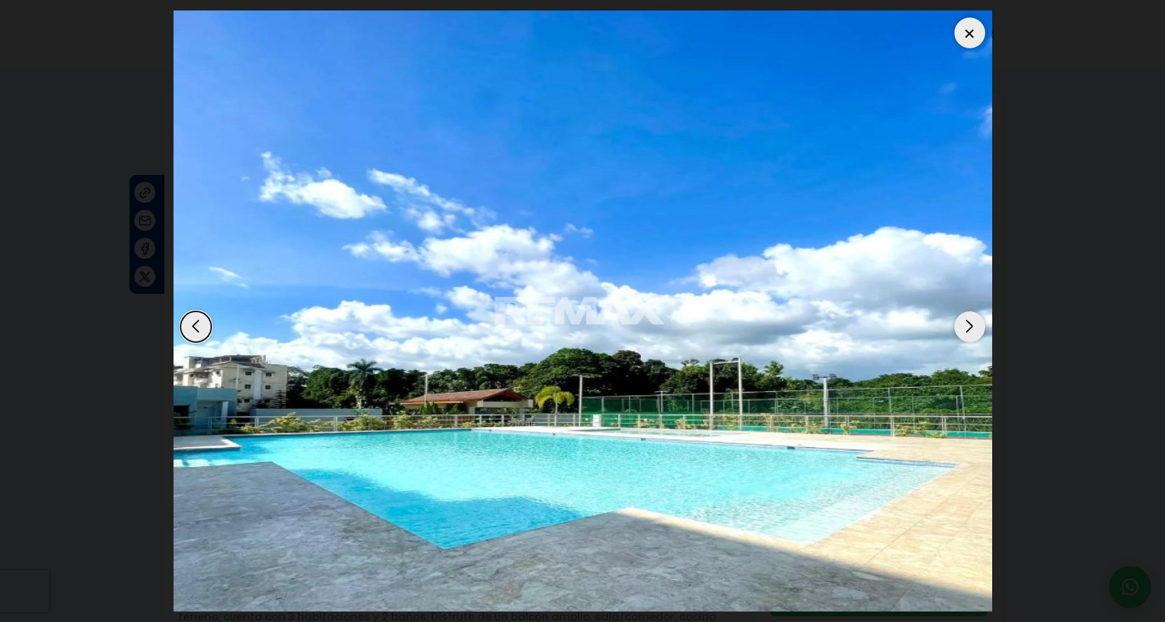
click at [963, 324] on div "Next slide" at bounding box center [969, 326] width 31 height 31
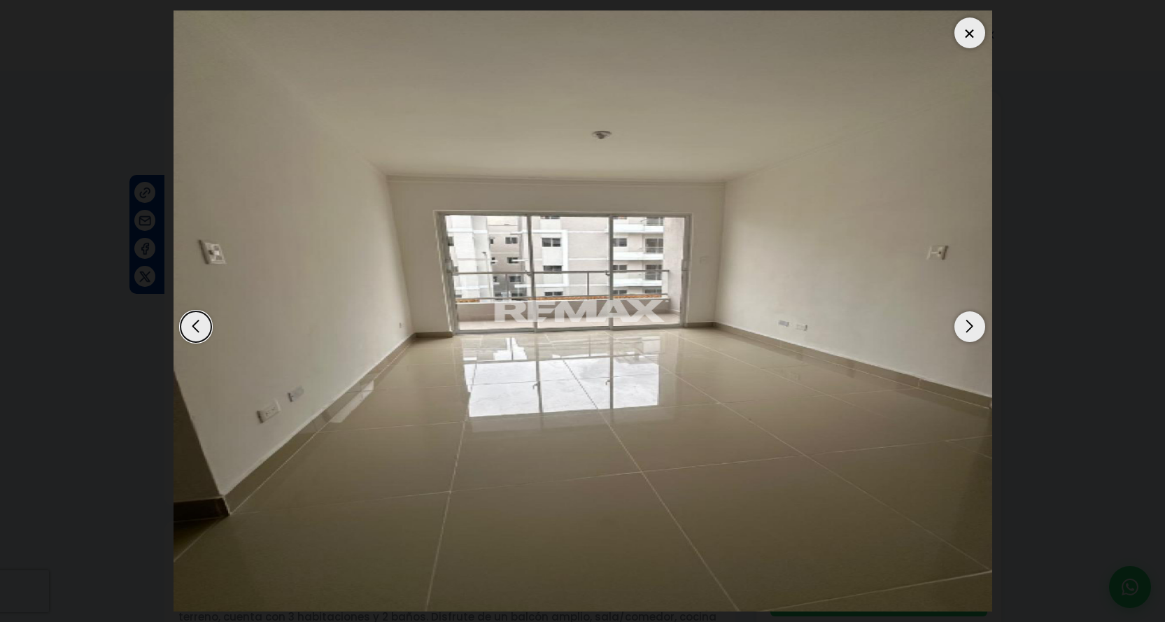
click at [963, 324] on div "Next slide" at bounding box center [969, 326] width 31 height 31
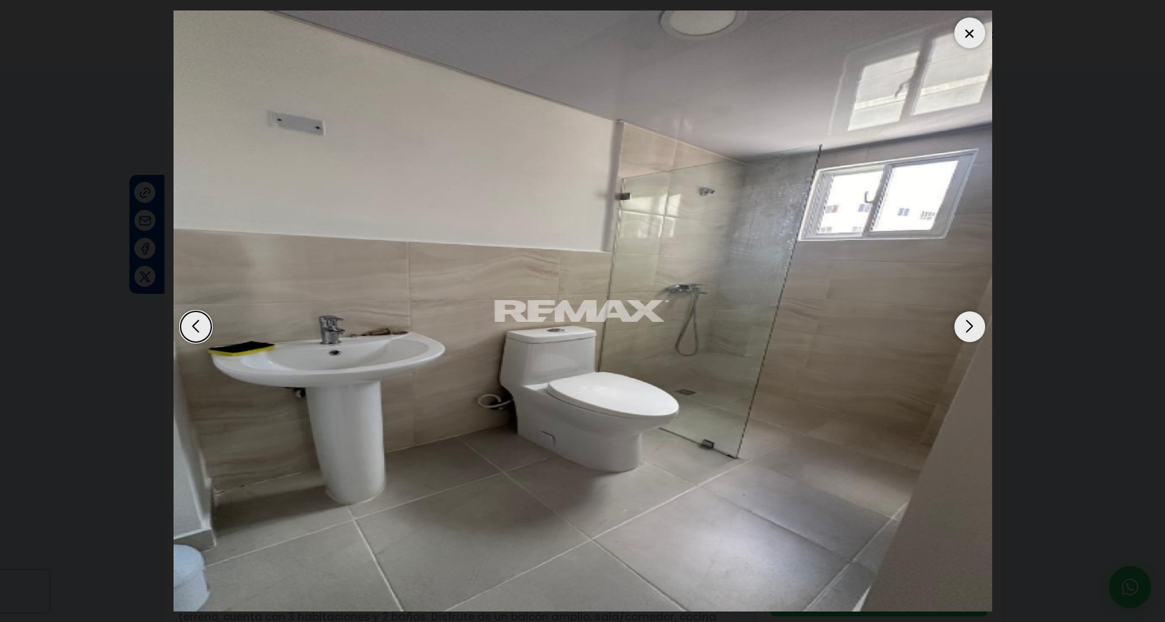
click at [963, 324] on div "Next slide" at bounding box center [969, 326] width 31 height 31
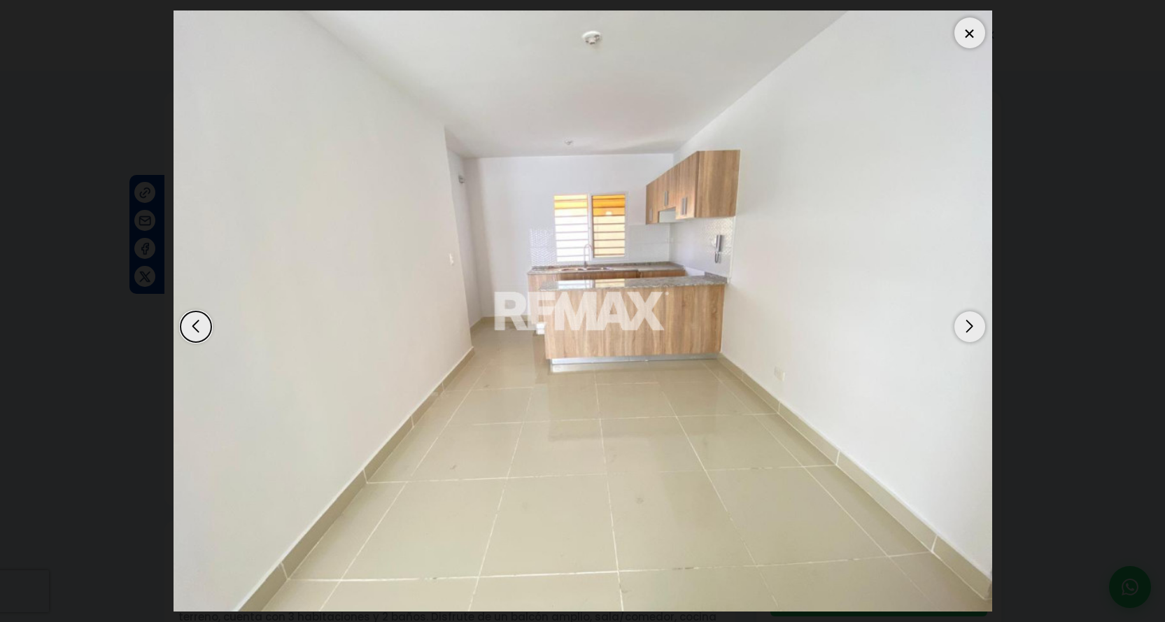
click at [970, 31] on div at bounding box center [969, 32] width 31 height 31
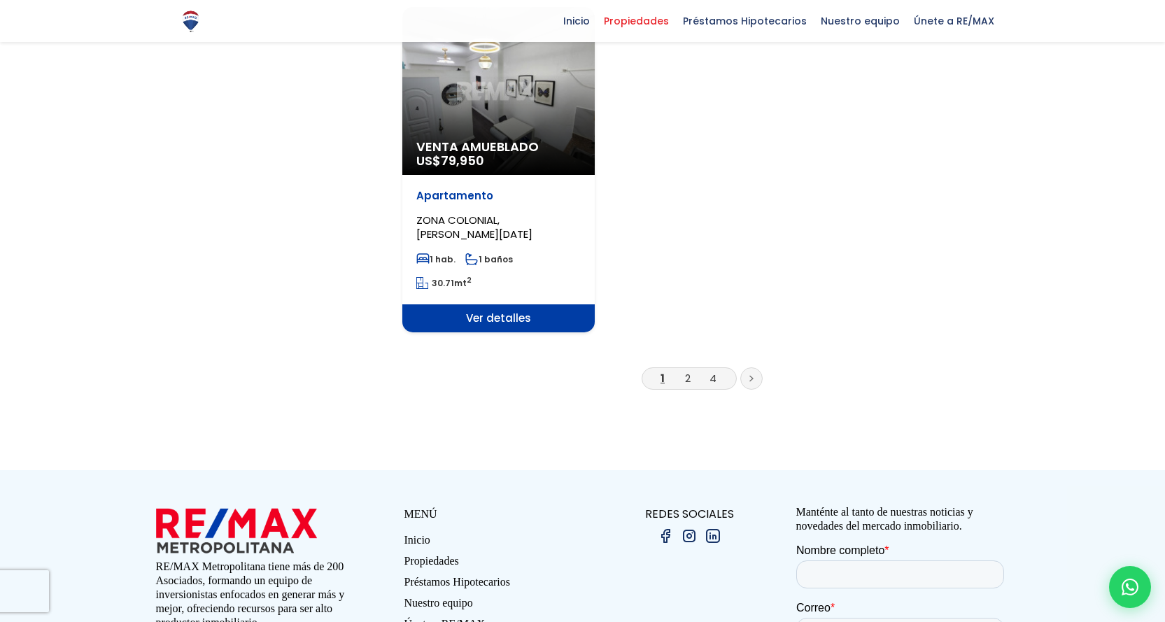
scroll to position [1889, 0]
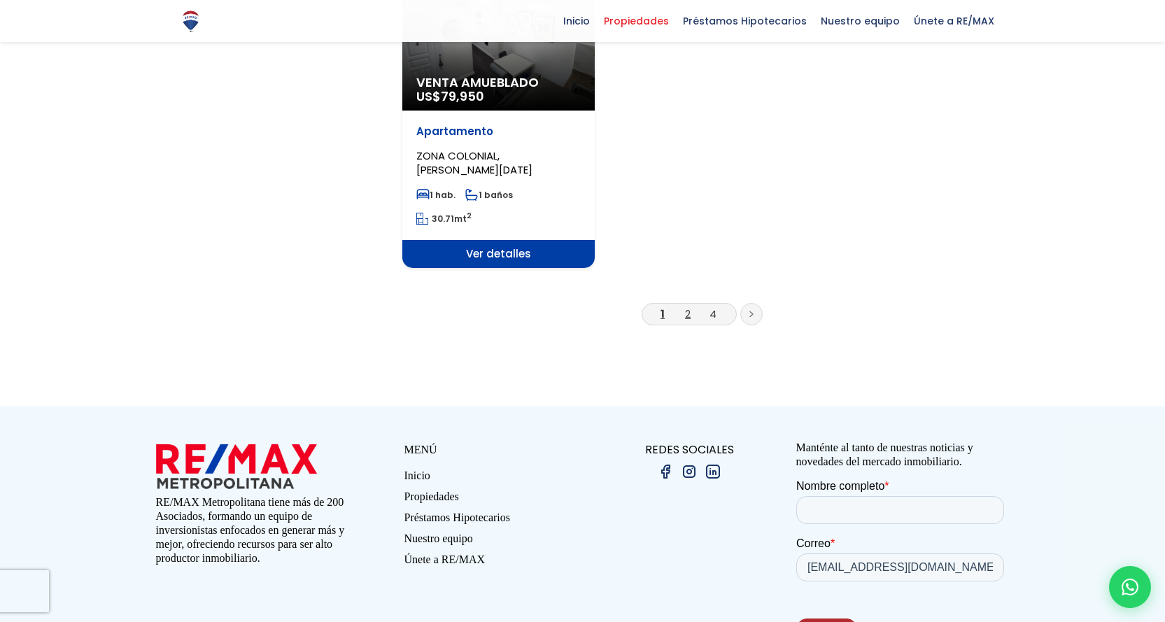
click at [689, 306] on link "2" at bounding box center [688, 313] width 6 height 15
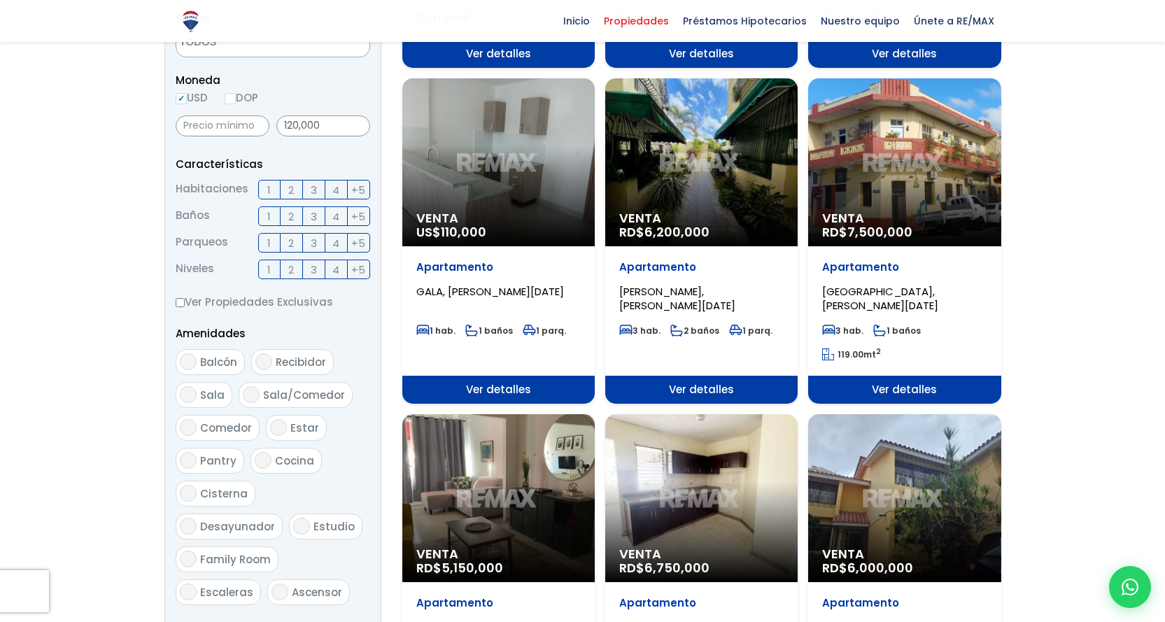
scroll to position [490, 0]
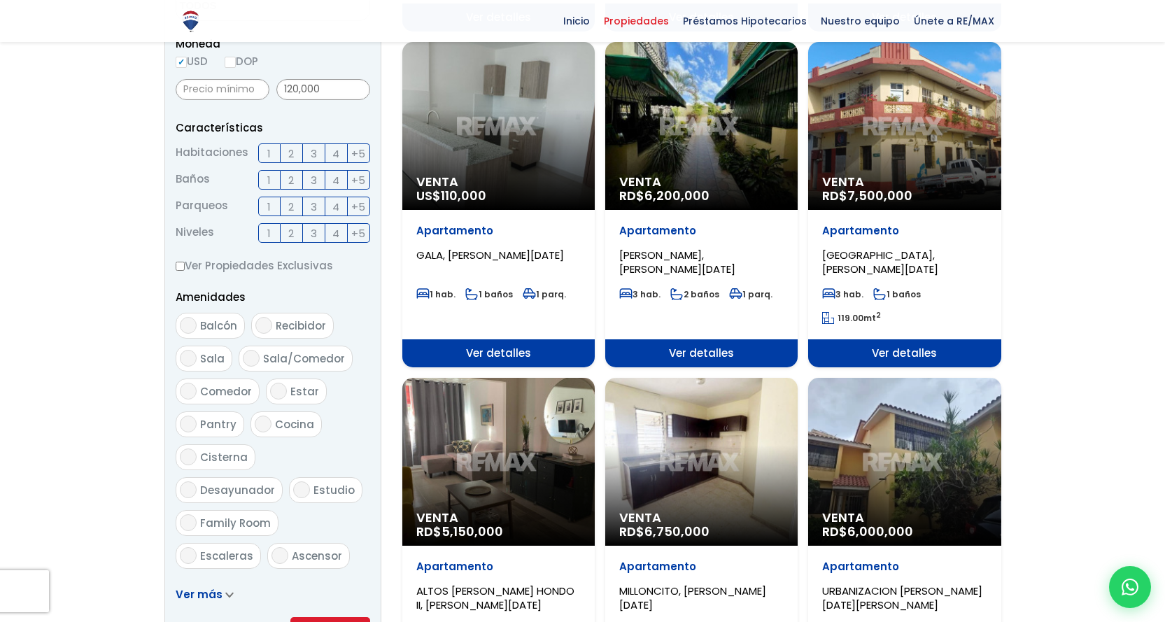
click at [653, 255] on span "[PERSON_NAME], [PERSON_NAME][DATE]" at bounding box center [677, 262] width 116 height 29
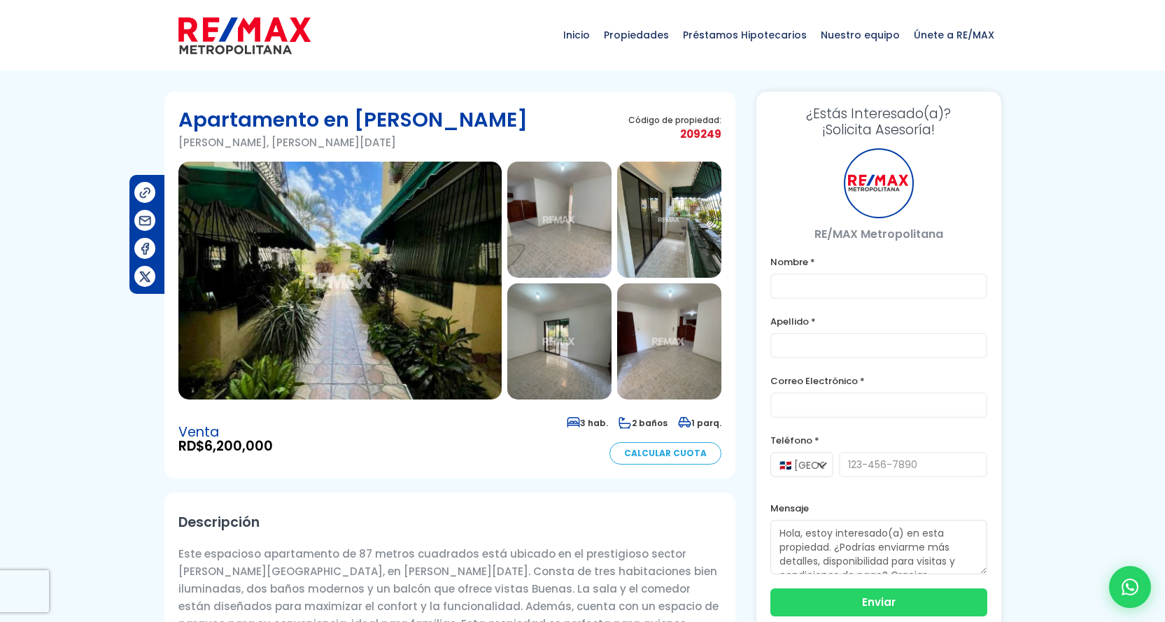
type input "[PERSON_NAME]"
type input "[EMAIL_ADDRESS][DOMAIN_NAME]"
type input "8099104866"
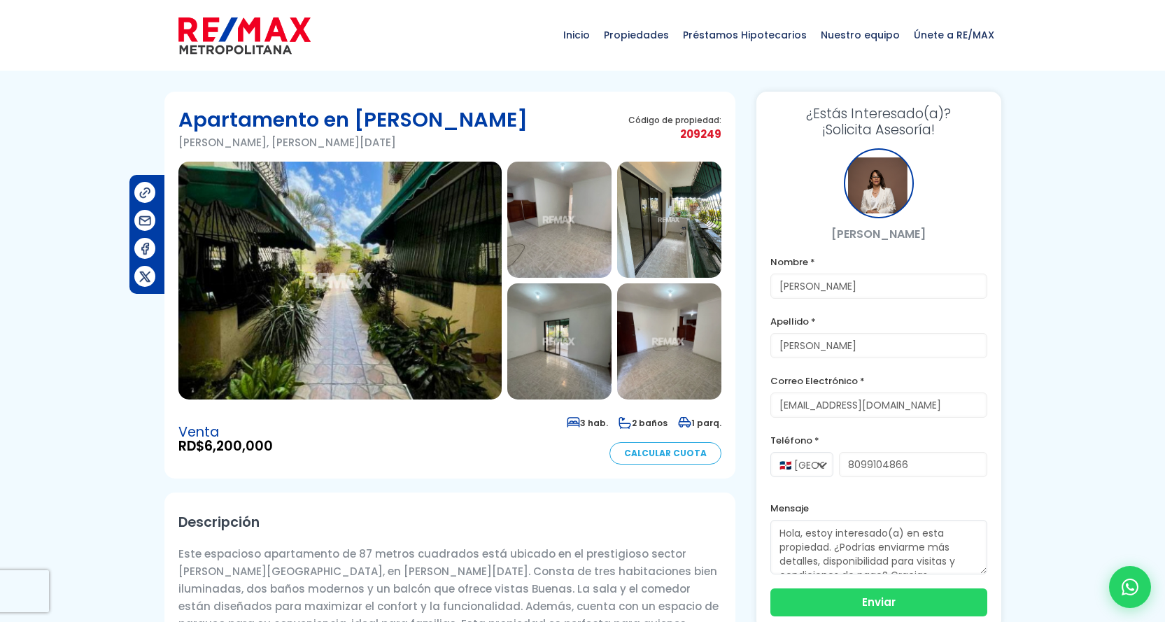
click at [419, 309] on img at bounding box center [339, 281] width 323 height 238
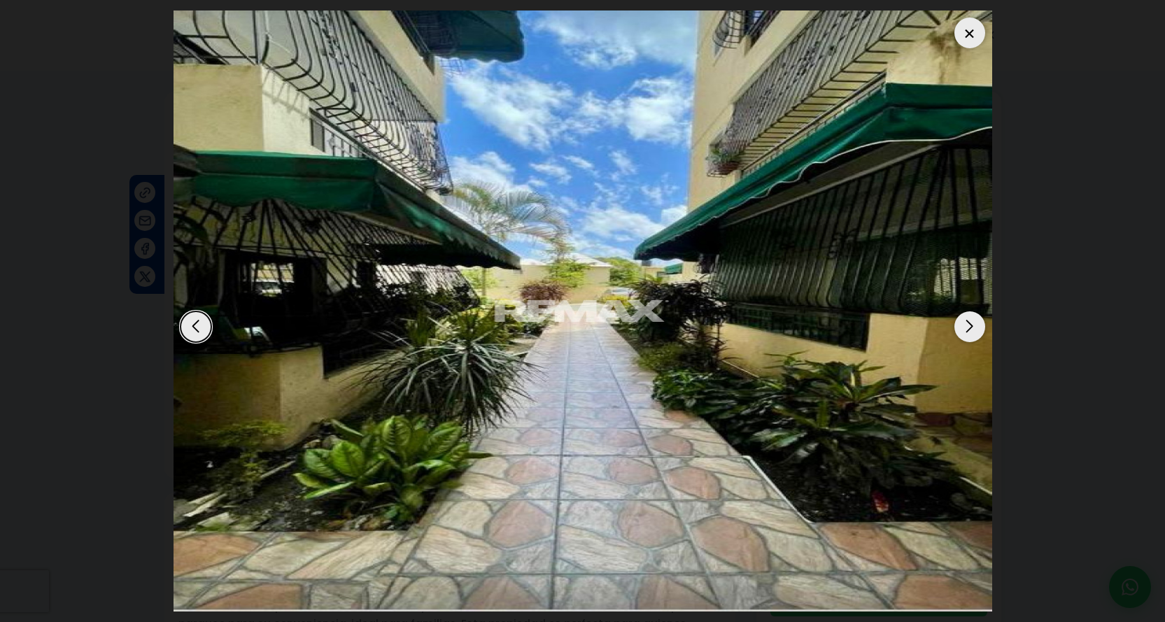
click at [971, 327] on div "Next slide" at bounding box center [969, 326] width 31 height 31
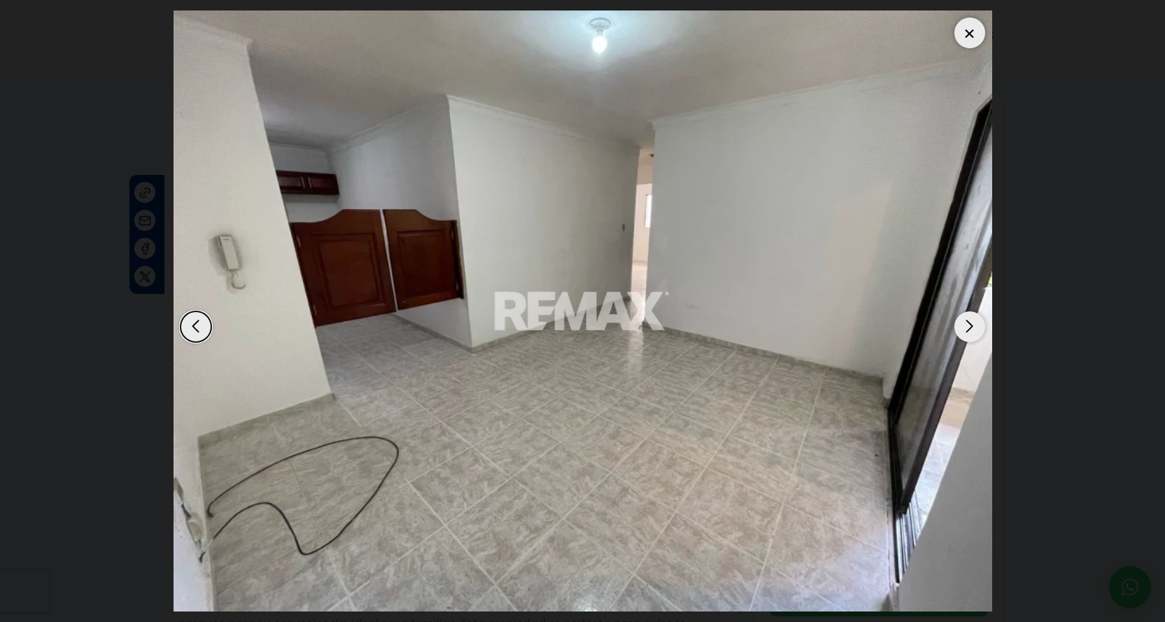
click at [971, 327] on div "Next slide" at bounding box center [969, 326] width 31 height 31
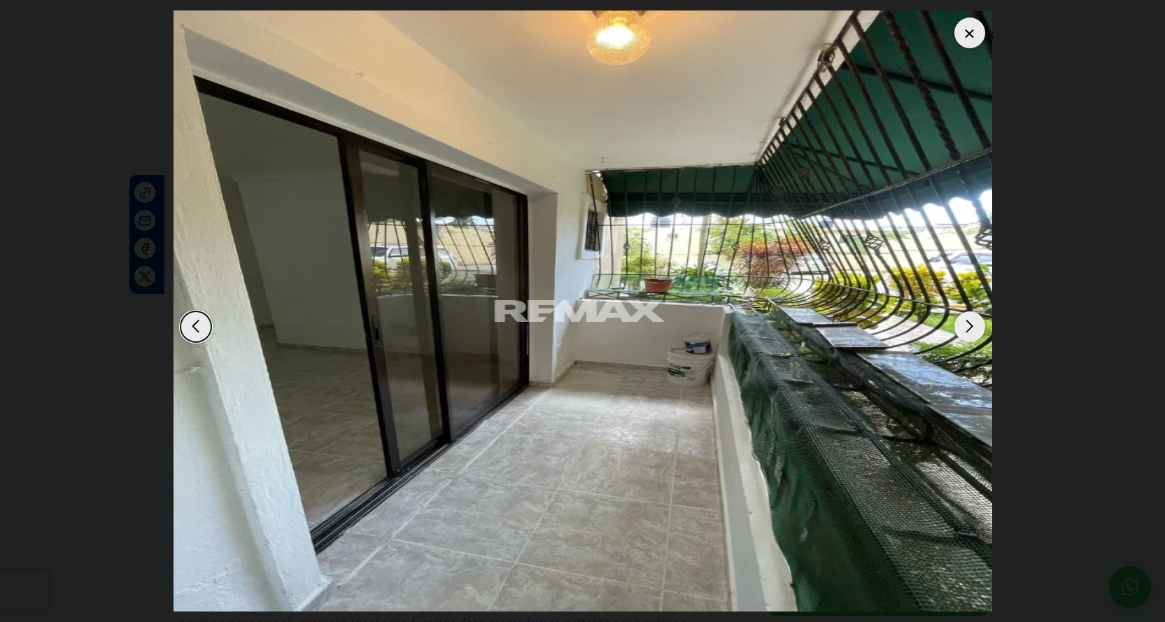
click at [971, 327] on div "Next slide" at bounding box center [969, 326] width 31 height 31
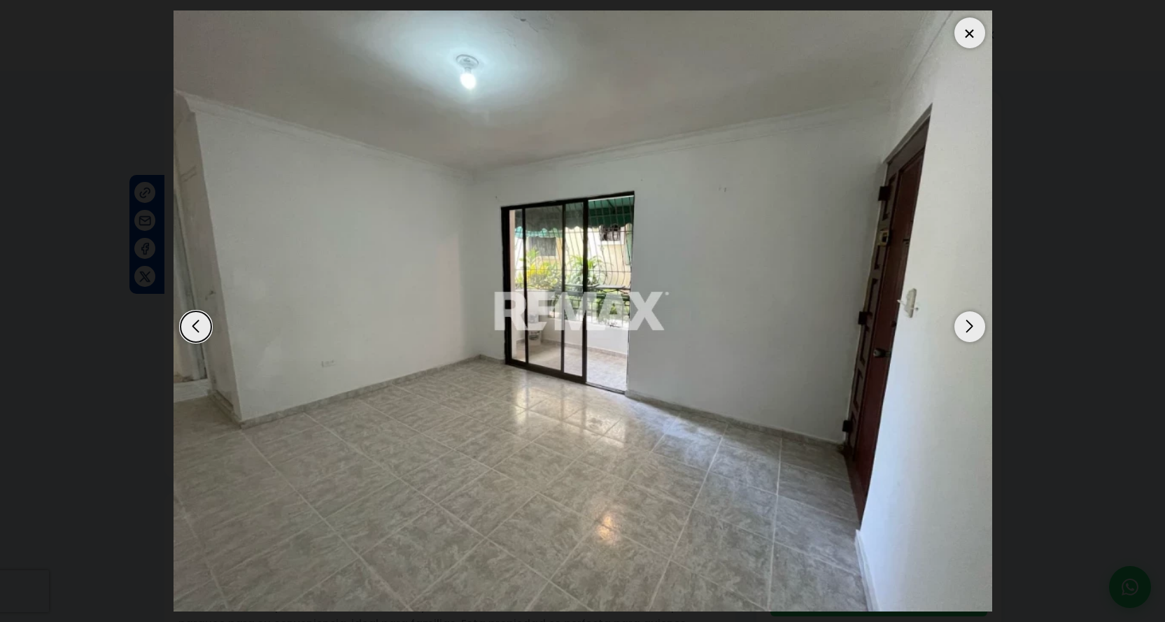
click at [971, 327] on div "Next slide" at bounding box center [969, 326] width 31 height 31
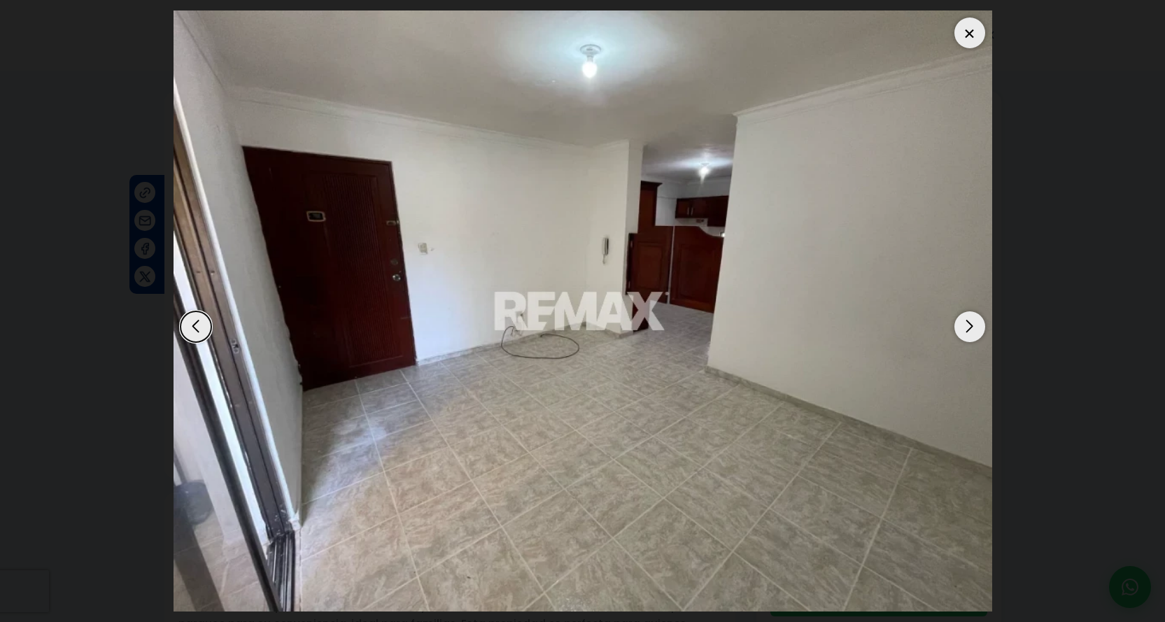
click at [971, 327] on div "Next slide" at bounding box center [969, 326] width 31 height 31
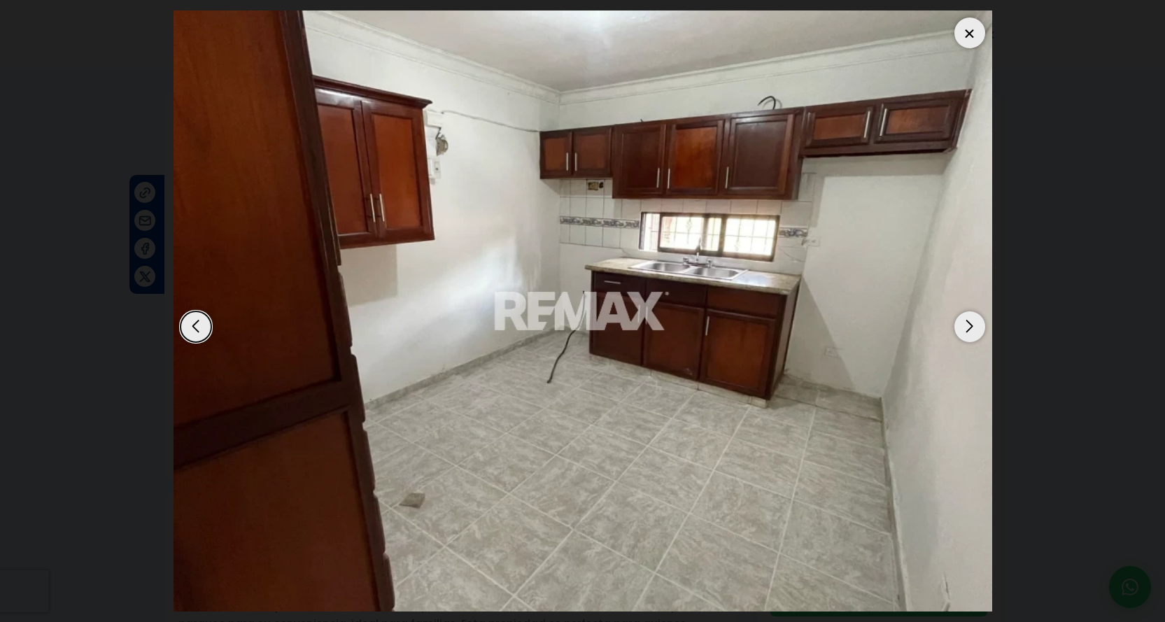
click at [971, 327] on div "Next slide" at bounding box center [969, 326] width 31 height 31
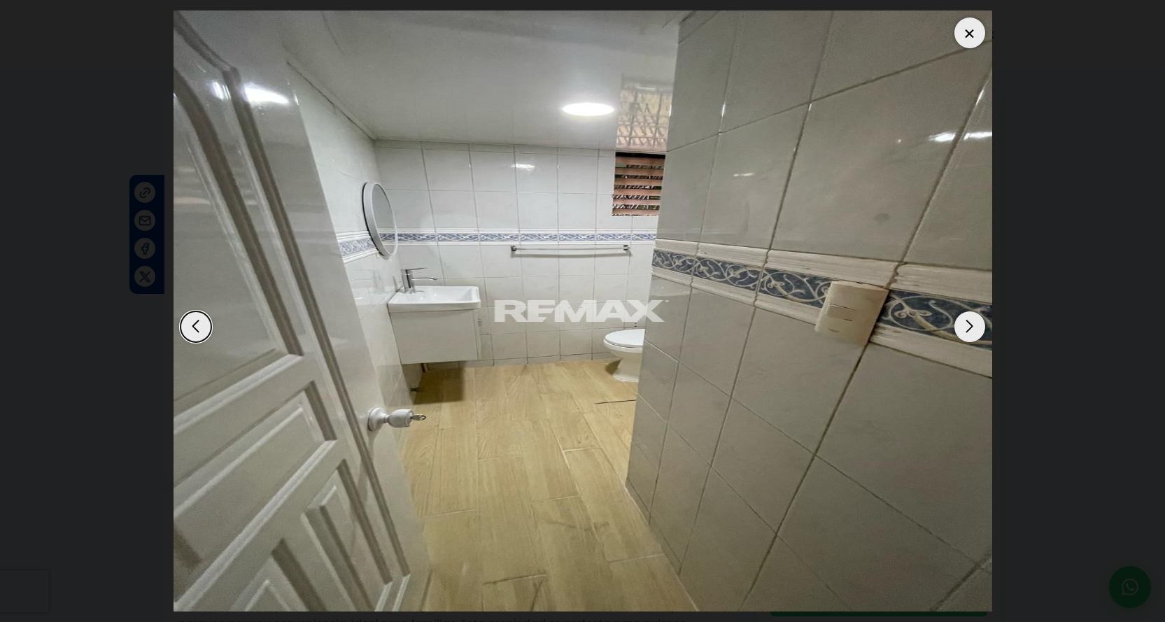
click at [971, 327] on div "Next slide" at bounding box center [969, 326] width 31 height 31
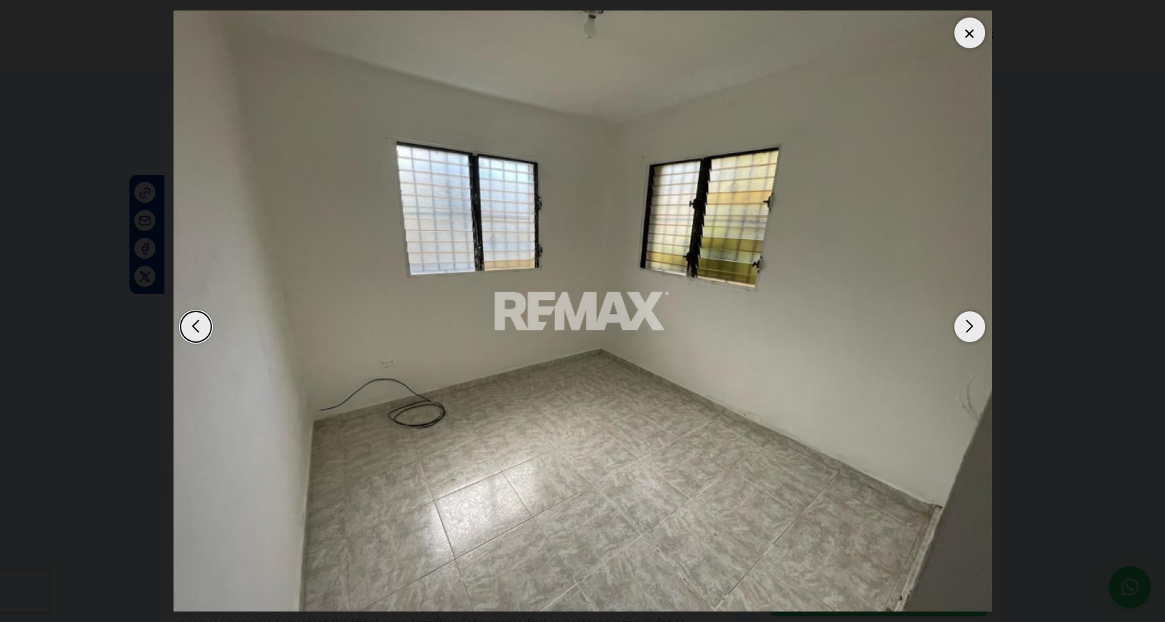
click at [971, 327] on div "Next slide" at bounding box center [969, 326] width 31 height 31
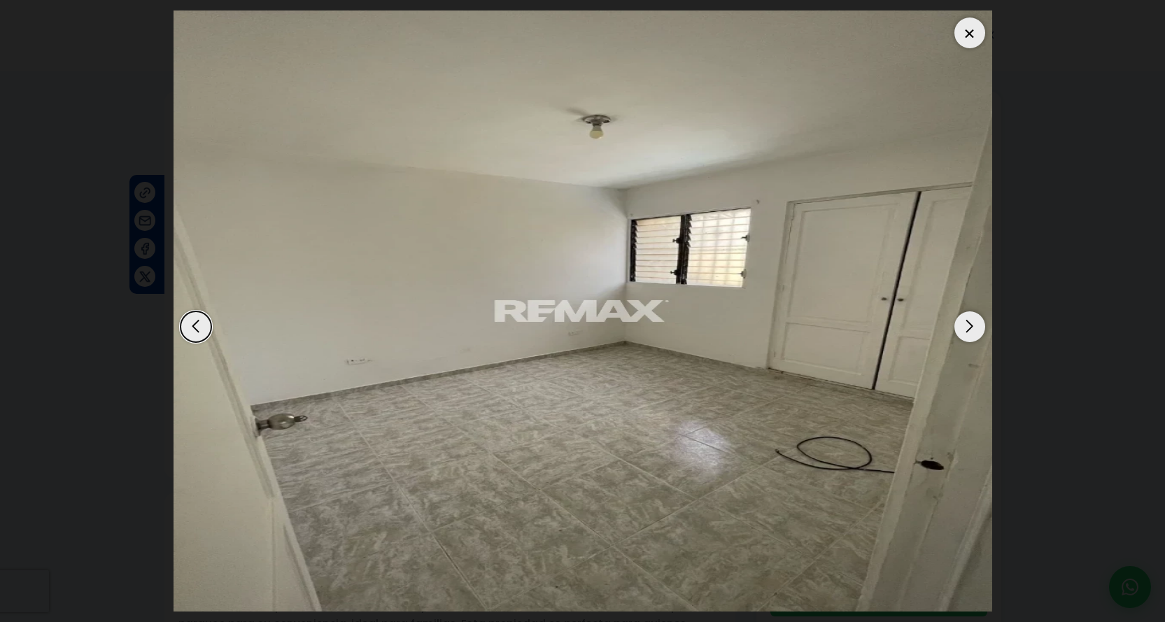
click at [971, 327] on div "Next slide" at bounding box center [969, 326] width 31 height 31
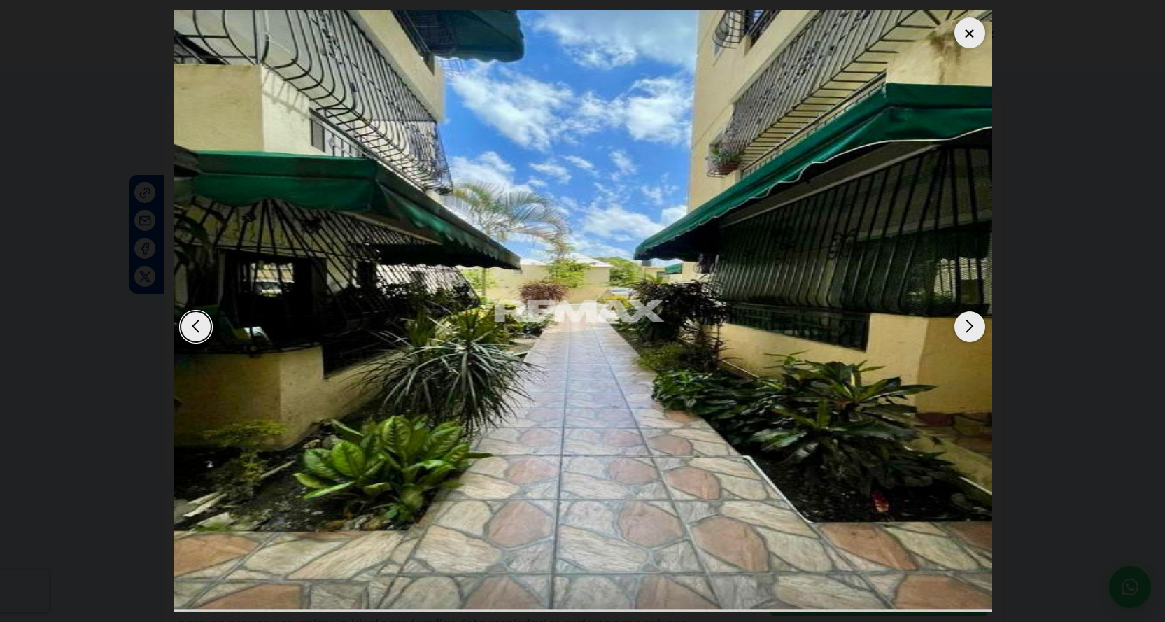
click at [964, 31] on div at bounding box center [969, 32] width 31 height 31
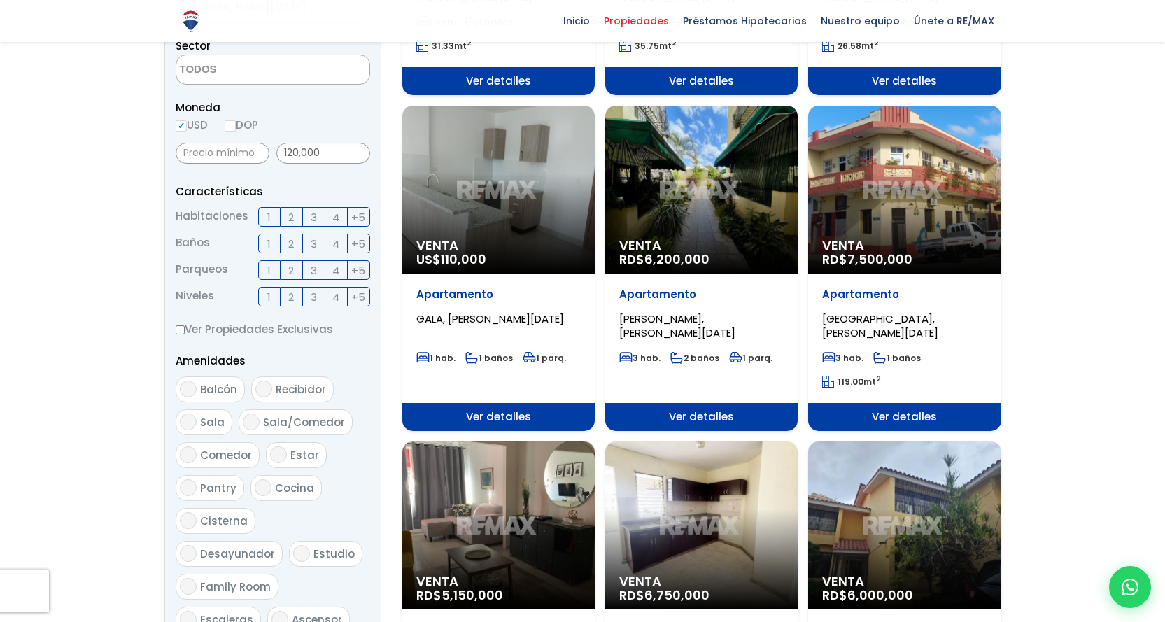
scroll to position [420, 0]
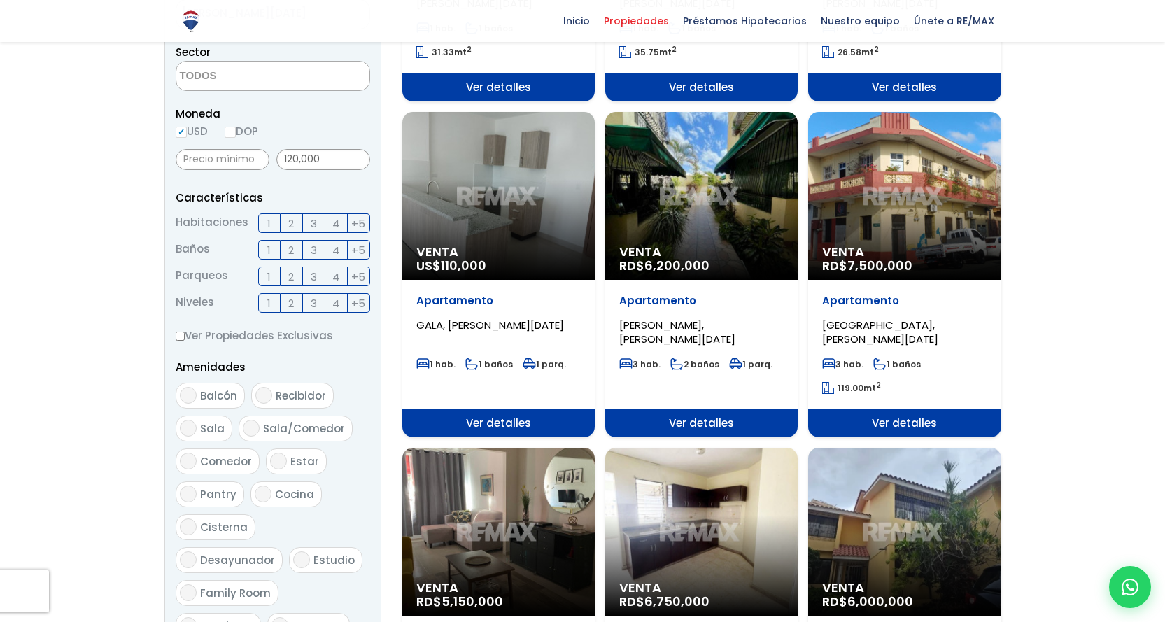
click at [884, 243] on div "Venta RD$ 7,500,000" at bounding box center [904, 196] width 192 height 168
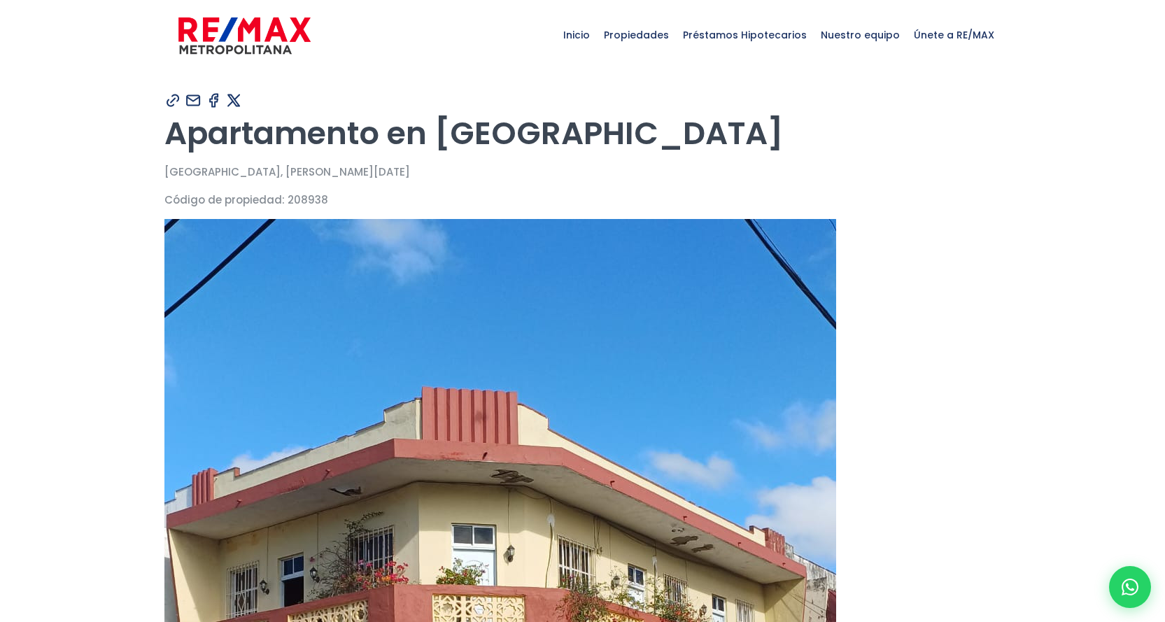
type input "[PERSON_NAME]"
type input "[EMAIL_ADDRESS][DOMAIN_NAME]"
type input "8099104866"
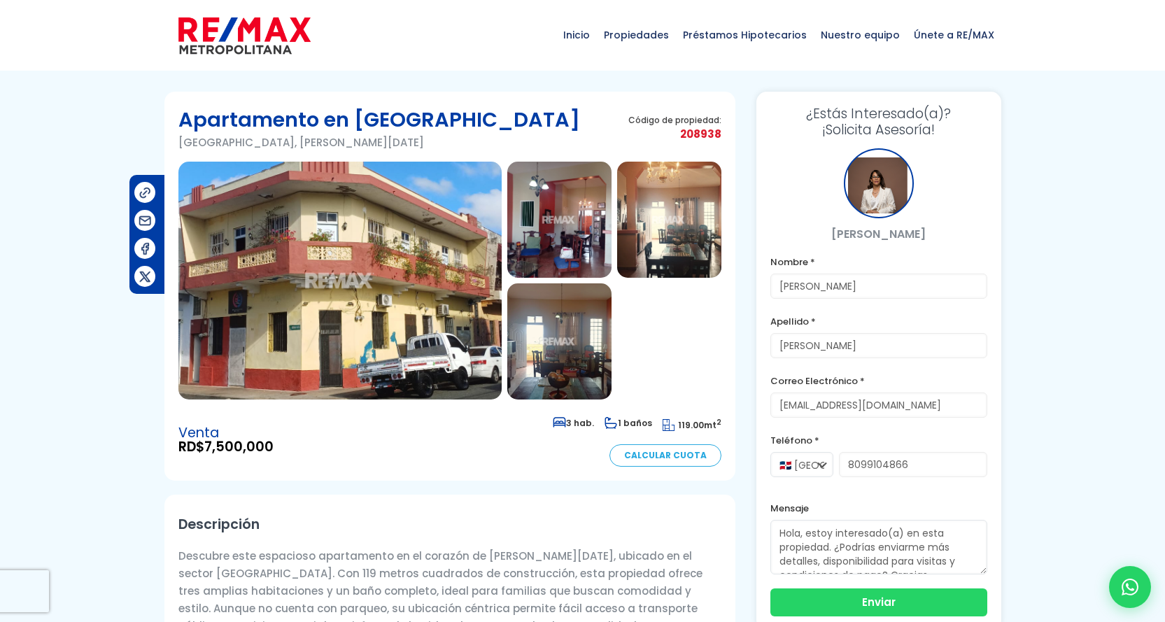
click at [439, 290] on img at bounding box center [339, 281] width 323 height 238
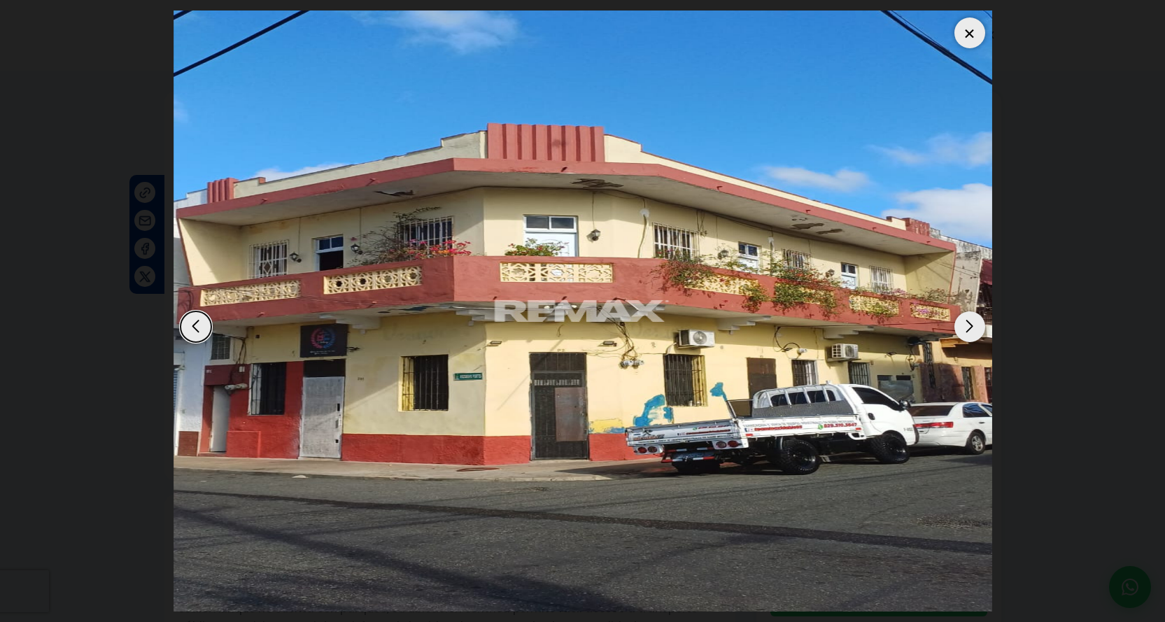
click at [963, 327] on div "Next slide" at bounding box center [969, 326] width 31 height 31
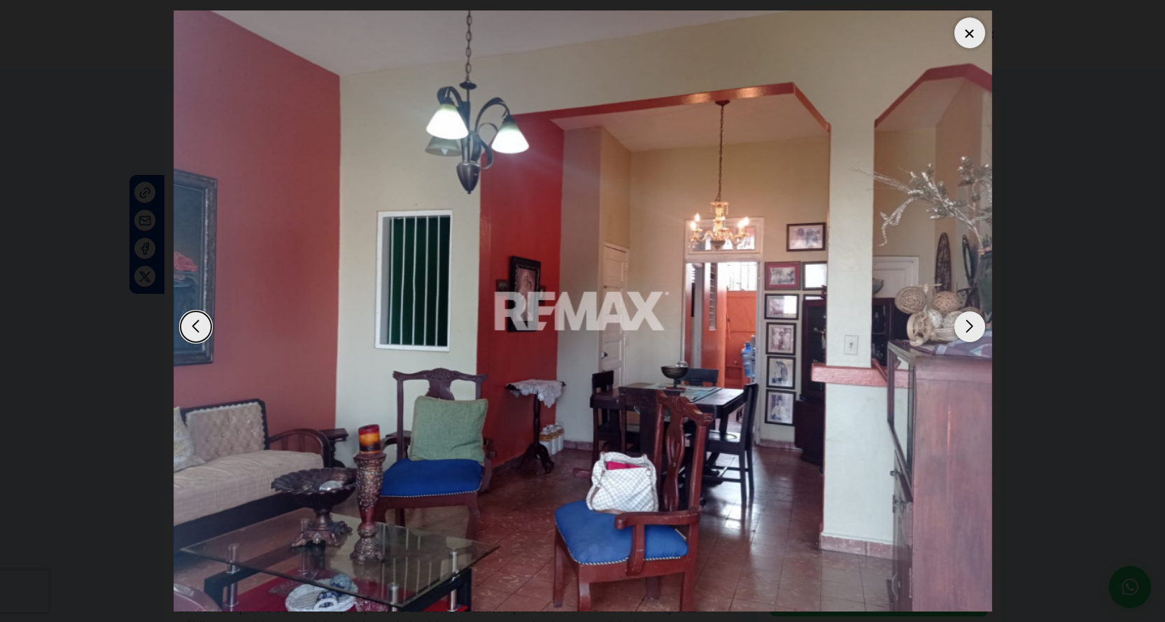
click at [963, 327] on div "Next slide" at bounding box center [969, 326] width 31 height 31
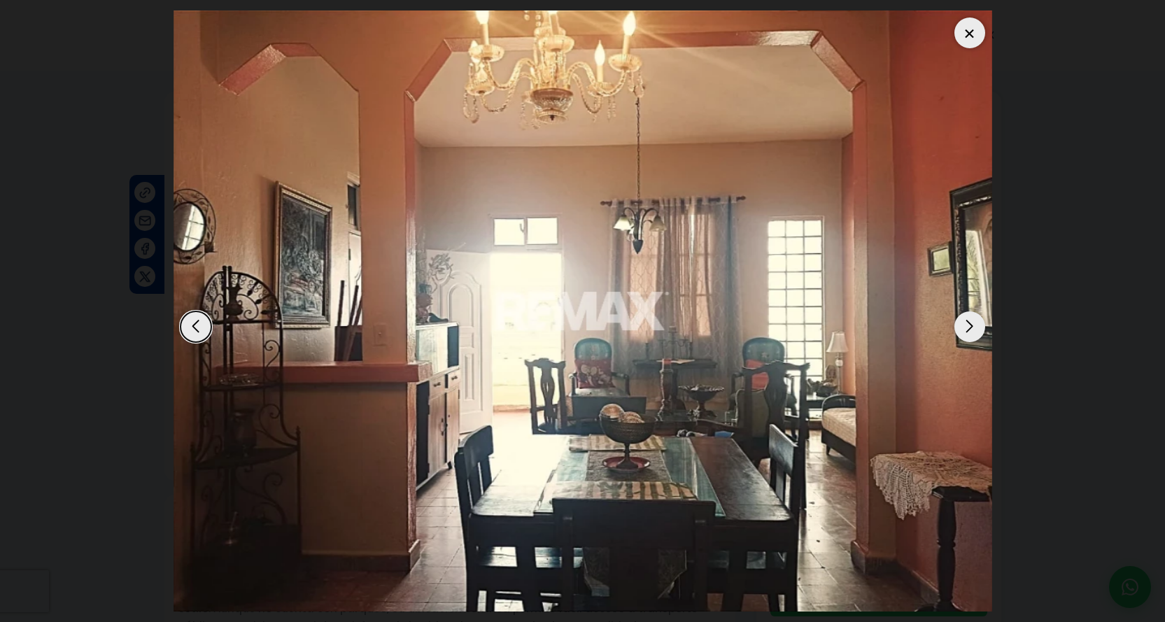
click at [963, 327] on div "Next slide" at bounding box center [969, 326] width 31 height 31
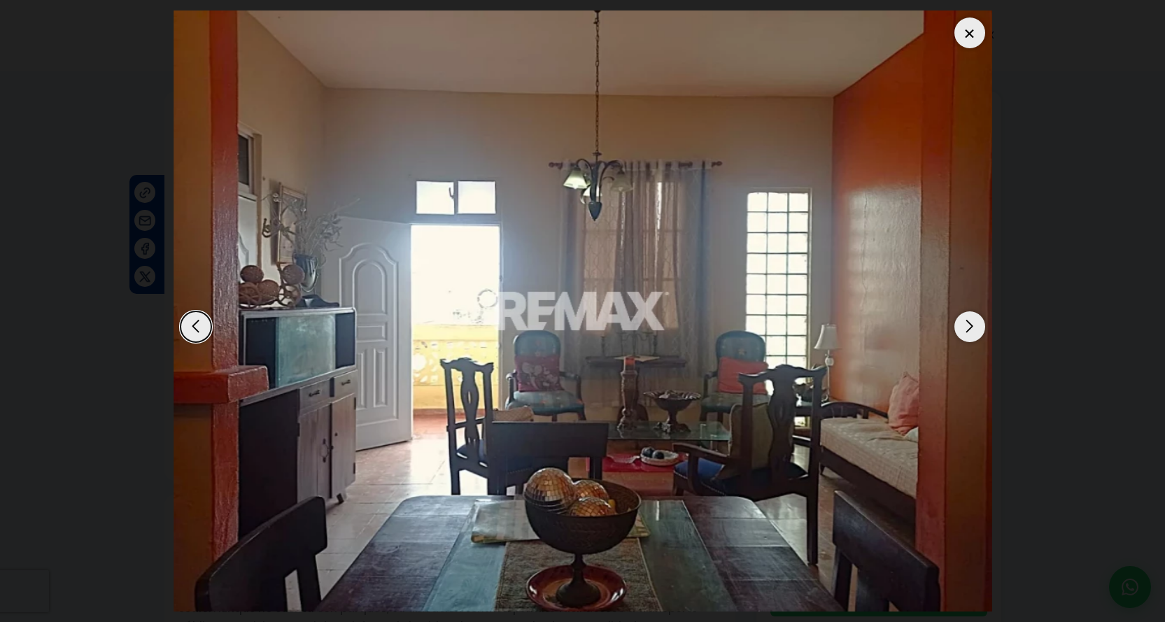
click at [963, 327] on div "Next slide" at bounding box center [969, 326] width 31 height 31
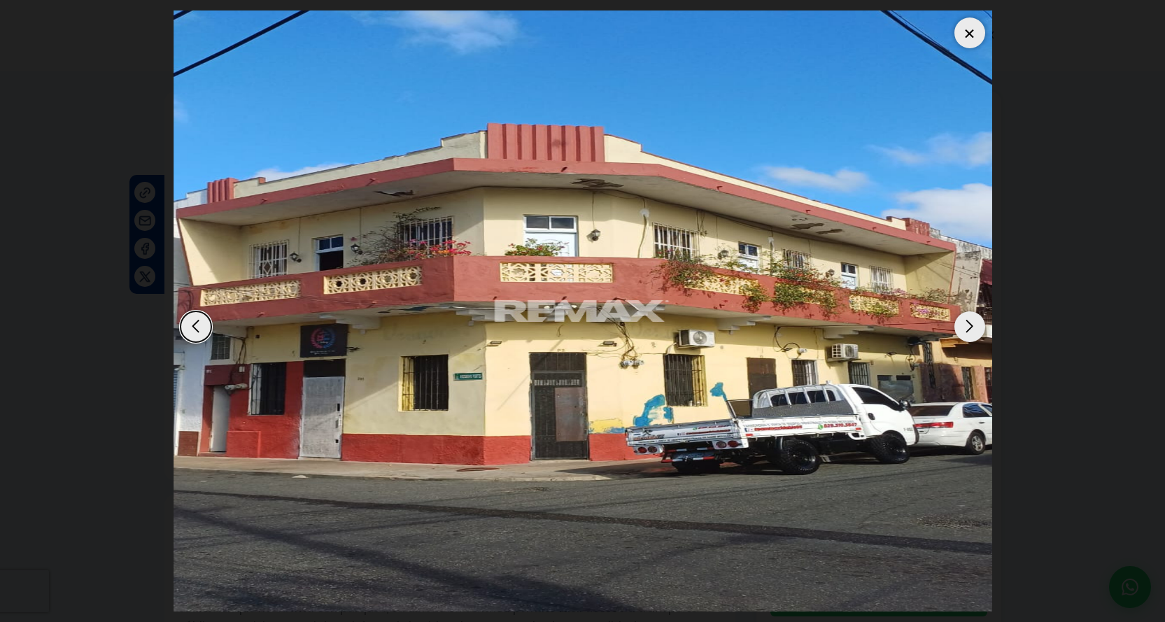
click at [963, 327] on div "Next slide" at bounding box center [969, 326] width 31 height 31
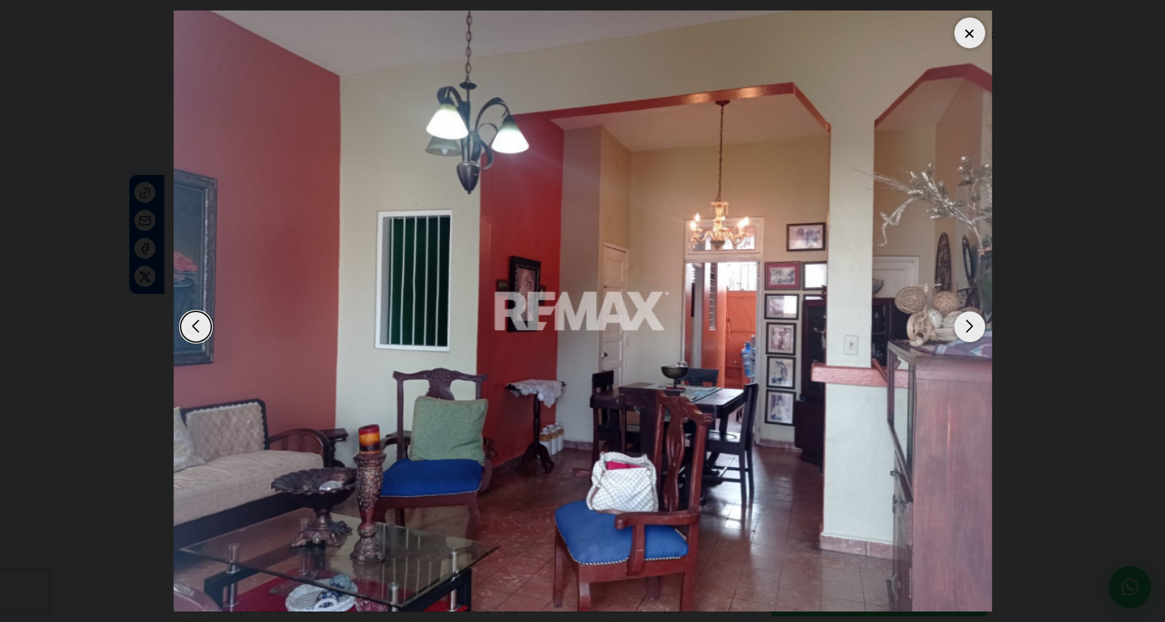
click at [974, 28] on div at bounding box center [969, 32] width 31 height 31
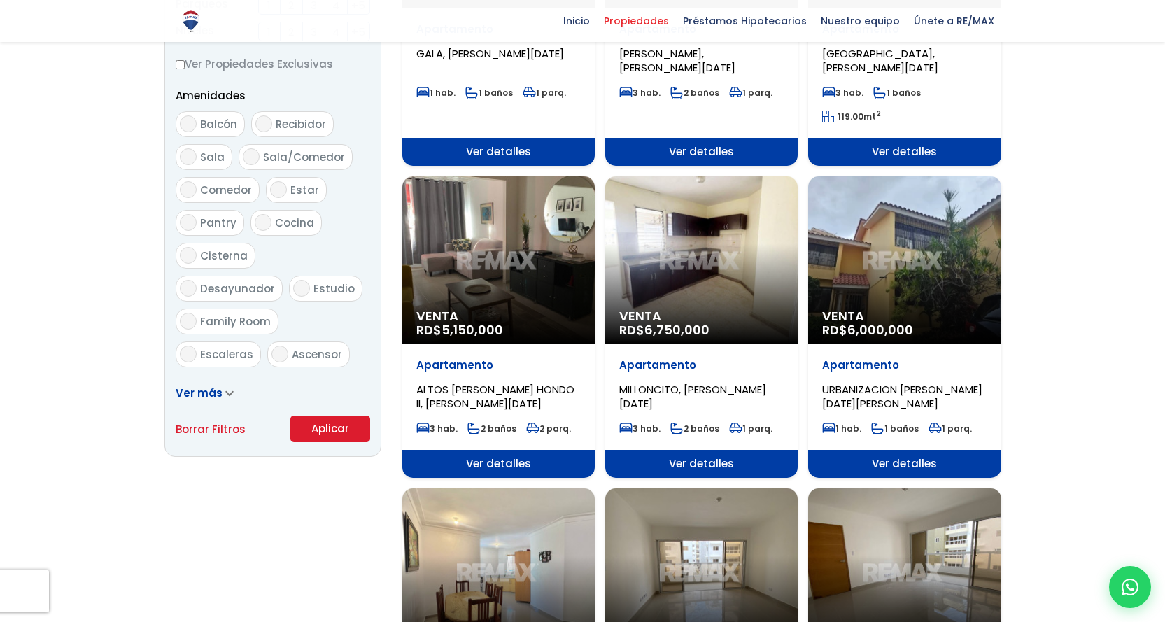
scroll to position [770, 0]
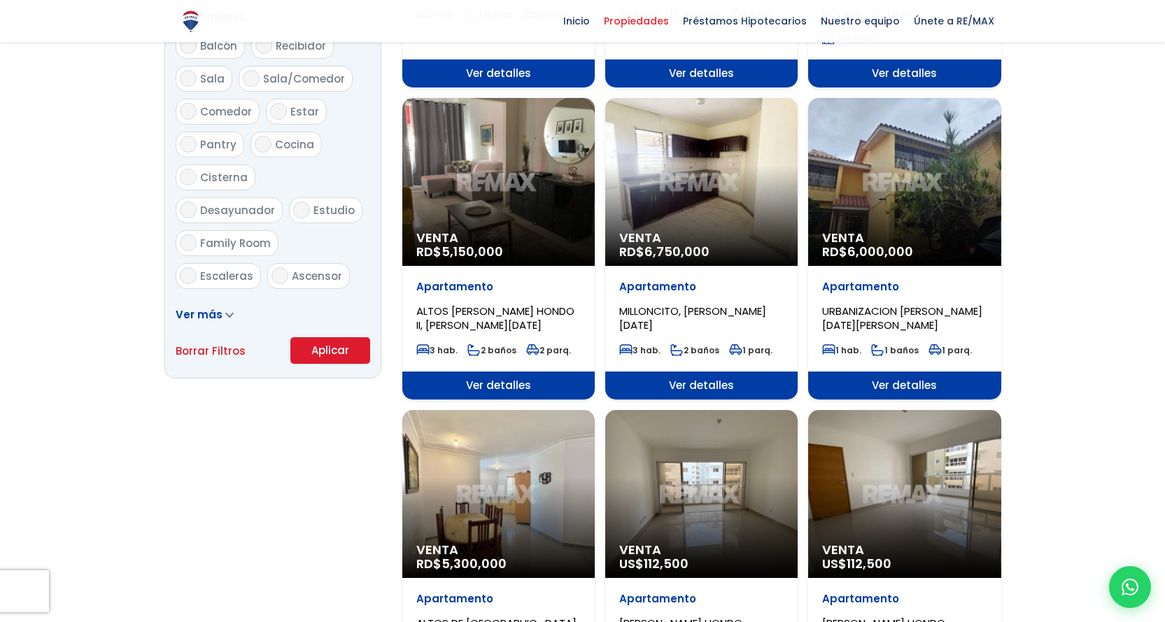
click at [878, 240] on span "Venta" at bounding box center [904, 238] width 164 height 14
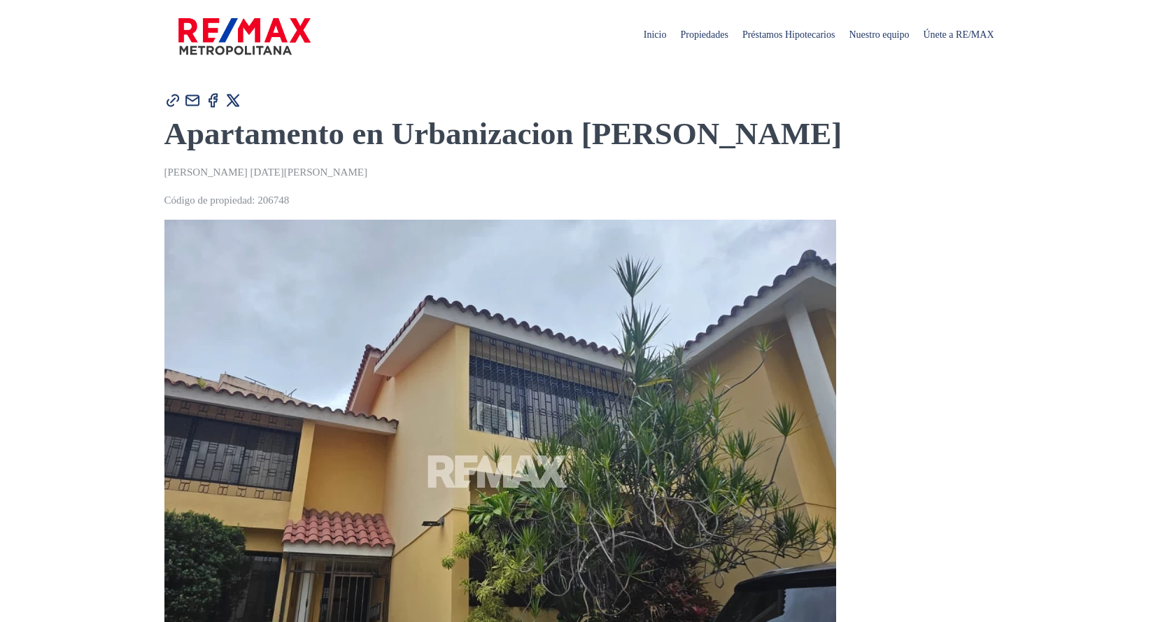
type input "[PERSON_NAME]"
type input "[EMAIL_ADDRESS][DOMAIN_NAME]"
type input "8099104866"
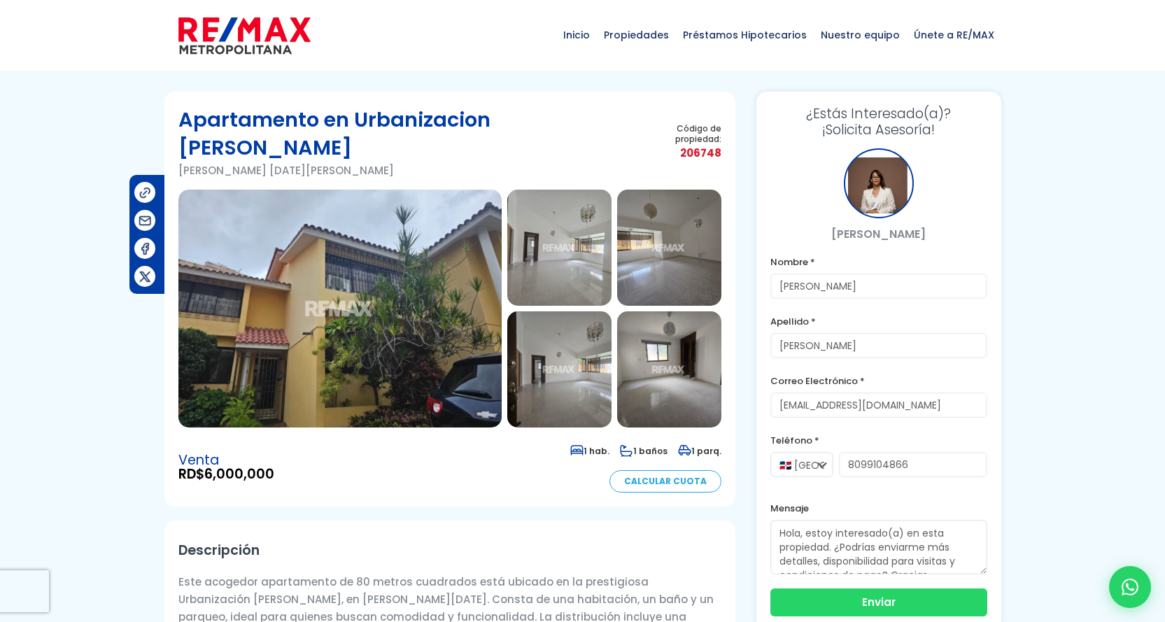
click at [390, 262] on img at bounding box center [339, 309] width 323 height 238
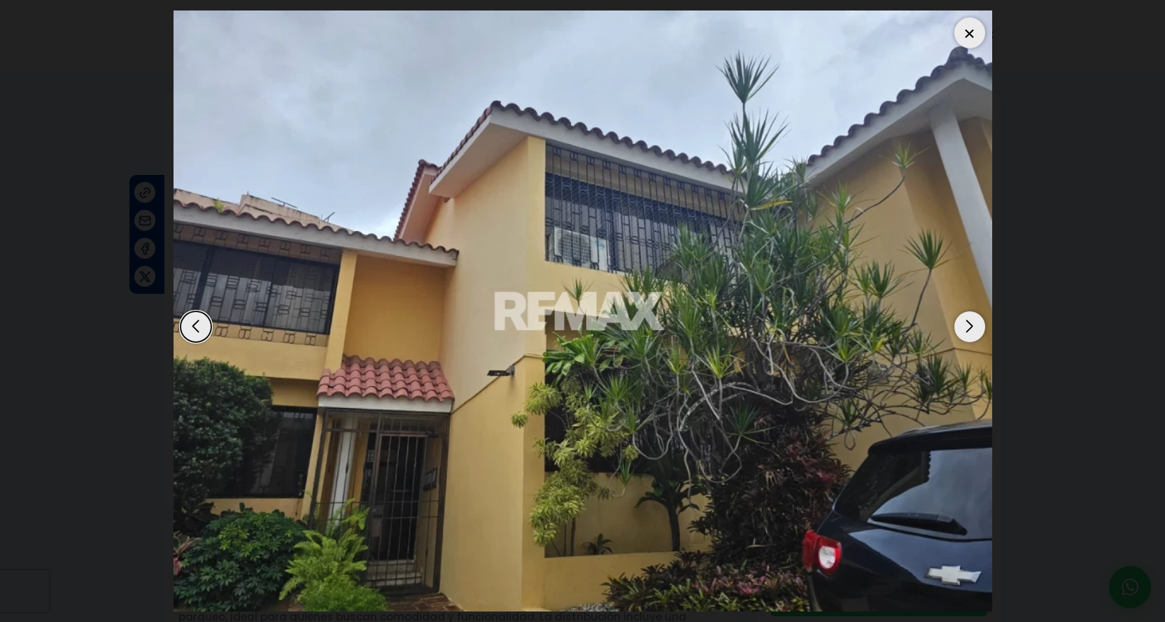
click at [968, 327] on div "Next slide" at bounding box center [969, 326] width 31 height 31
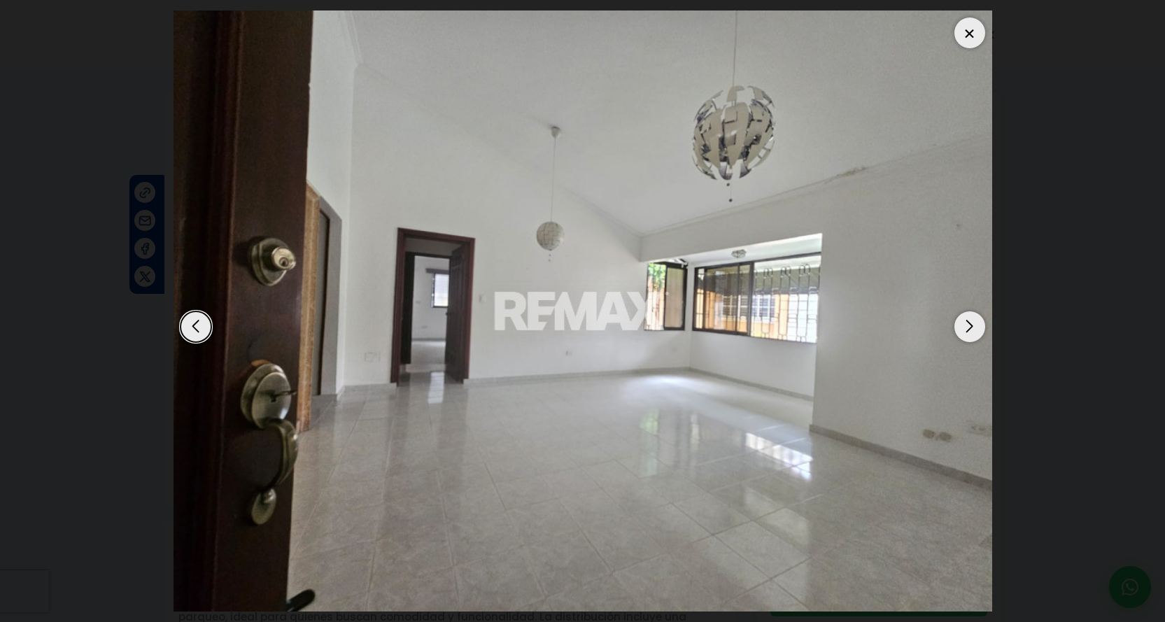
click at [968, 327] on div "Next slide" at bounding box center [969, 326] width 31 height 31
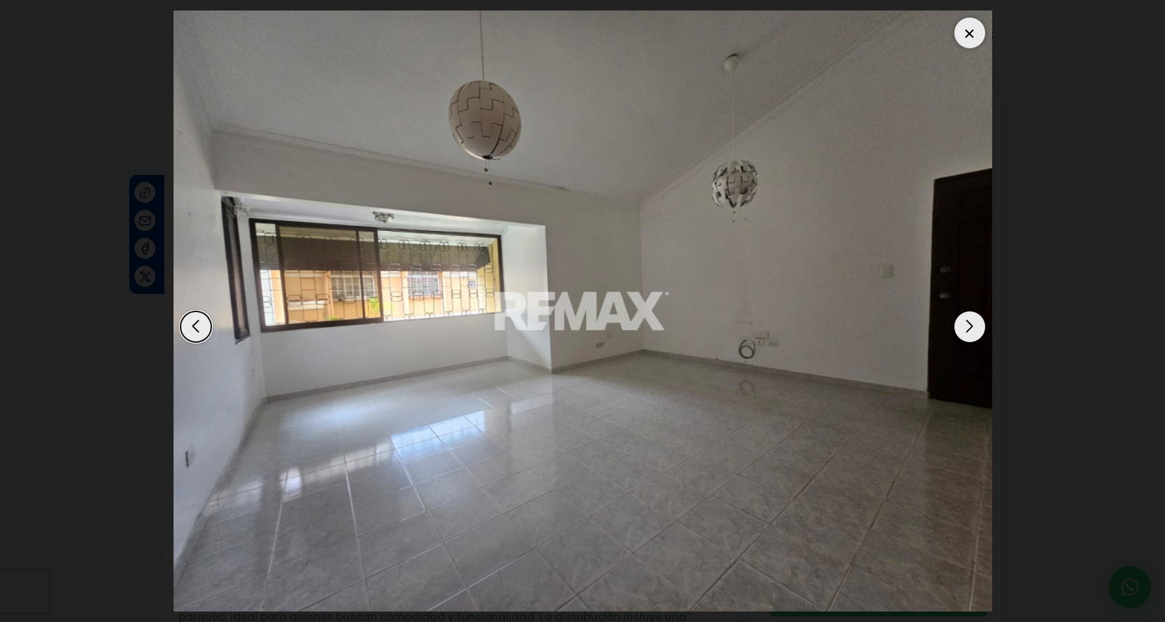
click at [968, 327] on div "Next slide" at bounding box center [969, 326] width 31 height 31
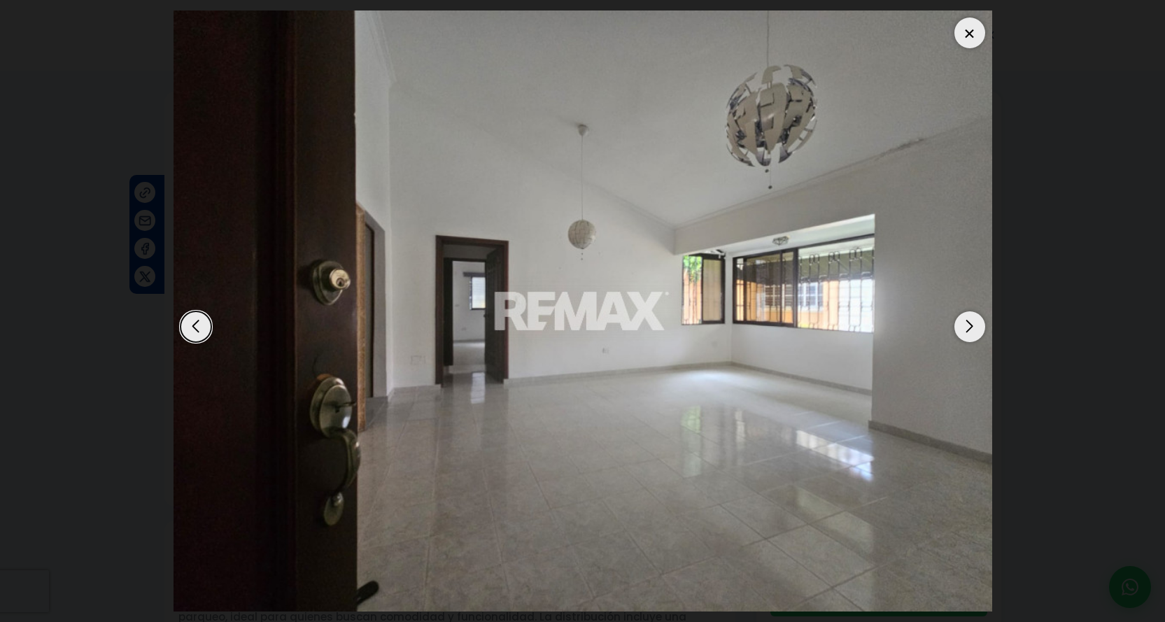
click at [968, 327] on div "Next slide" at bounding box center [969, 326] width 31 height 31
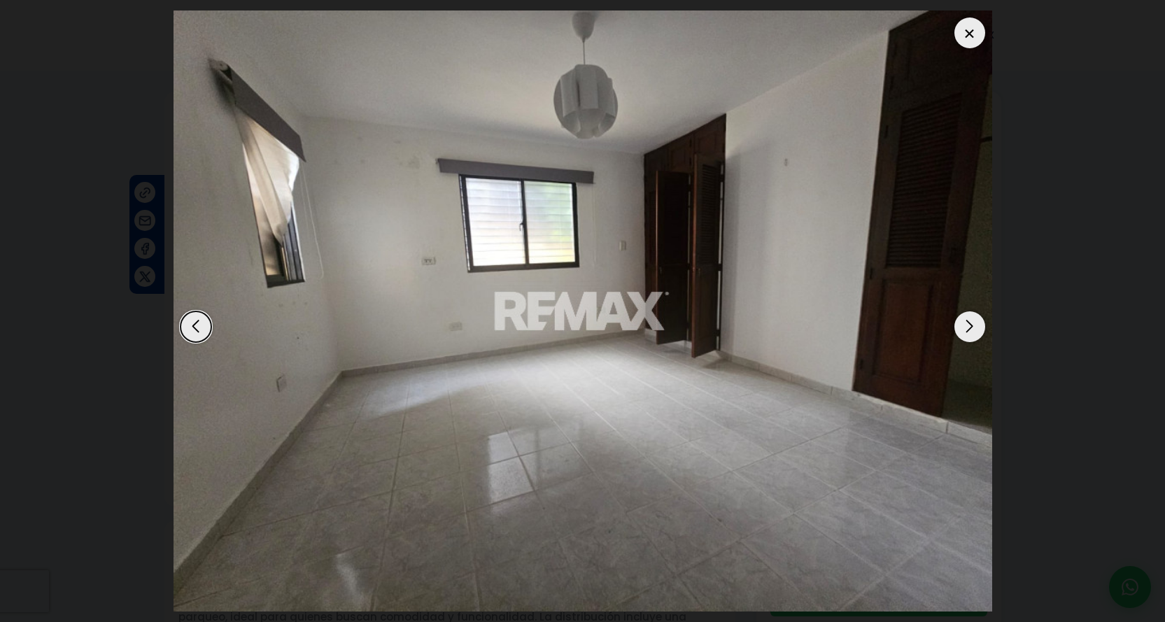
click at [968, 327] on div "Next slide" at bounding box center [969, 326] width 31 height 31
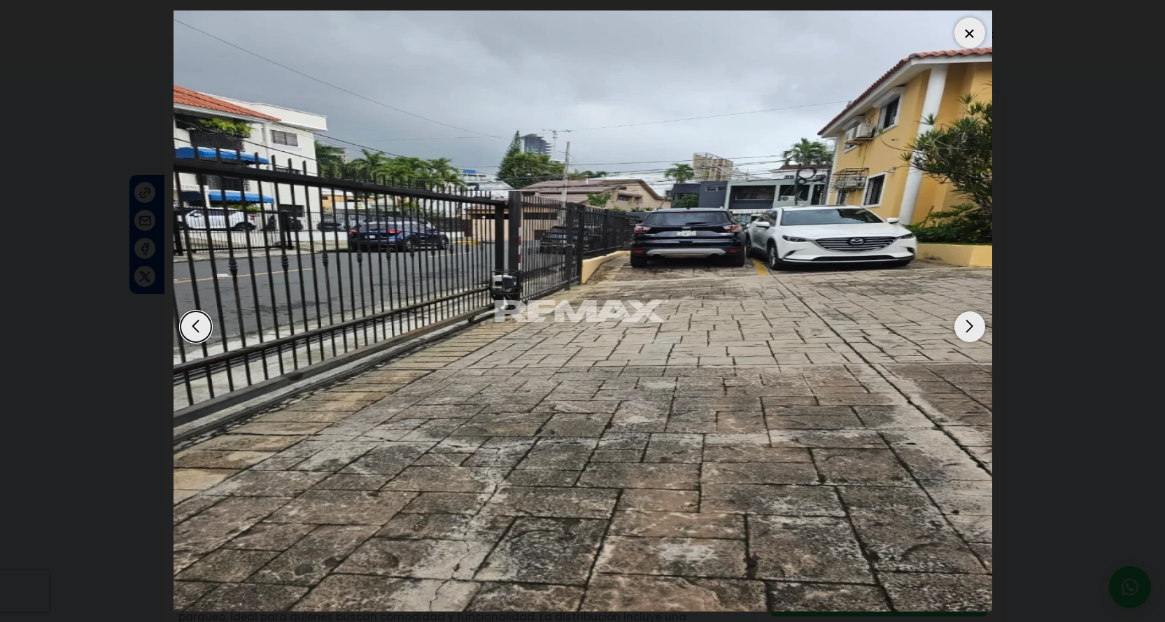
click at [968, 327] on div "Next slide" at bounding box center [969, 326] width 31 height 31
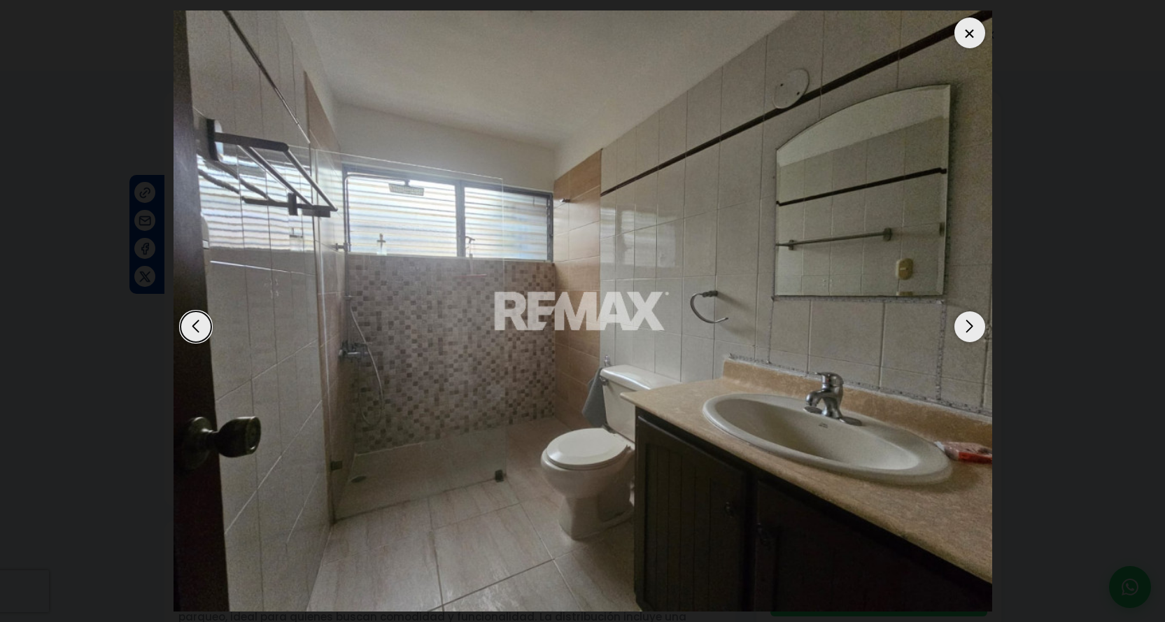
click at [968, 327] on div "Next slide" at bounding box center [969, 326] width 31 height 31
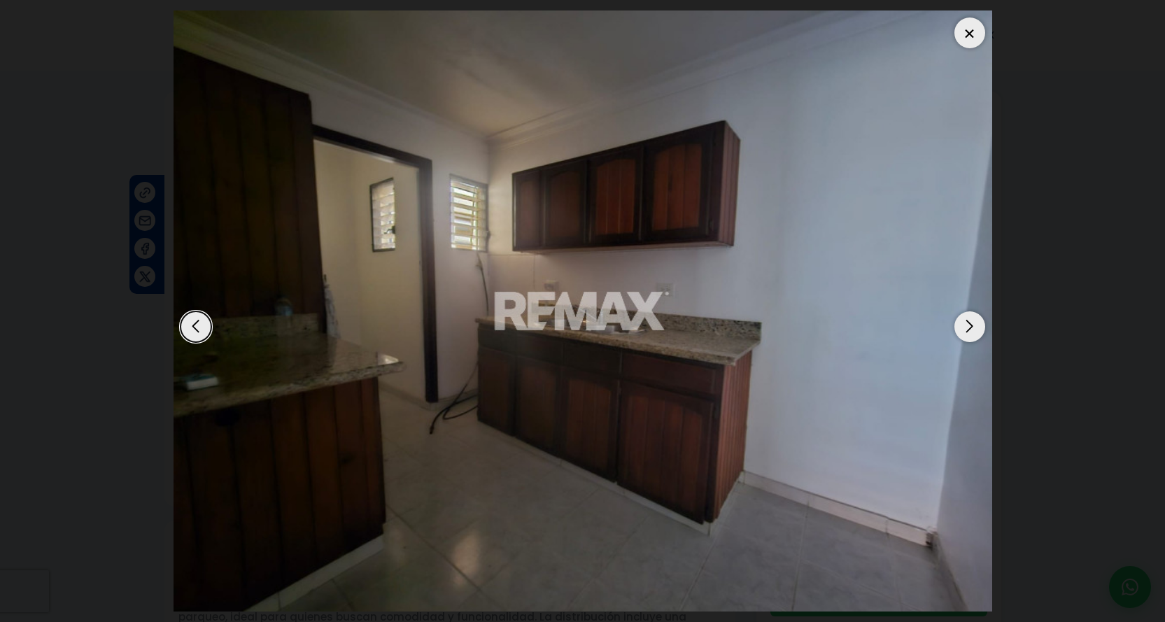
click at [968, 327] on div "Next slide" at bounding box center [969, 326] width 31 height 31
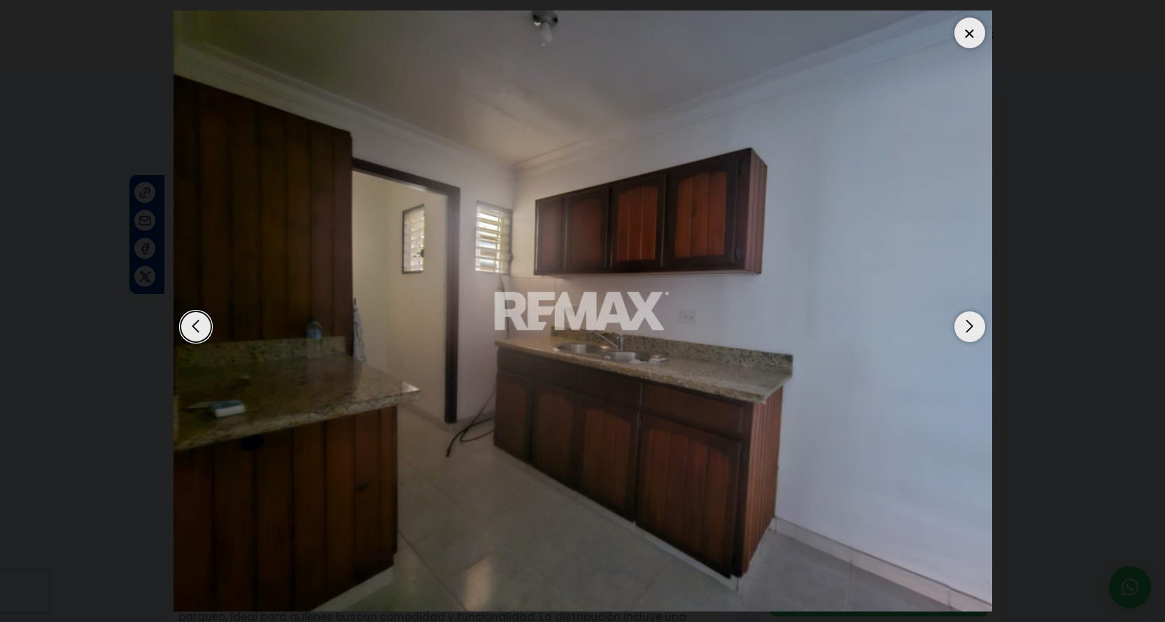
click at [968, 327] on div "Next slide" at bounding box center [969, 326] width 31 height 31
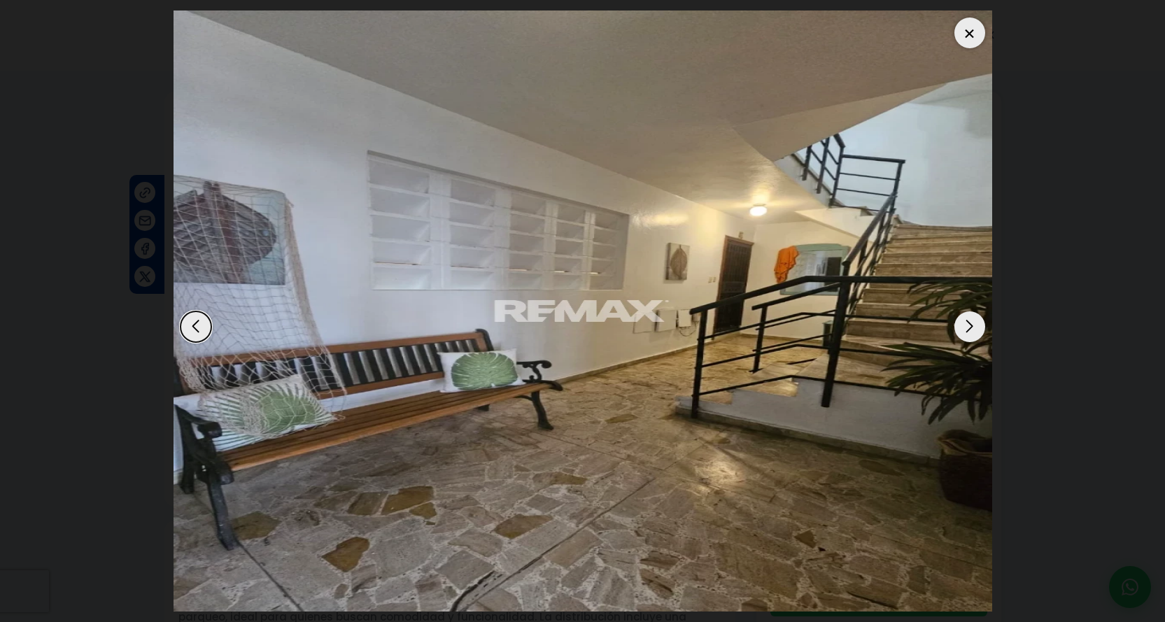
click at [968, 327] on div "Next slide" at bounding box center [969, 326] width 31 height 31
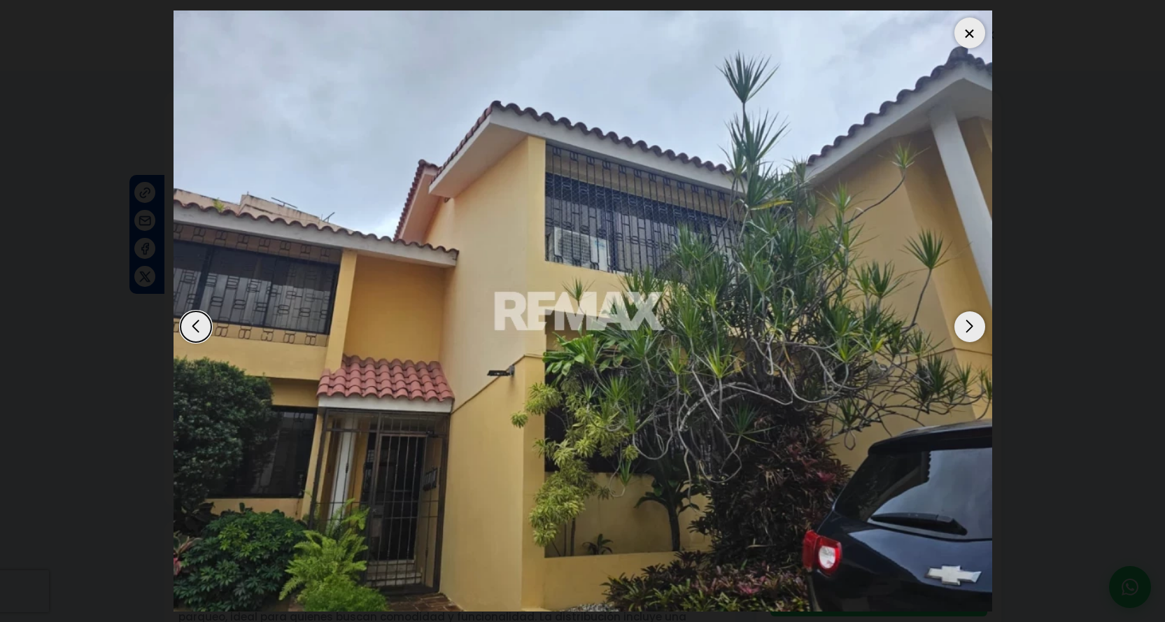
click at [965, 36] on div at bounding box center [969, 32] width 31 height 31
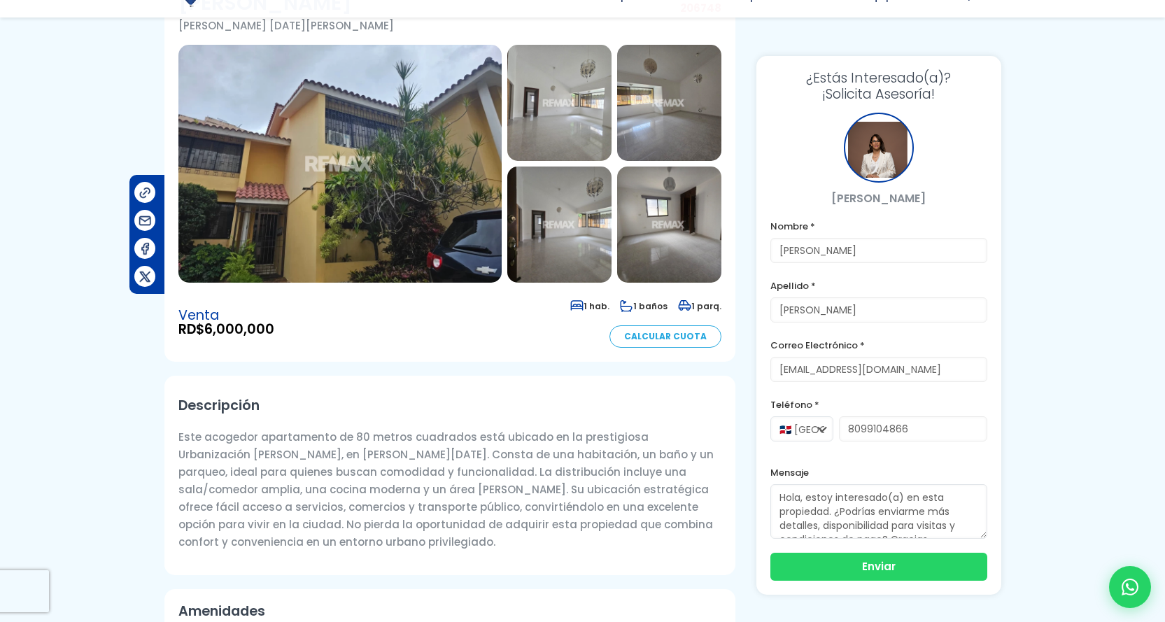
scroll to position [210, 0]
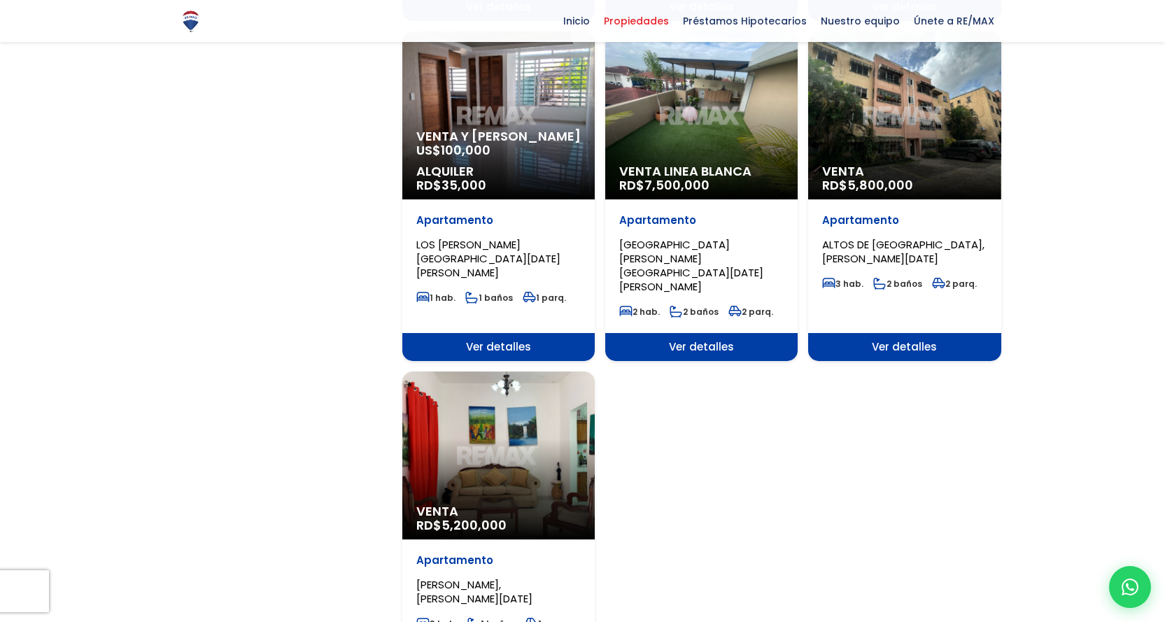
scroll to position [1679, 0]
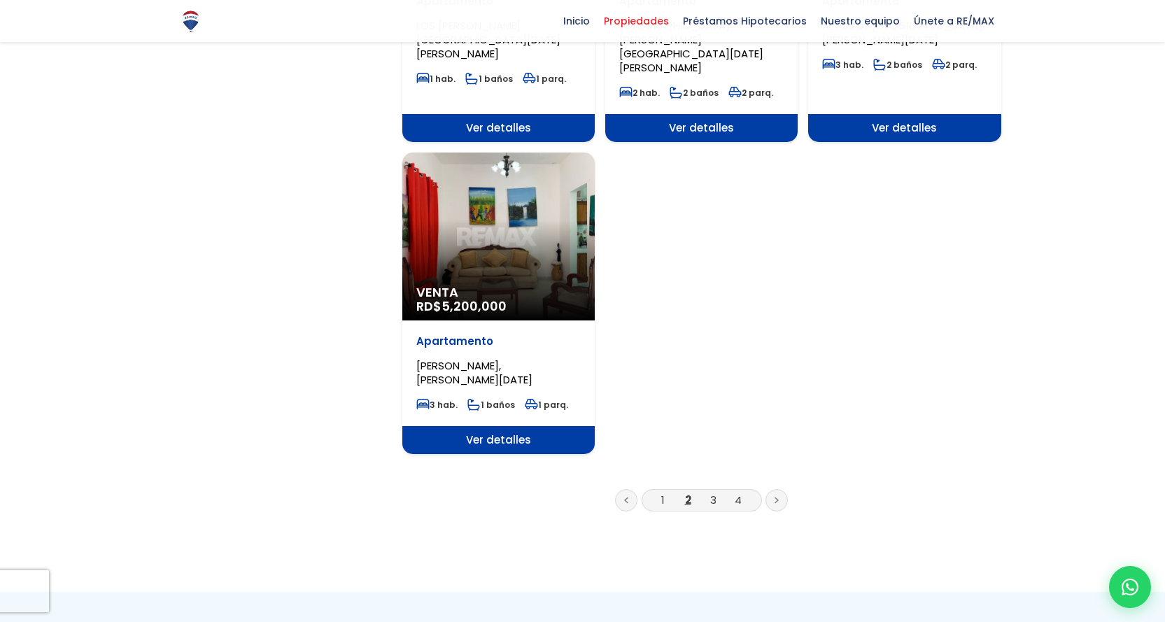
click at [706, 491] on li "3" at bounding box center [713, 499] width 22 height 17
click at [714, 493] on link "3" at bounding box center [713, 500] width 6 height 15
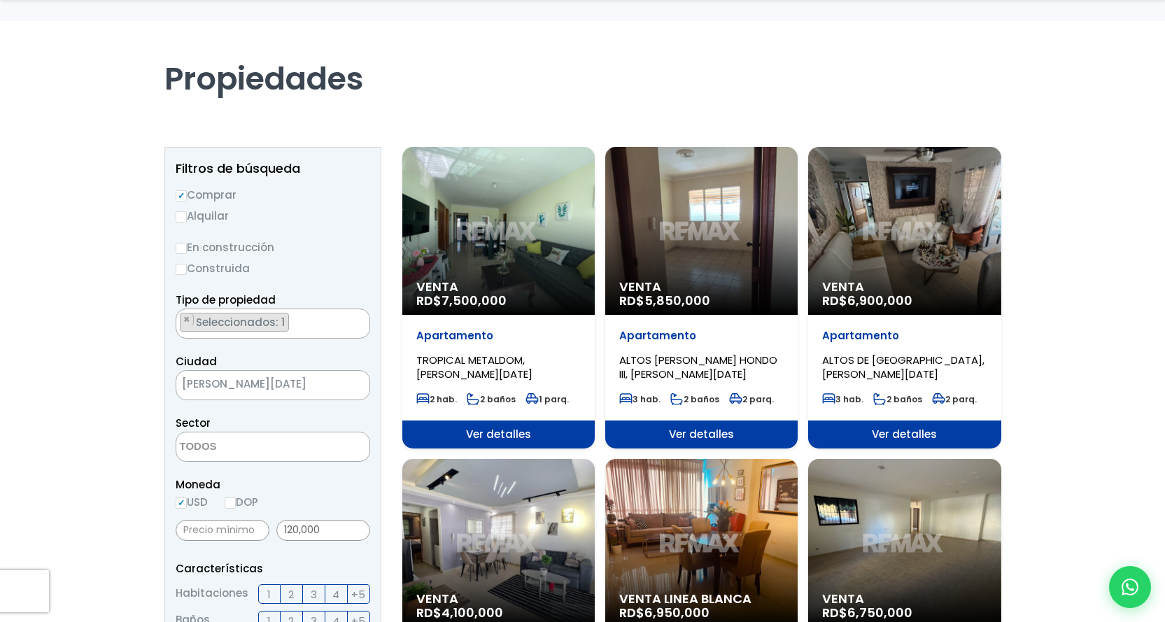
scroll to position [140, 0]
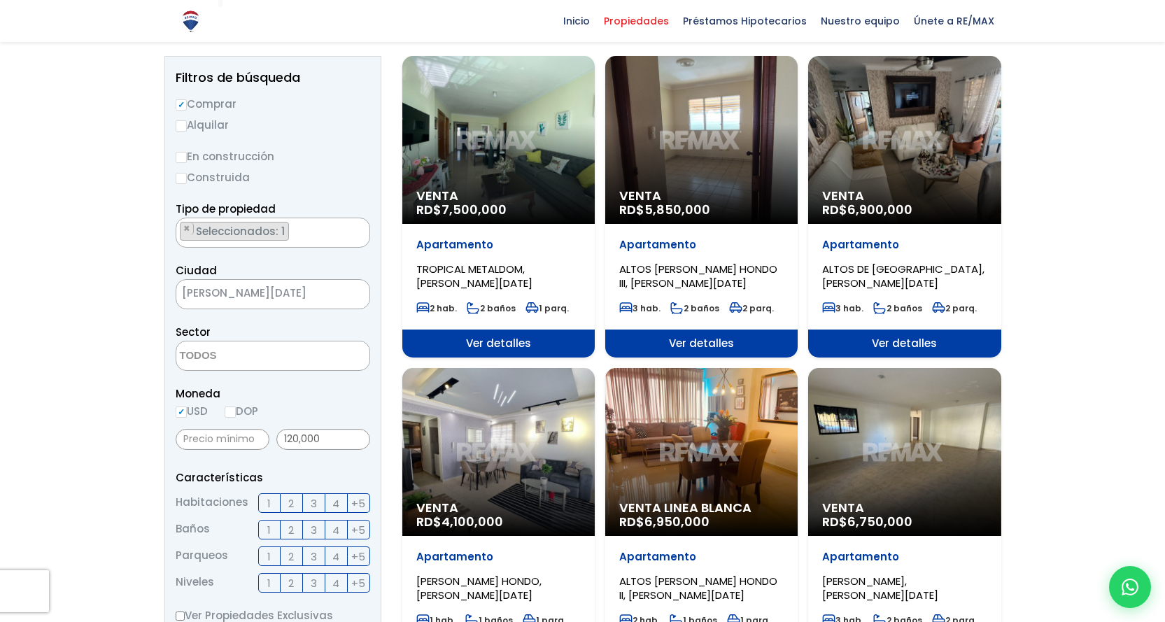
click at [477, 271] on span "TROPICAL METALDOM, [PERSON_NAME][DATE]" at bounding box center [474, 276] width 116 height 29
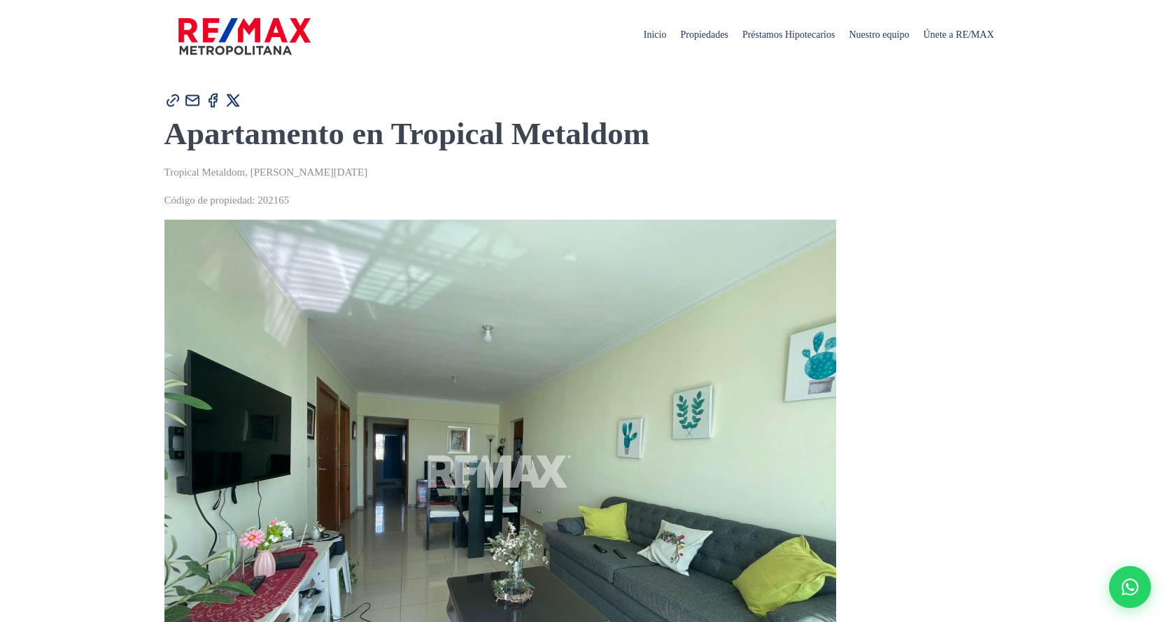
type input "[PERSON_NAME]"
type input "[EMAIL_ADDRESS][DOMAIN_NAME]"
type input "8099104866"
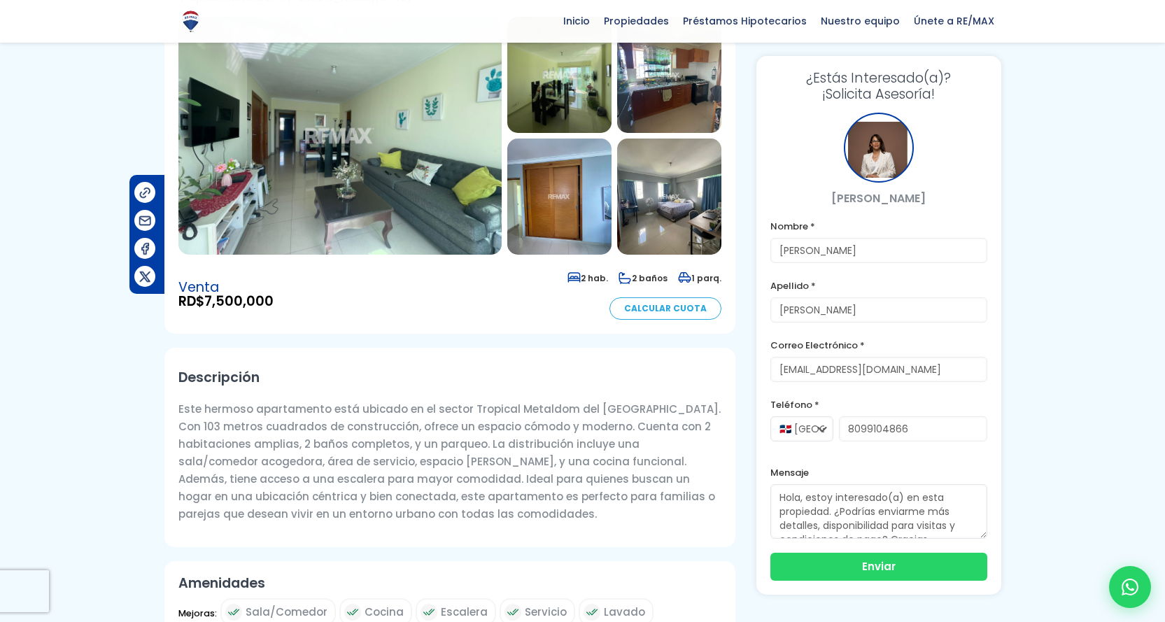
scroll to position [140, 0]
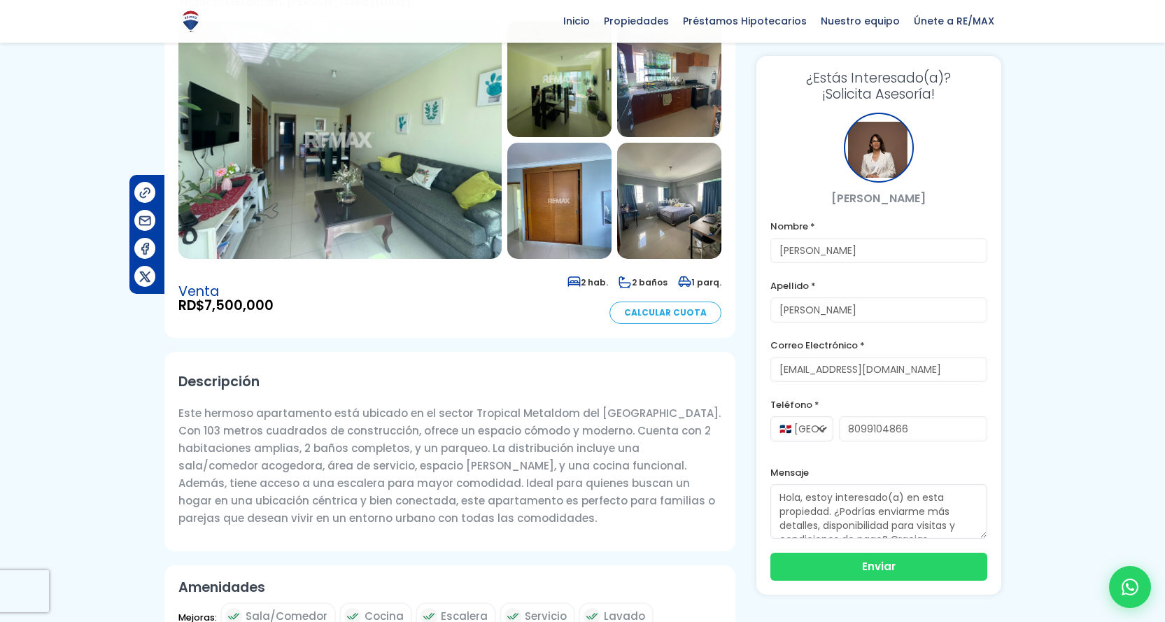
click at [381, 246] on img at bounding box center [339, 140] width 323 height 238
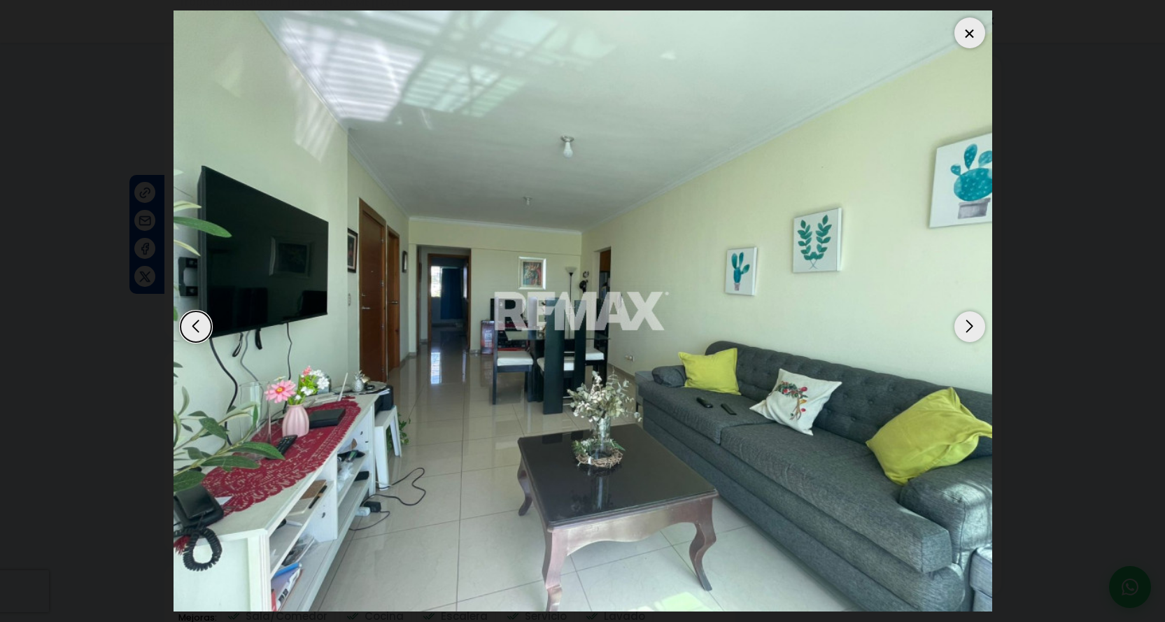
click at [969, 333] on div "Next slide" at bounding box center [969, 326] width 31 height 31
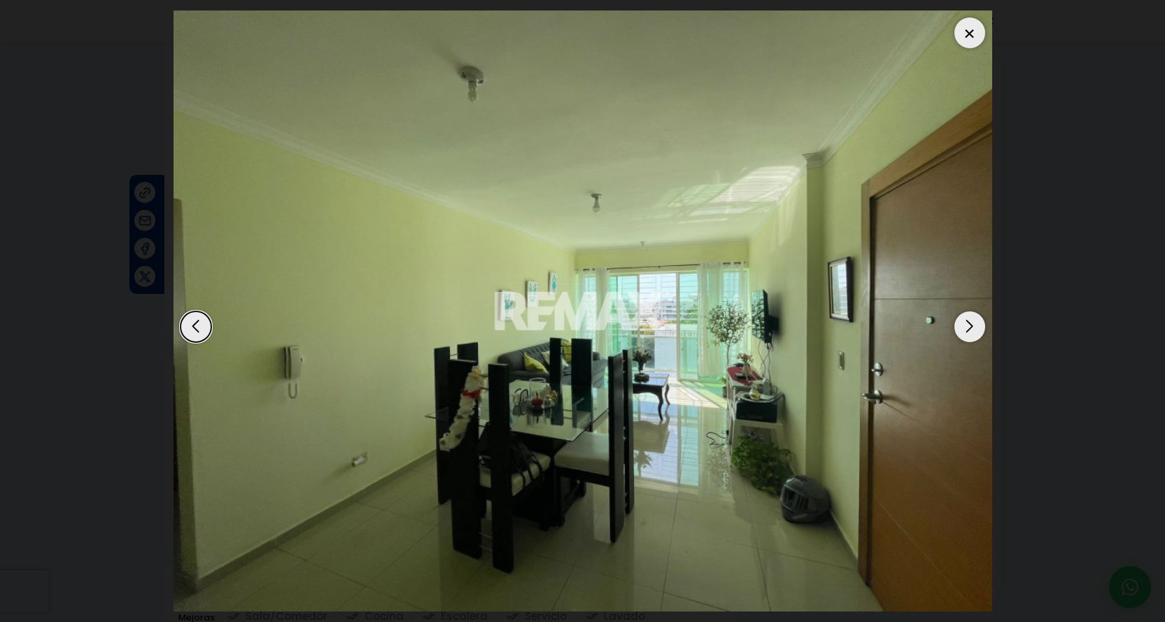
click at [969, 333] on div "Next slide" at bounding box center [969, 326] width 31 height 31
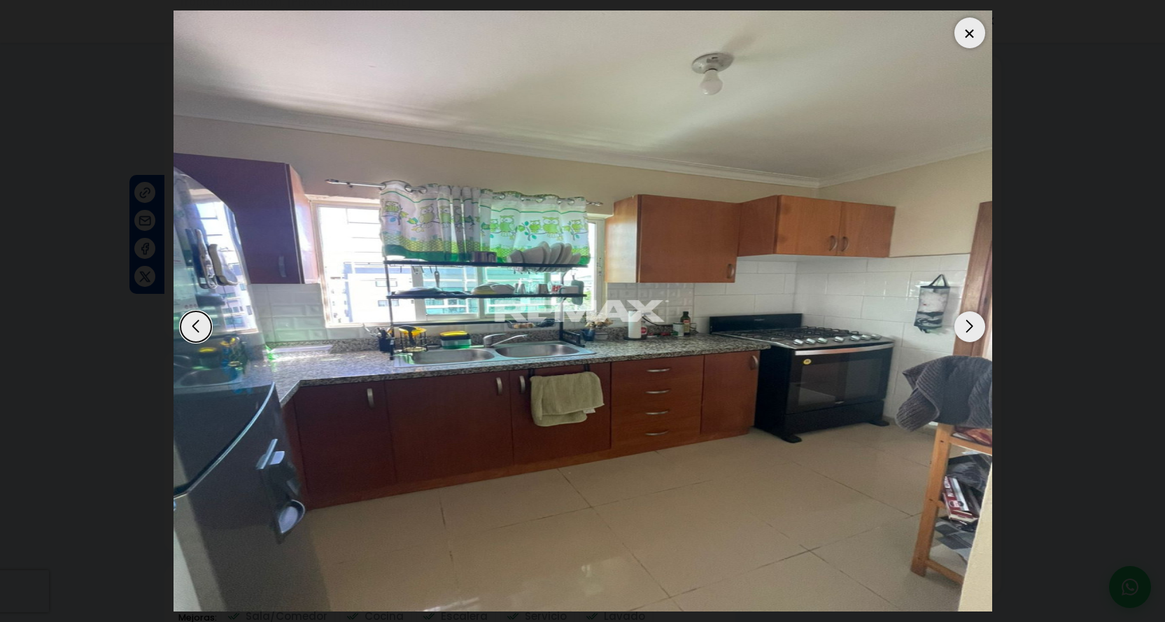
click at [969, 332] on div "Next slide" at bounding box center [969, 326] width 31 height 31
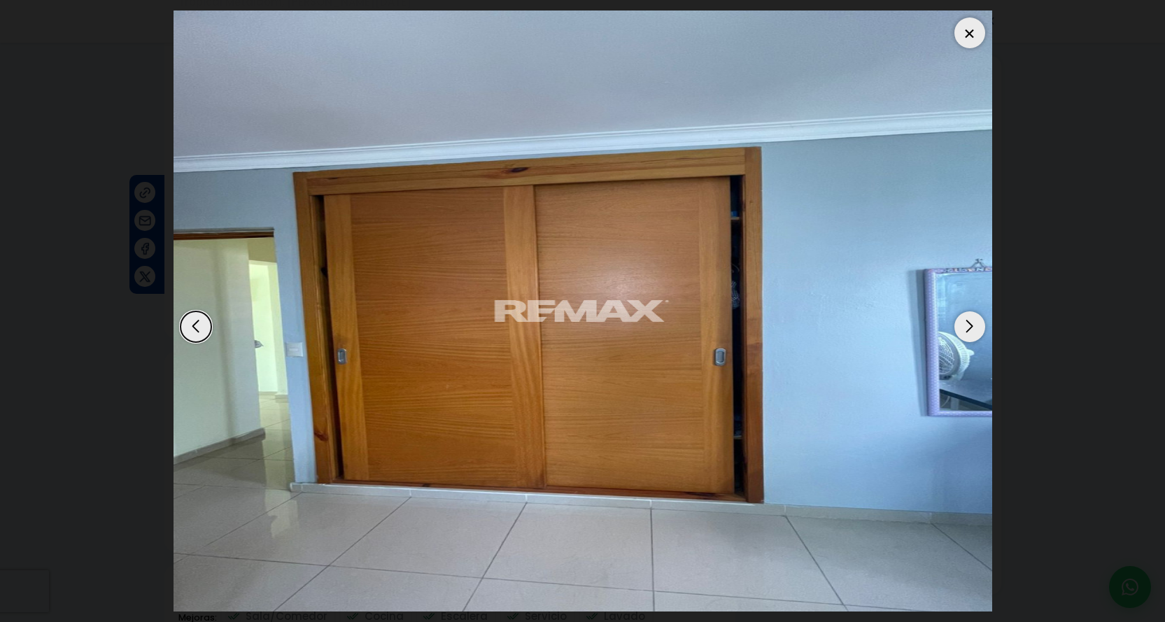
click at [969, 332] on div "Next slide" at bounding box center [969, 326] width 31 height 31
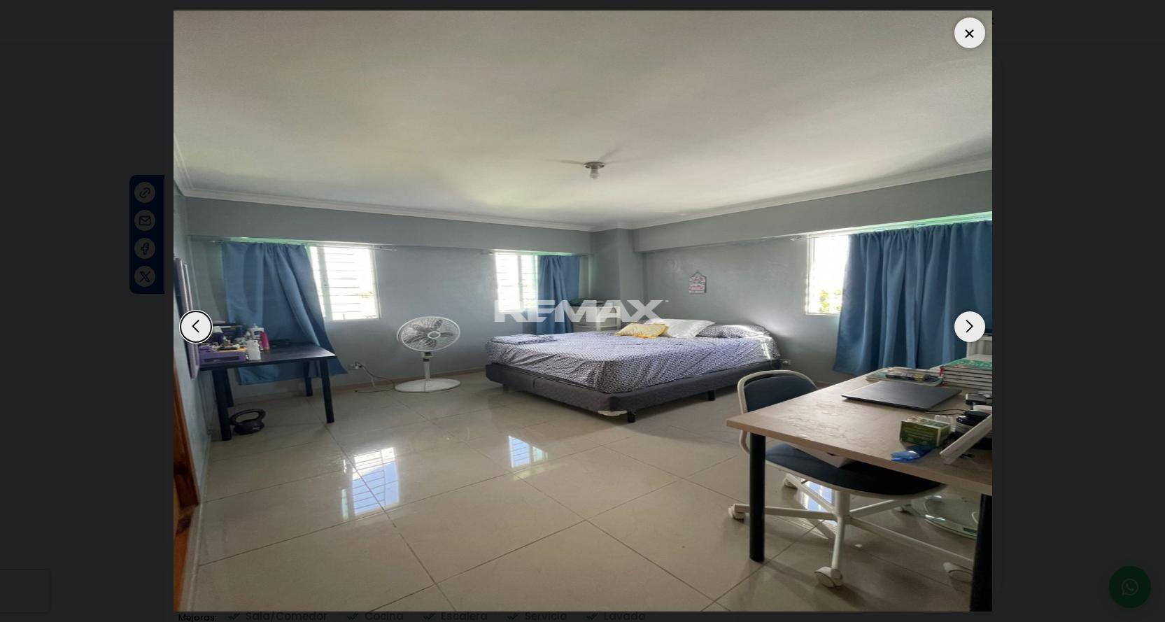
click at [968, 330] on div "Next slide" at bounding box center [969, 326] width 31 height 31
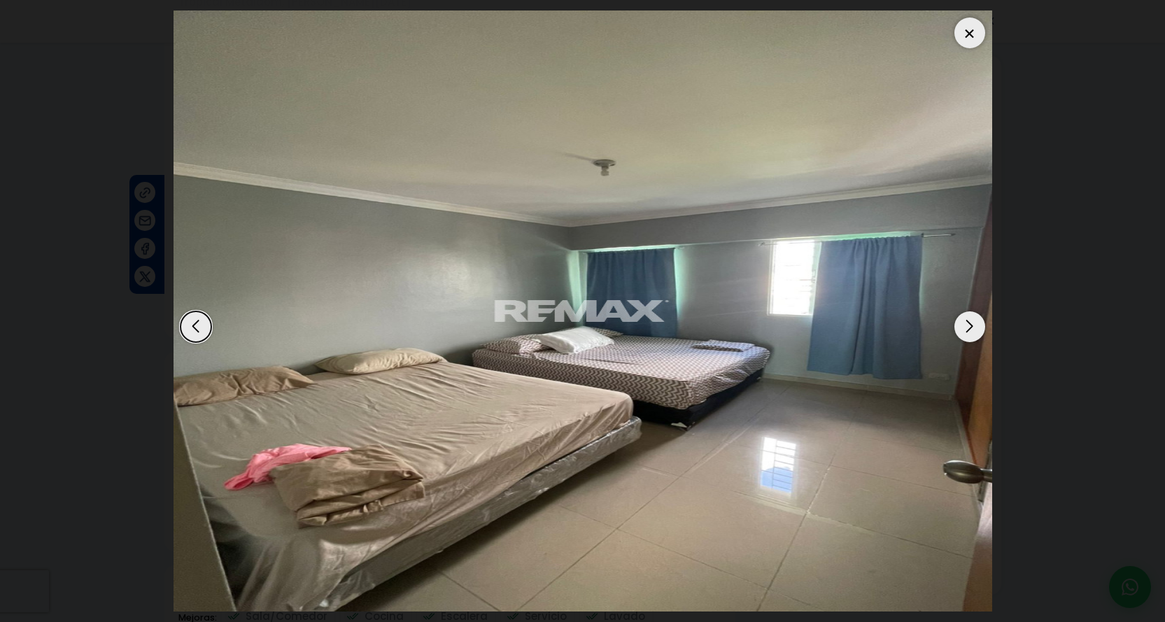
click at [968, 330] on div "Next slide" at bounding box center [969, 326] width 31 height 31
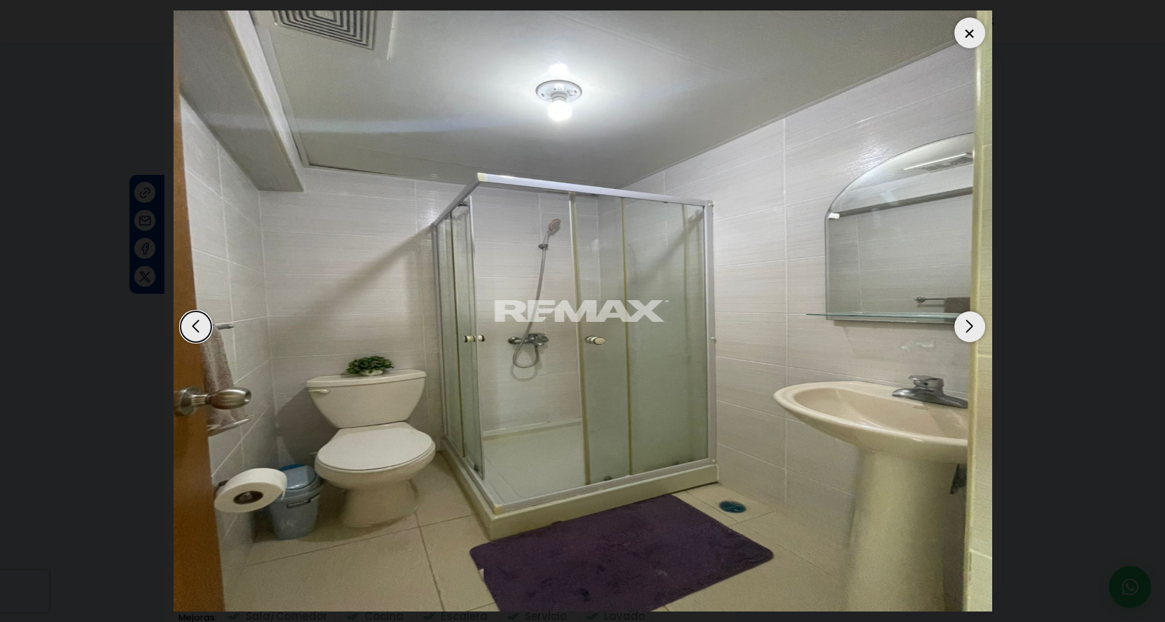
click at [968, 330] on div "Next slide" at bounding box center [969, 326] width 31 height 31
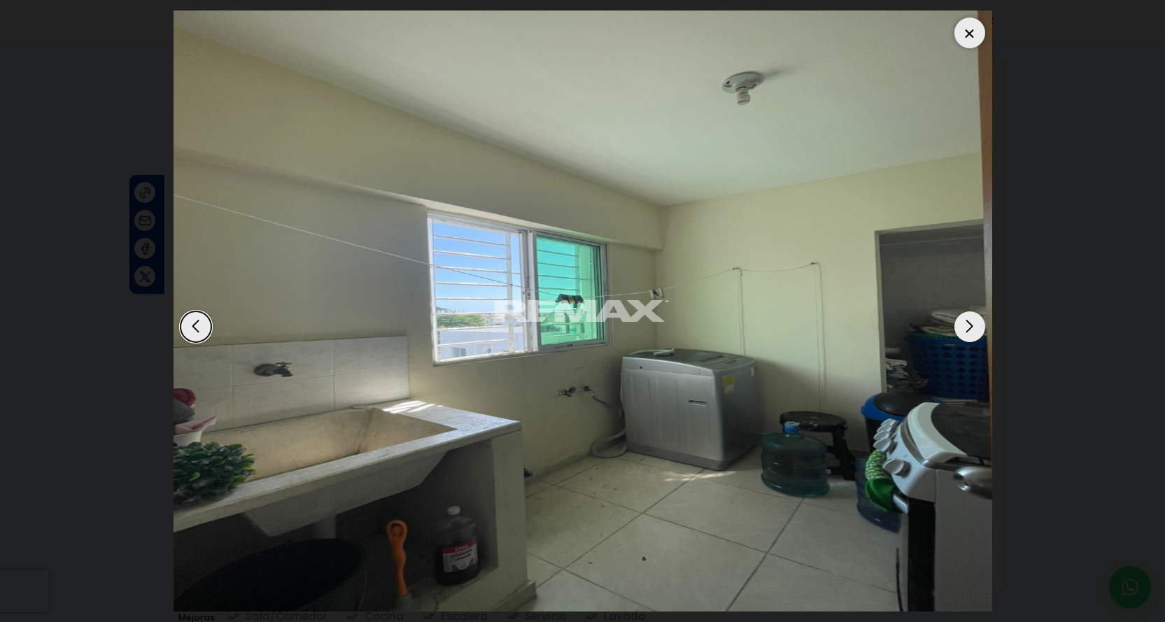
click at [968, 330] on div "Next slide" at bounding box center [969, 326] width 31 height 31
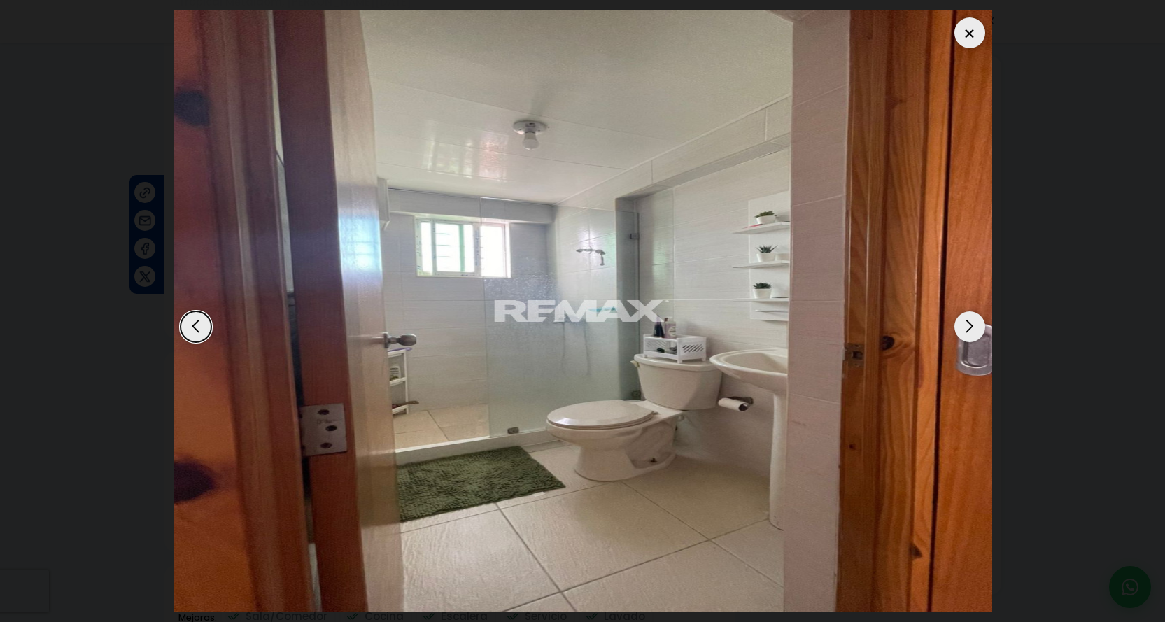
click at [968, 330] on div "Next slide" at bounding box center [969, 326] width 31 height 31
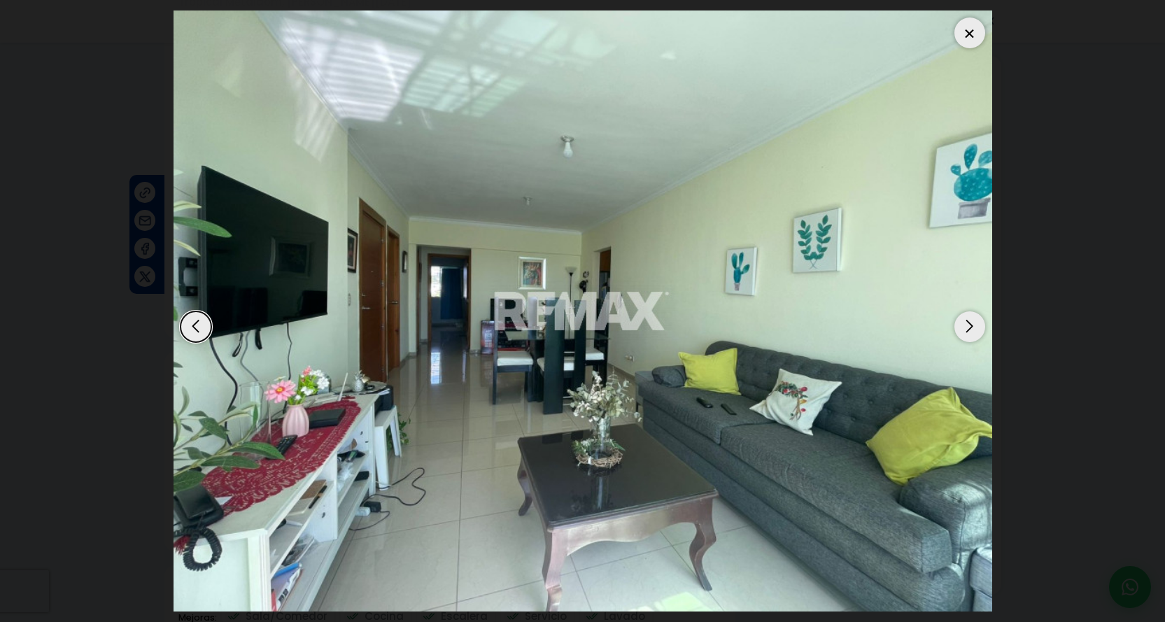
click at [968, 330] on div "Next slide" at bounding box center [969, 326] width 31 height 31
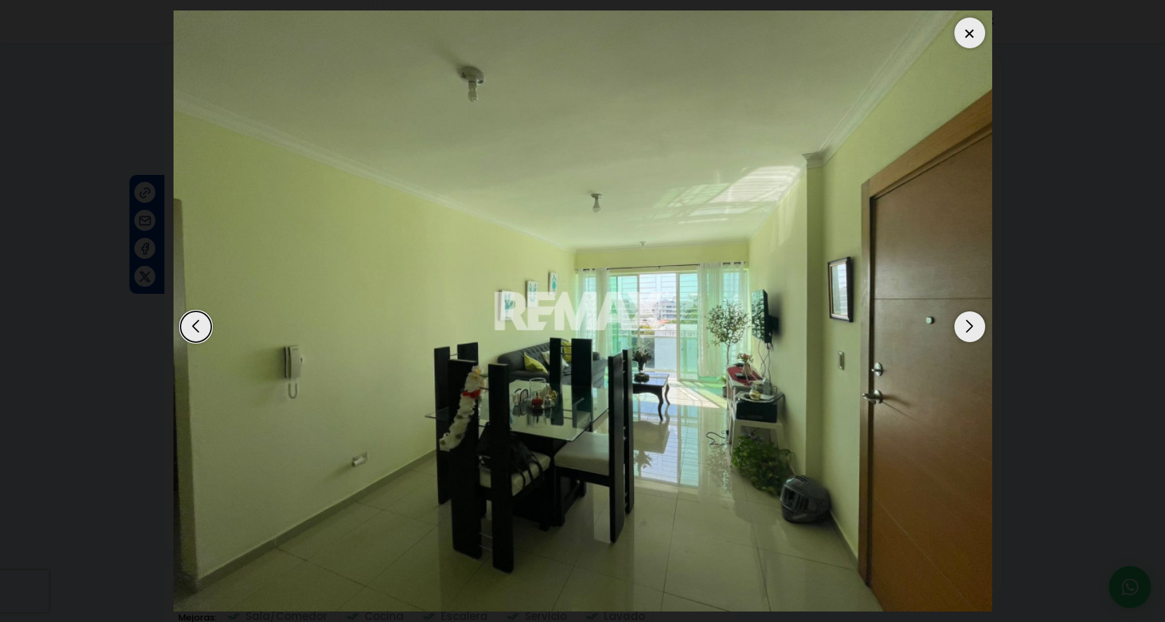
click at [972, 35] on div at bounding box center [969, 32] width 31 height 31
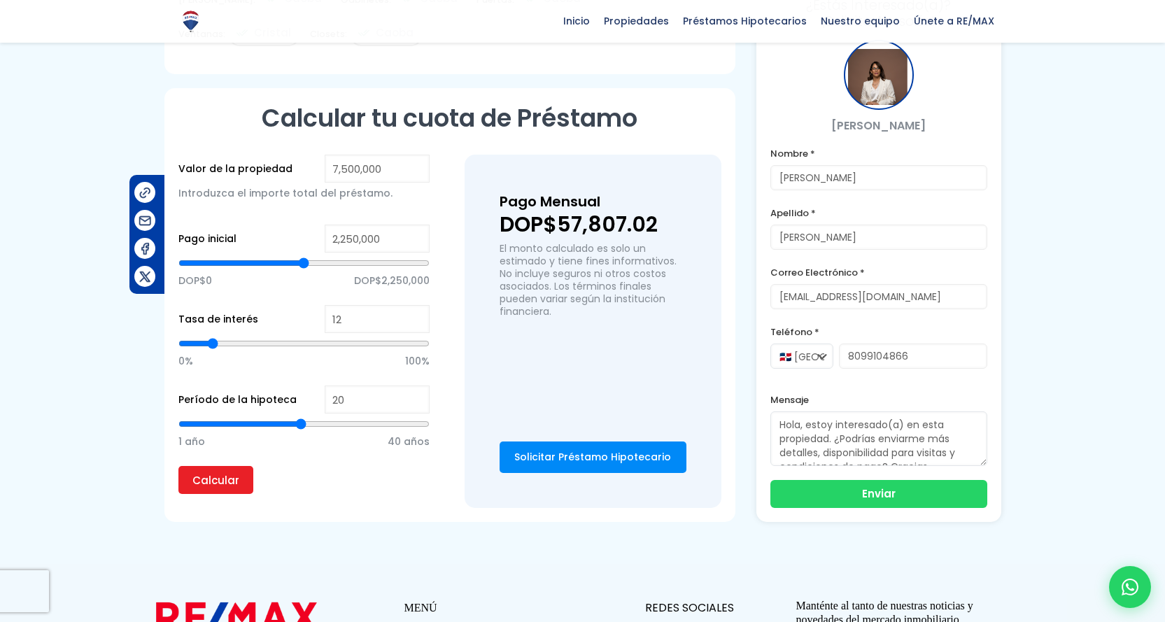
scroll to position [840, 0]
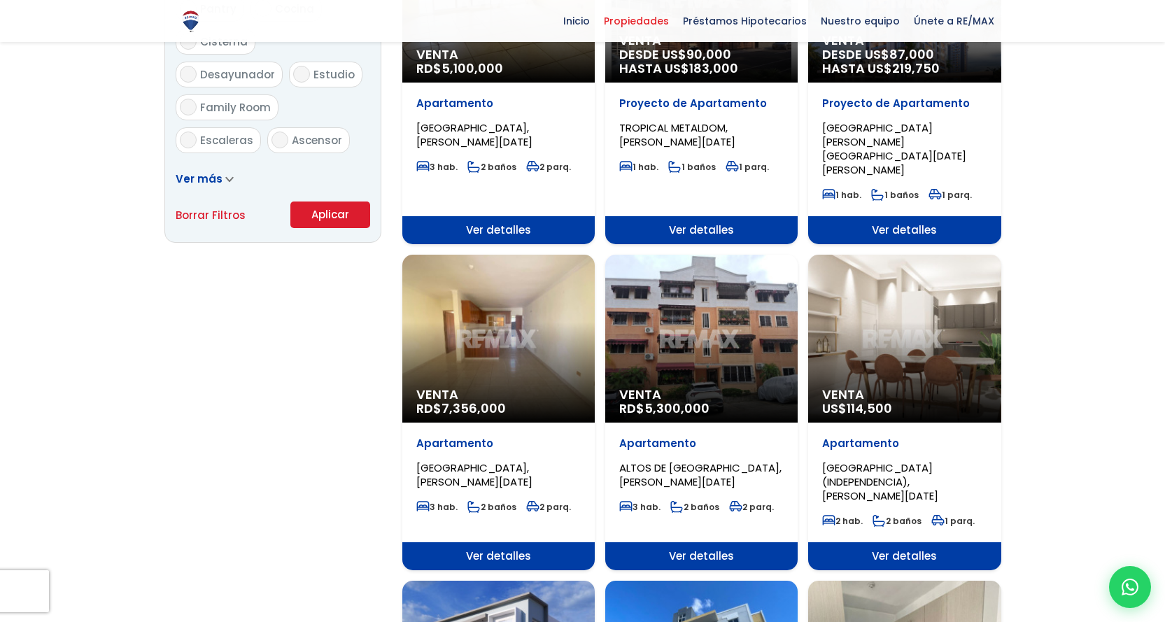
scroll to position [1049, 0]
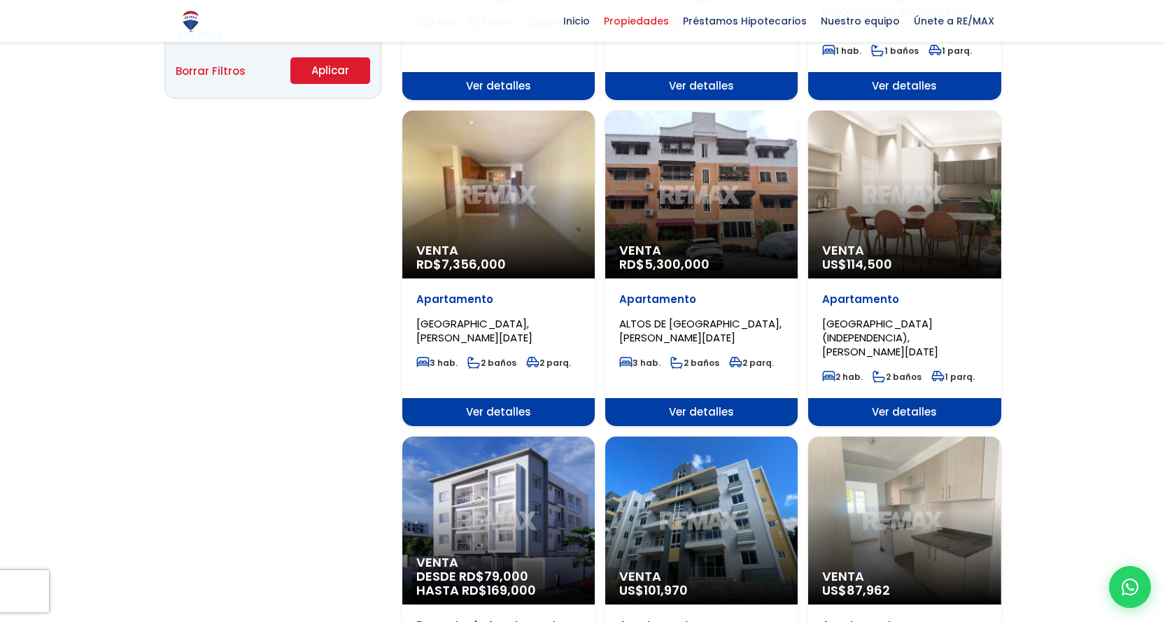
click at [868, 243] on span "Venta" at bounding box center [904, 250] width 164 height 14
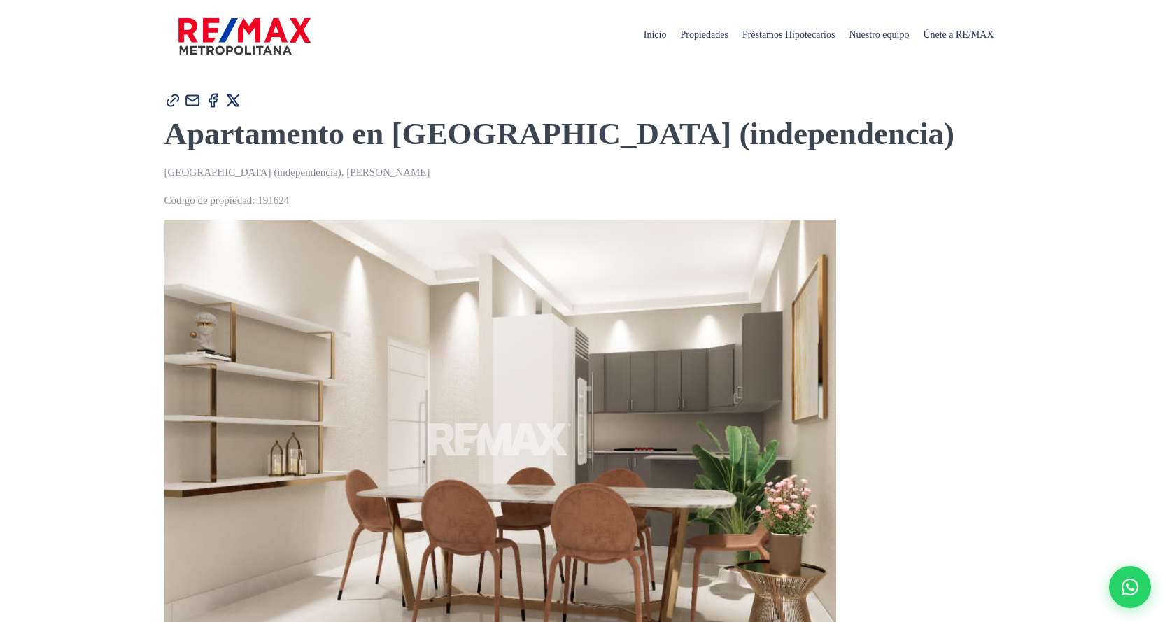
type input "[PERSON_NAME]"
type input "[EMAIL_ADDRESS][DOMAIN_NAME]"
type input "8099104866"
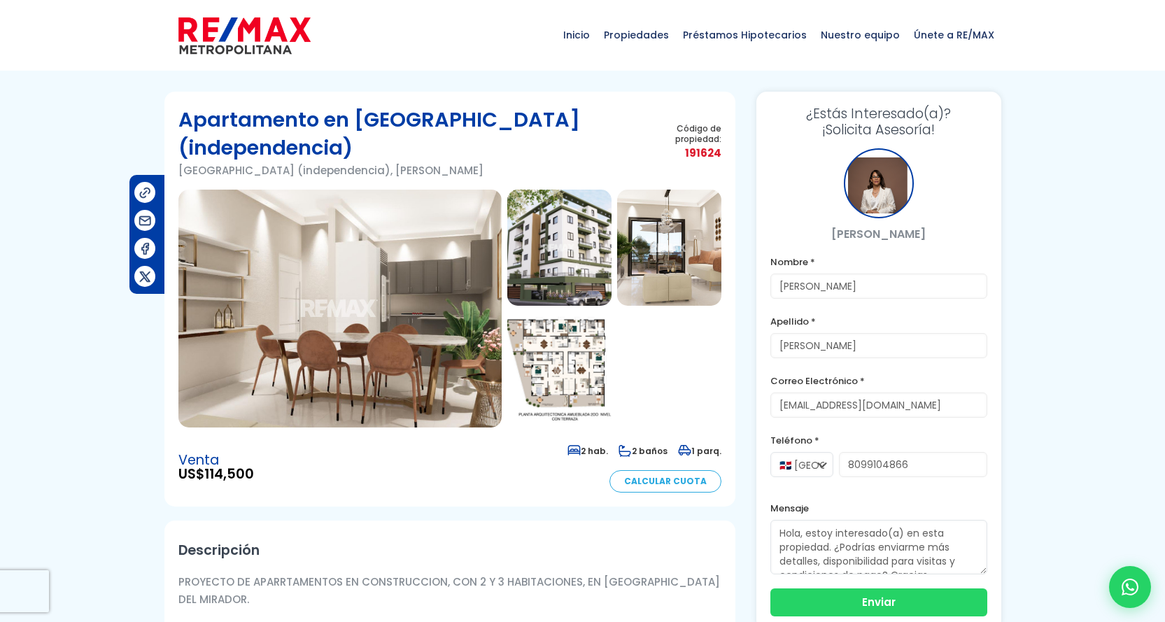
click at [401, 302] on img at bounding box center [339, 309] width 323 height 238
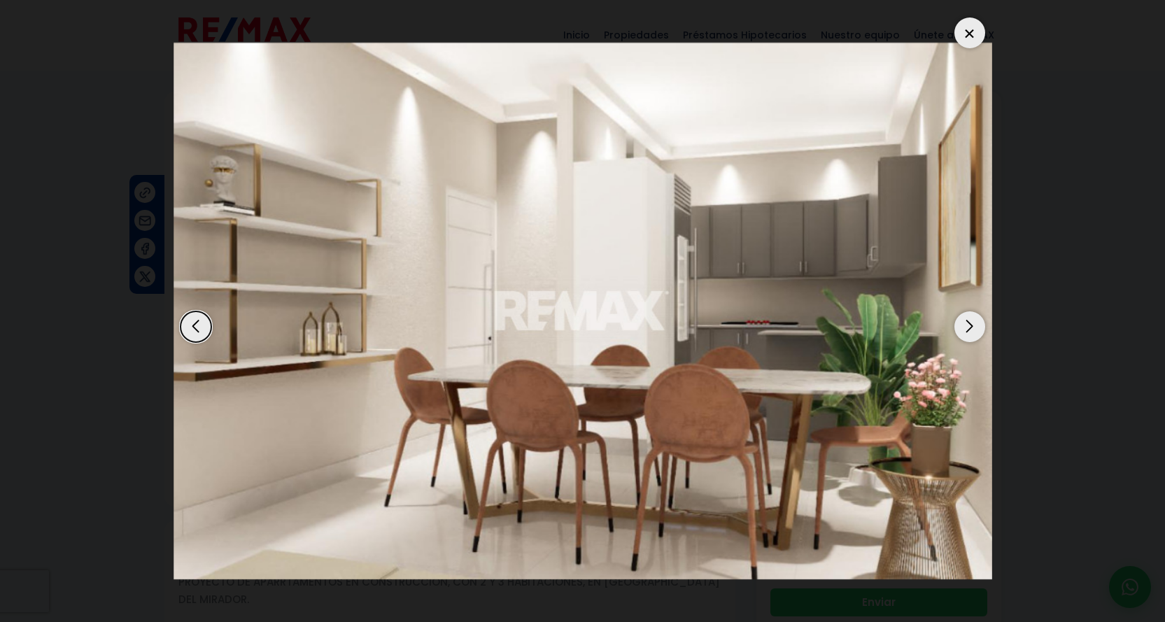
click at [971, 325] on div "Next slide" at bounding box center [969, 326] width 31 height 31
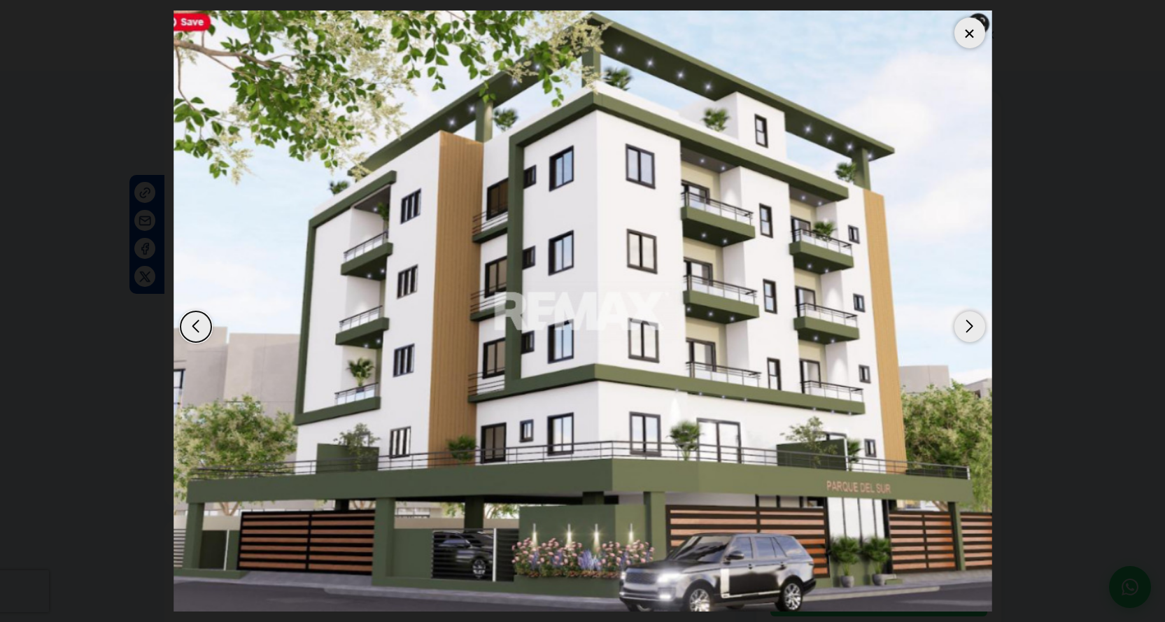
click at [971, 325] on div "Next slide" at bounding box center [969, 326] width 31 height 31
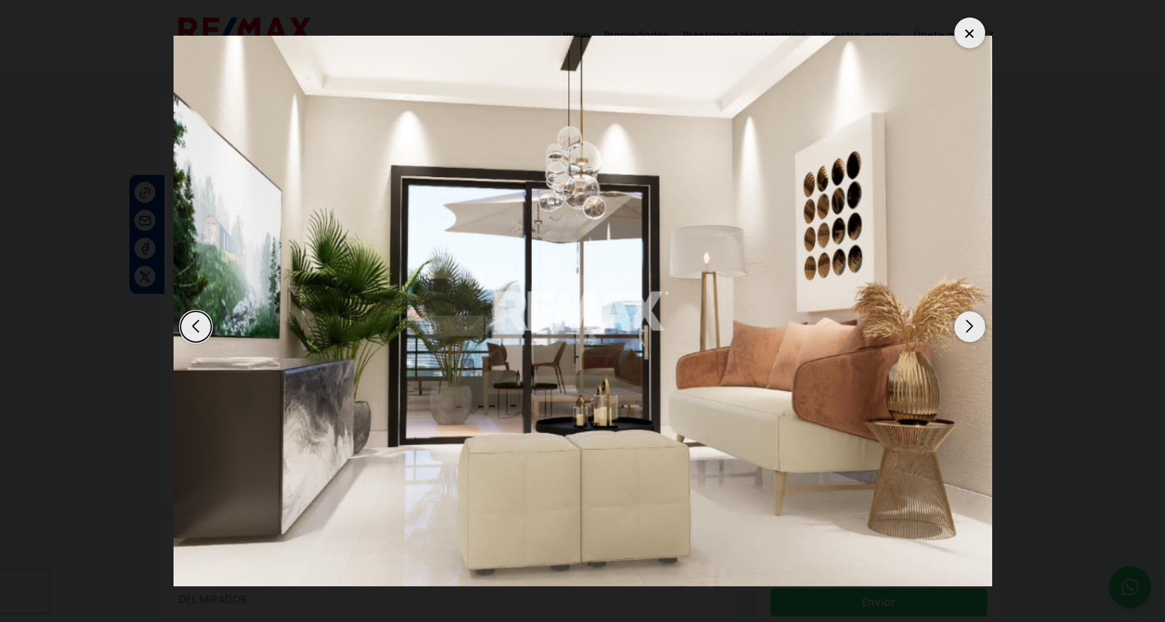
click at [971, 325] on div "Next slide" at bounding box center [969, 326] width 31 height 31
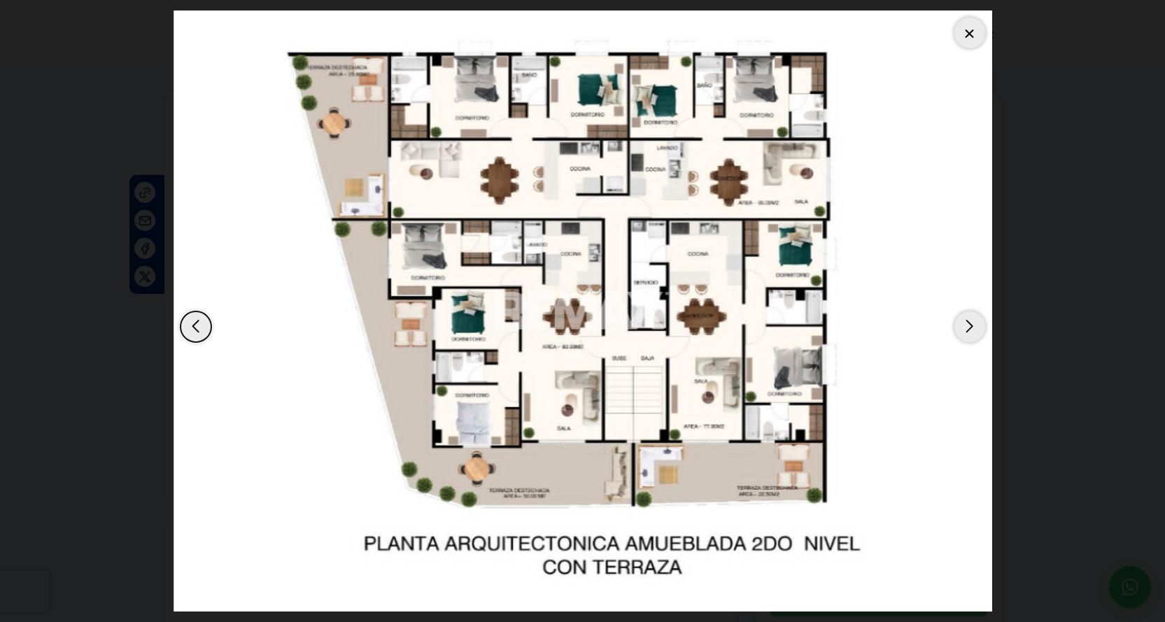
click at [971, 325] on div "Next slide" at bounding box center [969, 326] width 31 height 31
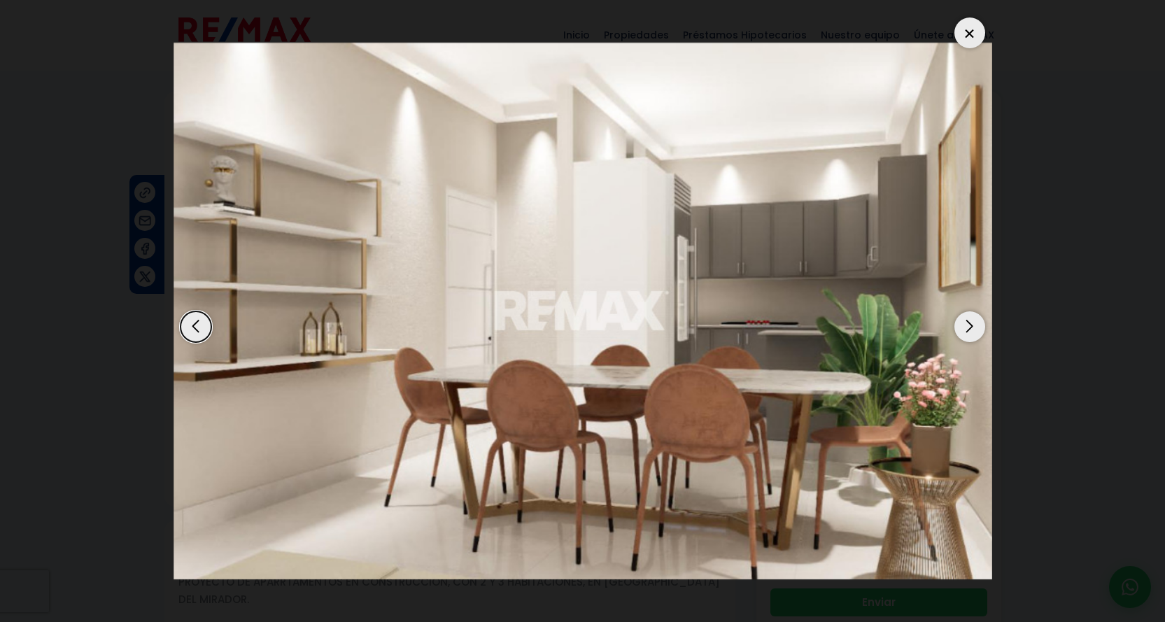
click at [971, 325] on div "Next slide" at bounding box center [969, 326] width 31 height 31
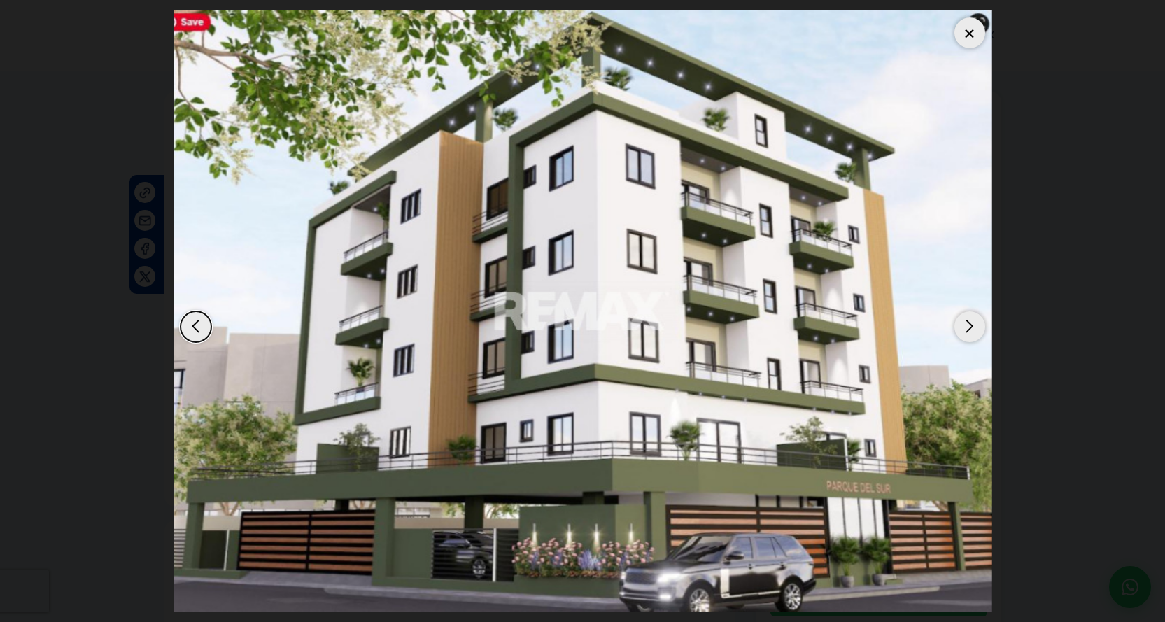
click at [966, 32] on div at bounding box center [969, 32] width 31 height 31
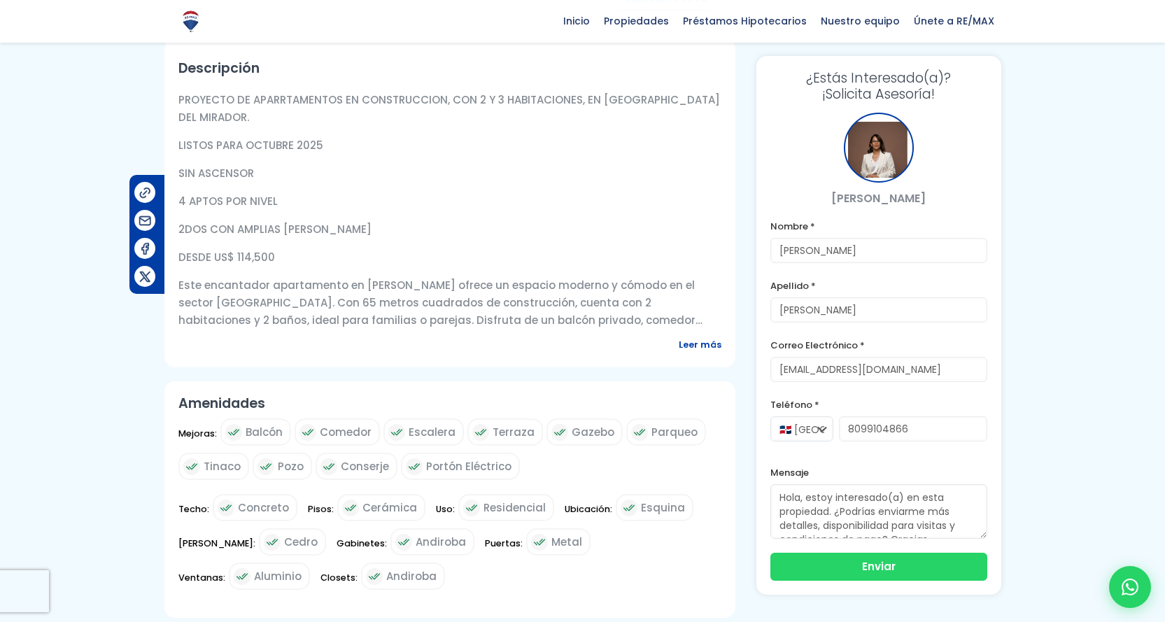
scroll to position [490, 0]
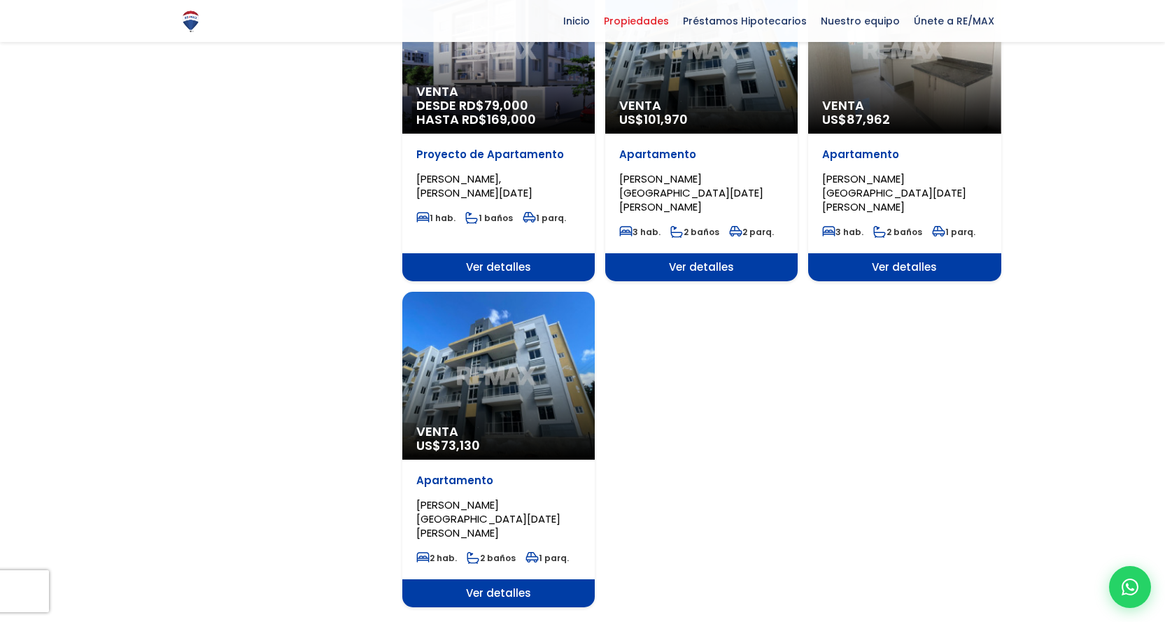
scroll to position [1539, 0]
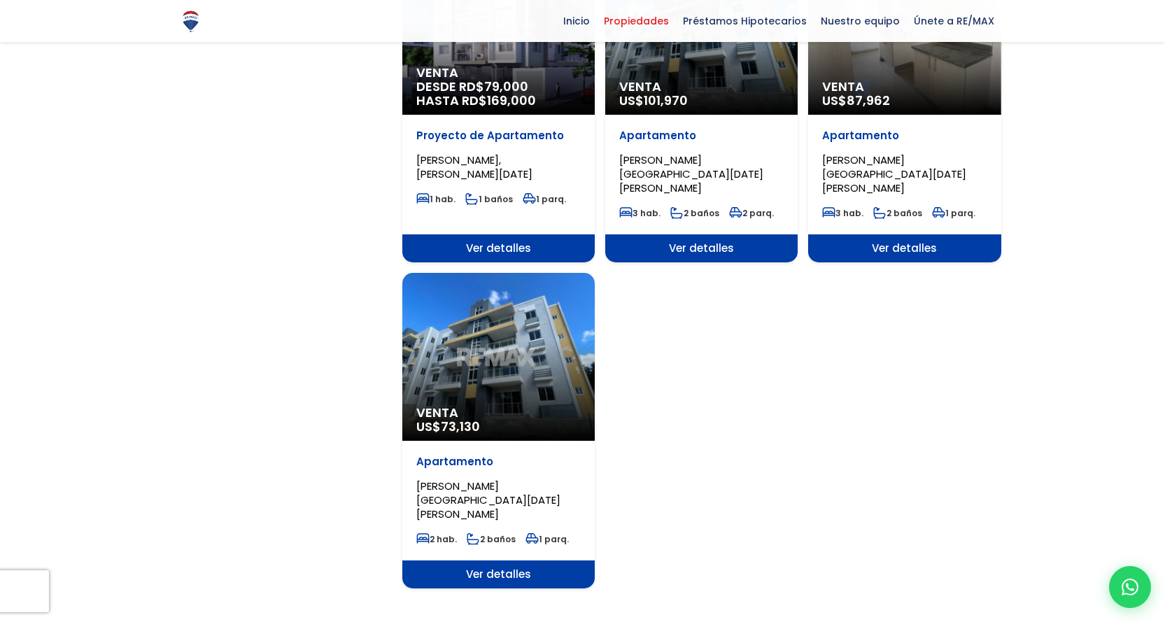
click at [727, 621] on link "4" at bounding box center [725, 634] width 7 height 15
